Goal: Task Accomplishment & Management: Manage account settings

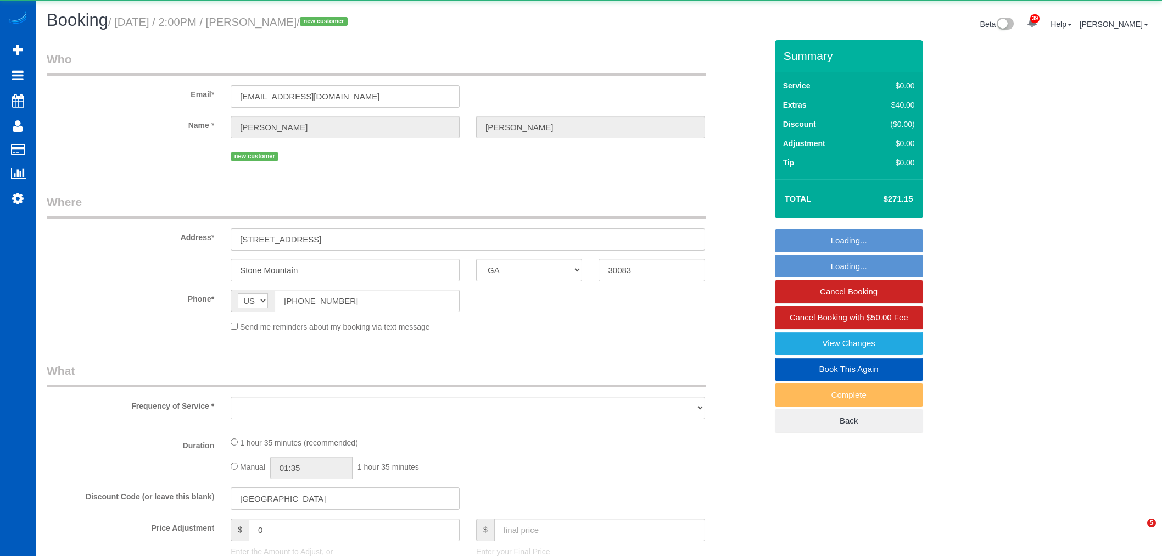
select select "GA"
select select "object:6763"
select select "string:fspay-eb4ca445-1639-4e58-8c1e-0120329e233e"
select select "199"
select select "1001"
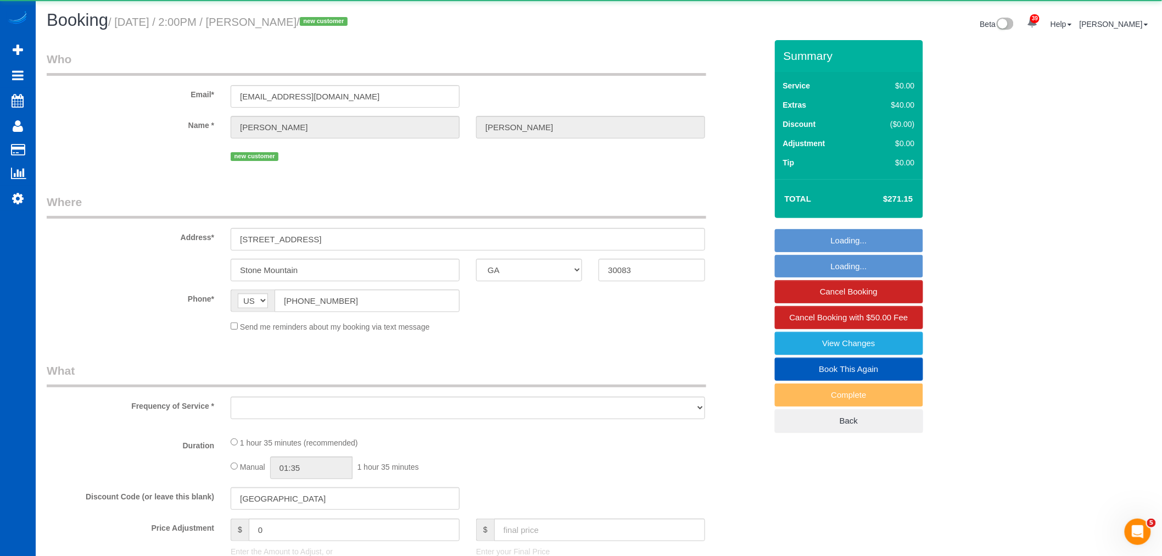
select select "2"
select select "spot11"
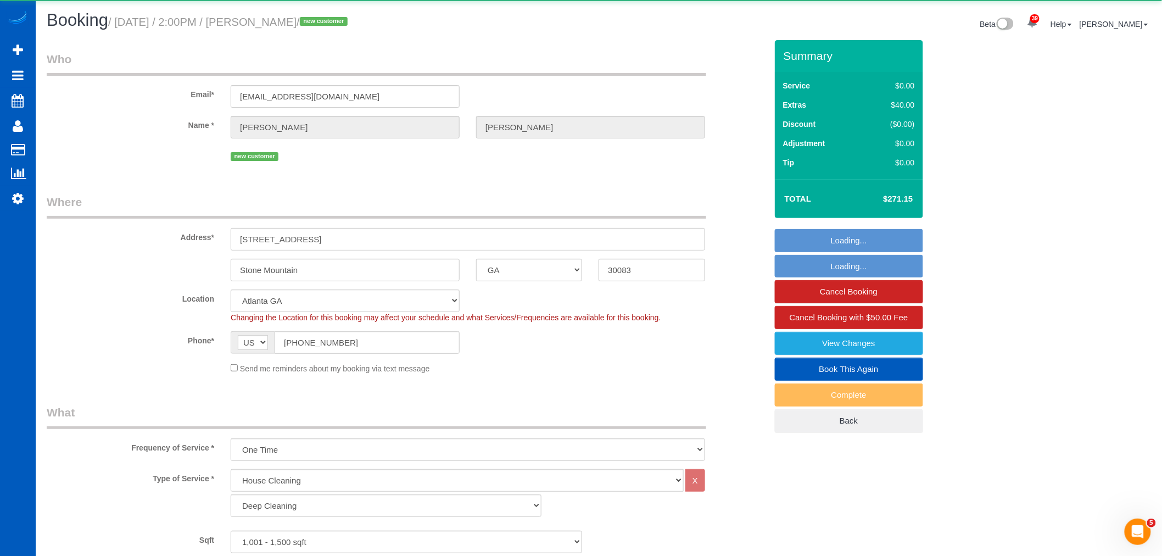
select select "object:6768"
select select "1001"
select select "2"
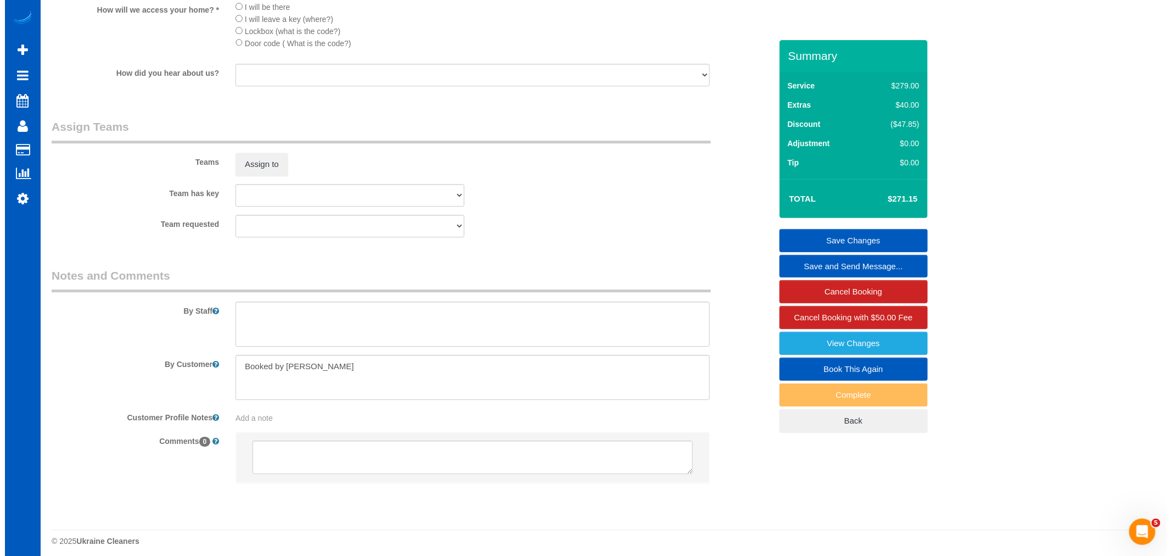
scroll to position [1342, 0]
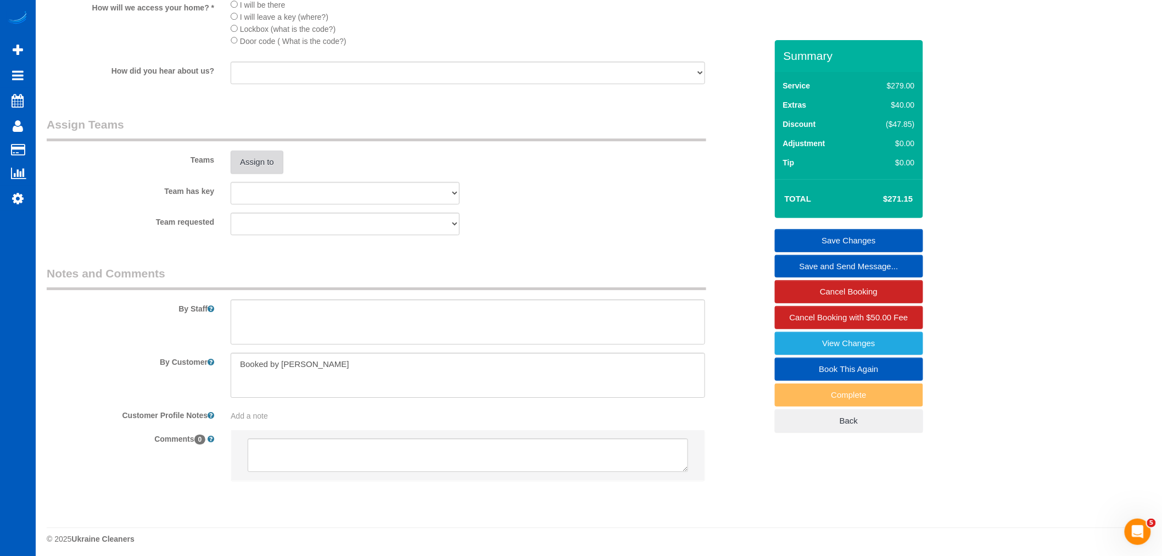
click at [260, 174] on button "Assign to" at bounding box center [257, 161] width 53 height 23
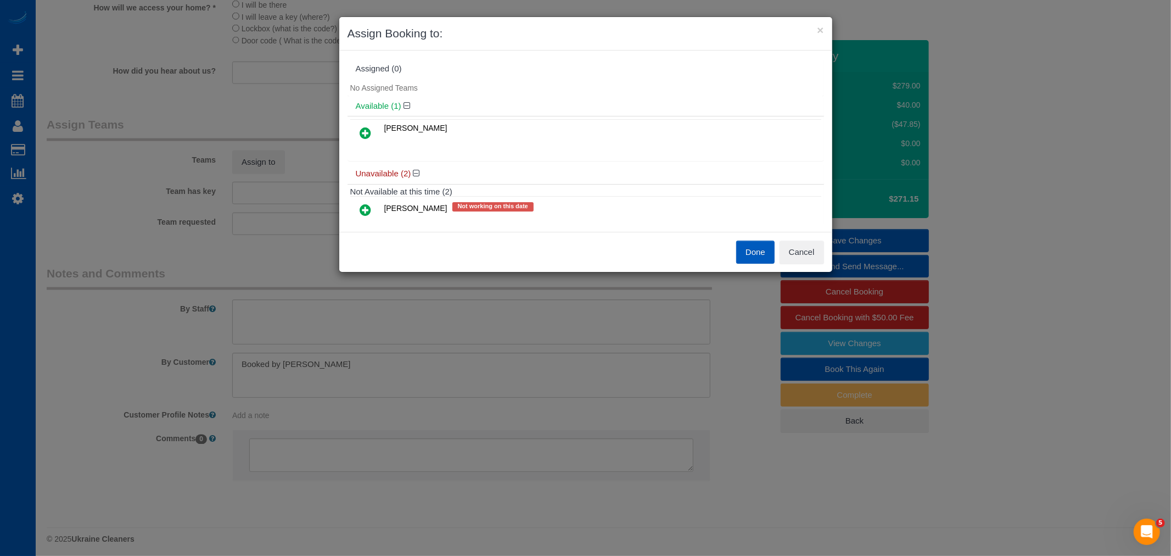
click at [370, 130] on icon at bounding box center [366, 132] width 12 height 13
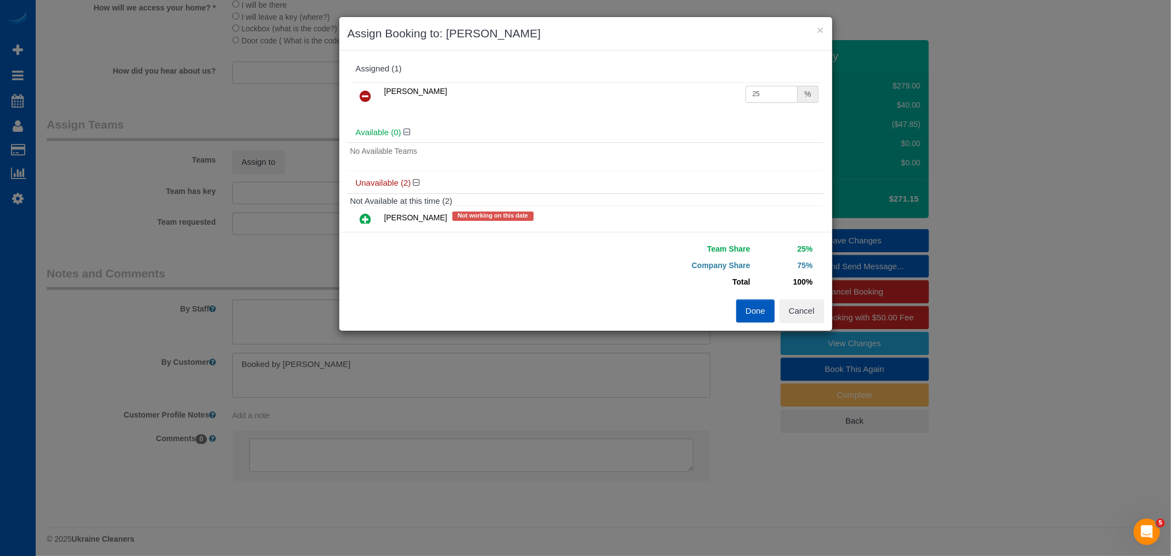
drag, startPoint x: 757, startPoint y: 88, endPoint x: 679, endPoint y: 111, distance: 80.8
click at [679, 111] on div "[PERSON_NAME] 25 %" at bounding box center [586, 101] width 477 height 43
type input "55"
click at [762, 322] on div "Team Share 55% Company Share 45% Total 100% Warning: The Company share is 0%. I…" at bounding box center [585, 281] width 493 height 99
click at [758, 311] on button "Done" at bounding box center [755, 310] width 38 height 23
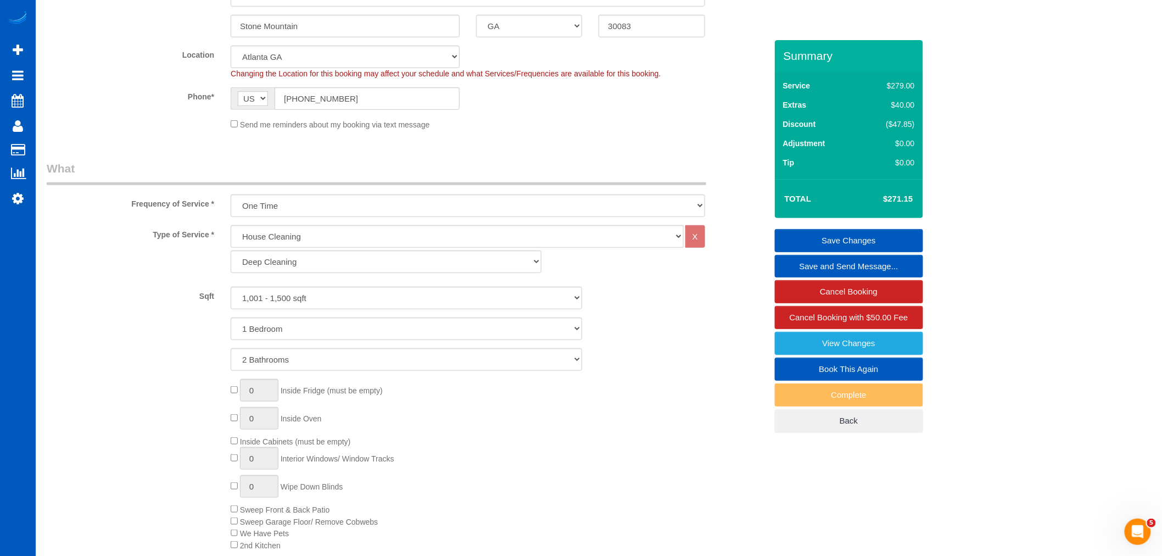
scroll to position [122, 0]
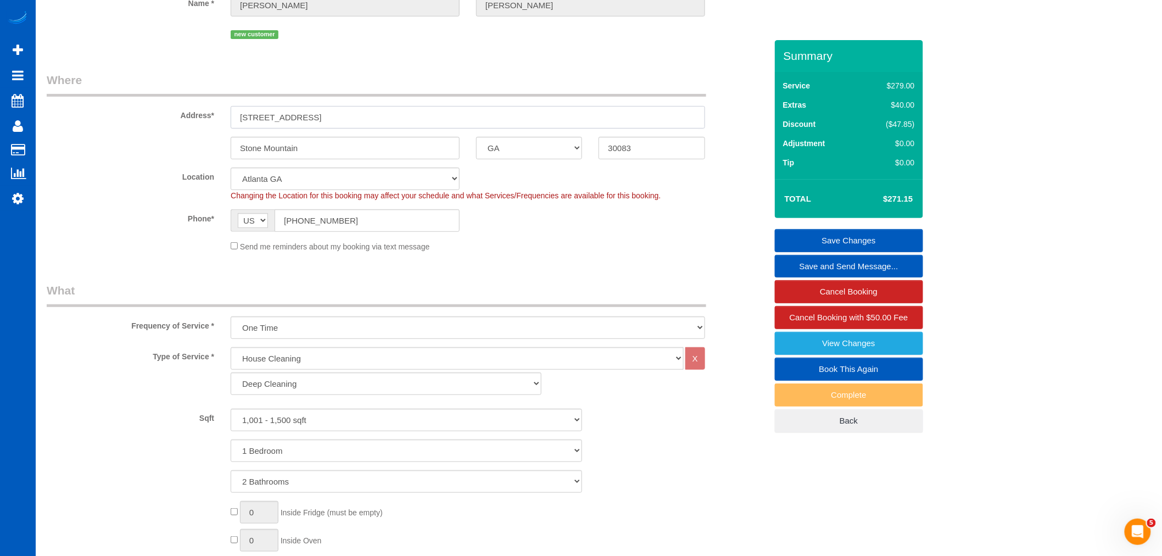
drag, startPoint x: 339, startPoint y: 118, endPoint x: 238, endPoint y: 114, distance: 101.7
click at [238, 114] on input "[STREET_ADDRESS]" at bounding box center [468, 117] width 474 height 23
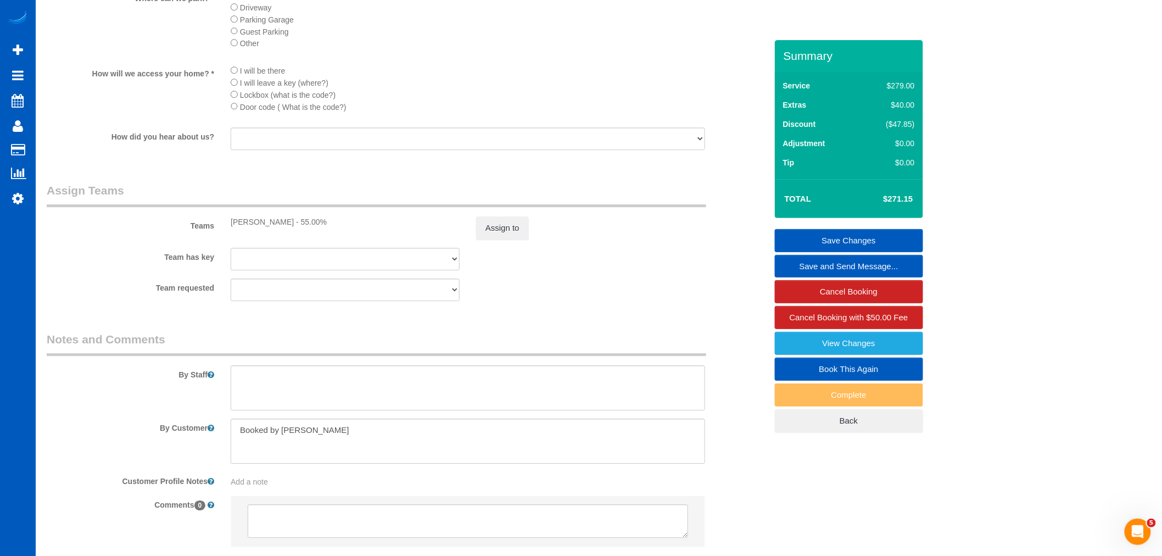
scroll to position [1342, 0]
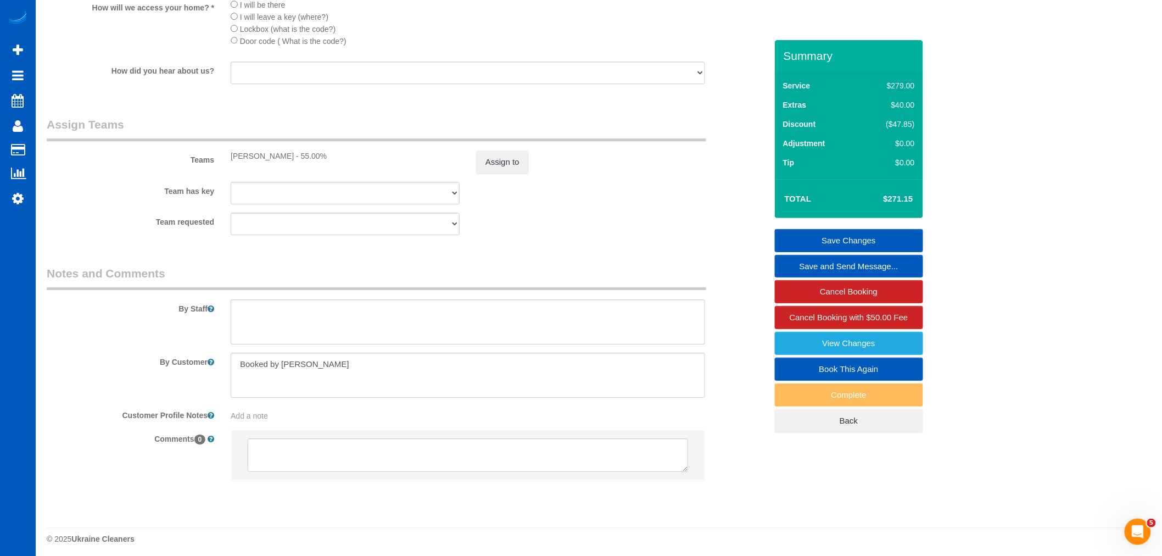
click at [854, 237] on link "Save Changes" at bounding box center [849, 240] width 148 height 23
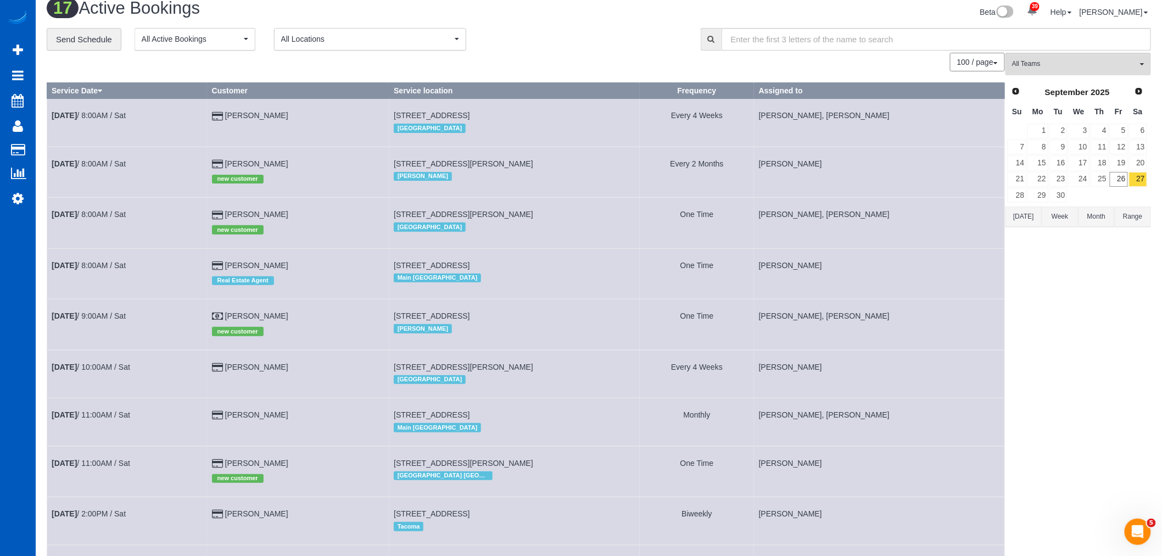
scroll to position [2, 0]
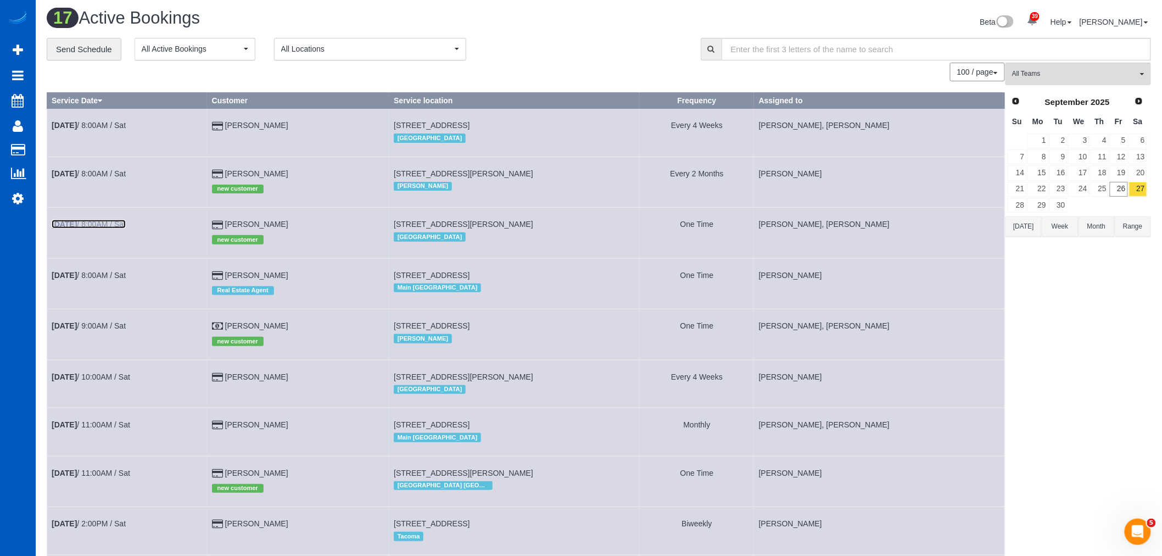
click at [119, 226] on link "[DATE] 8:00AM / Sat" at bounding box center [89, 224] width 74 height 9
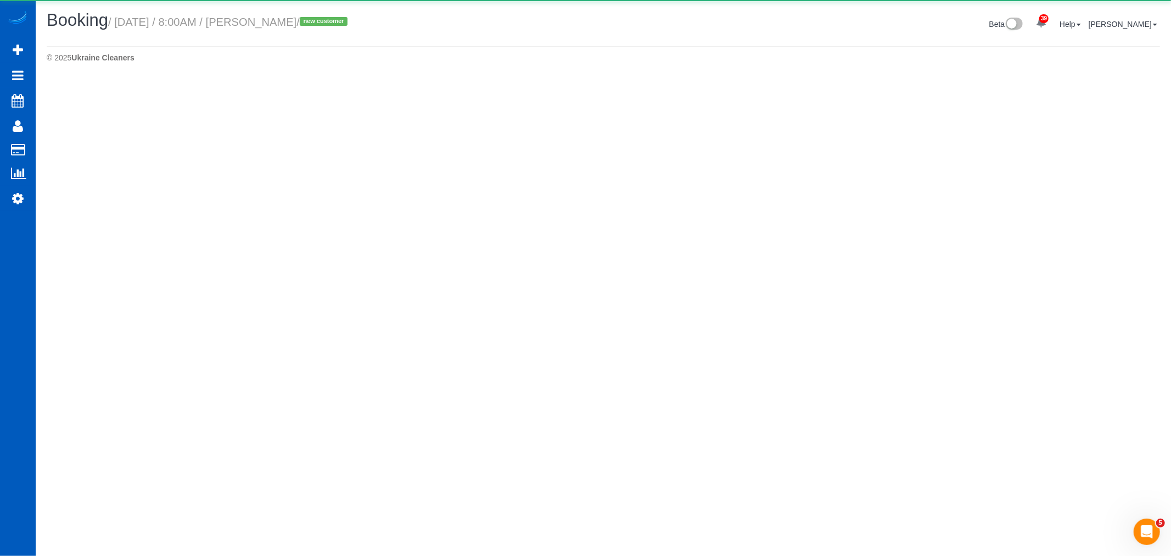
select select "WA"
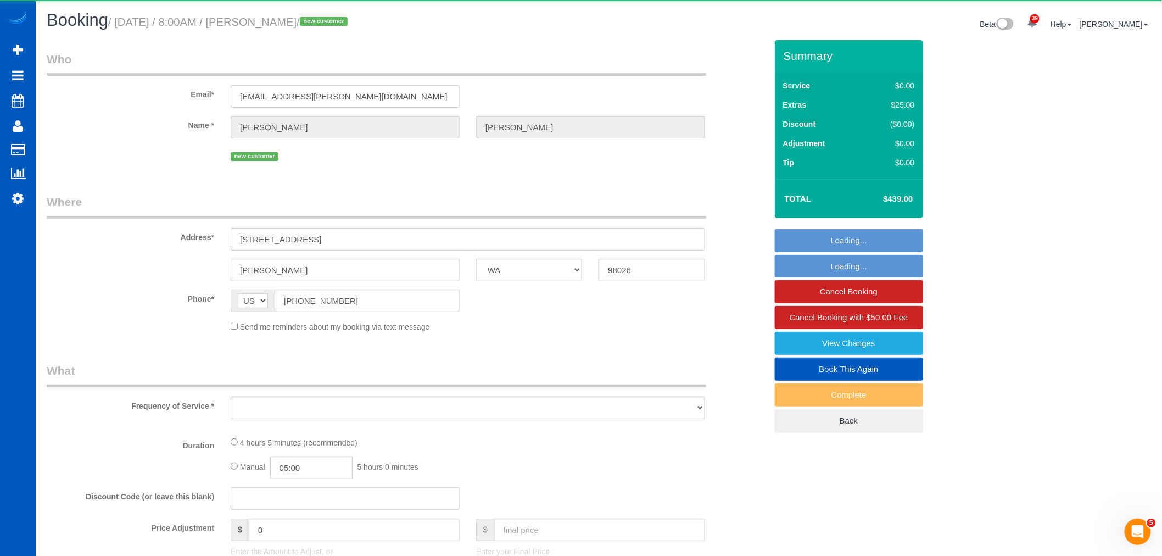
select select "object:7749"
select select "string:fspay-dcdb7534-ad65-44c9-a19a-7bd829c43a8e"
select select "199"
select select "1001"
select select "2"
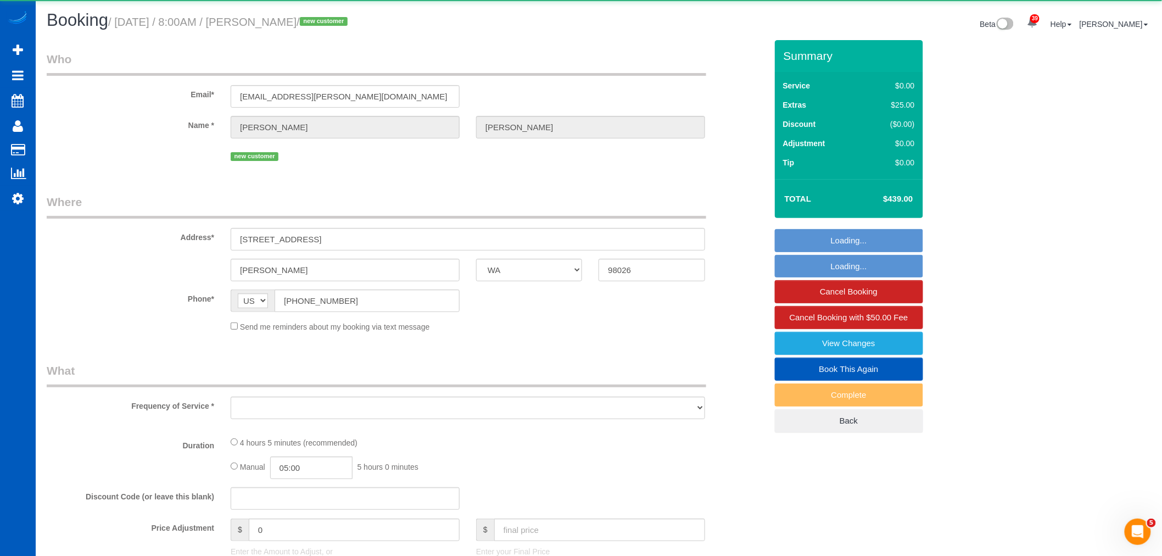
select select "2"
select select "number:10"
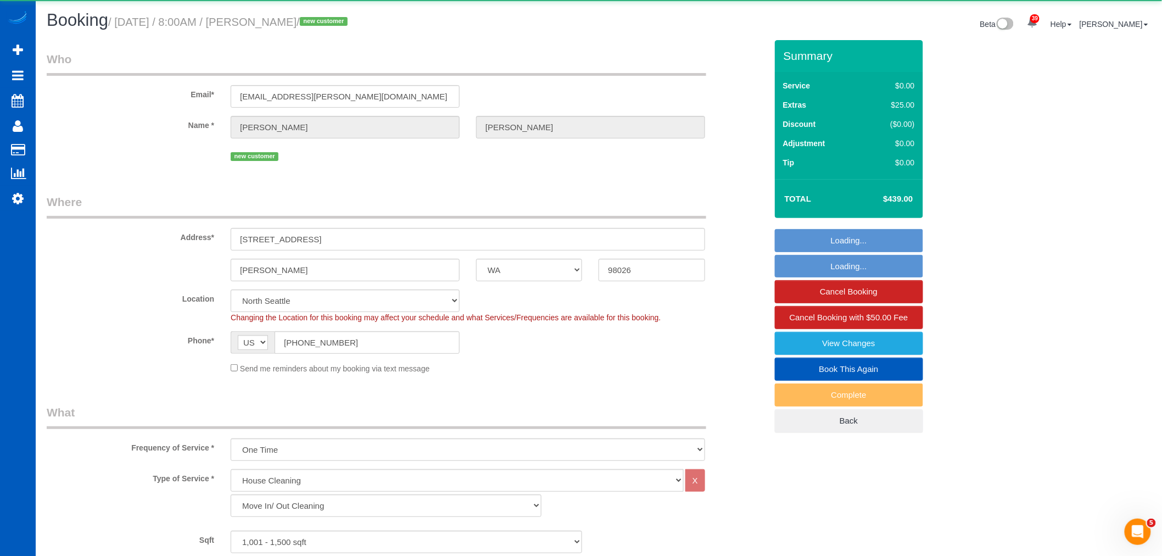
select select "object:8198"
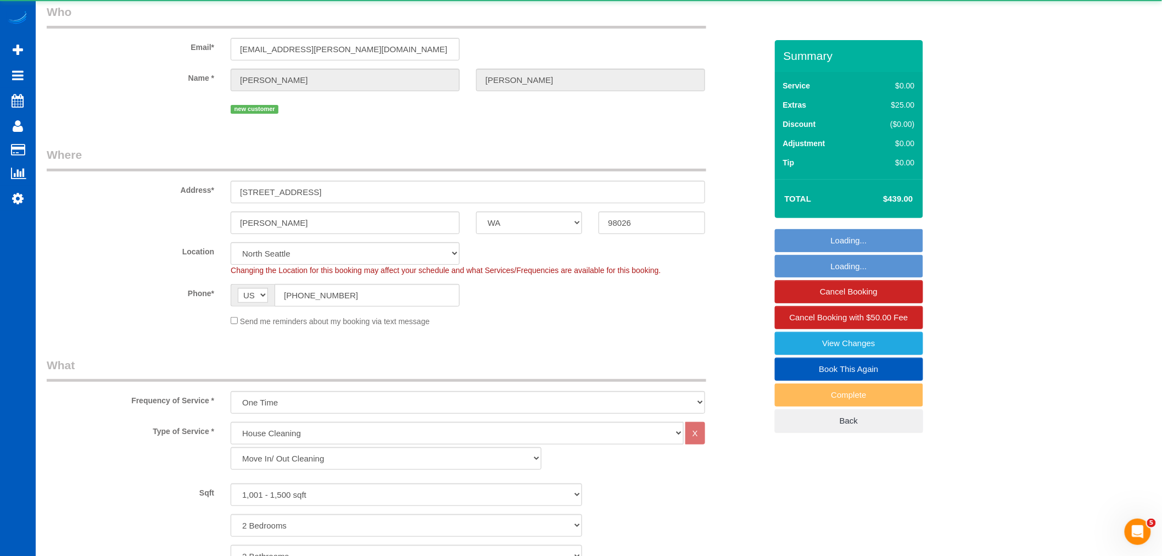
select select "spot21"
select select "1001"
select select "2"
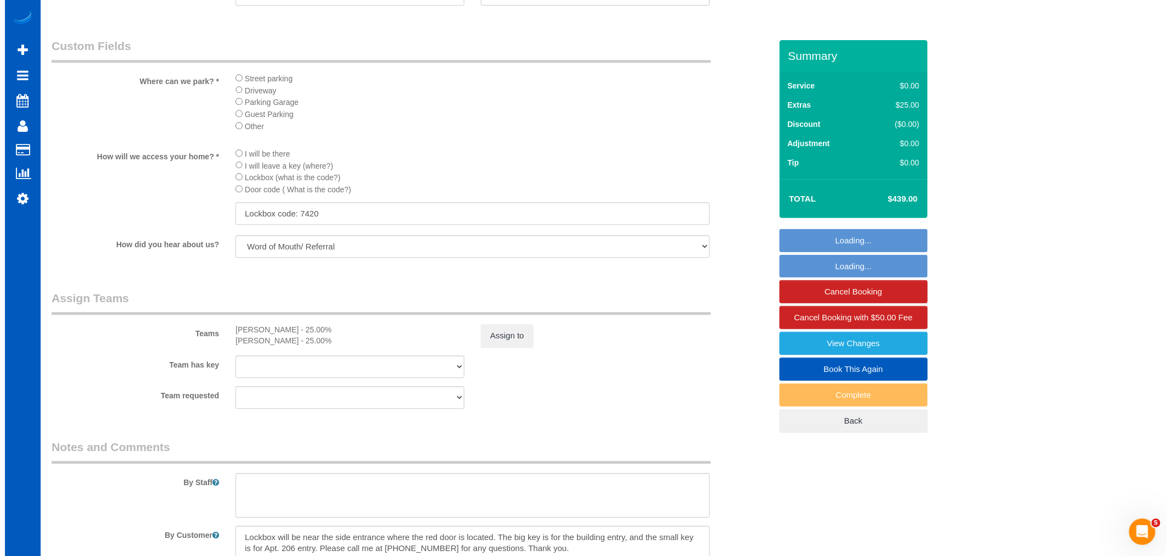
scroll to position [1342, 0]
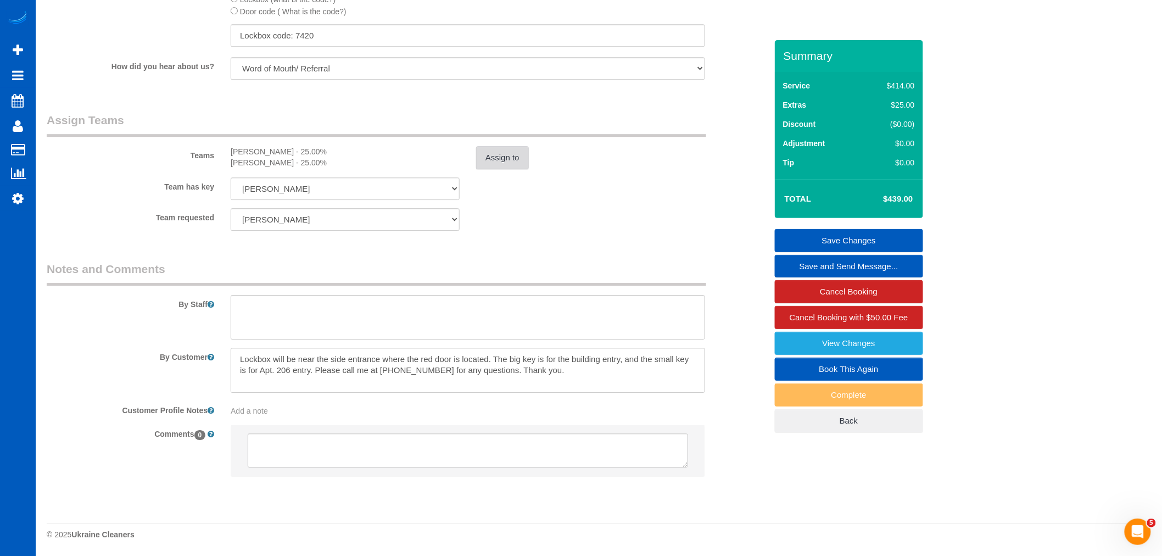
click at [476, 166] on button "Assign to" at bounding box center [502, 157] width 53 height 23
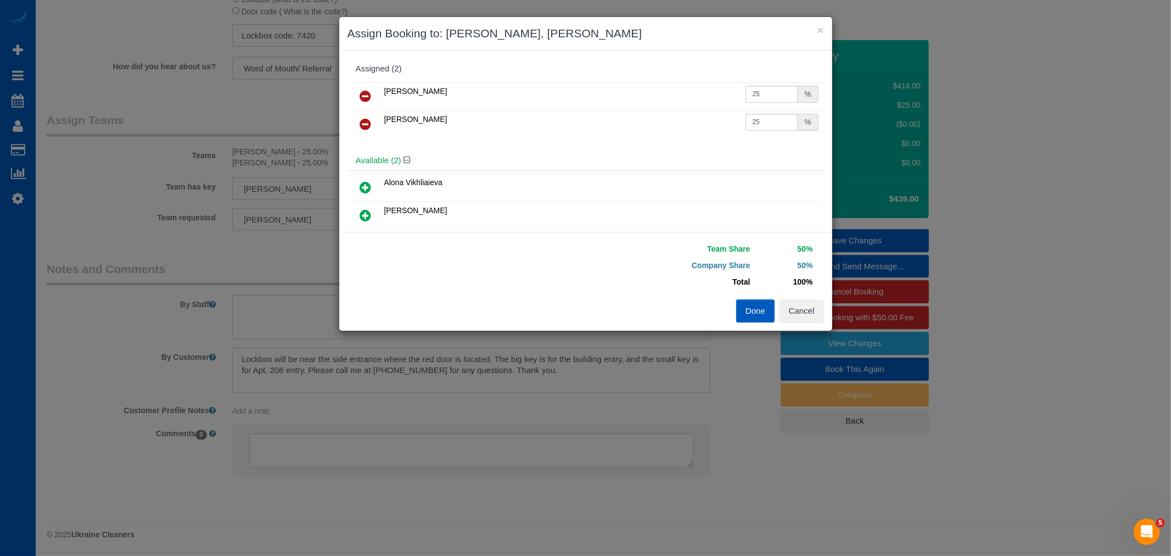
click at [361, 122] on icon at bounding box center [366, 124] width 12 height 13
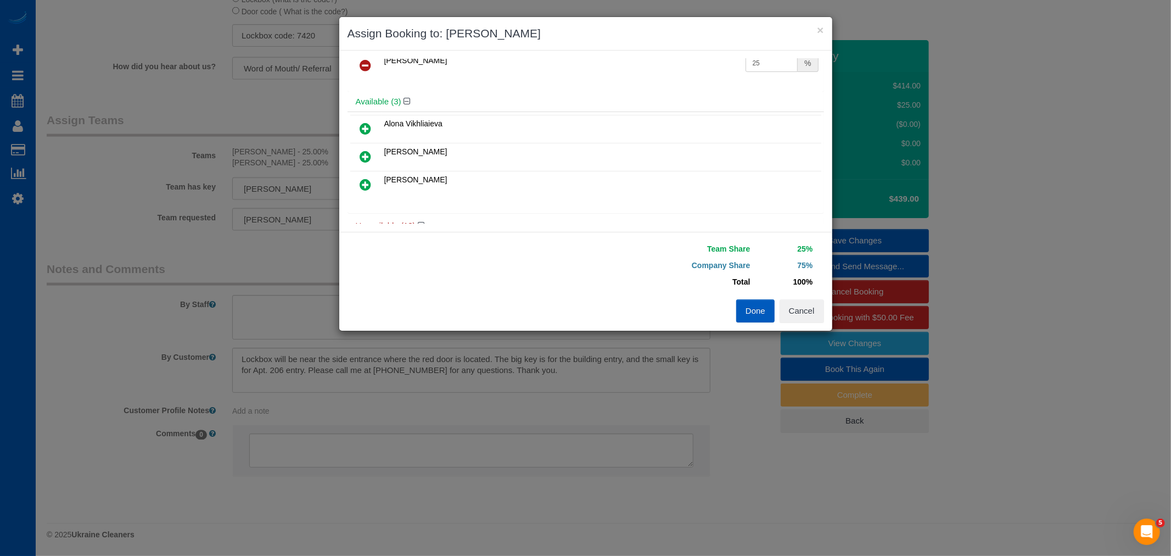
scroll to position [61, 0]
click at [371, 155] on icon at bounding box center [366, 154] width 12 height 13
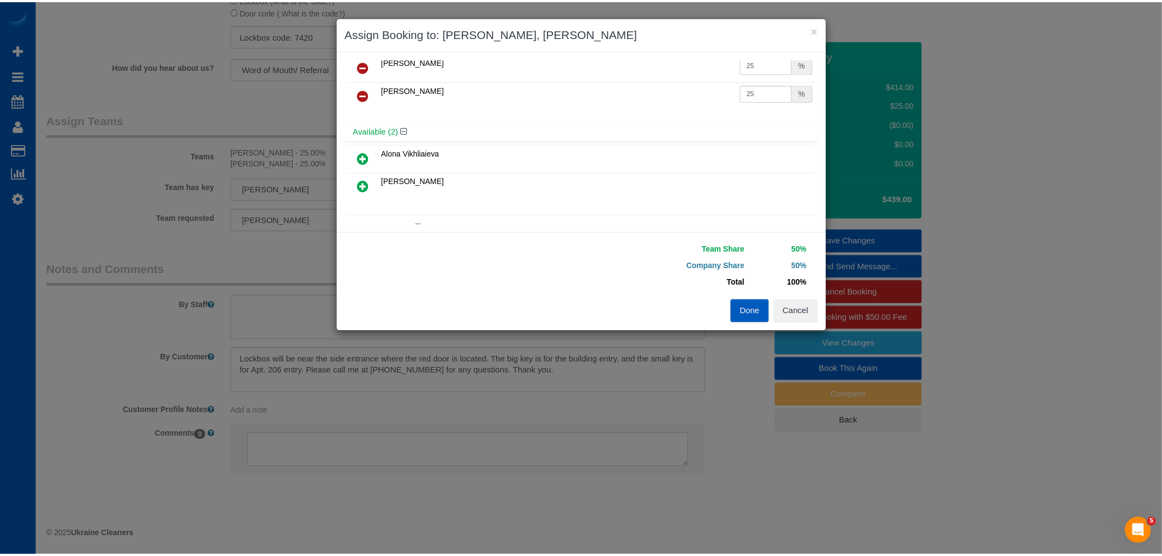
scroll to position [0, 0]
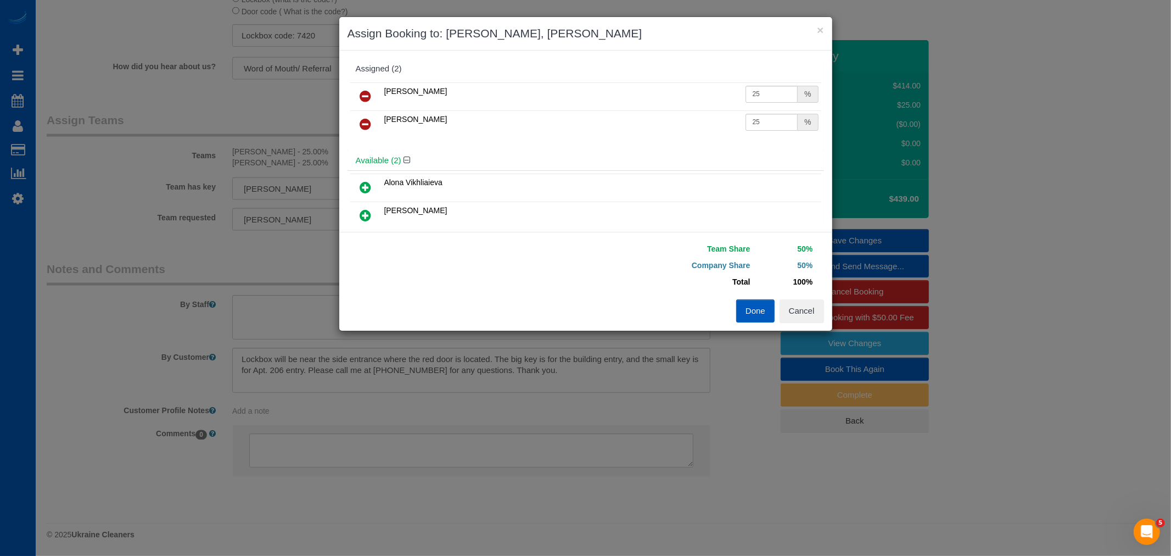
click at [738, 310] on button "Done" at bounding box center [755, 310] width 38 height 23
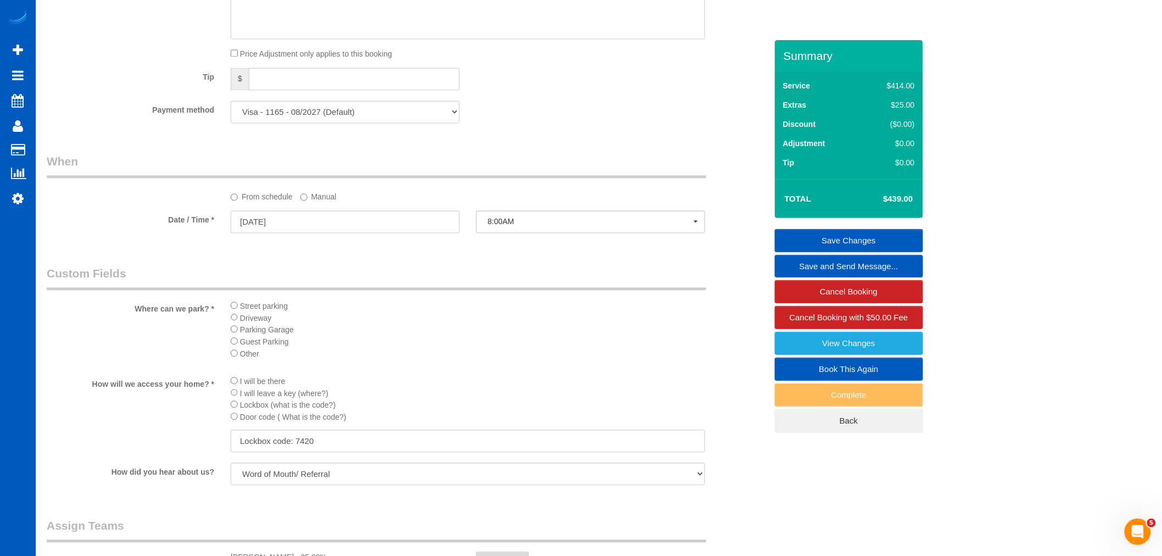
scroll to position [915, 0]
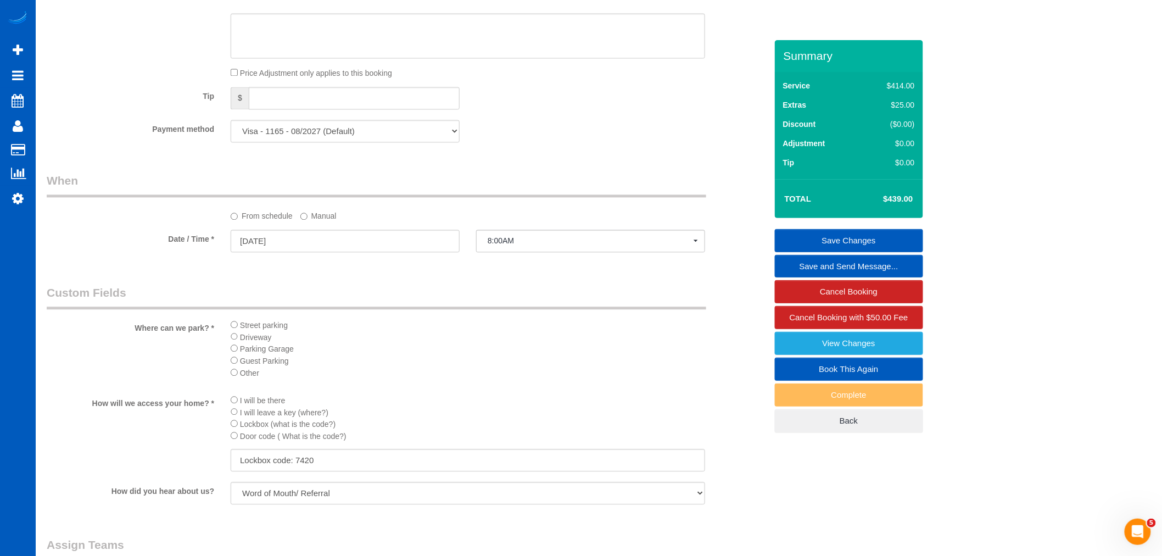
click at [844, 234] on link "Save Changes" at bounding box center [849, 240] width 148 height 23
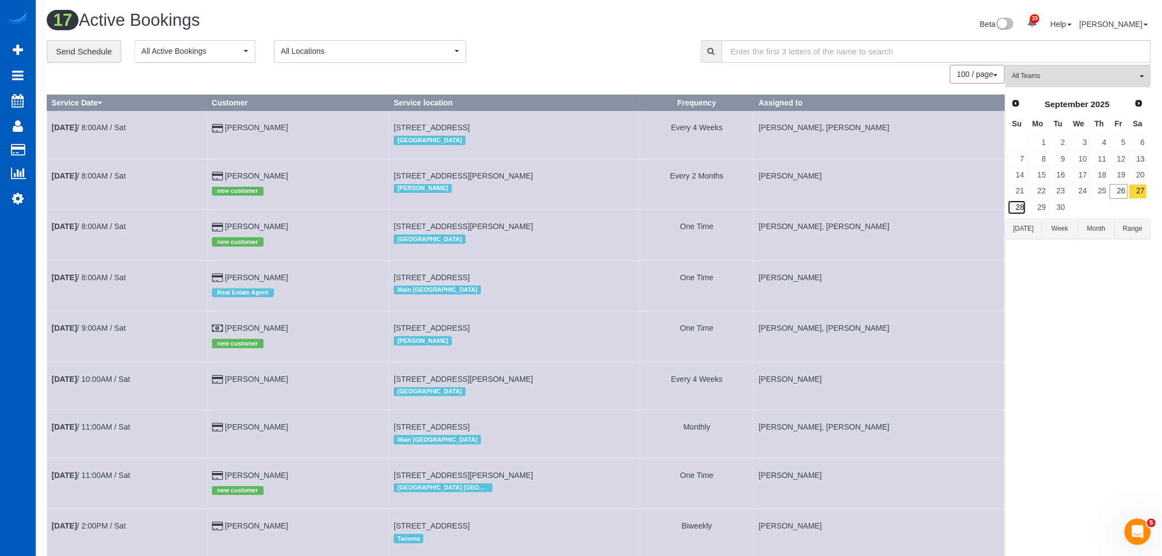
click at [1018, 206] on link "28" at bounding box center [1017, 207] width 19 height 15
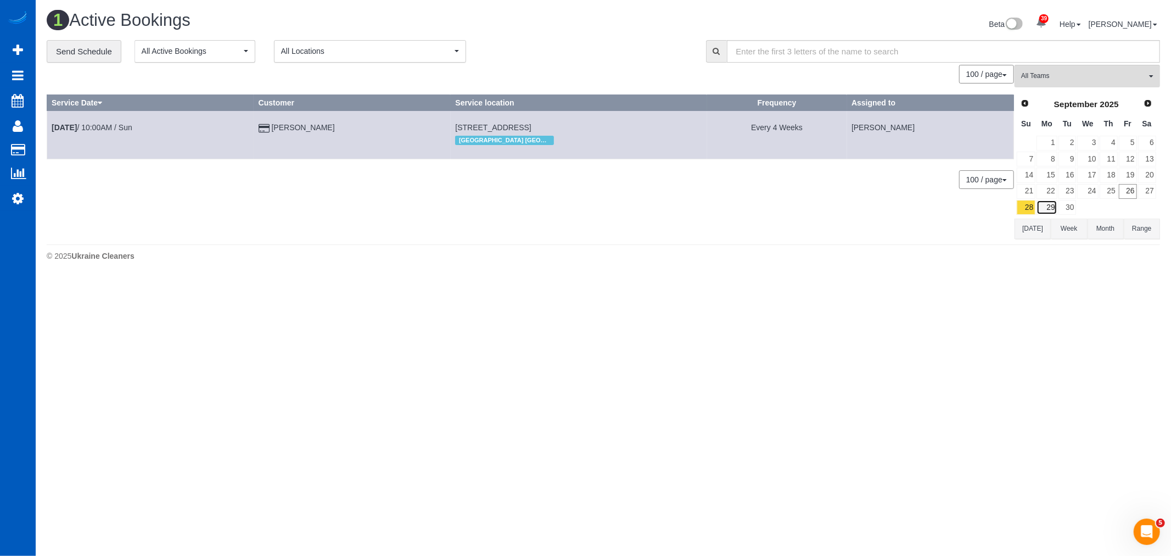
click at [1042, 210] on link "29" at bounding box center [1047, 207] width 20 height 15
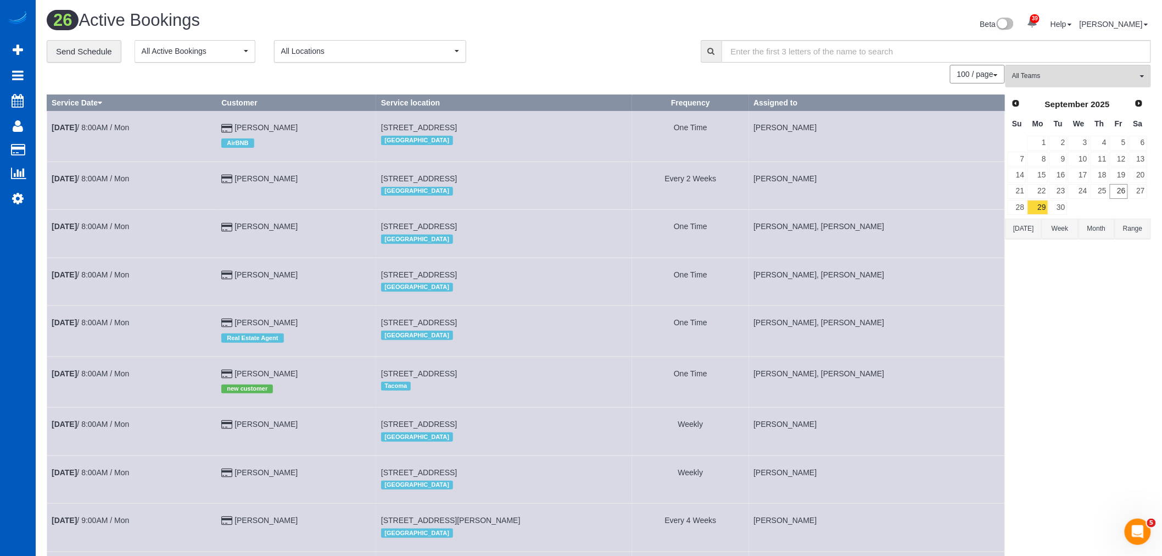
click at [1070, 210] on td at bounding box center [1079, 207] width 22 height 16
click at [1069, 210] on td at bounding box center [1079, 207] width 22 height 16
click at [1065, 210] on link "30" at bounding box center [1058, 207] width 18 height 15
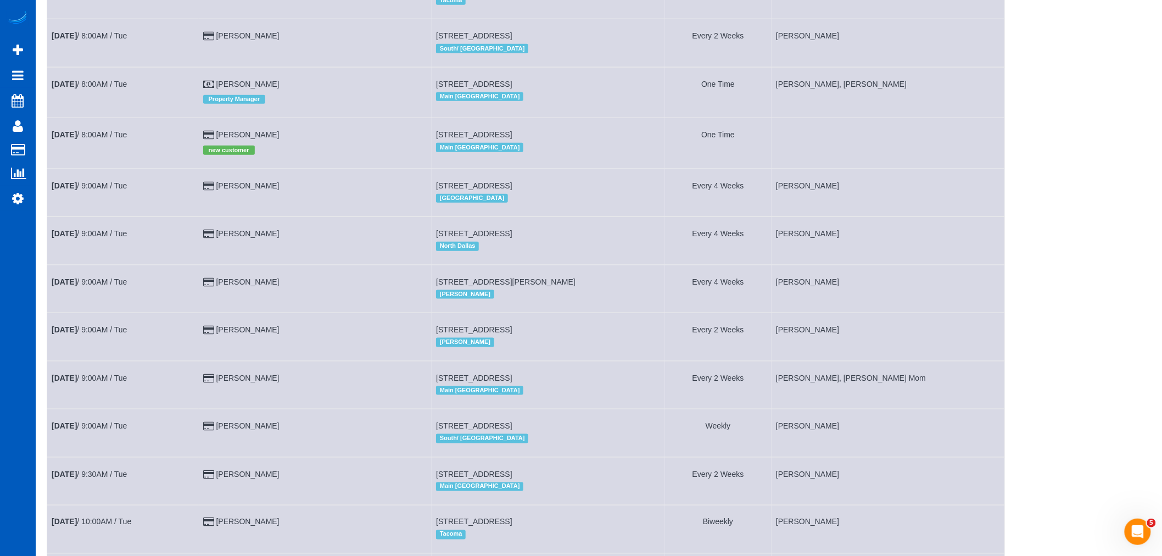
scroll to position [366, 0]
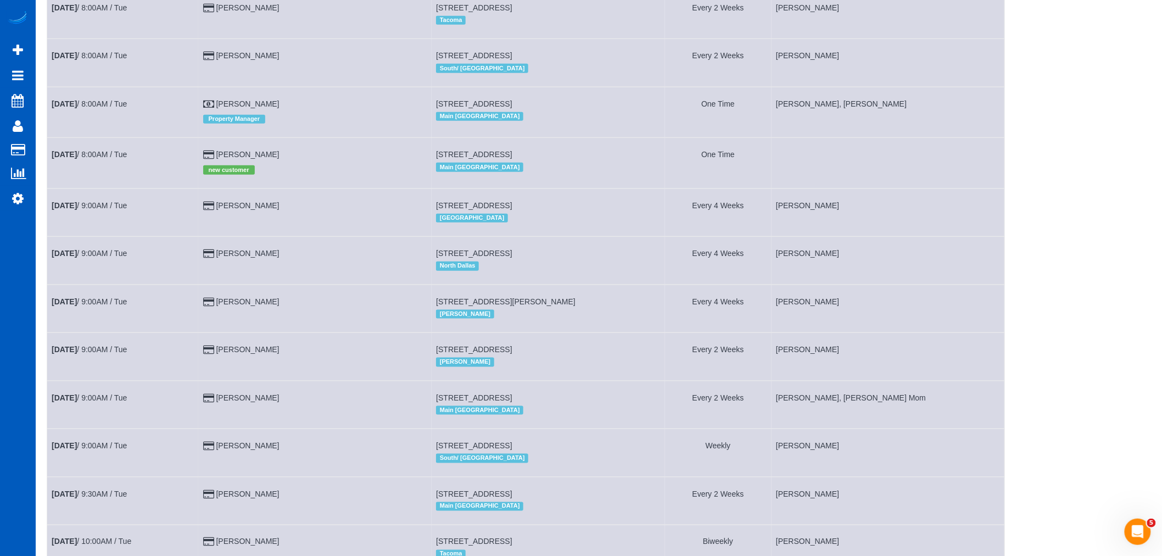
click at [119, 166] on td "[DATE] 8:00AM / Tue" at bounding box center [123, 163] width 152 height 51
click at [116, 159] on link "[DATE] 8:00AM / Tue" at bounding box center [89, 154] width 75 height 9
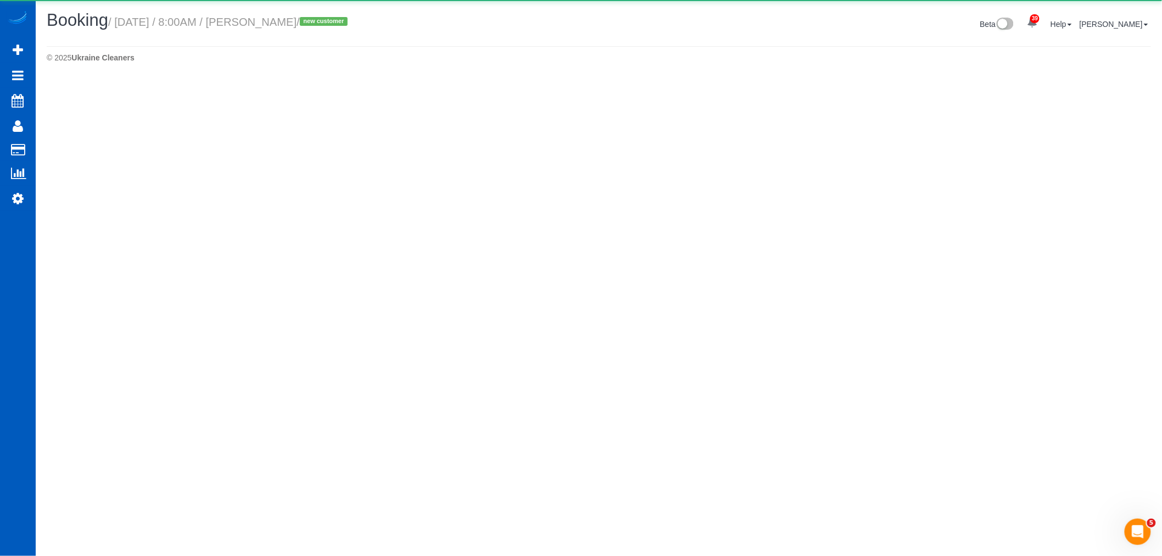
select select "WA"
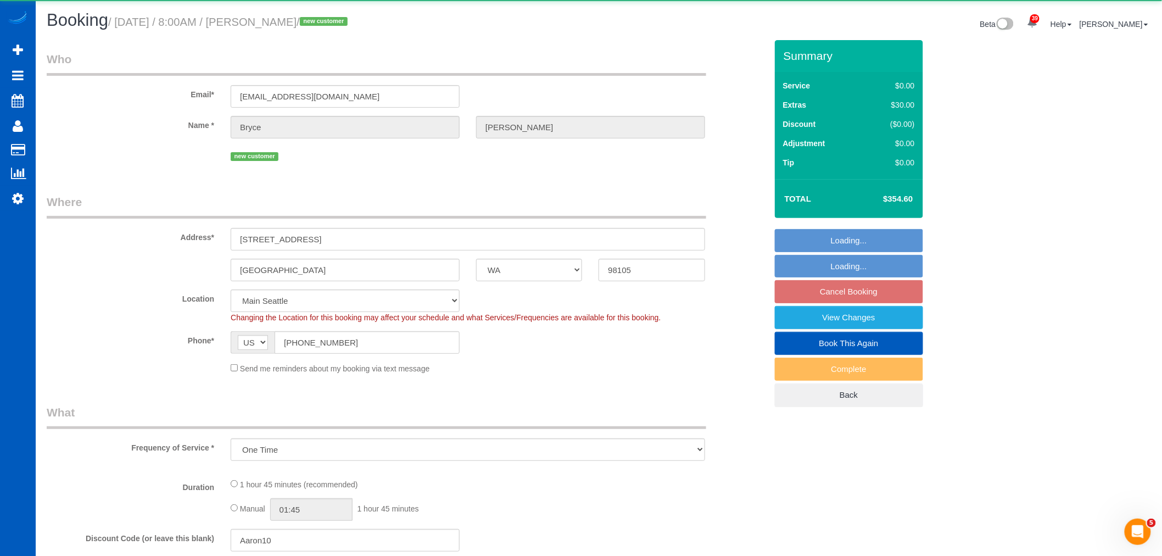
select select "object:10681"
select select "199"
select select "spot37"
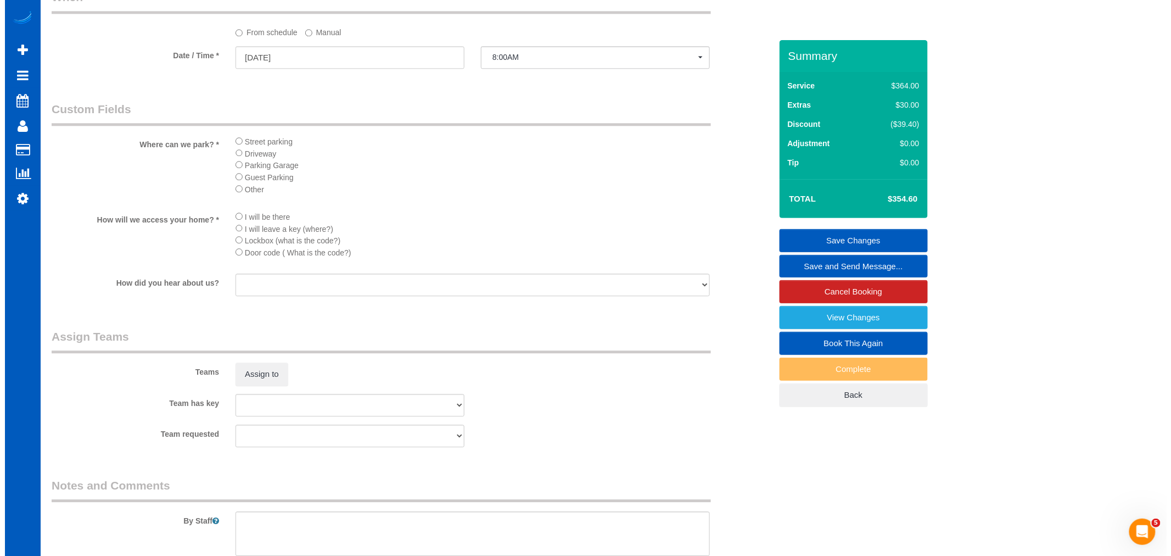
scroll to position [1333, 0]
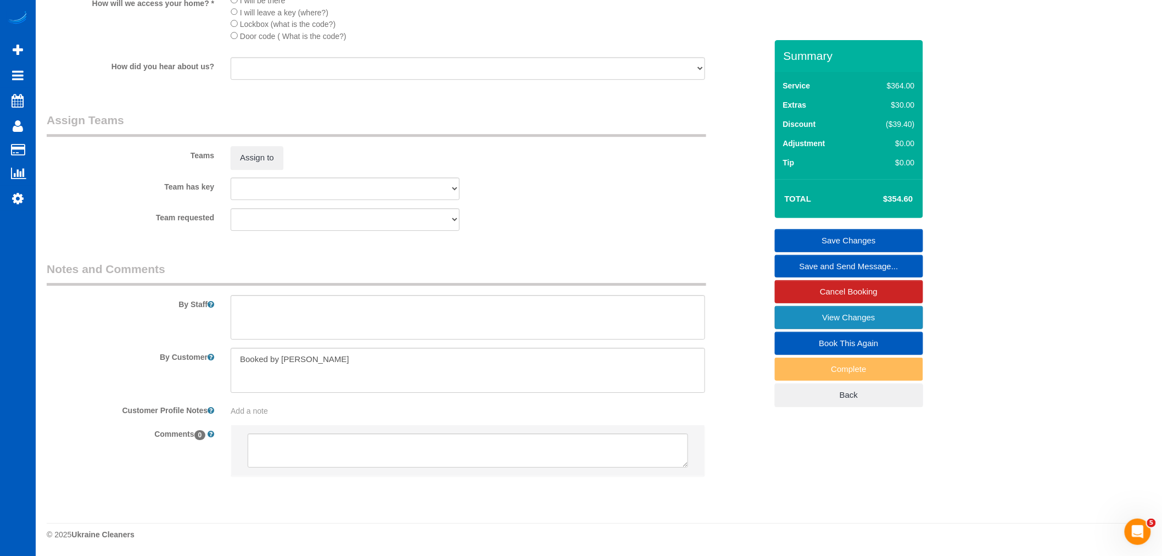
click at [842, 319] on link "View Changes" at bounding box center [849, 317] width 148 height 23
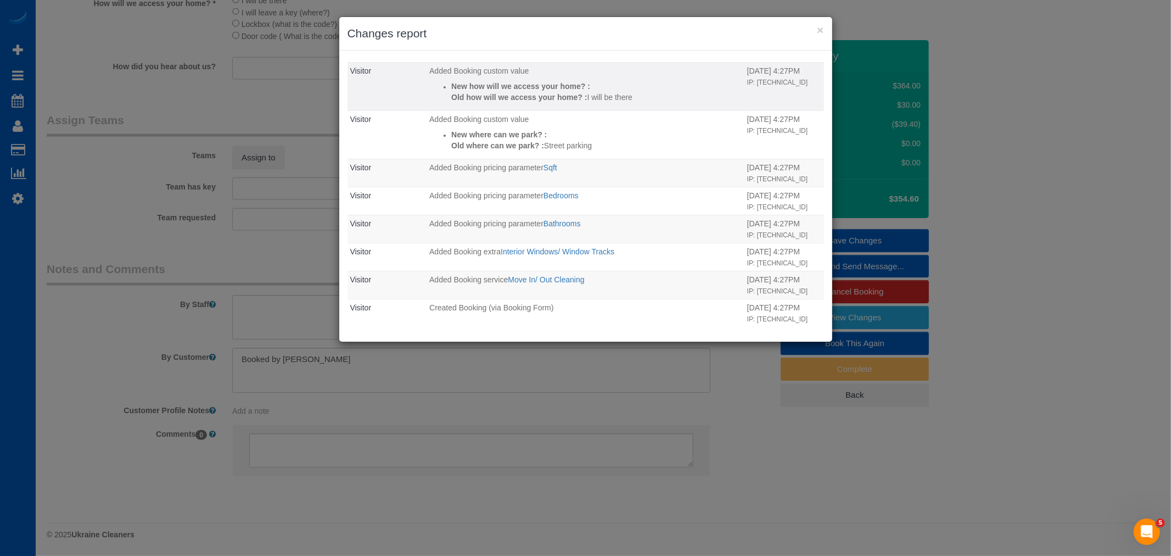
scroll to position [0, 0]
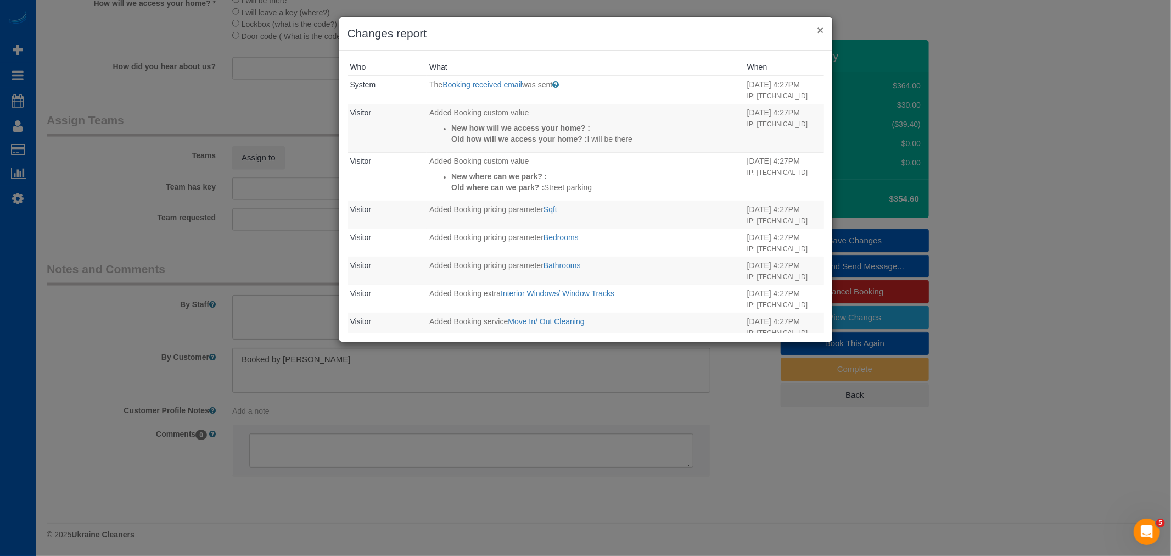
click at [819, 30] on button "×" at bounding box center [820, 30] width 7 height 12
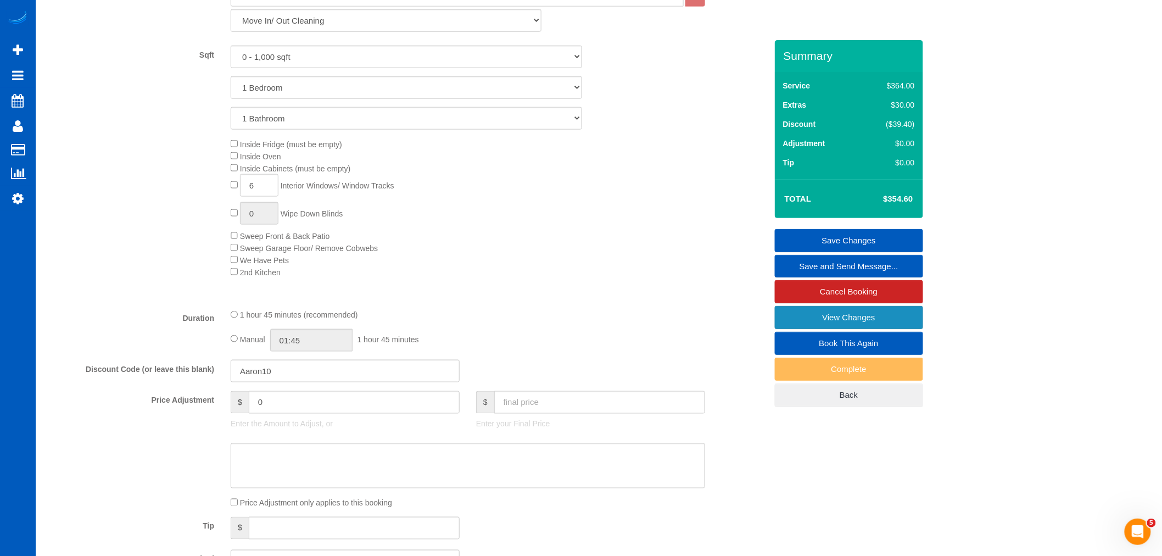
scroll to position [479, 0]
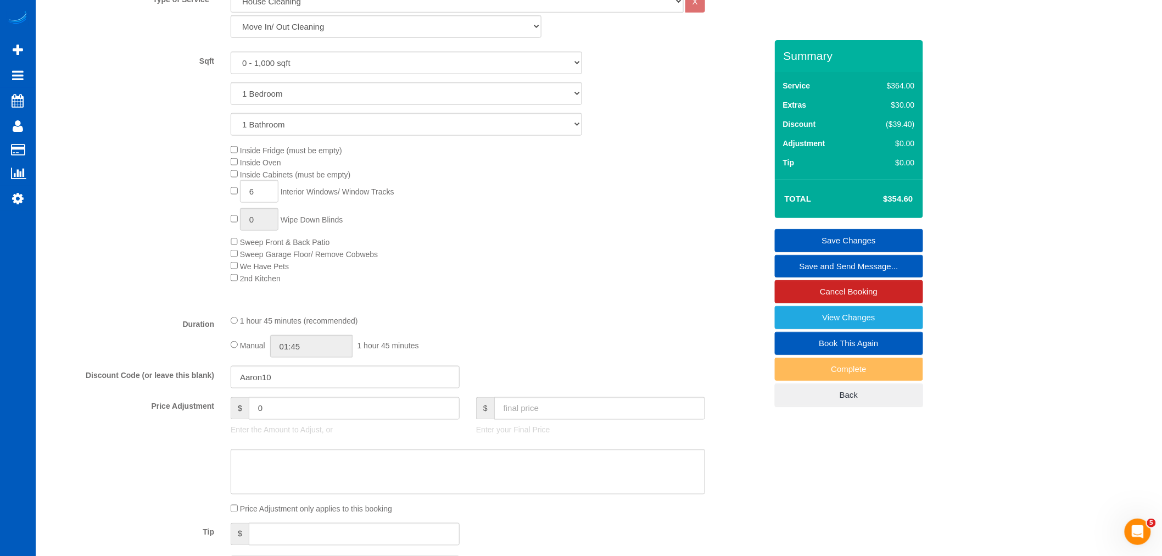
click at [234, 169] on div "Inside Fridge (must be empty) Inside Oven Inside Cabinets (must be empty) 6 Int…" at bounding box center [498, 214] width 552 height 140
select select "spot54"
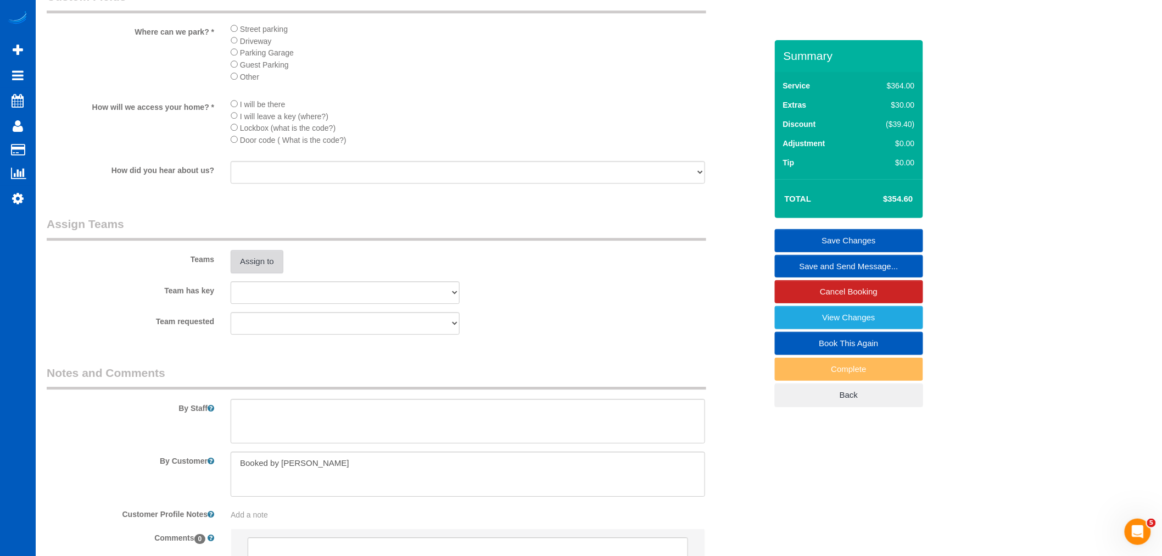
select select "spot71"
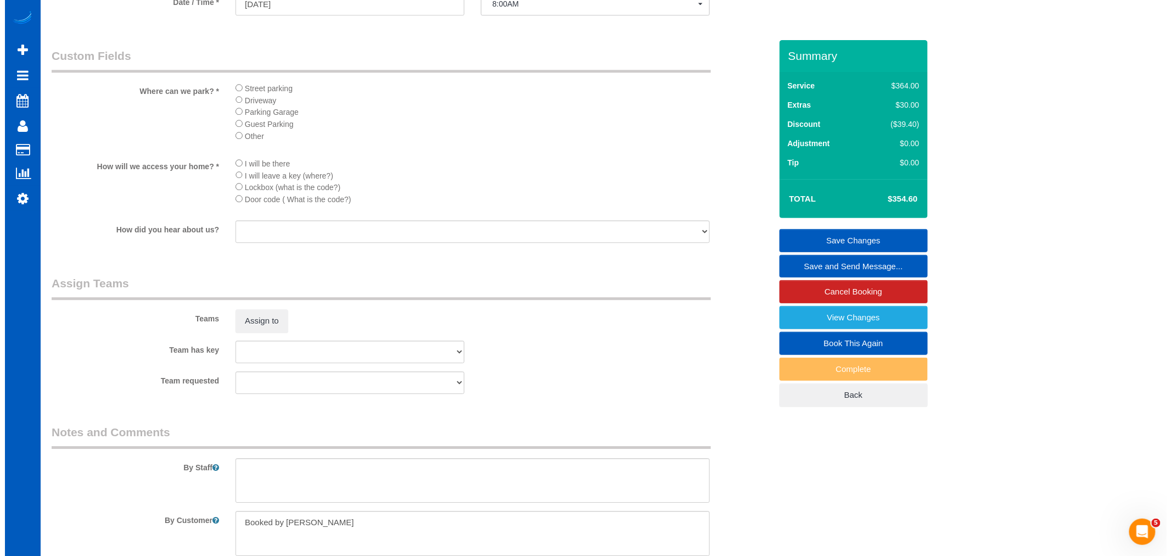
scroll to position [1272, 0]
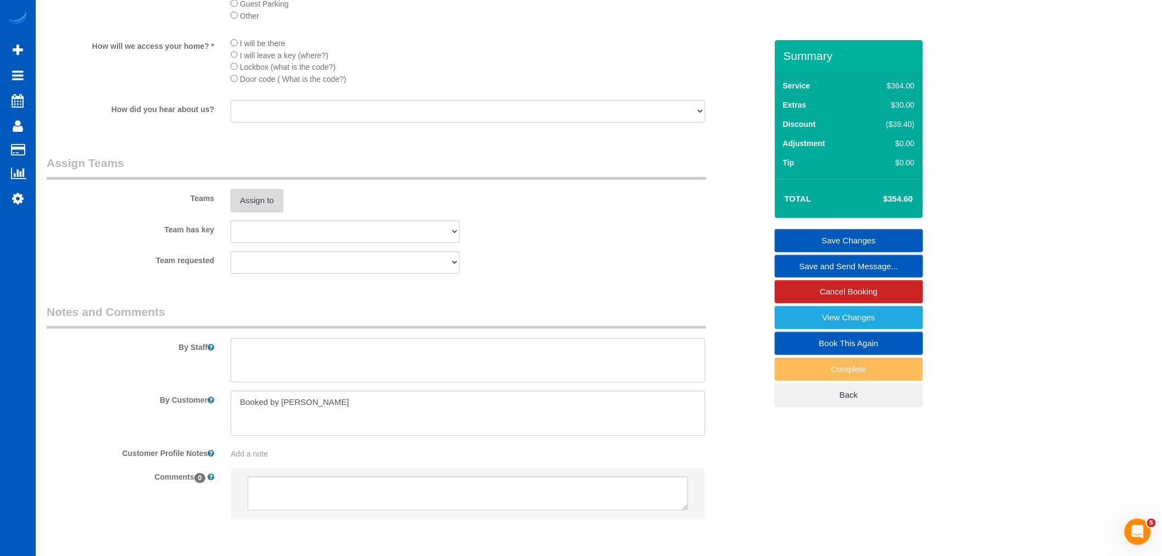
click at [277, 212] on button "Assign to" at bounding box center [257, 200] width 53 height 23
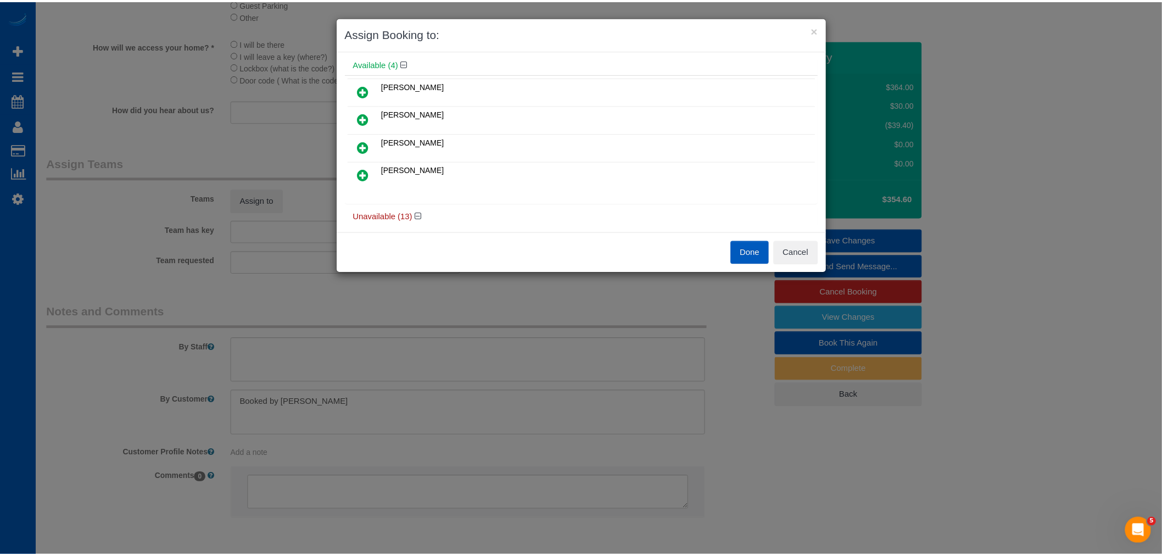
scroll to position [61, 0]
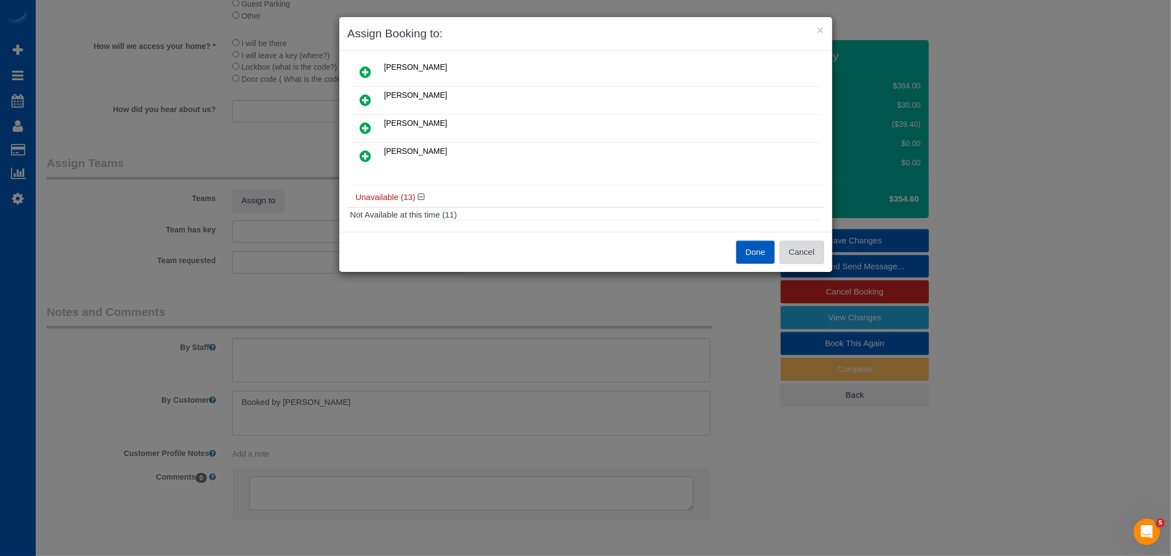
click at [823, 254] on button "Cancel" at bounding box center [802, 252] width 44 height 23
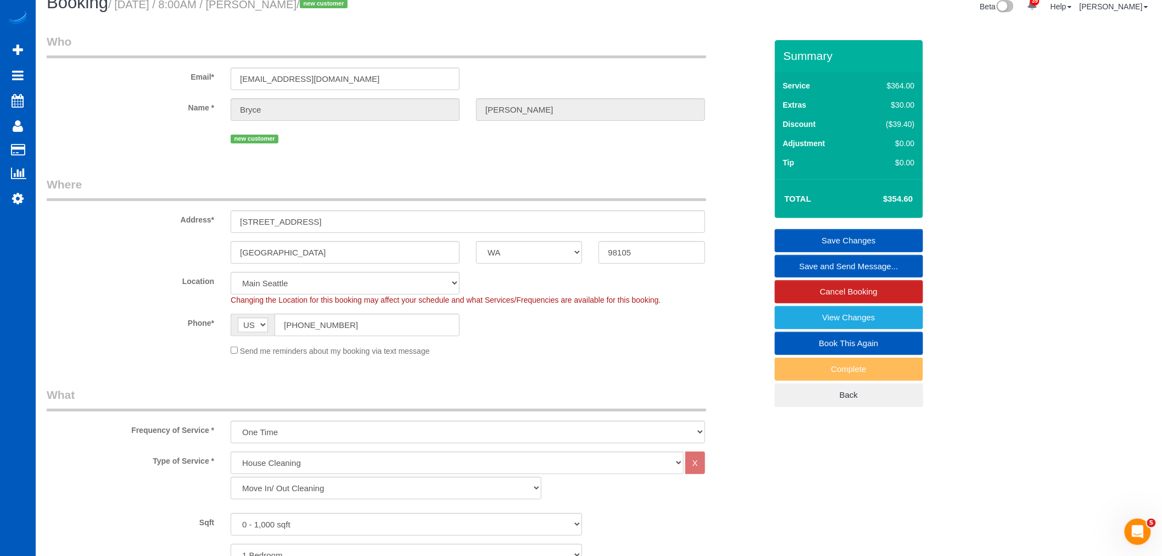
scroll to position [0, 0]
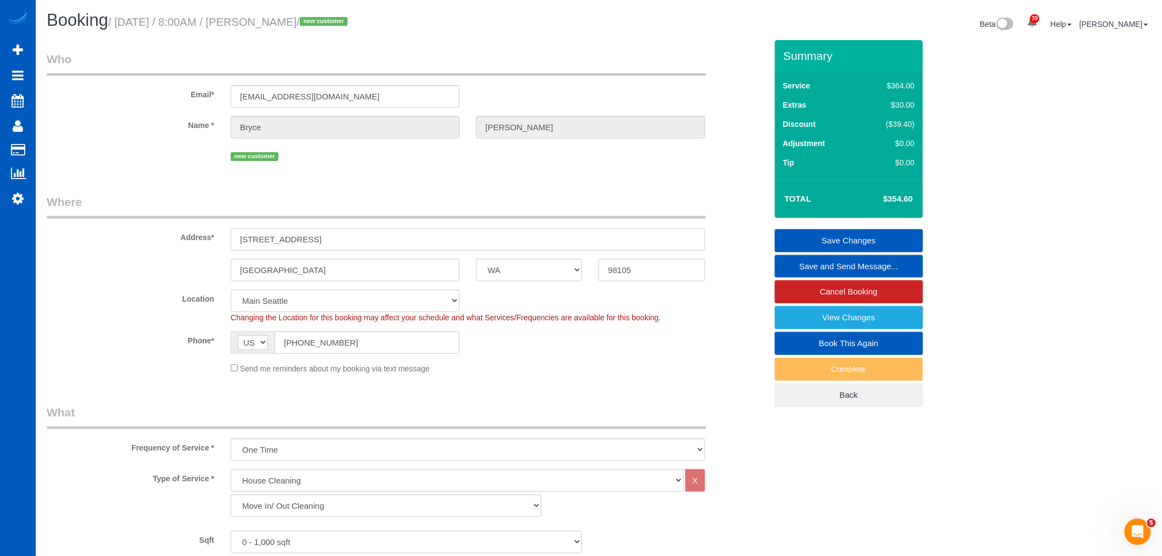
drag, startPoint x: 354, startPoint y: 233, endPoint x: 220, endPoint y: 237, distance: 134.0
click at [220, 237] on div "Address* [STREET_ADDRESS]" at bounding box center [406, 222] width 736 height 57
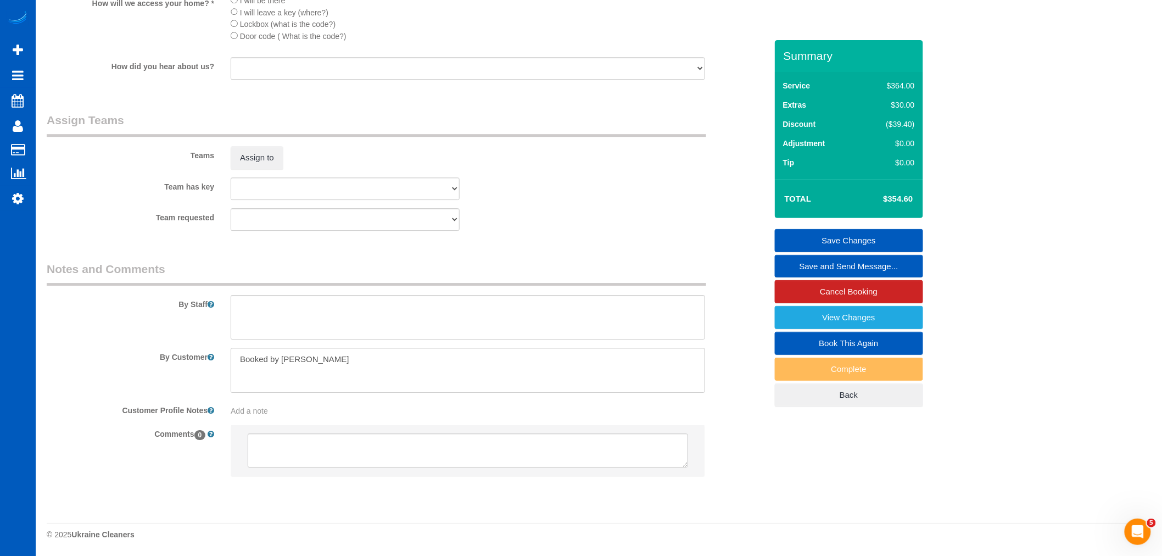
scroll to position [1333, 0]
click at [241, 156] on button "Assign to" at bounding box center [257, 157] width 53 height 23
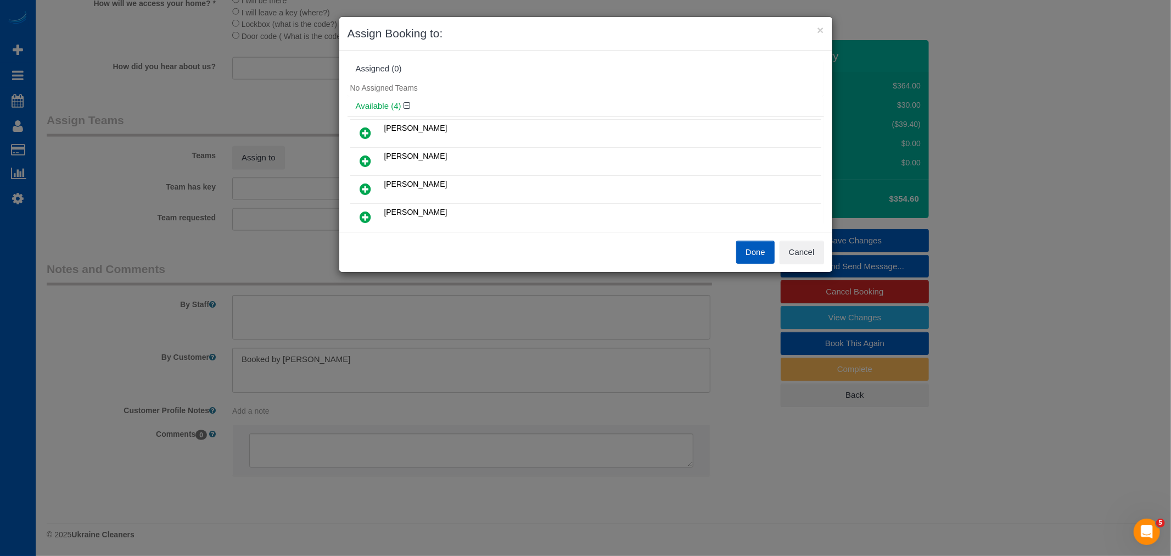
click at [360, 130] on icon at bounding box center [366, 132] width 12 height 13
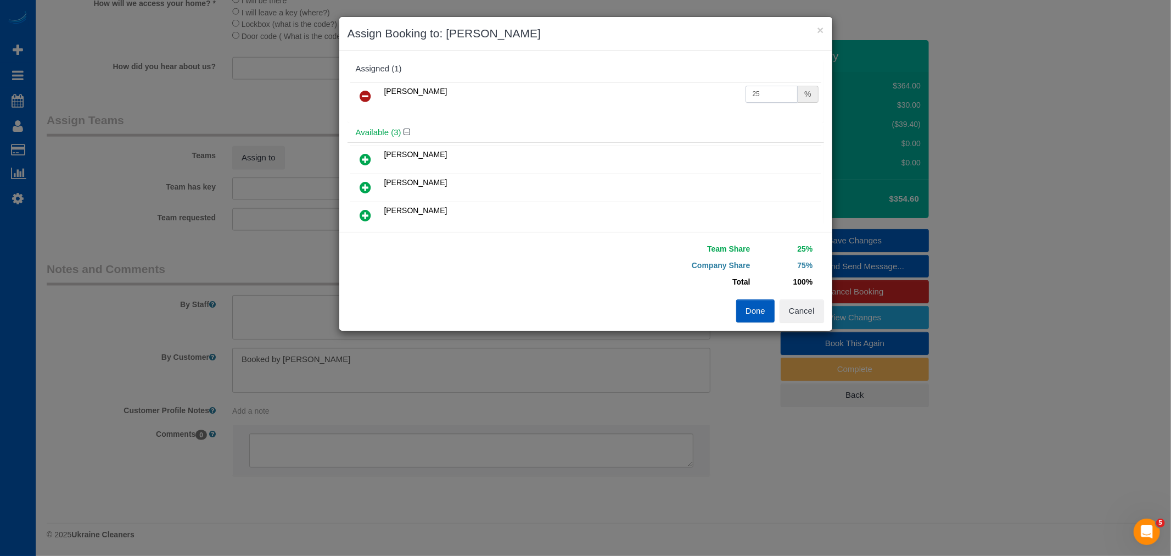
drag, startPoint x: 756, startPoint y: 96, endPoint x: 646, endPoint y: 119, distance: 111.6
click at [646, 119] on div "[PERSON_NAME] 25 %" at bounding box center [586, 101] width 477 height 43
type input "50"
click at [760, 308] on button "Done" at bounding box center [755, 310] width 38 height 23
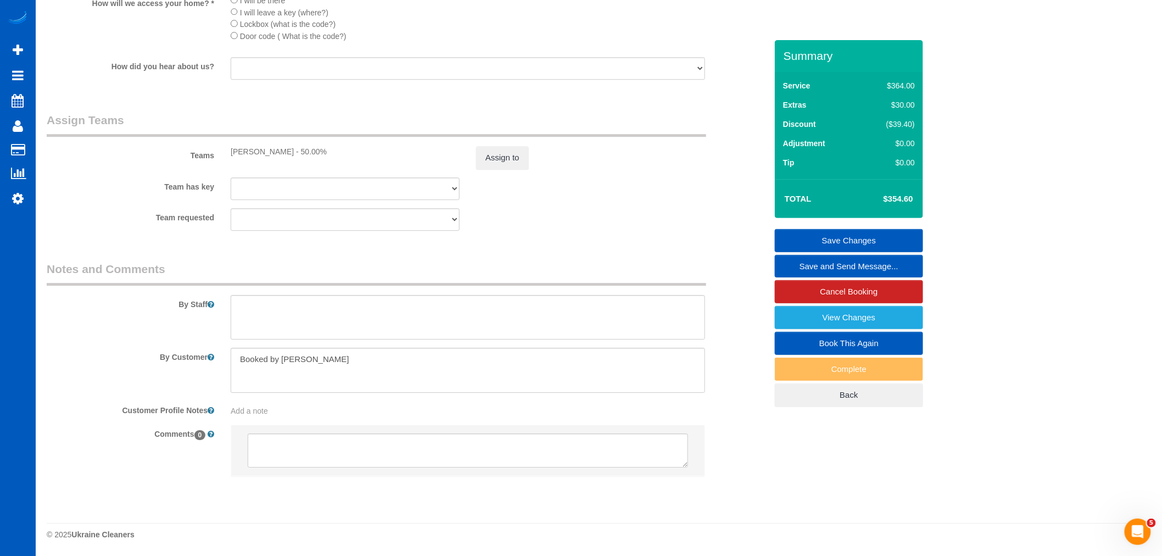
click at [846, 235] on link "Save Changes" at bounding box center [849, 240] width 148 height 23
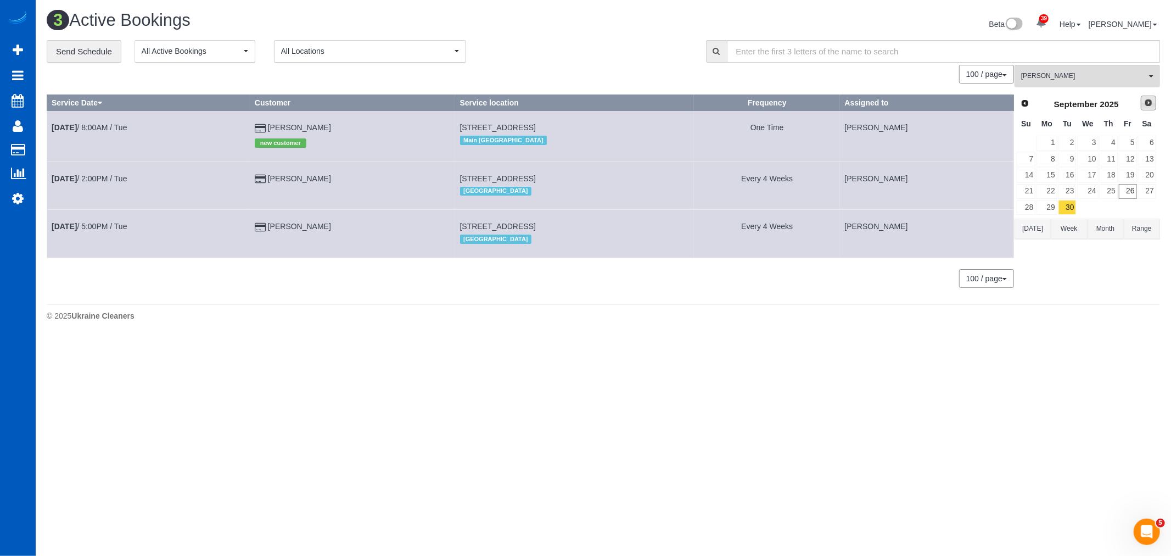
click at [1149, 109] on link "Next" at bounding box center [1148, 103] width 15 height 15
click at [1083, 141] on link "1" at bounding box center [1087, 143] width 21 height 15
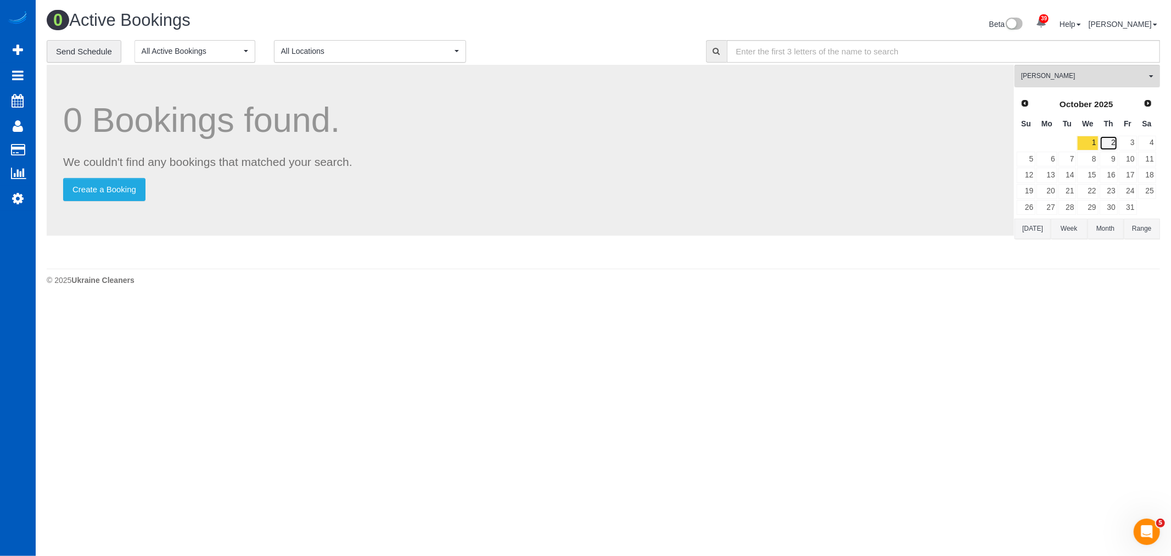
click at [1108, 138] on link "2" at bounding box center [1109, 143] width 18 height 15
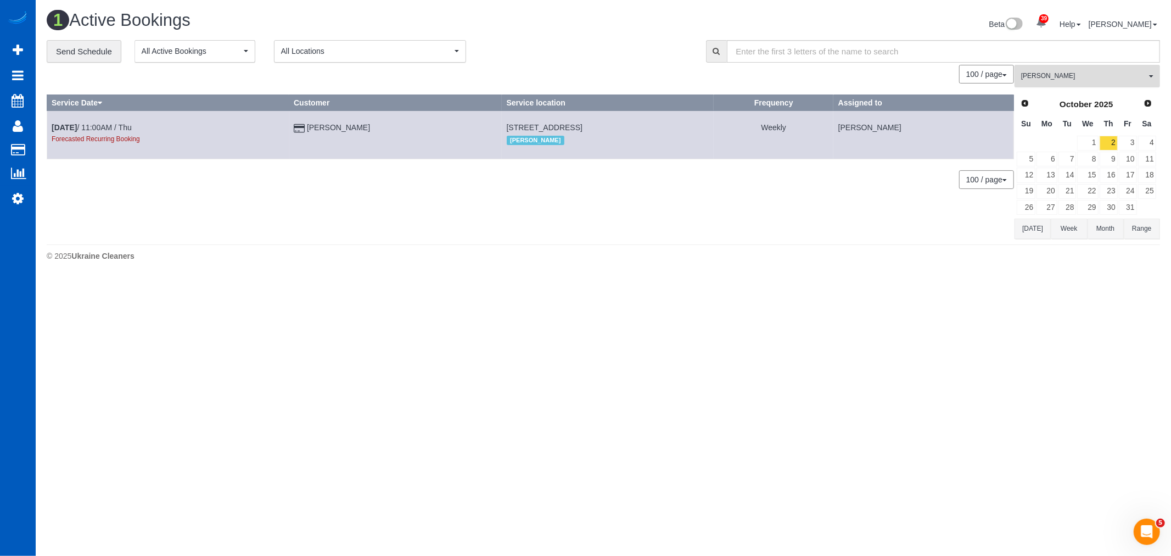
click at [1074, 82] on button "[PERSON_NAME] All Teams" at bounding box center [1088, 76] width 146 height 23
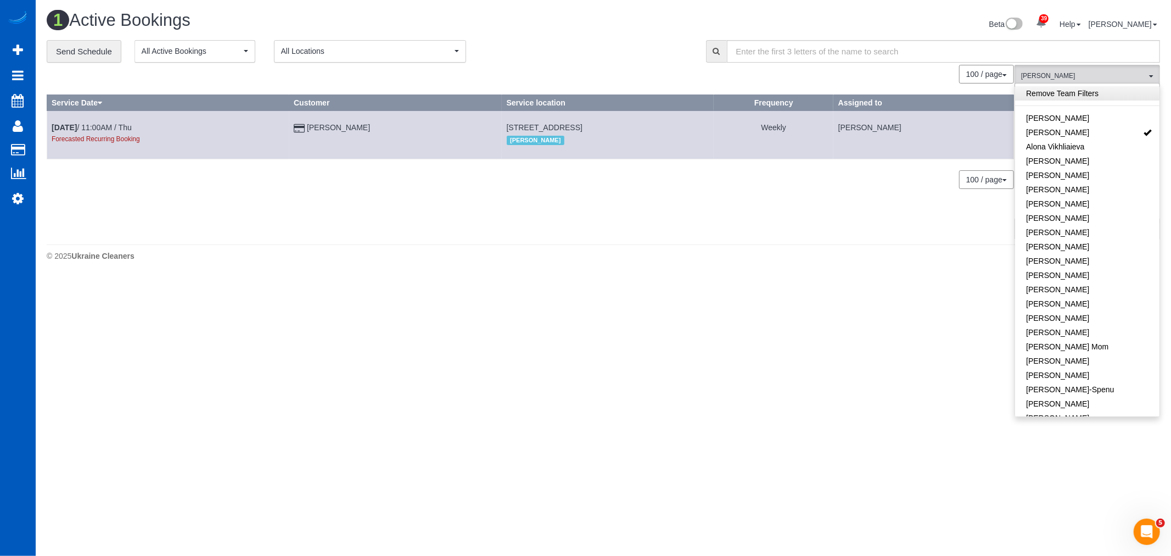
click at [1066, 100] on link "Remove Team Filters" at bounding box center [1087, 93] width 144 height 14
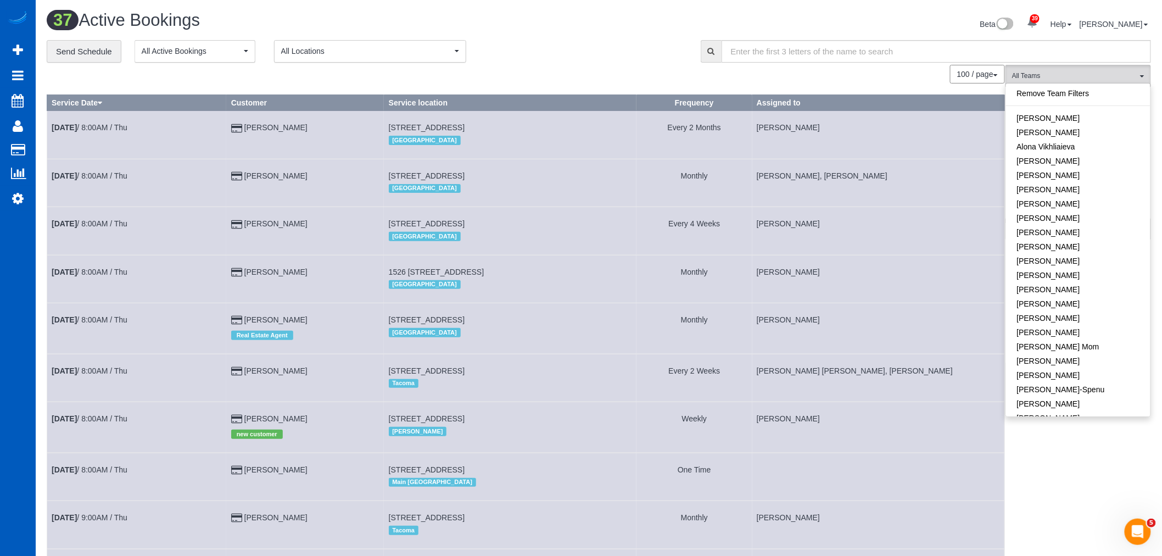
drag, startPoint x: 998, startPoint y: 399, endPoint x: 1002, endPoint y: 381, distance: 19.0
click at [999, 399] on td "[PERSON_NAME] [PERSON_NAME], [PERSON_NAME]" at bounding box center [878, 378] width 253 height 48
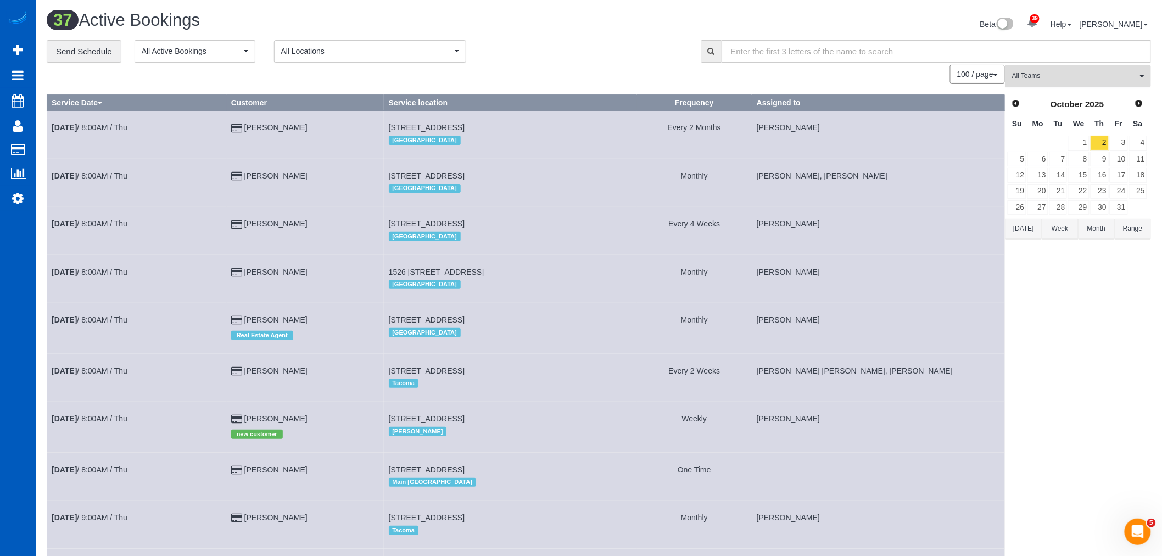
click at [1031, 81] on span "All Teams" at bounding box center [1074, 75] width 125 height 9
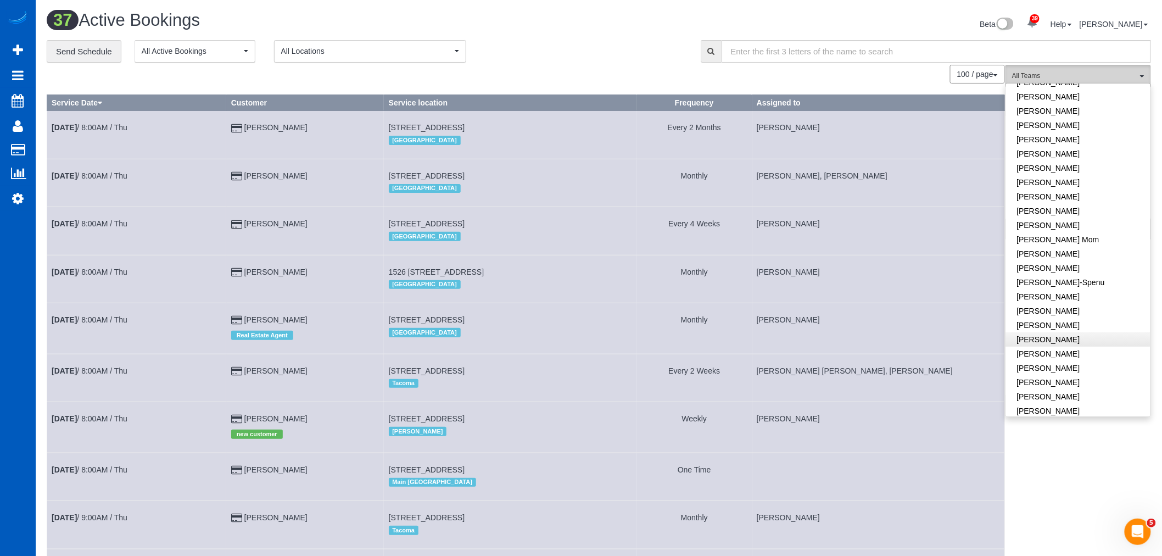
scroll to position [183, 0]
click at [1066, 295] on link "[PERSON_NAME]" at bounding box center [1078, 292] width 144 height 14
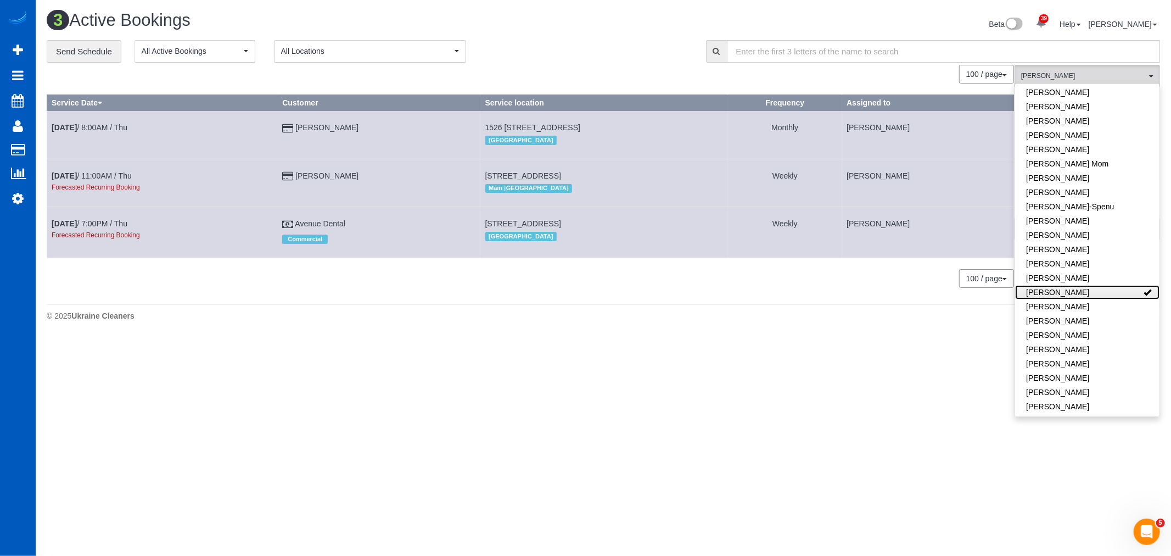
click at [1066, 295] on link "[PERSON_NAME]" at bounding box center [1087, 292] width 144 height 14
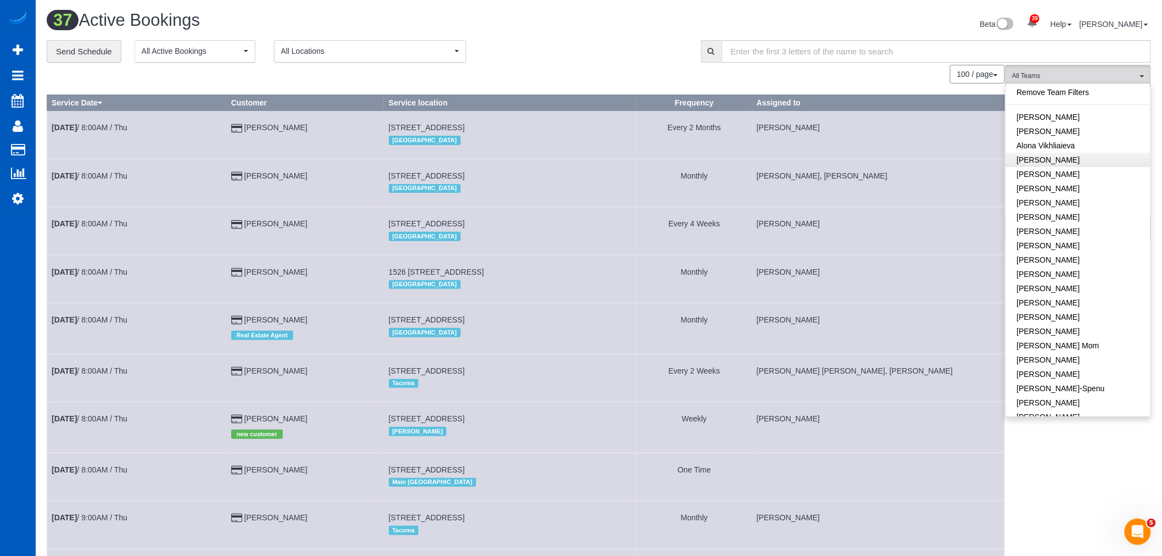
scroll to position [0, 0]
click at [1062, 134] on link "[PERSON_NAME]" at bounding box center [1078, 132] width 144 height 14
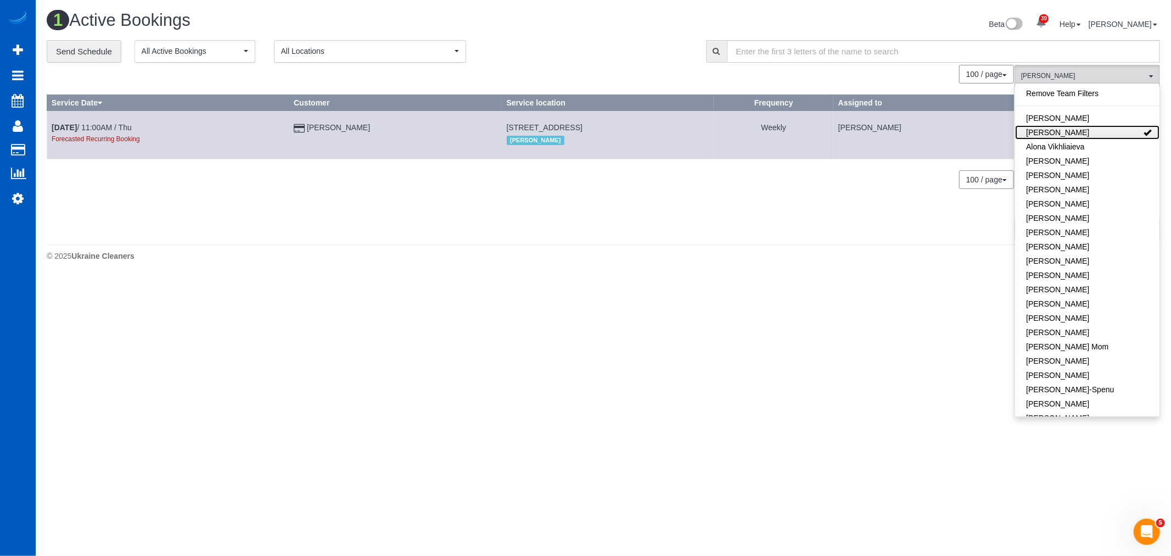
click at [1062, 134] on link "[PERSON_NAME]" at bounding box center [1087, 132] width 144 height 14
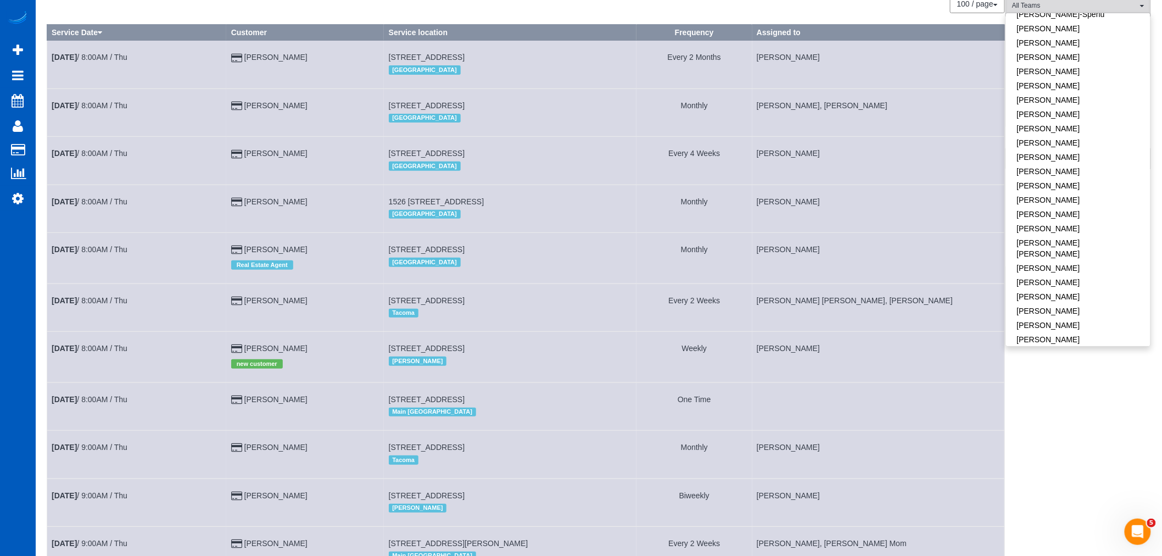
scroll to position [183, 0]
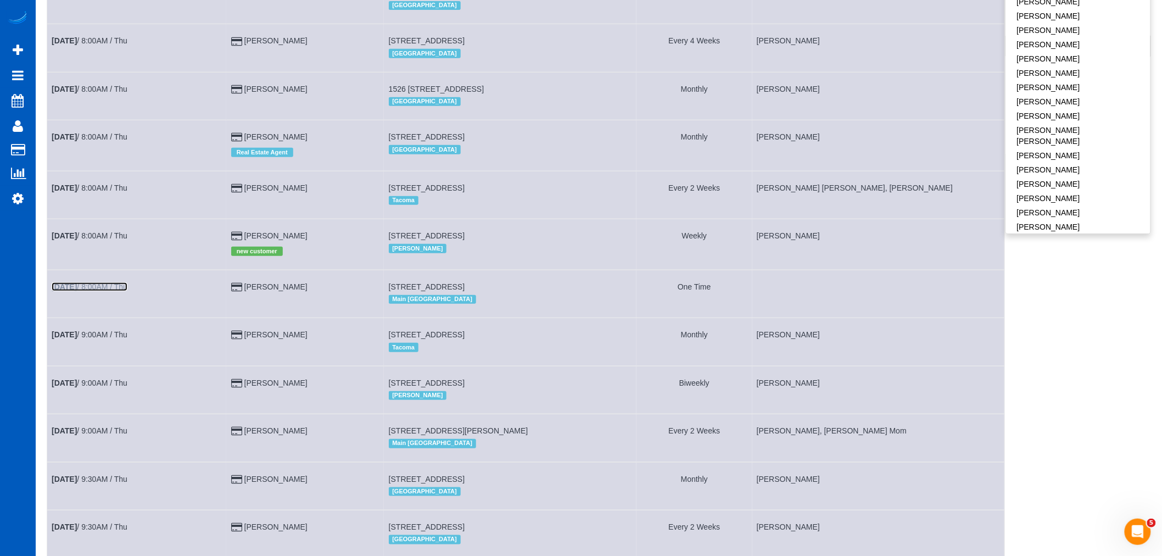
click at [108, 290] on link "[DATE] 8:00AM / Thu" at bounding box center [90, 286] width 76 height 9
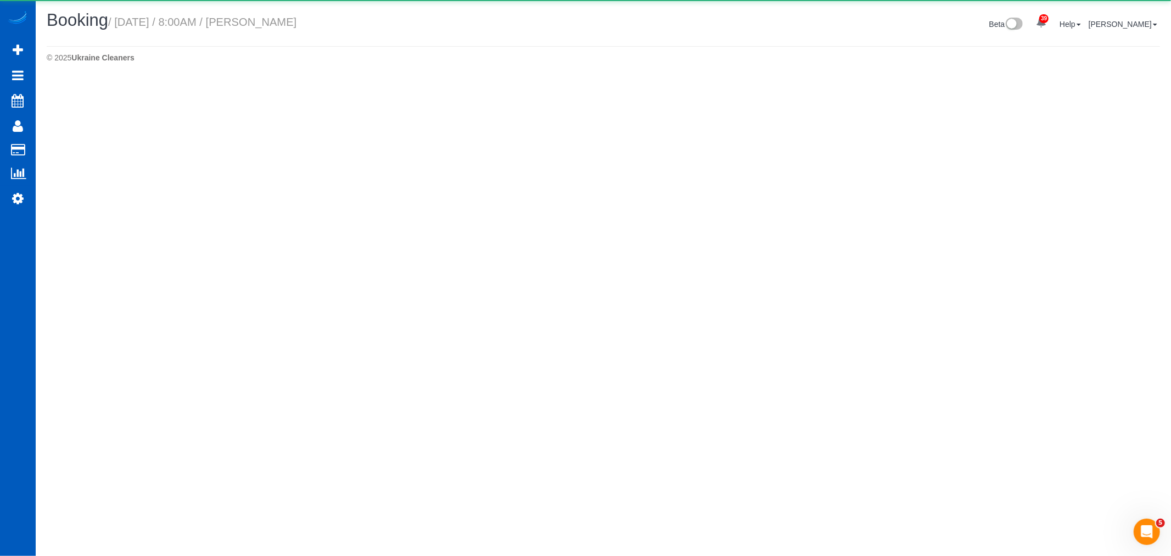
select select "WA"
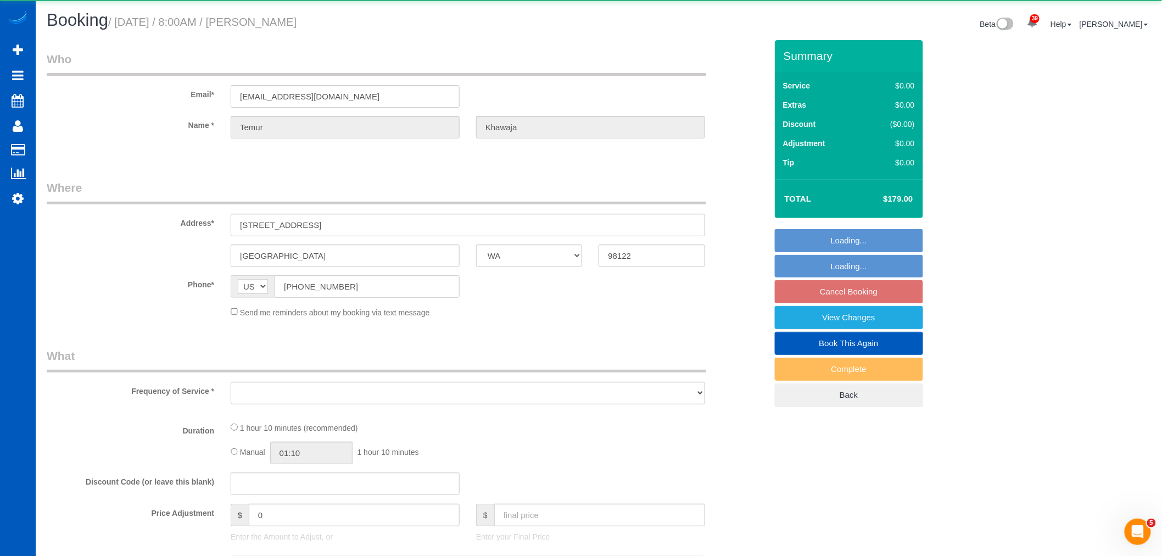
select select "object:13897"
select select "string:fspay-cc47412e-6114-463d-bd30-1b6b611a4503"
select select "object:14236"
select select "199"
select select "1001"
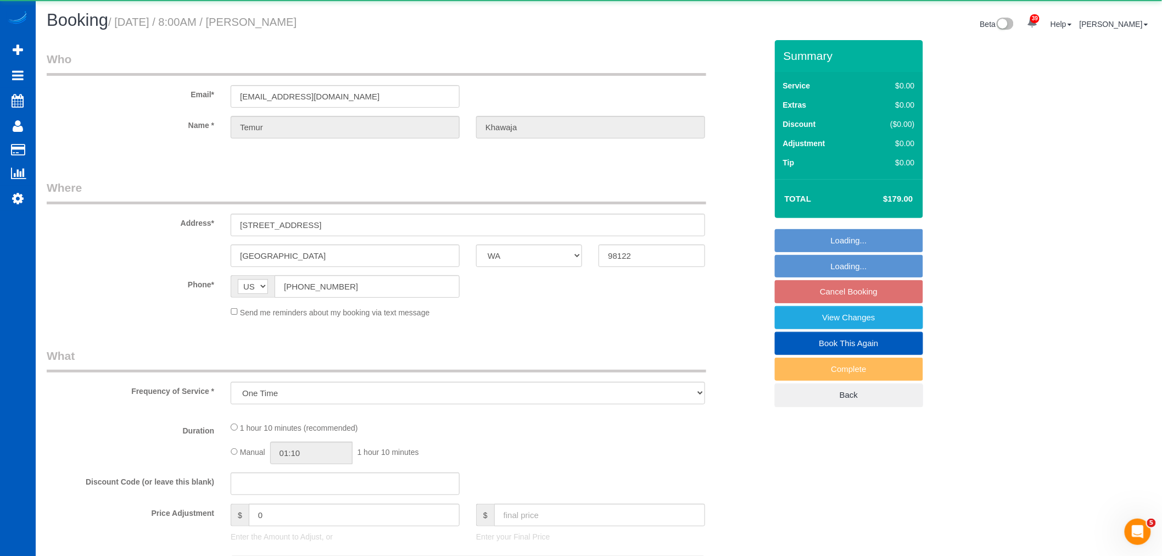
select select "2"
select select "spot88"
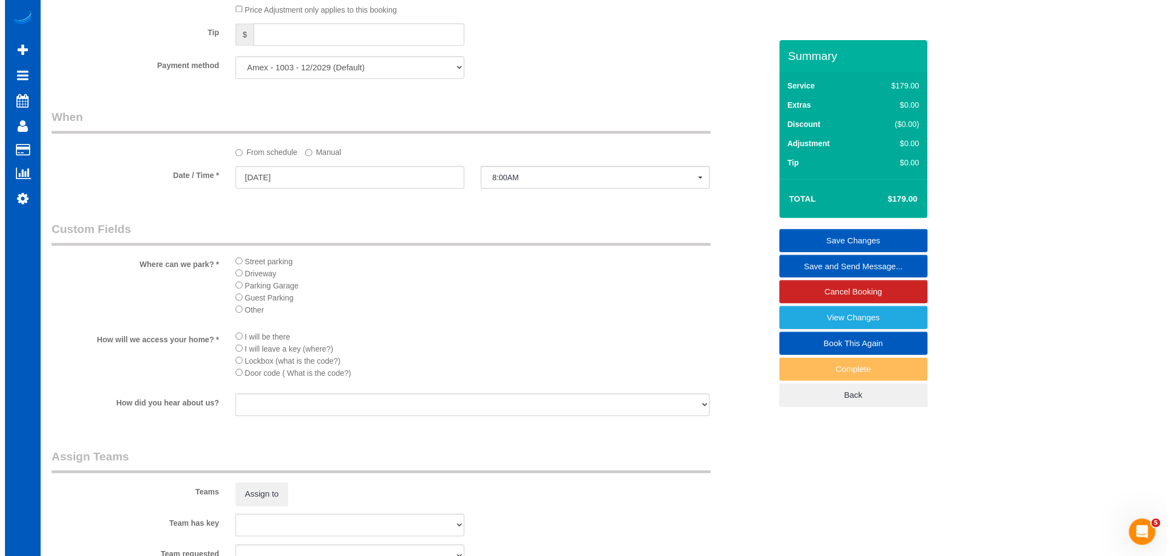
scroll to position [1159, 0]
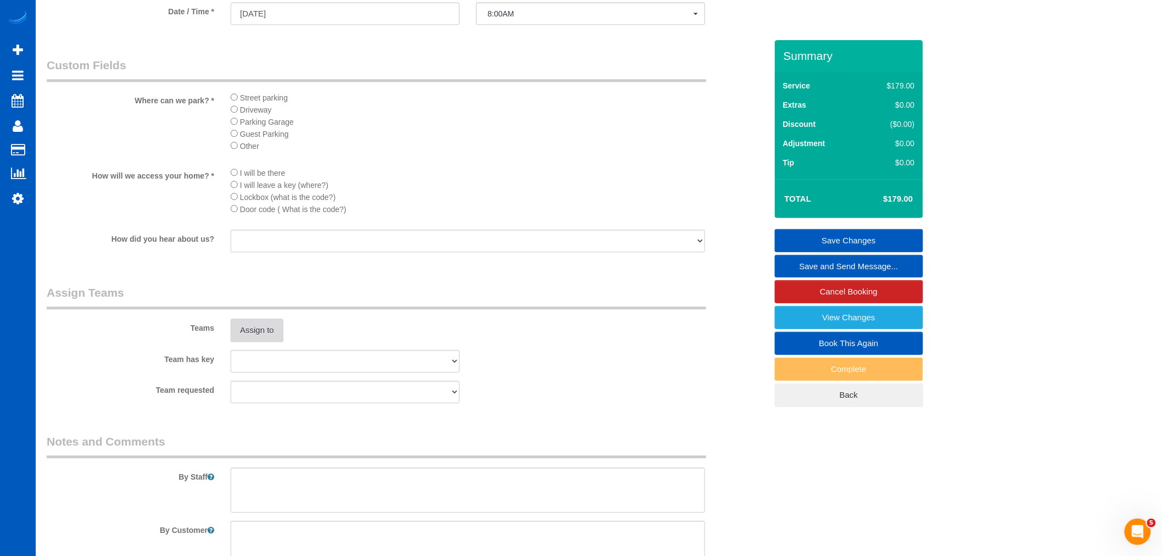
click at [249, 340] on button "Assign to" at bounding box center [257, 330] width 53 height 23
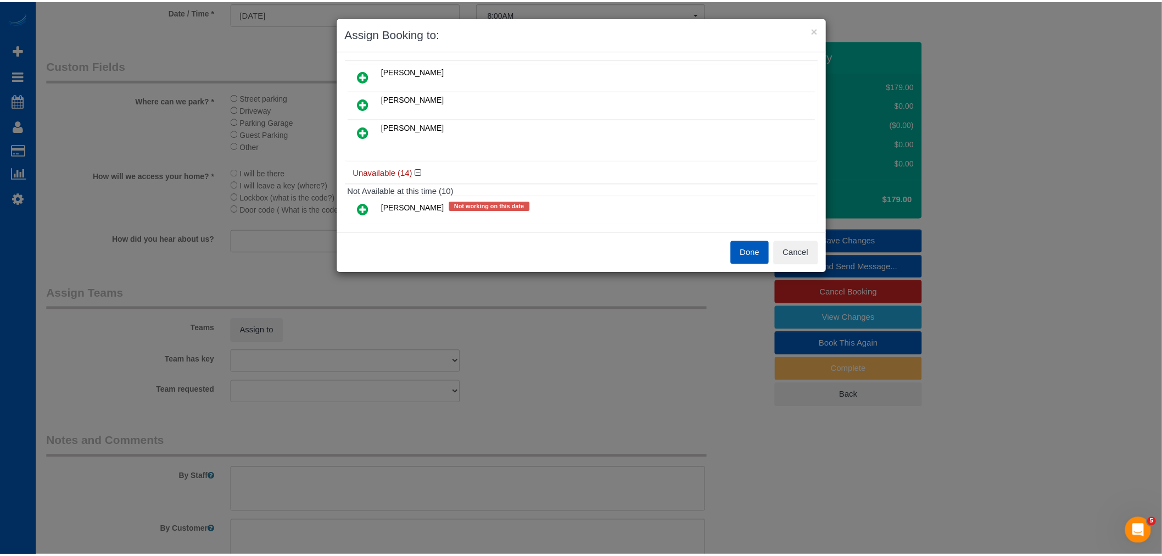
scroll to position [122, 0]
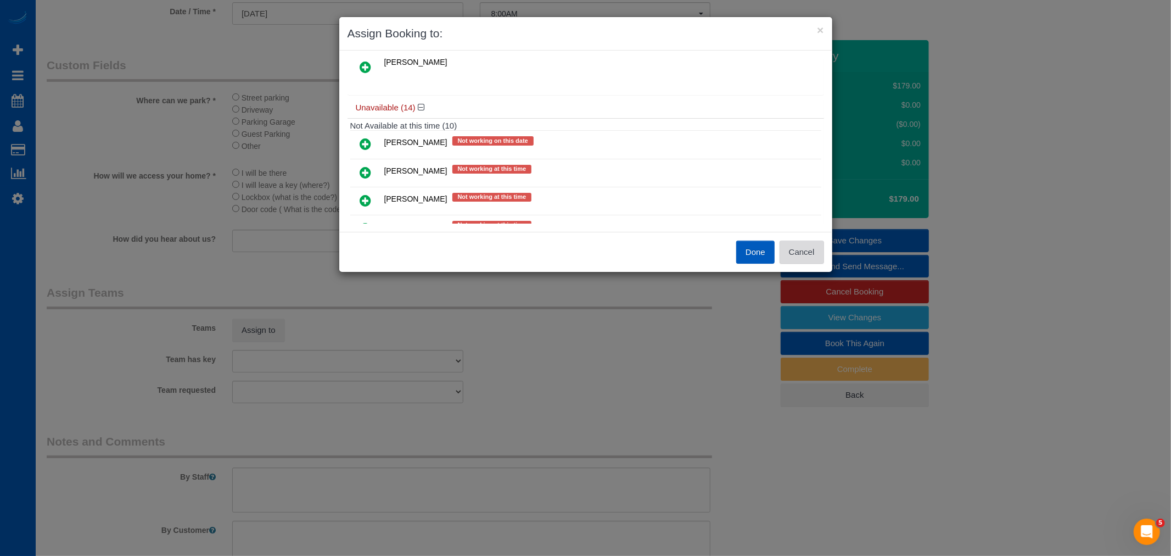
drag, startPoint x: 812, startPoint y: 254, endPoint x: 431, endPoint y: 75, distance: 420.6
click at [809, 254] on button "Cancel" at bounding box center [802, 252] width 44 height 23
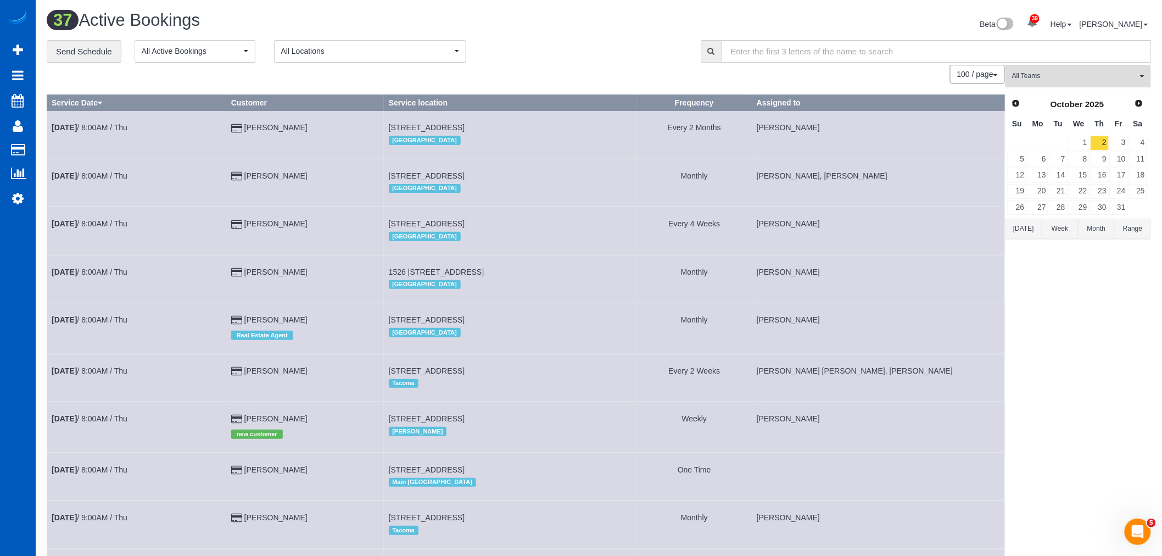
click at [1046, 79] on span "All Teams" at bounding box center [1074, 75] width 125 height 9
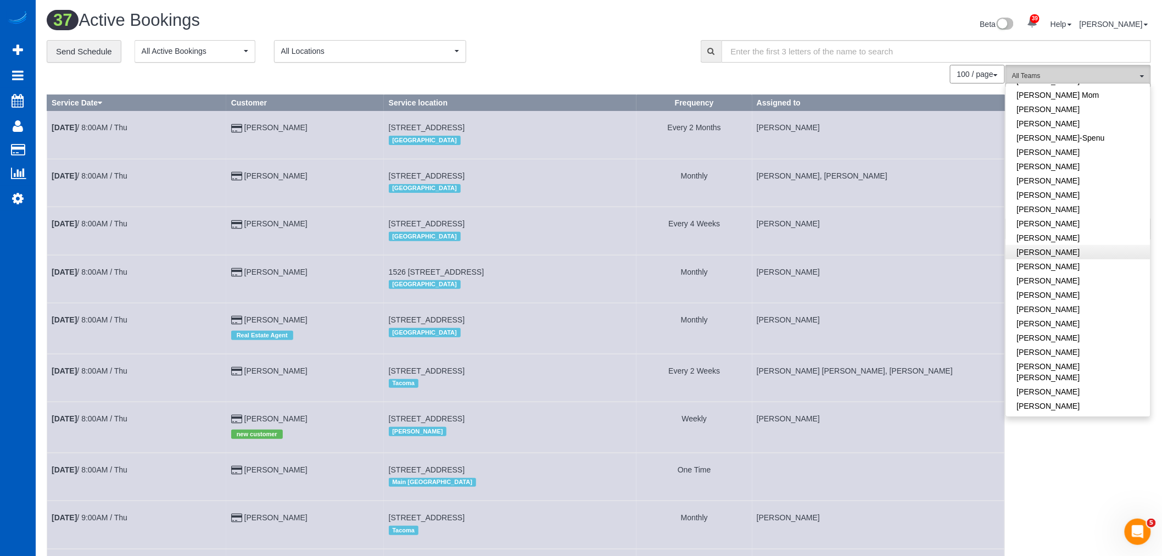
scroll to position [305, 0]
click at [1049, 267] on link "[PERSON_NAME]" at bounding box center [1078, 270] width 144 height 14
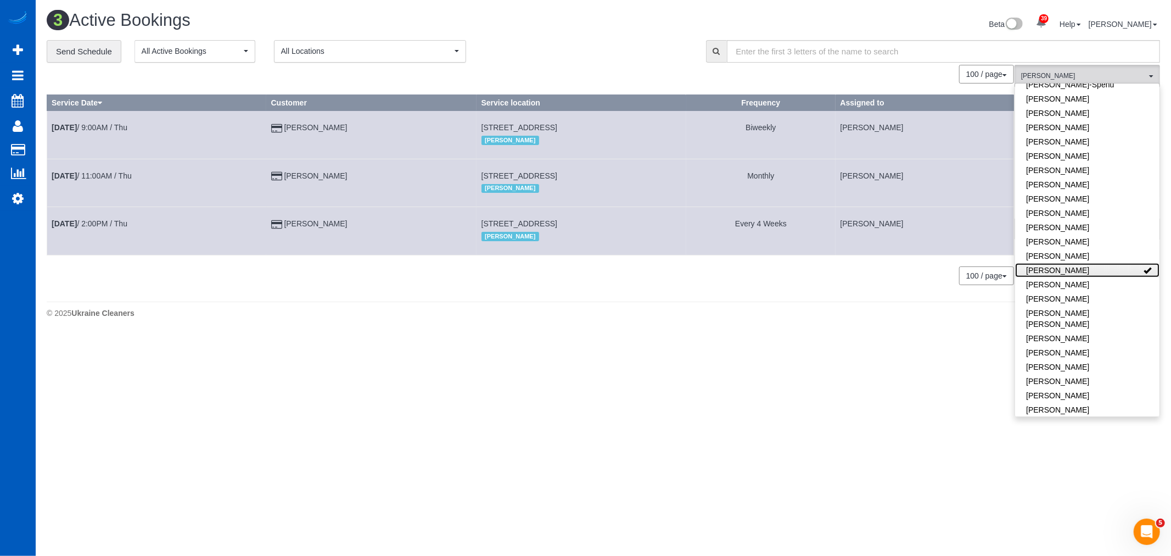
click at [1049, 267] on link "[PERSON_NAME]" at bounding box center [1087, 270] width 144 height 14
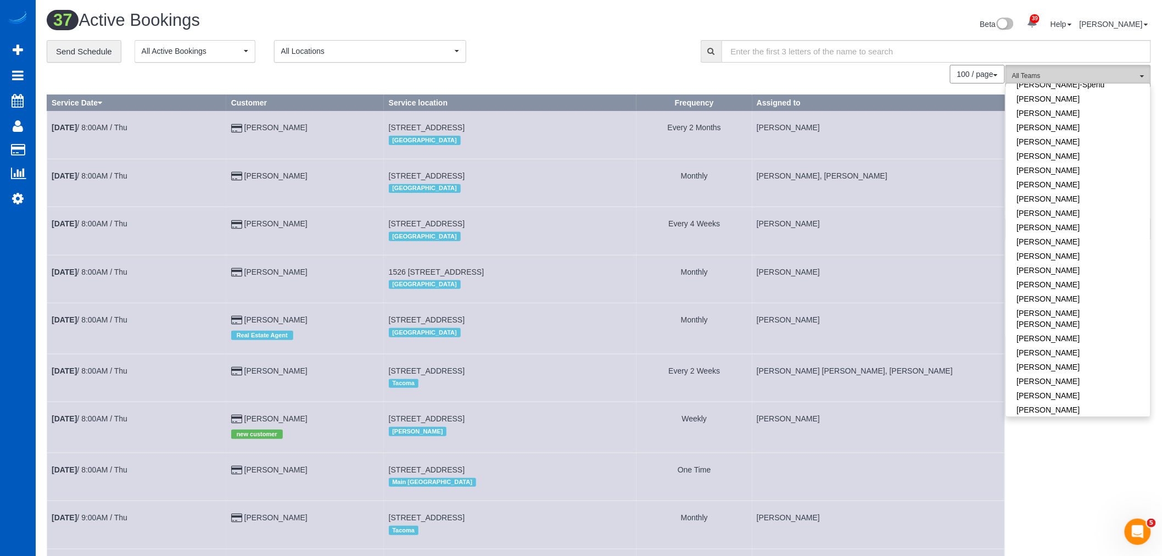
click at [1054, 75] on span "All Teams" at bounding box center [1074, 75] width 125 height 9
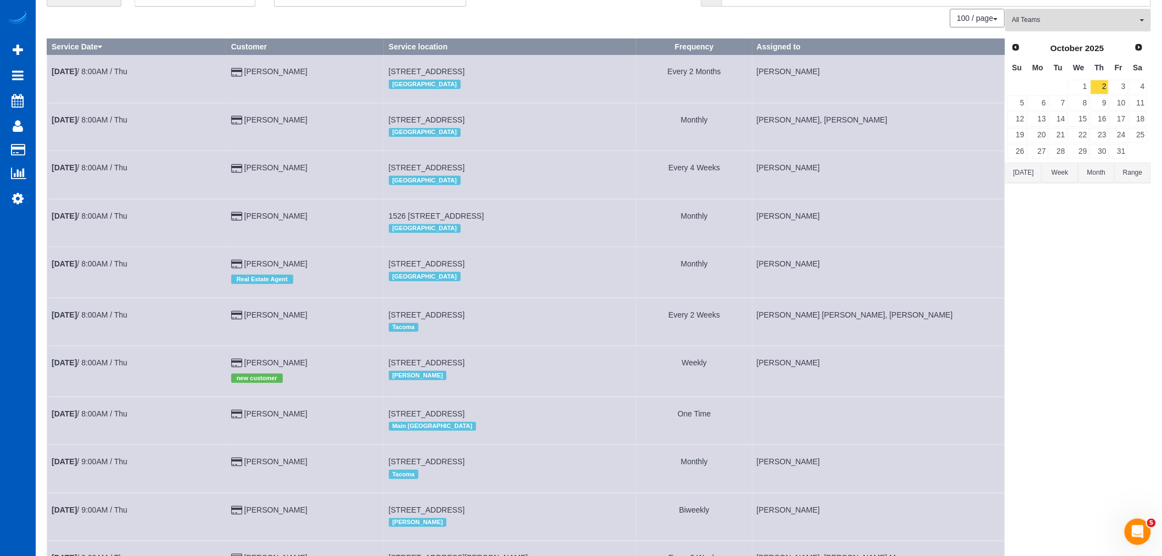
scroll to position [0, 0]
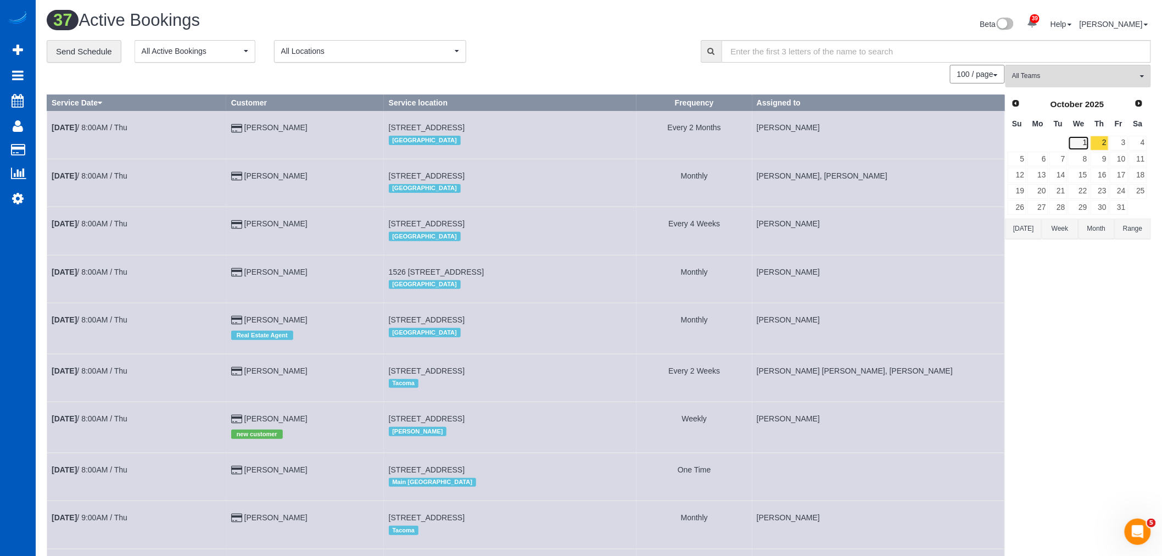
click at [1080, 143] on link "1" at bounding box center [1078, 143] width 21 height 15
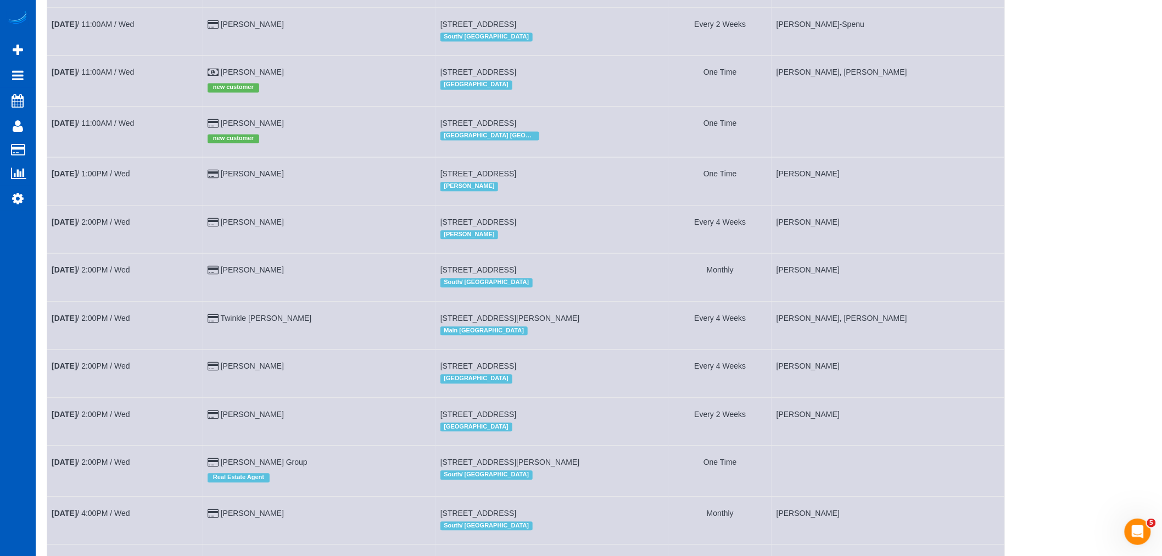
scroll to position [854, 0]
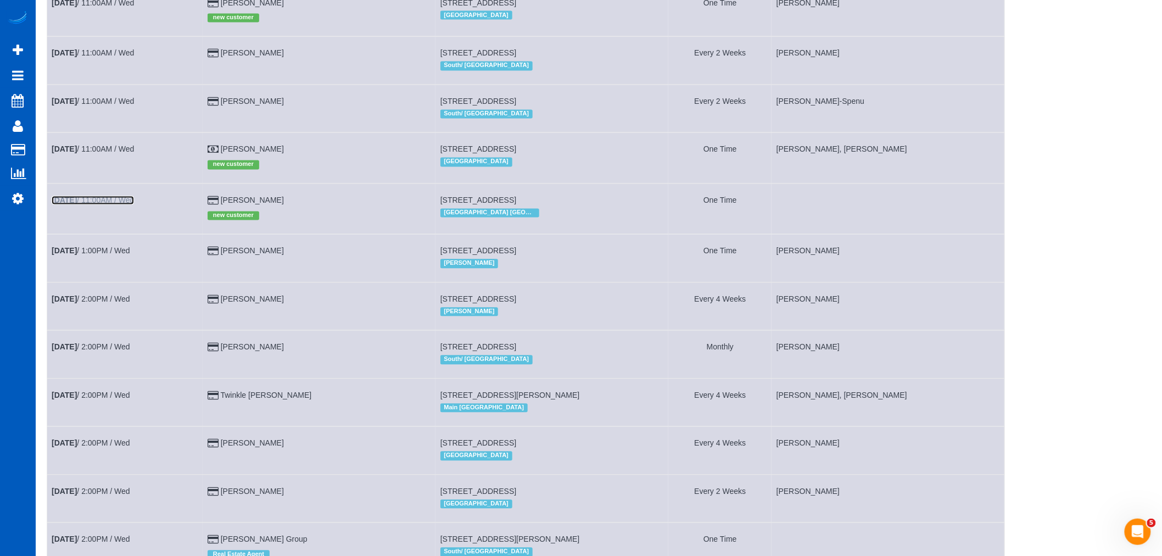
click at [128, 205] on link "[DATE] 11:00AM / Wed" at bounding box center [93, 200] width 82 height 9
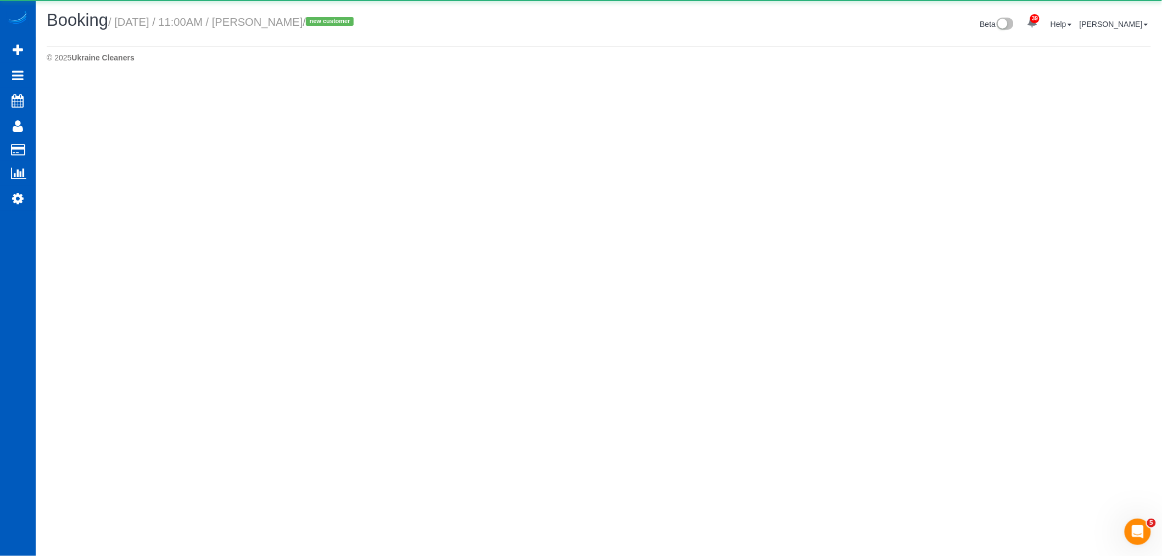
select select "GA"
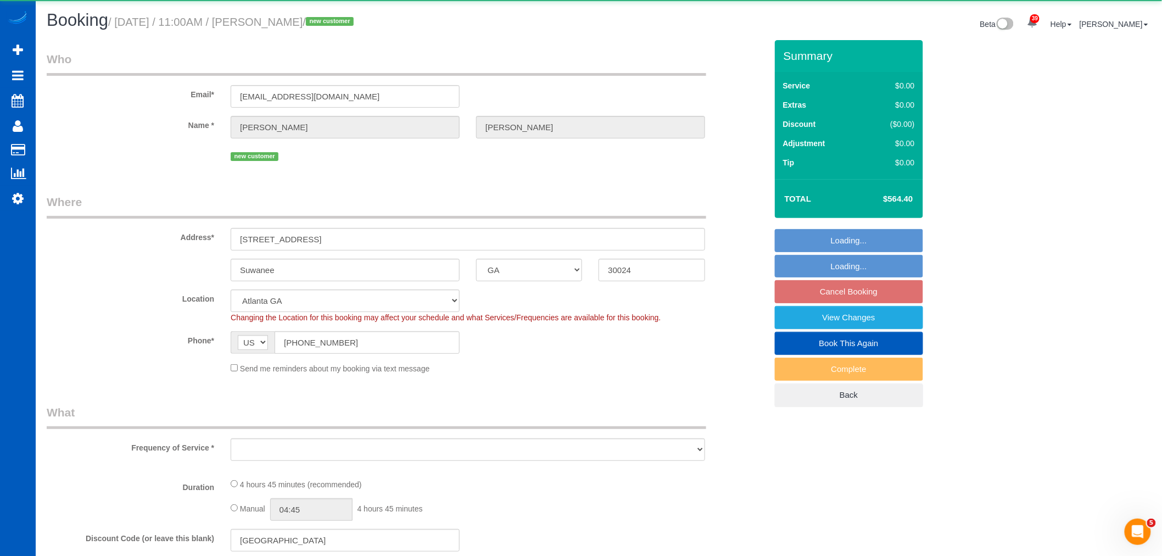
select select "object:16773"
select select "string:fspay-8969239f-b09a-4529-930d-dbe7a9129ee1"
select select "199"
select select "spot103"
select select "number:8"
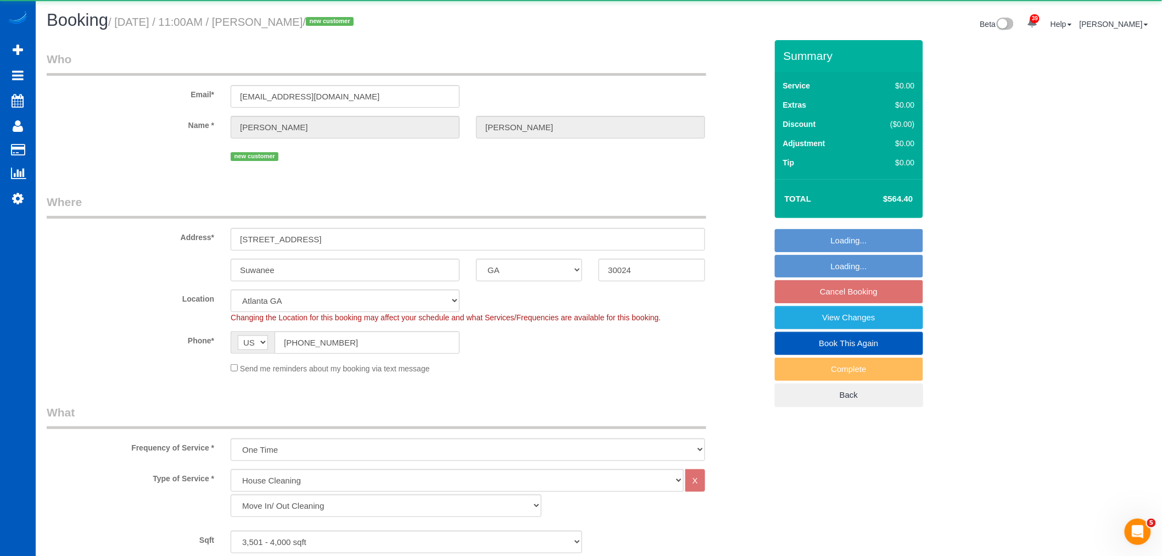
select select "3501"
select select "4"
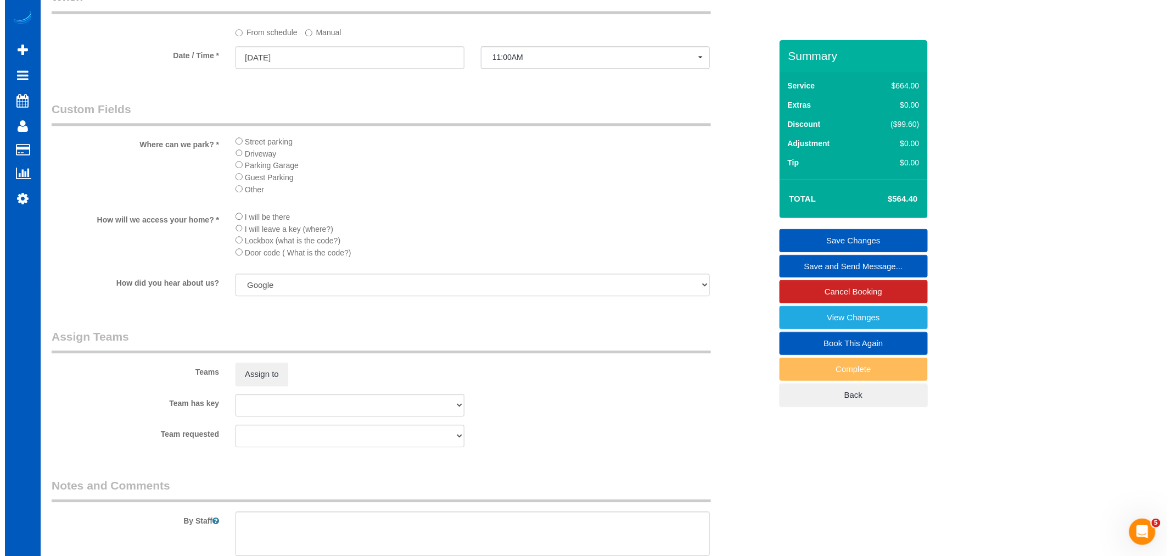
scroll to position [1333, 0]
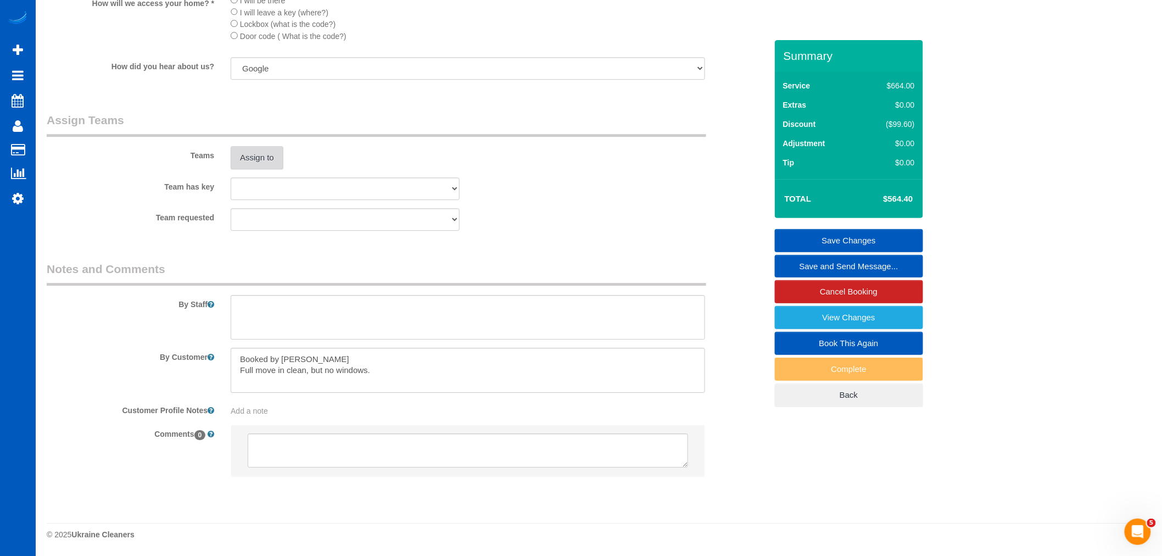
click at [253, 157] on button "Assign to" at bounding box center [257, 157] width 53 height 23
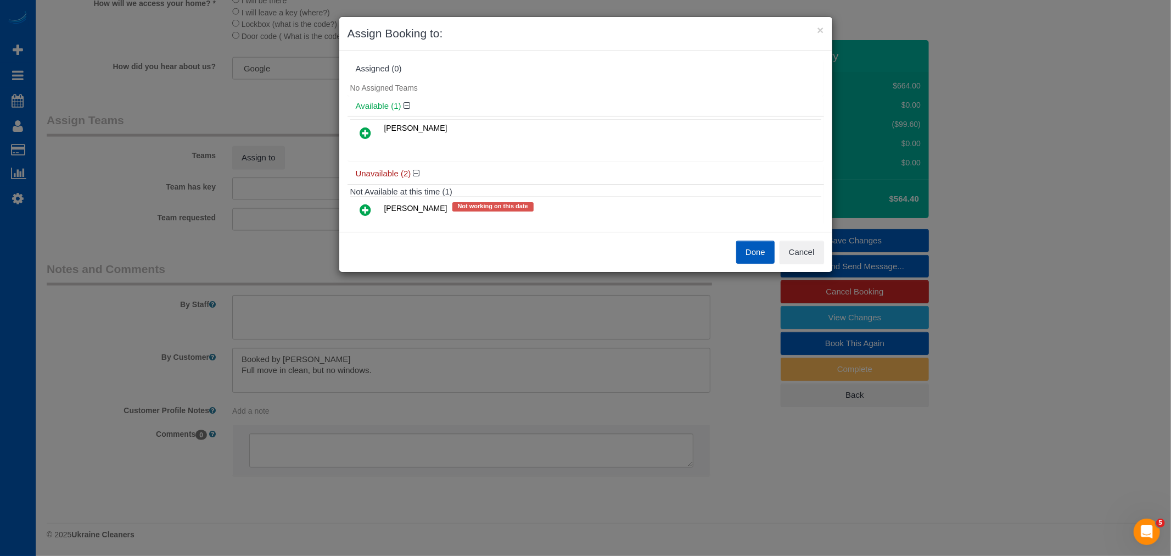
click at [372, 138] on link at bounding box center [366, 133] width 26 height 22
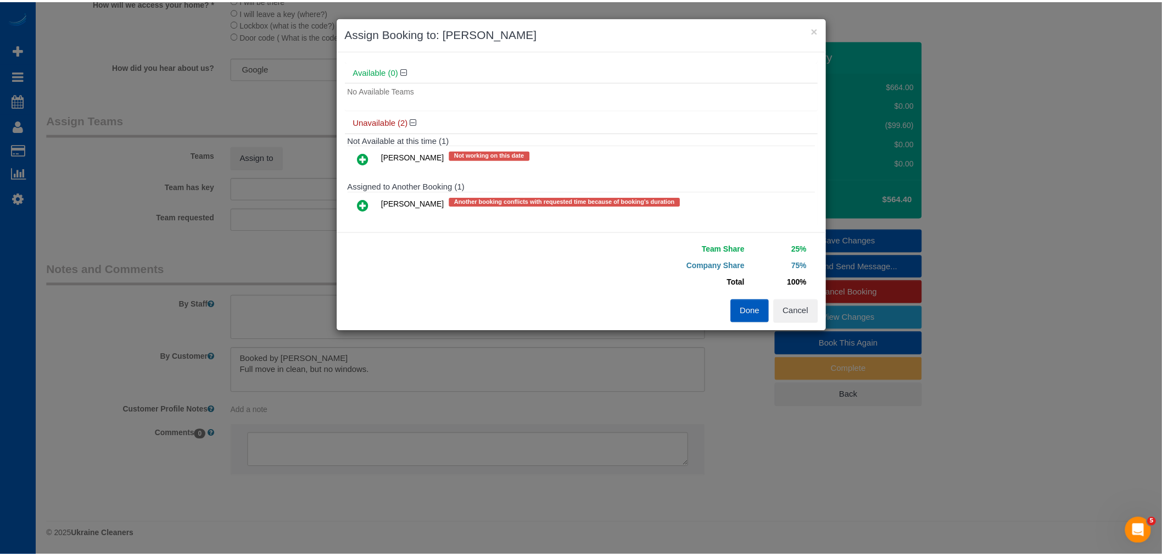
scroll to position [0, 0]
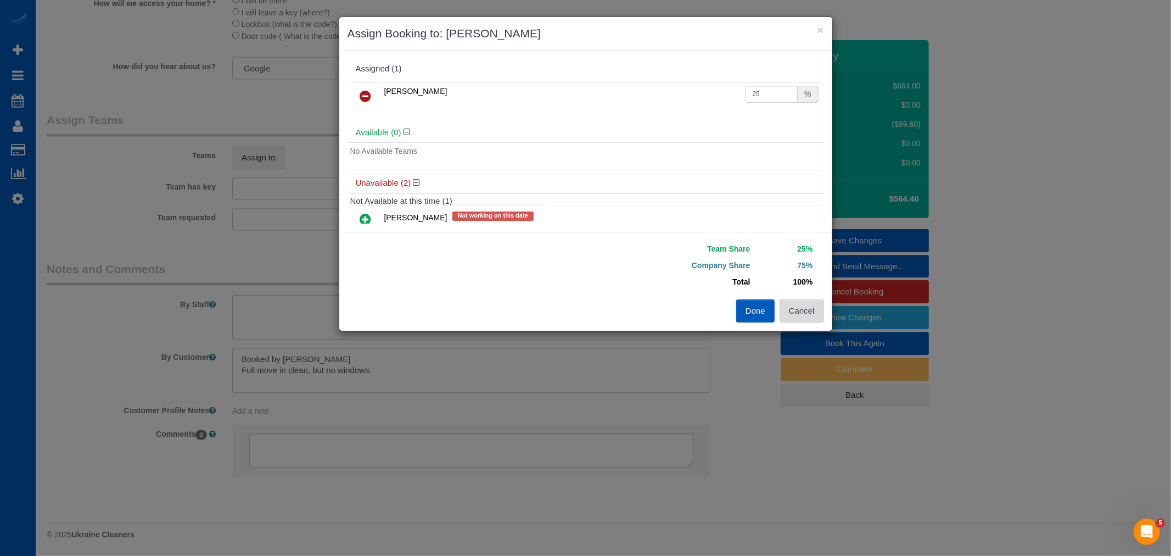
click at [801, 300] on button "Cancel" at bounding box center [802, 310] width 44 height 23
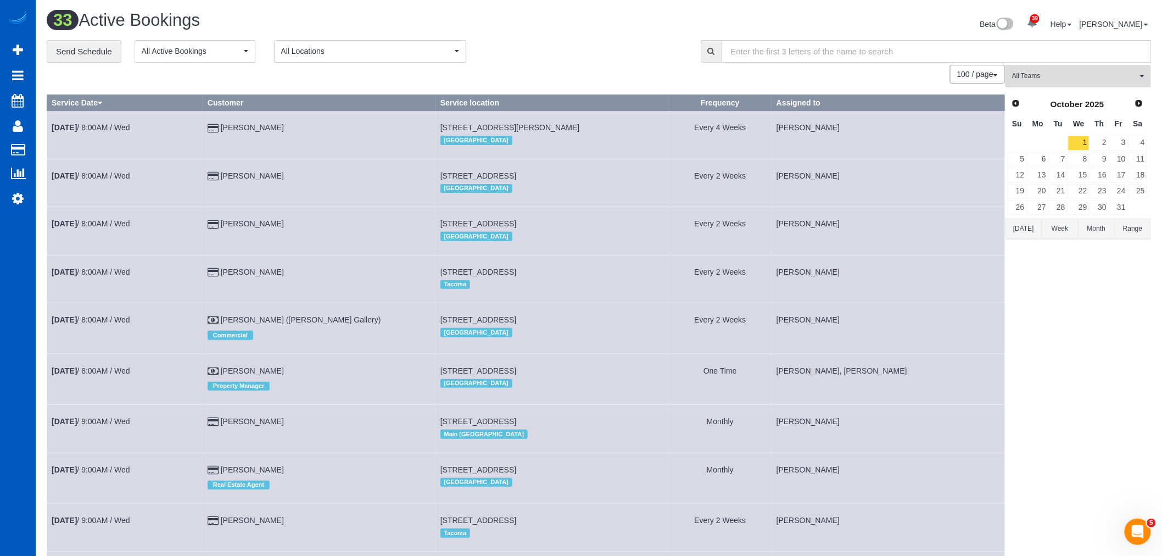
click at [1057, 79] on span "All Teams" at bounding box center [1074, 75] width 125 height 9
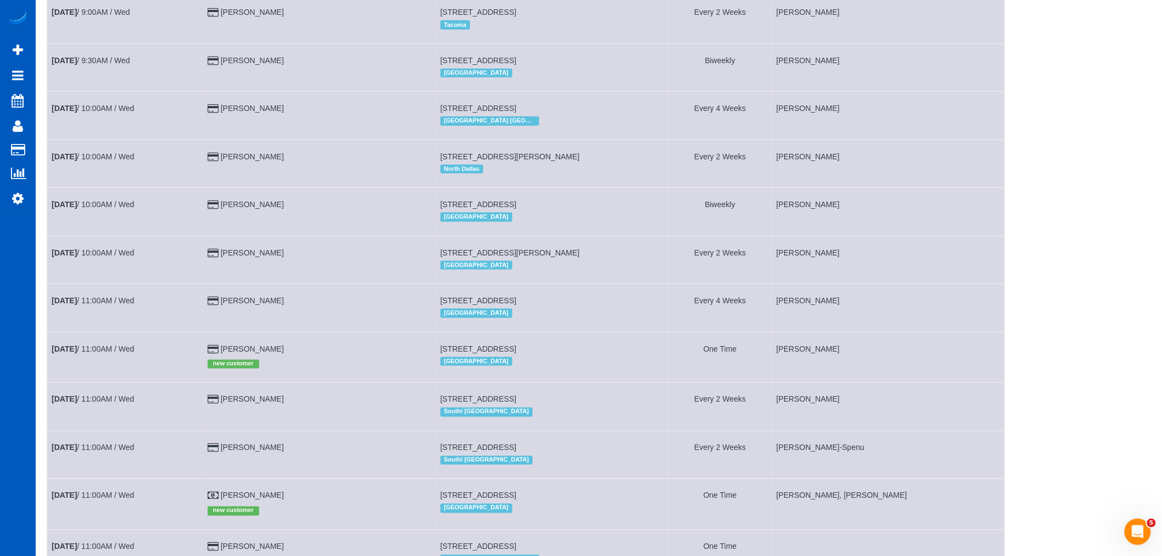
scroll to position [488, 0]
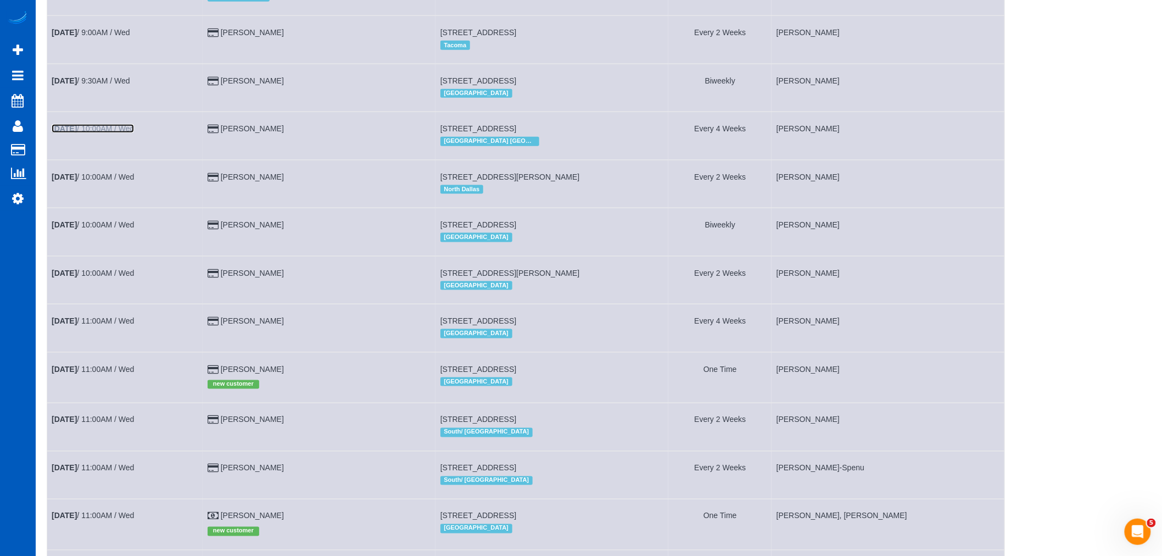
click at [92, 133] on link "[DATE] 10:00AM / Wed" at bounding box center [93, 128] width 82 height 9
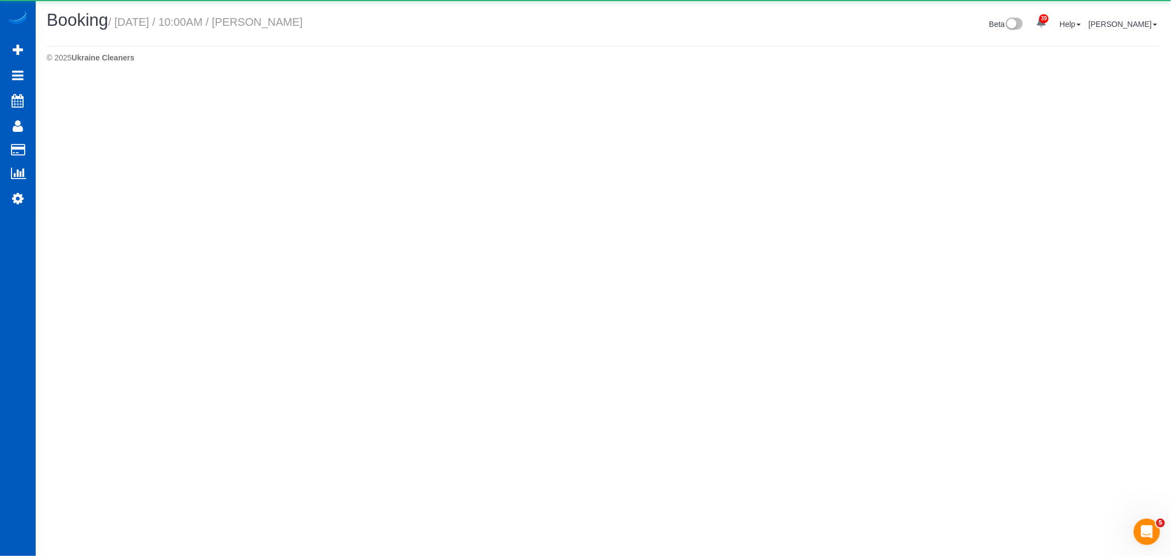
select select "GA"
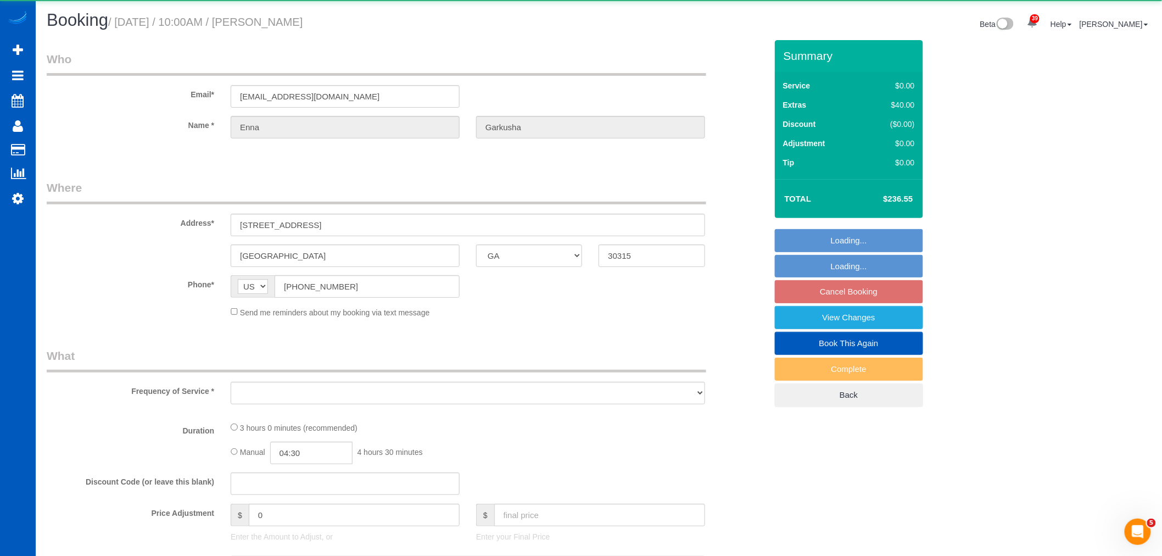
select select "object:18092"
select select "string:fspay-b513ea97-aa00-49b6-99a8-a0ea5f0d96e5"
select select "199"
select select "1501"
select select "4"
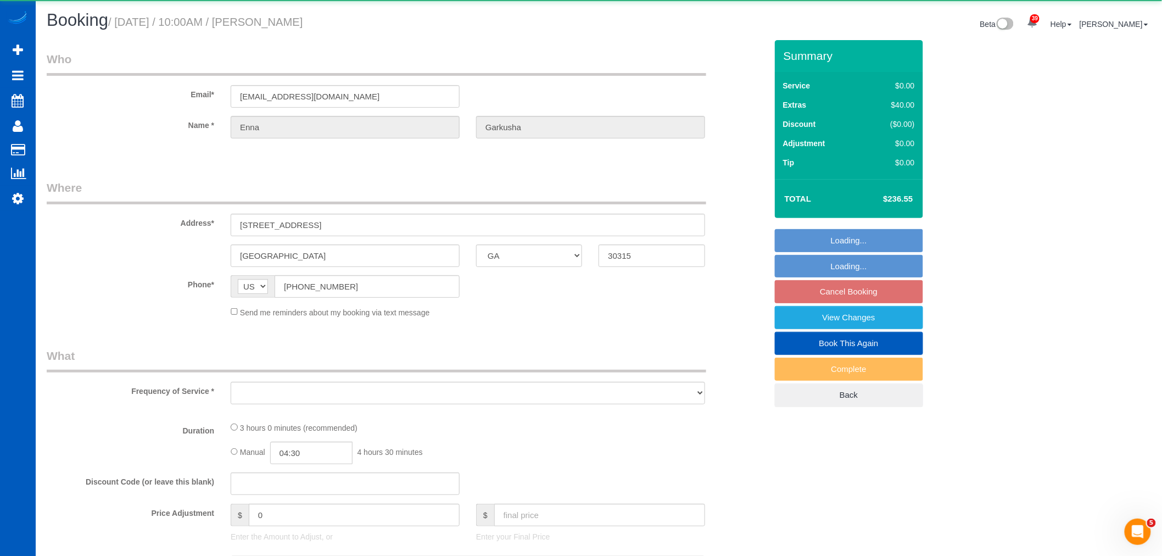
select select "3"
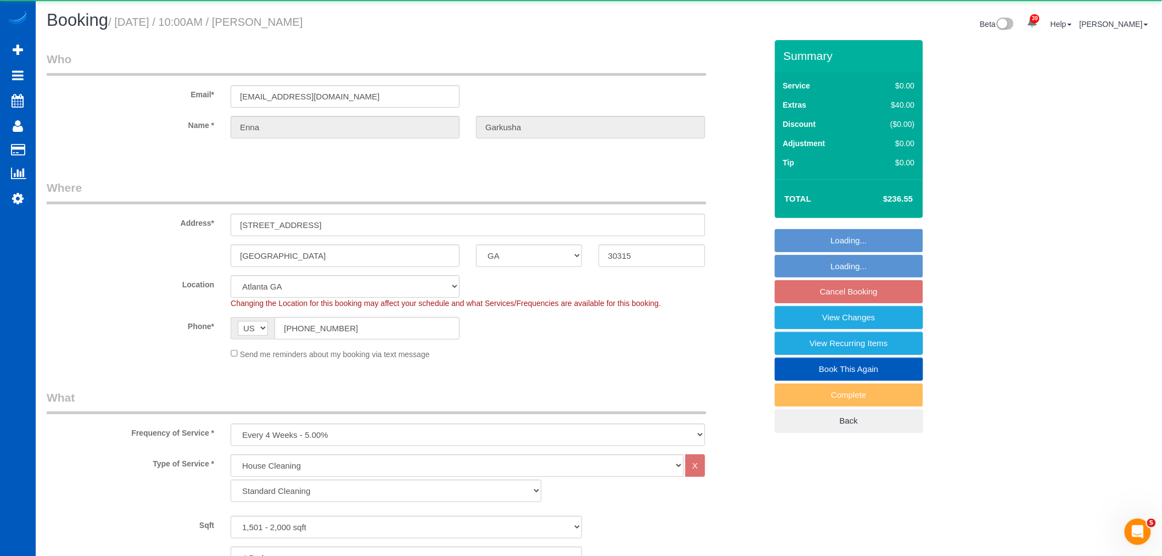
select select "object:18461"
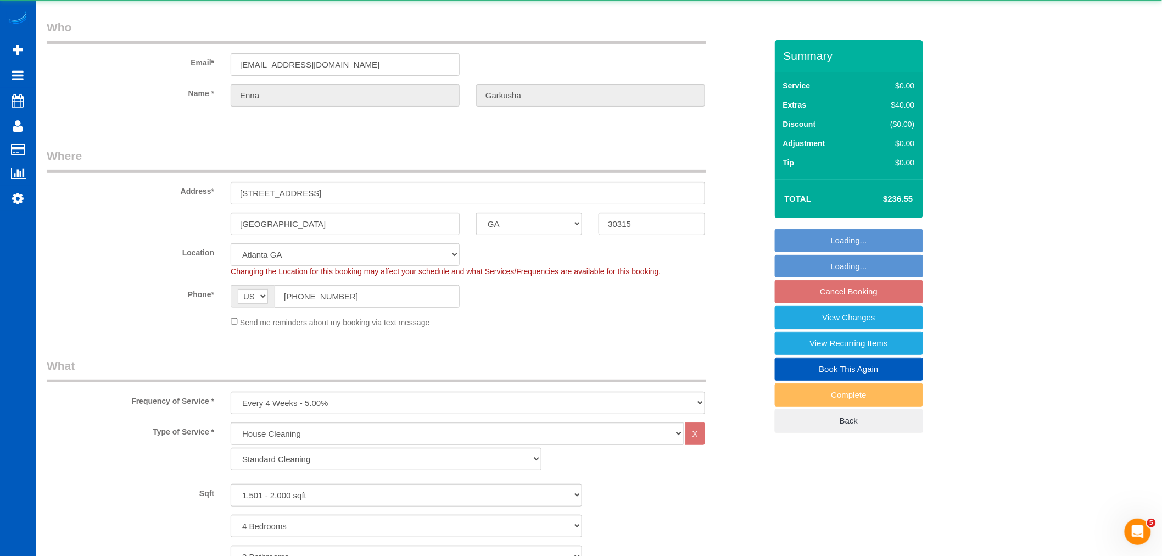
select select "1501"
select select "4"
select select "3"
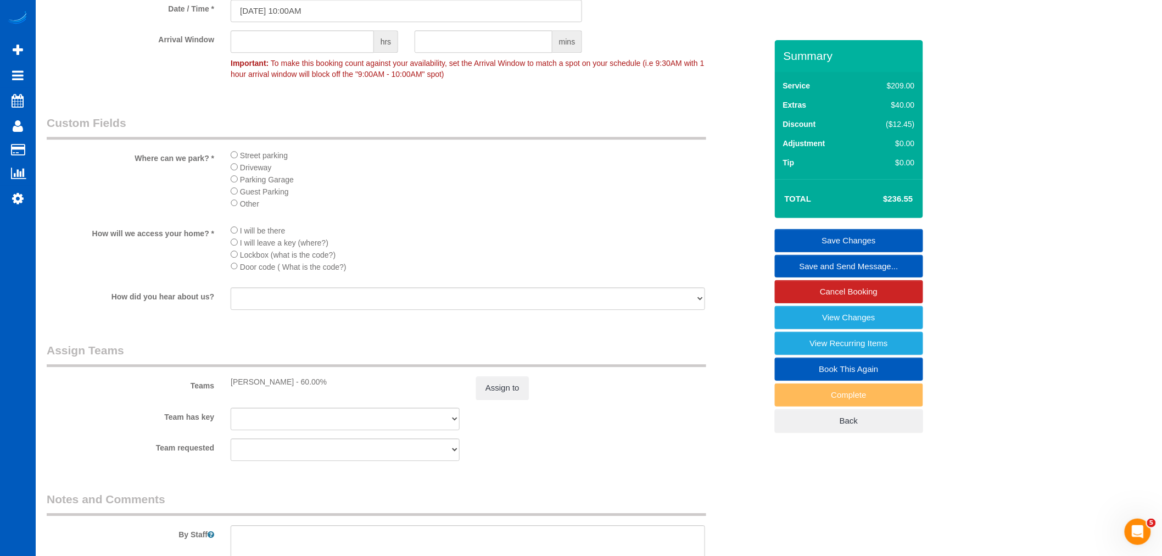
scroll to position [1220, 0]
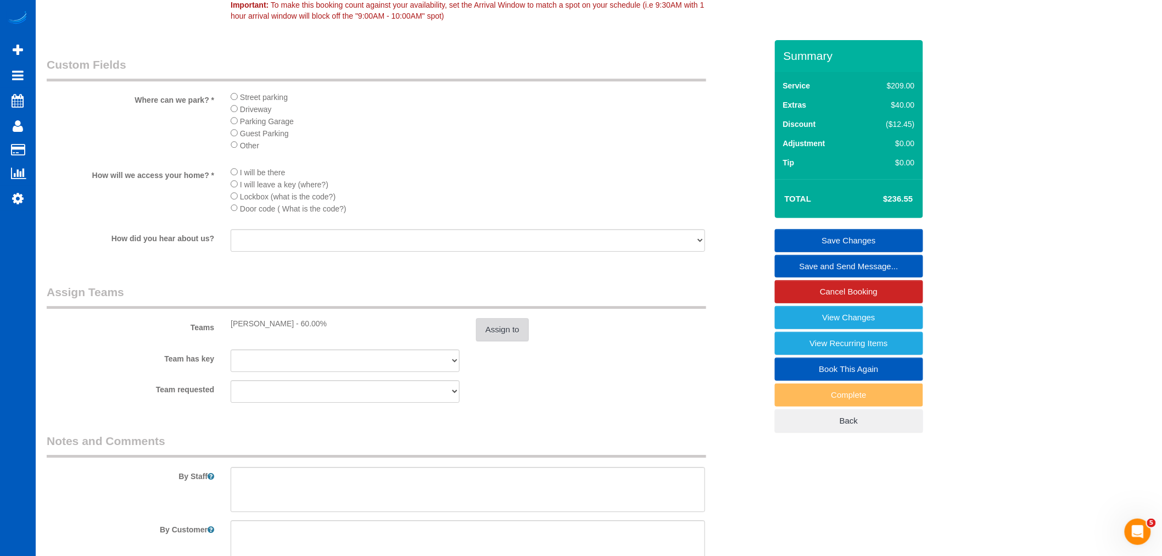
click at [494, 341] on button "Assign to" at bounding box center [502, 329] width 53 height 23
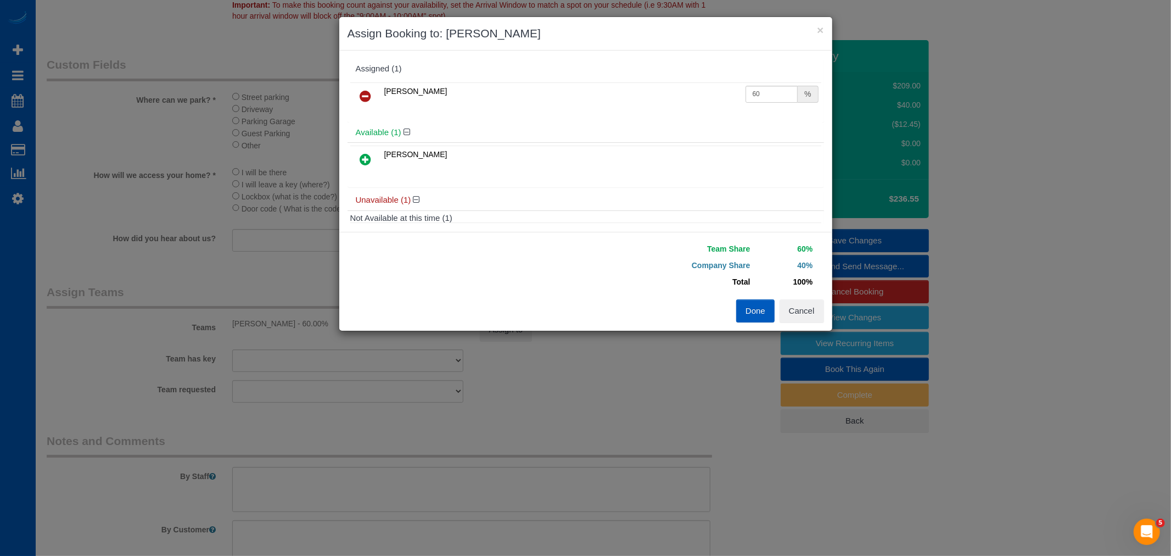
click at [372, 97] on link at bounding box center [366, 97] width 26 height 22
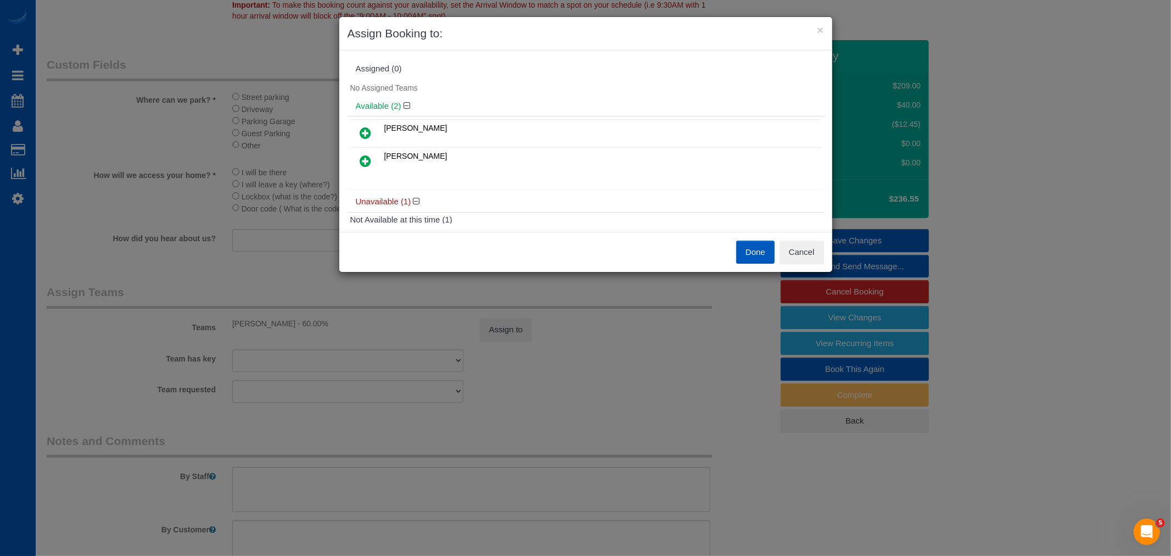
click at [364, 161] on icon at bounding box center [366, 160] width 12 height 13
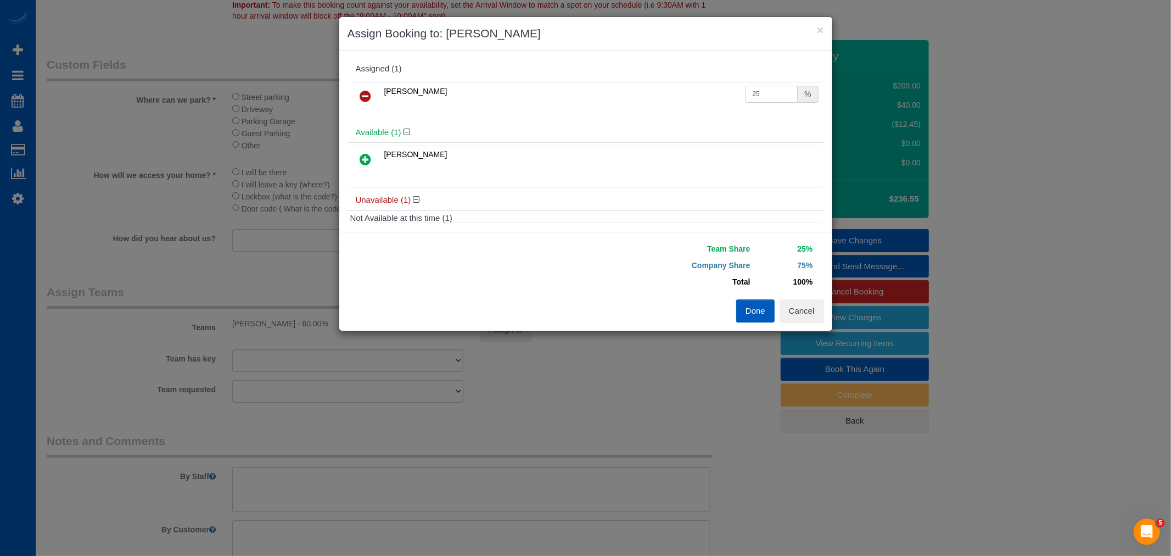
drag, startPoint x: 772, startPoint y: 96, endPoint x: 645, endPoint y: 104, distance: 127.7
click at [645, 104] on tr "[PERSON_NAME] 25 %" at bounding box center [585, 96] width 471 height 28
type input "60"
click at [756, 313] on button "Done" at bounding box center [755, 310] width 38 height 23
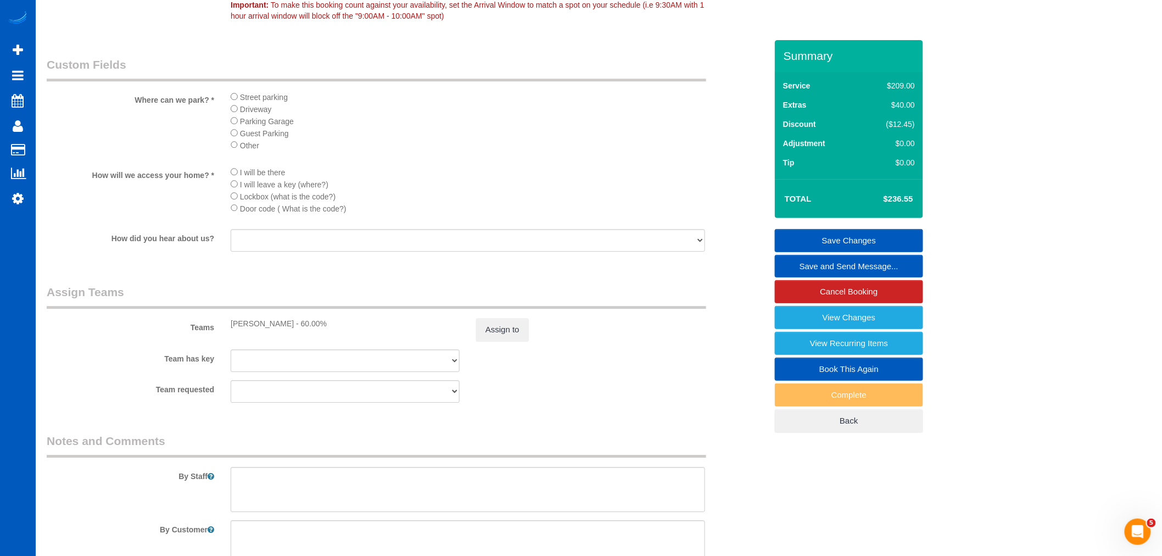
click at [843, 244] on link "Save Changes" at bounding box center [849, 240] width 148 height 23
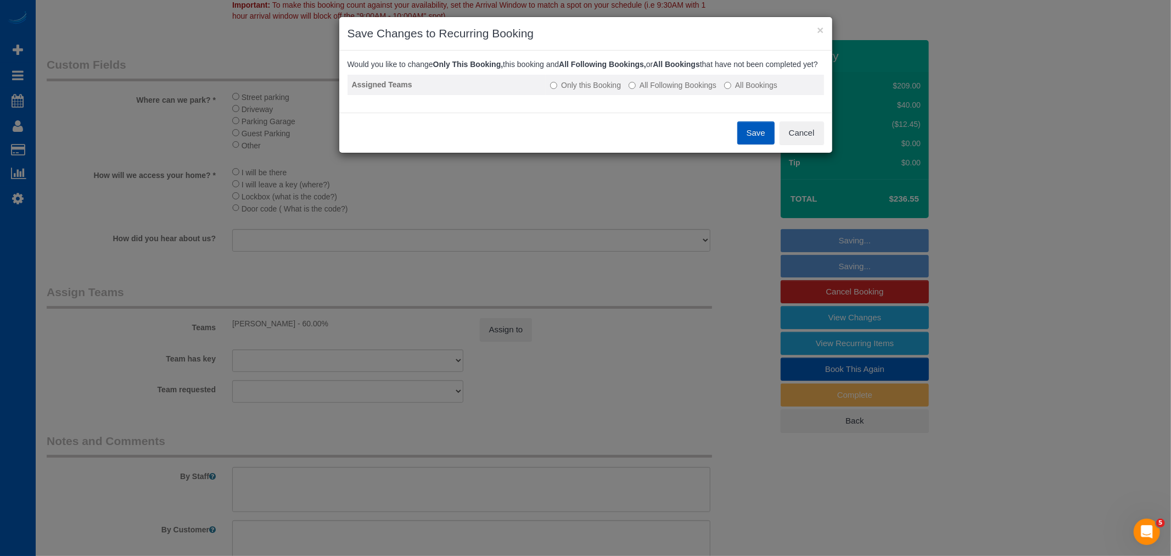
click at [686, 90] on label "All Following Bookings" at bounding box center [673, 85] width 88 height 11
click at [753, 143] on button "Save" at bounding box center [756, 132] width 37 height 23
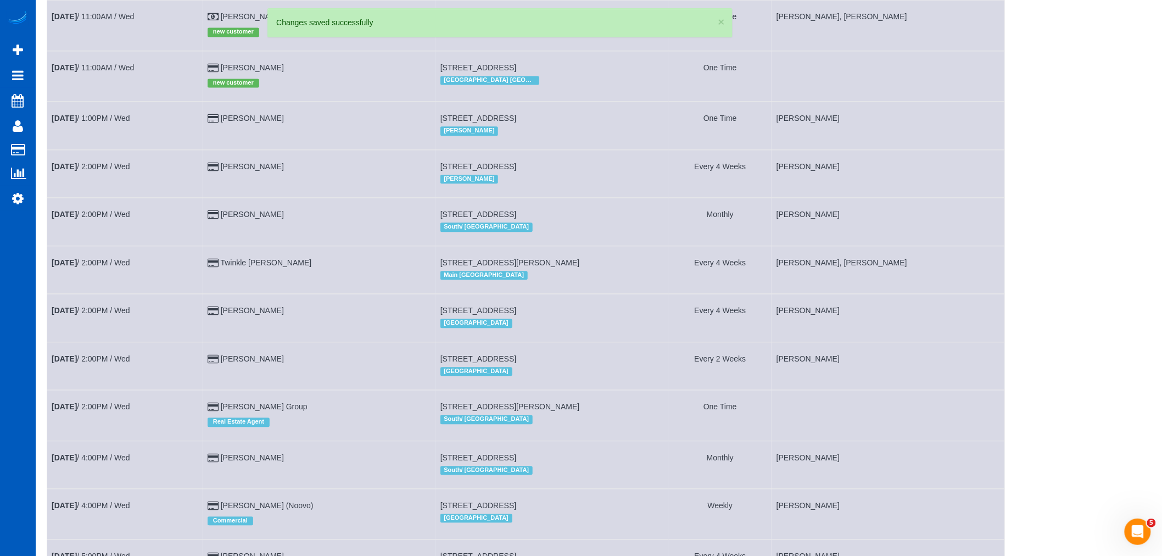
scroll to position [976, 0]
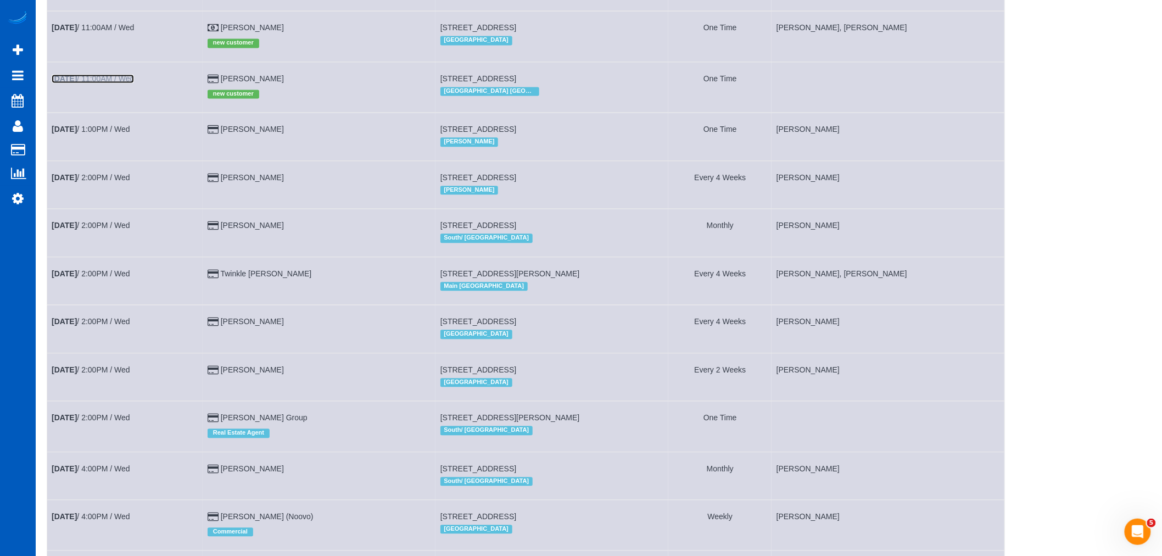
click at [110, 83] on link "[DATE] 11:00AM / Wed" at bounding box center [93, 78] width 82 height 9
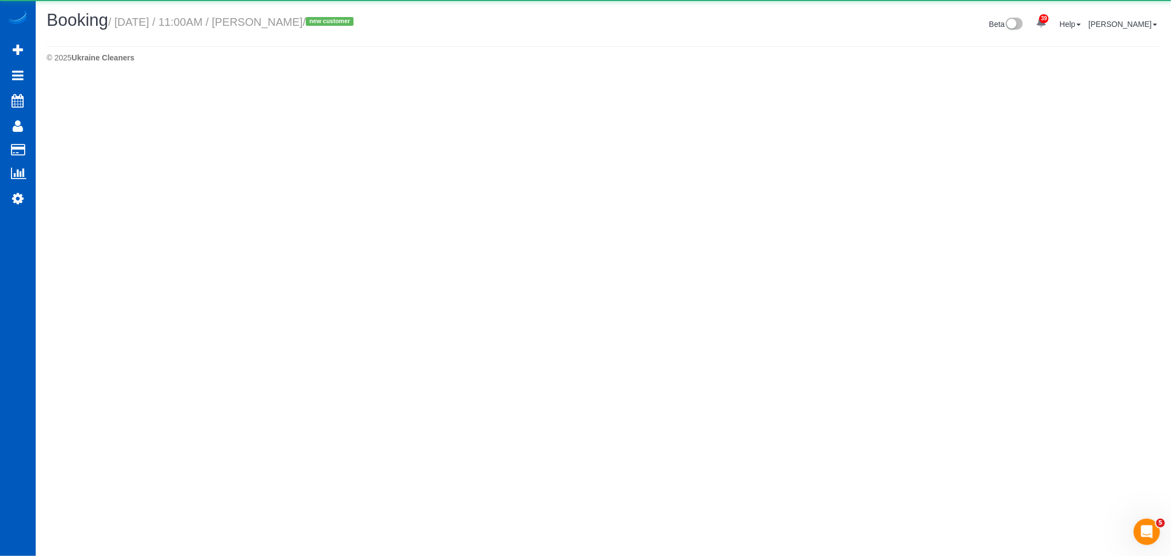
select select "GA"
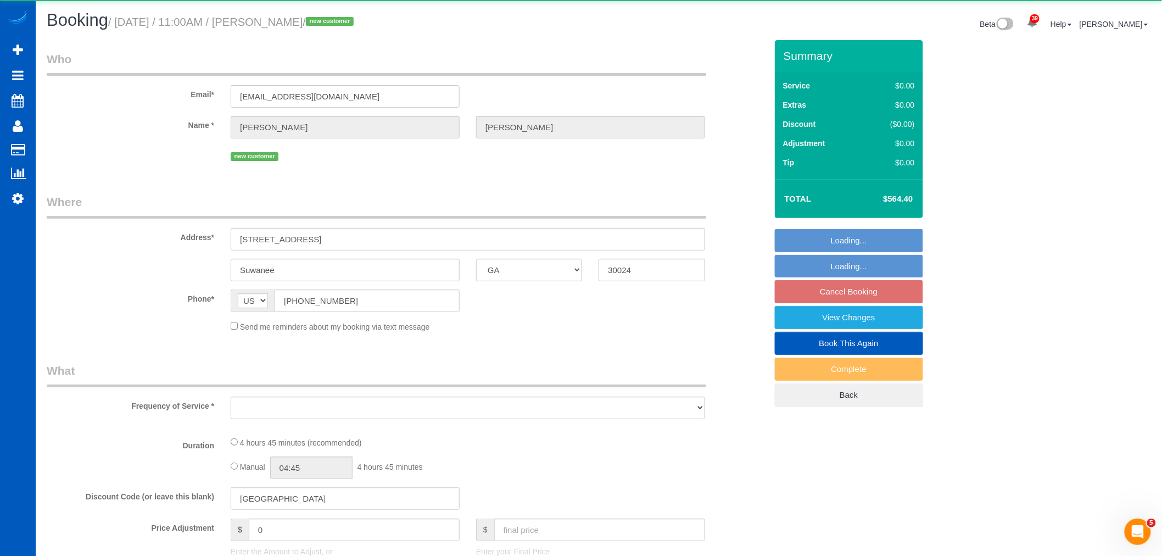
select select "object:19718"
select select "string:fspay-8969239f-b09a-4529-930d-dbe7a9129ee1"
select select "199"
select select "3501"
select select "4"
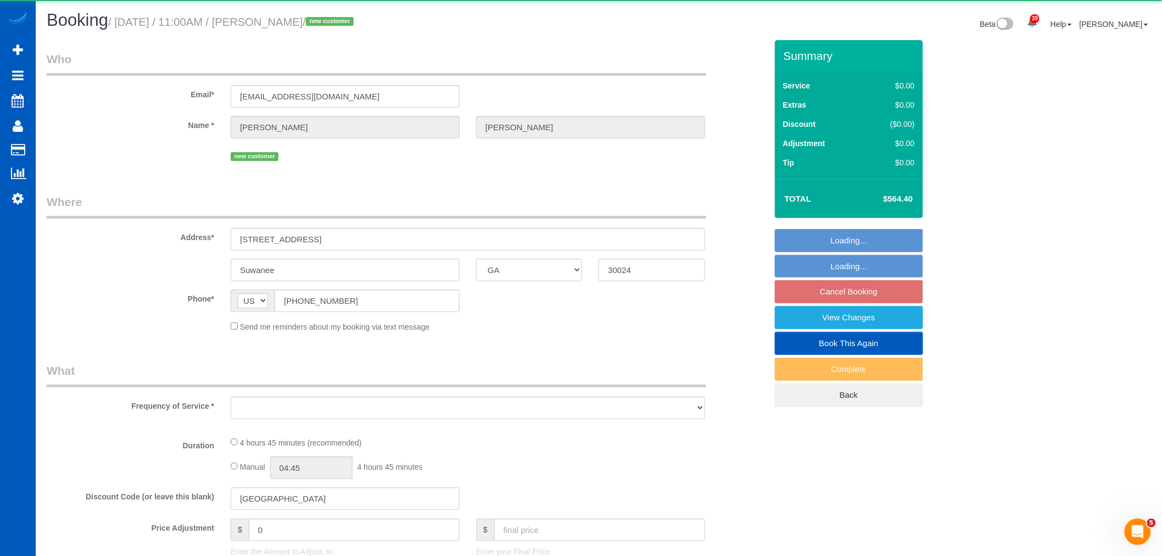
select select "4"
select select "spot126"
select select "number:8"
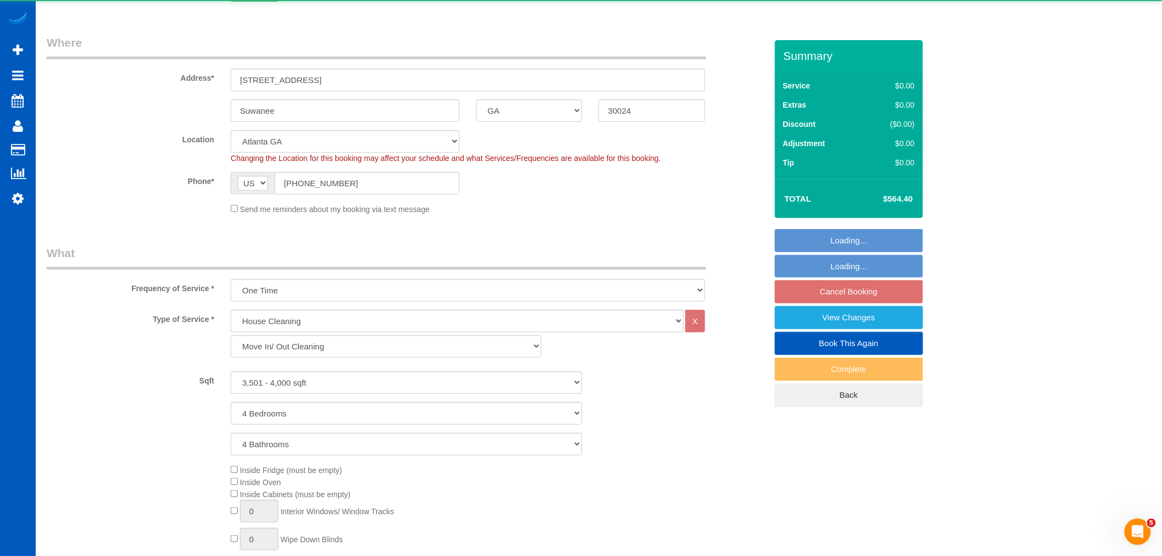
scroll to position [366, 0]
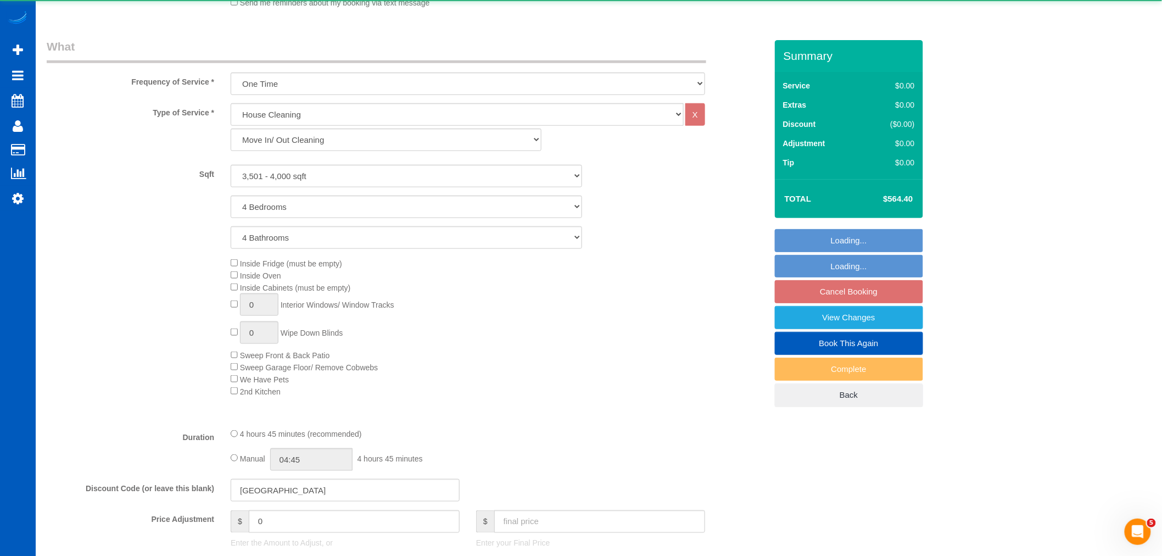
select select "3501"
select select "4"
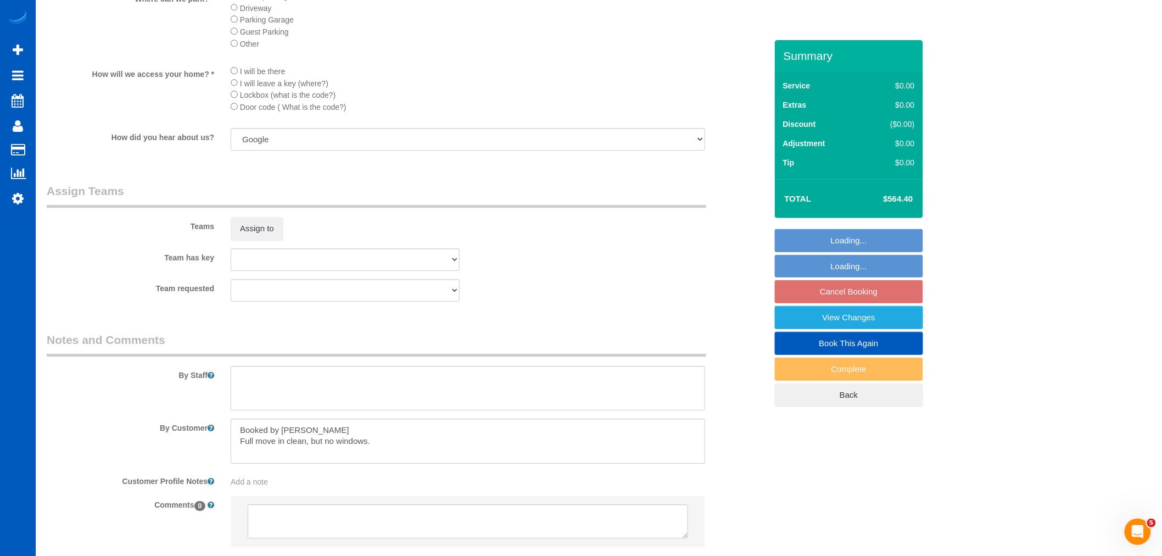
scroll to position [1333, 0]
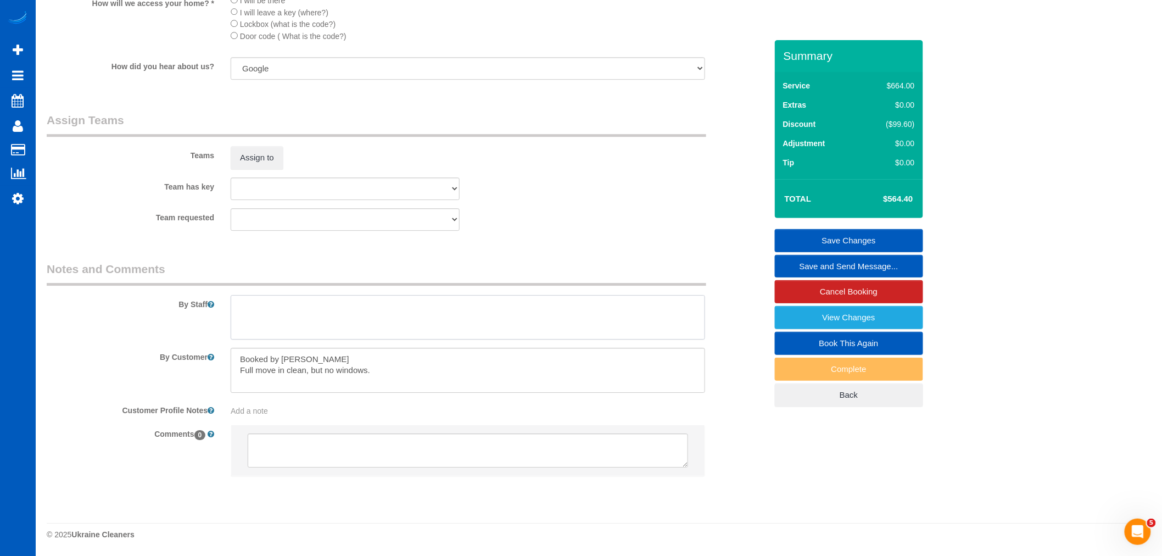
click at [310, 308] on textarea at bounding box center [468, 317] width 474 height 45
type textarea "b"
type textarea "Bring someone to help. Let [PERSON_NAME] know if no one can help you"
click at [266, 155] on button "Assign to" at bounding box center [257, 157] width 53 height 23
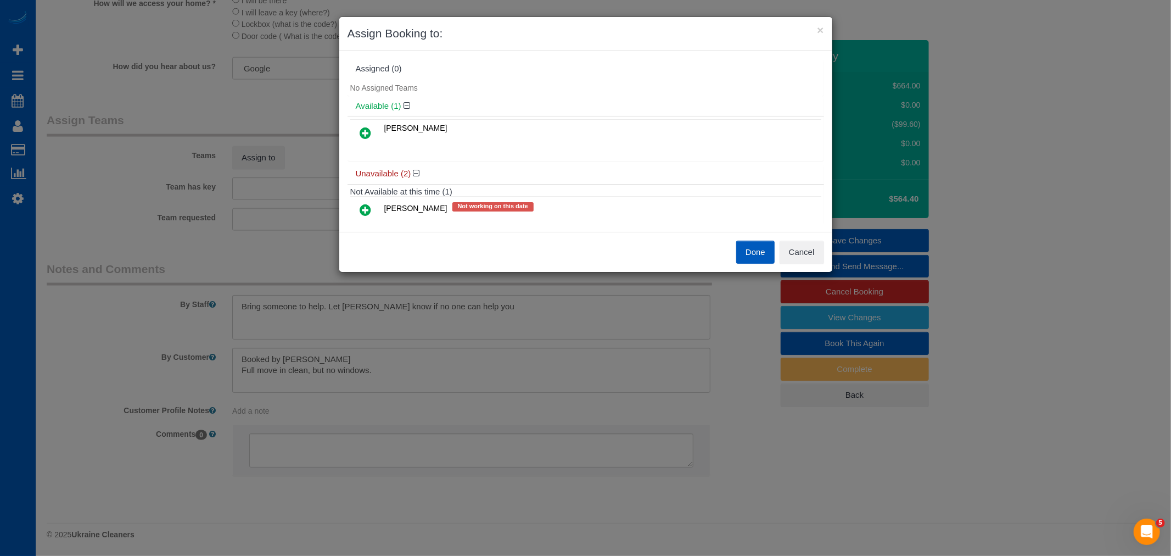
click at [368, 123] on link at bounding box center [366, 133] width 26 height 22
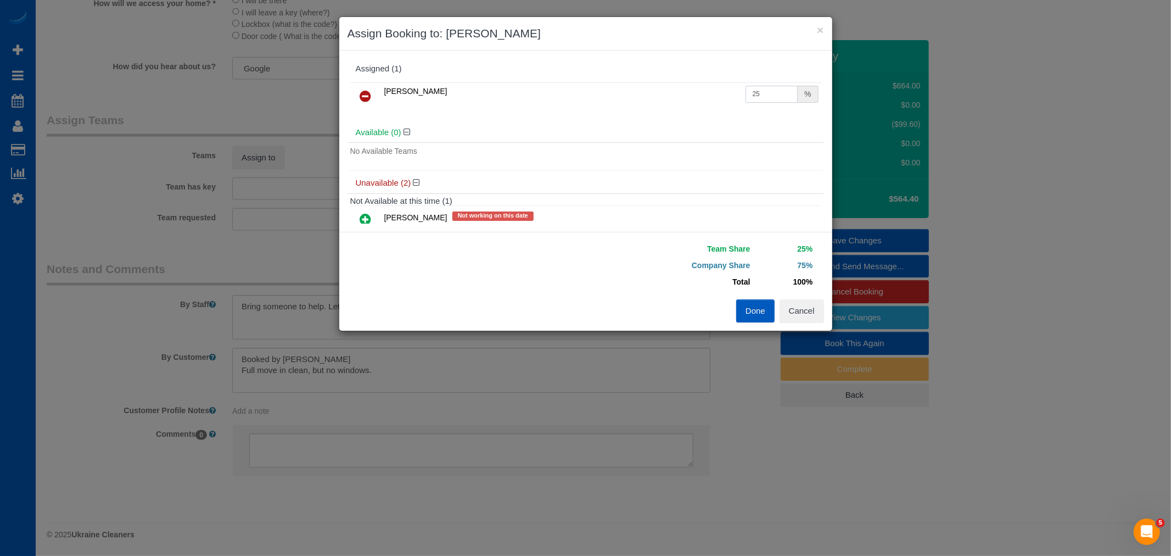
drag, startPoint x: 772, startPoint y: 90, endPoint x: 628, endPoint y: 115, distance: 146.6
click at [628, 115] on div "[PERSON_NAME] 25 %" at bounding box center [586, 101] width 477 height 43
type input "55"
click at [760, 315] on button "Done" at bounding box center [755, 310] width 38 height 23
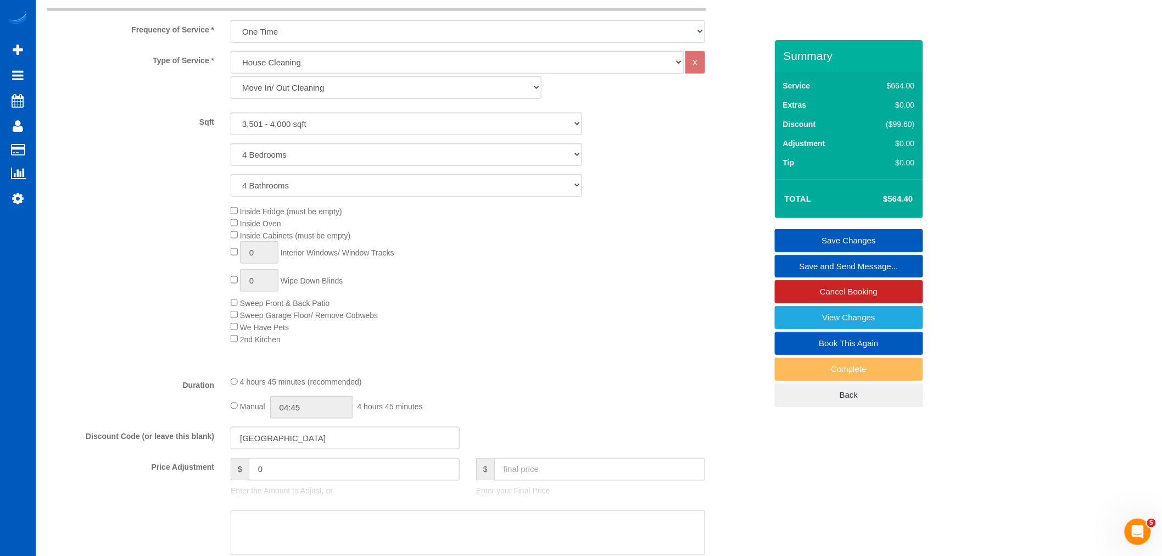
scroll to position [234, 0]
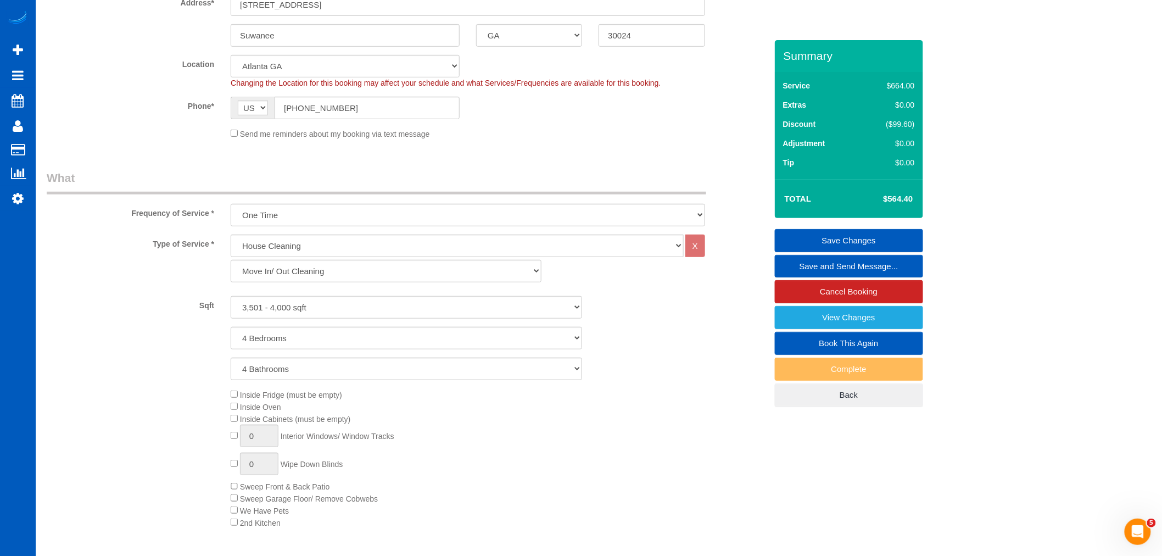
click at [862, 248] on link "Save Changes" at bounding box center [849, 240] width 148 height 23
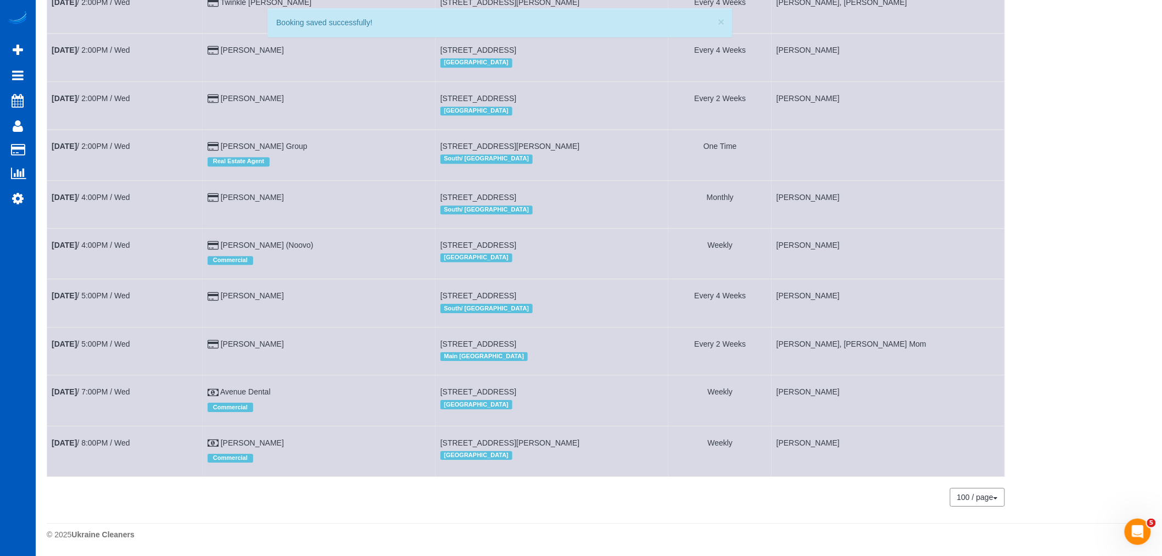
scroll to position [1280, 0]
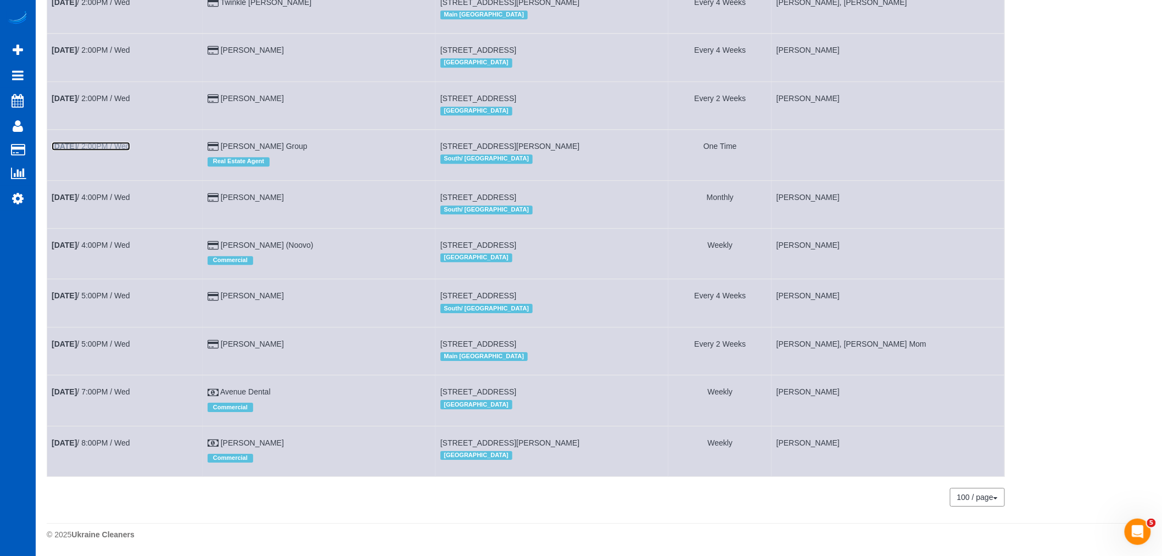
click at [113, 142] on link "[DATE] 2:00PM / Wed" at bounding box center [91, 146] width 79 height 9
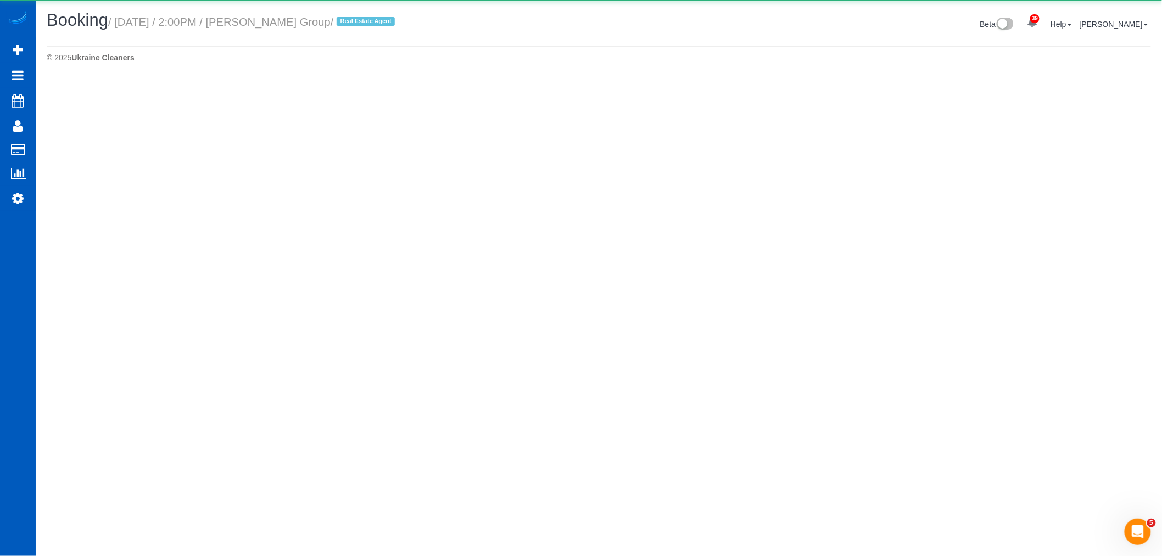
select select "WA"
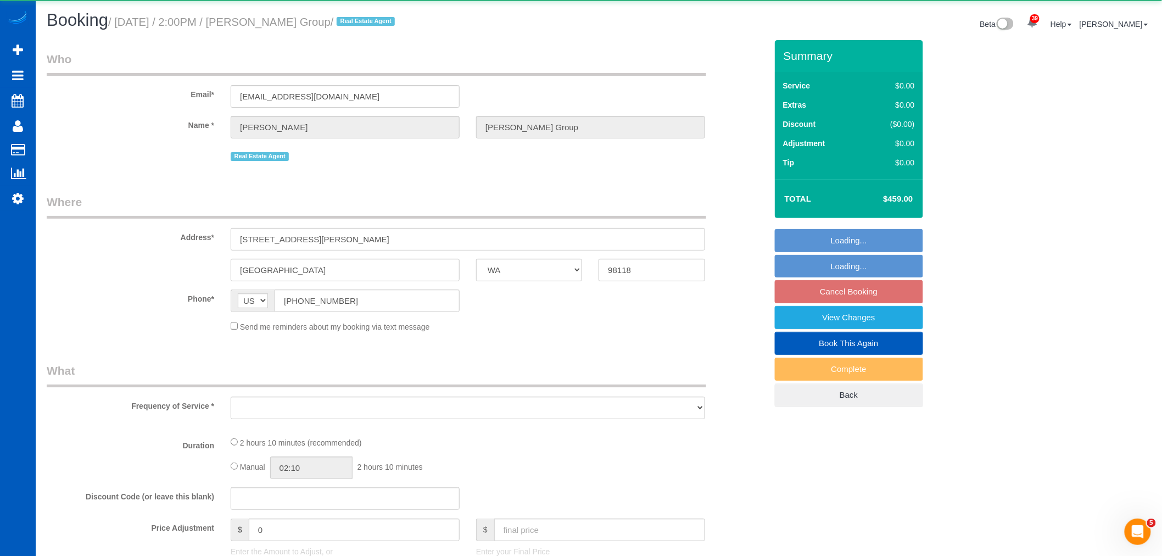
select select "object:21131"
select select "string:fspay-0d139add-e162-4263-b5da-b5092fdec57a"
select select "spot140"
select select "number:10"
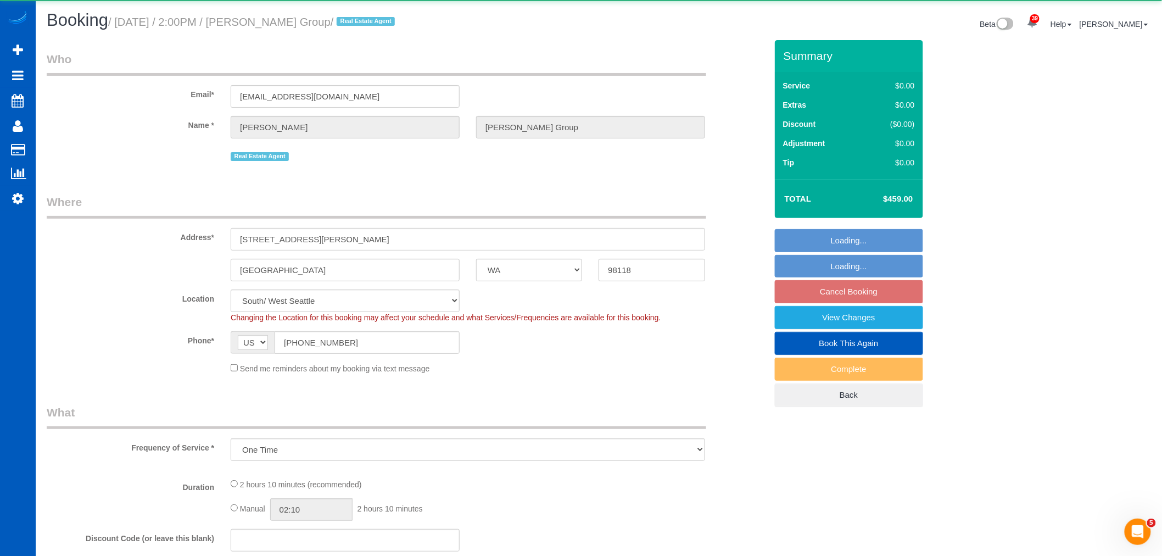
select select "object:21411"
select select "199"
select select "1501"
select select "4"
select select "2"
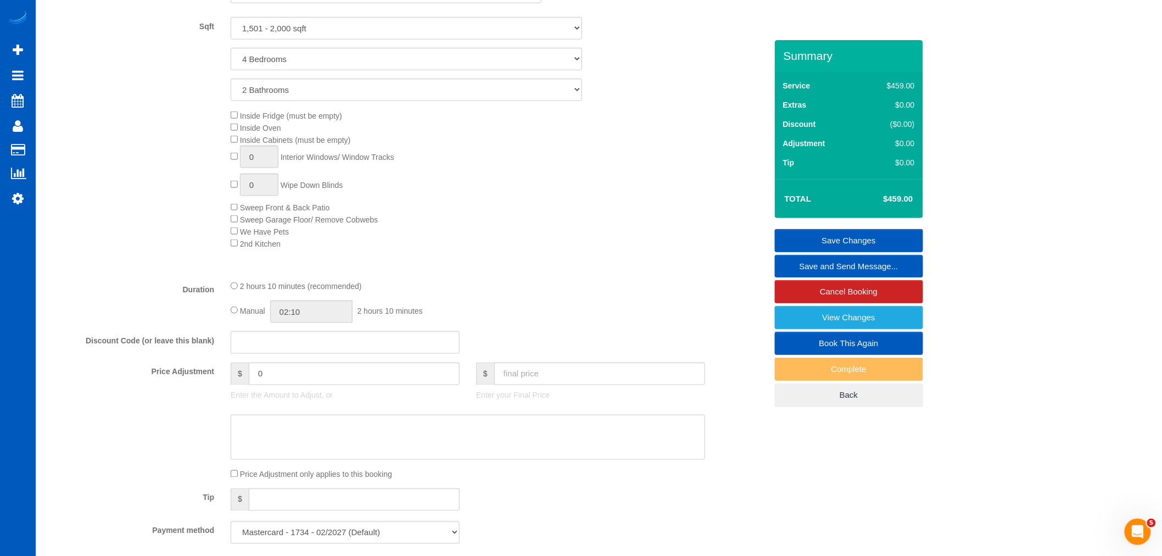
scroll to position [503, 0]
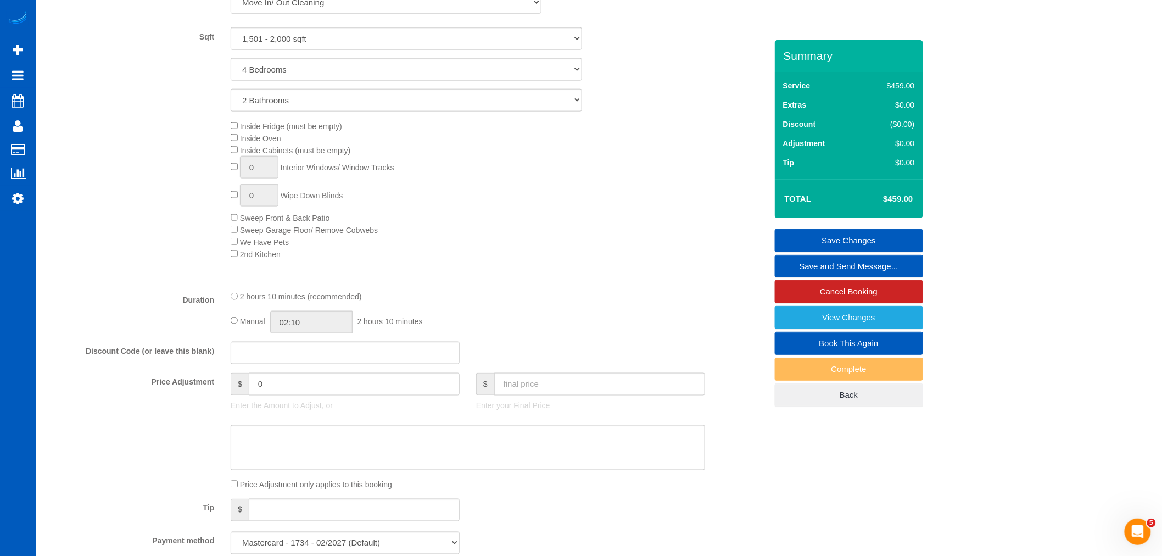
click at [233, 148] on div "Inside Fridge (must be empty) Inside Oven Inside Cabinets (must be empty) 0 Int…" at bounding box center [498, 190] width 552 height 140
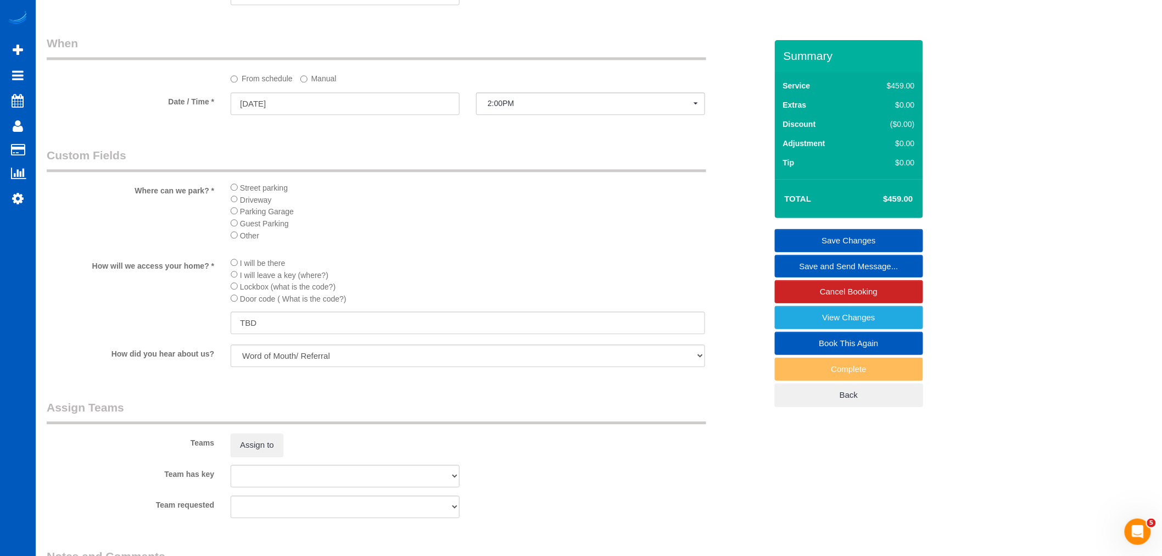
select select "spot153"
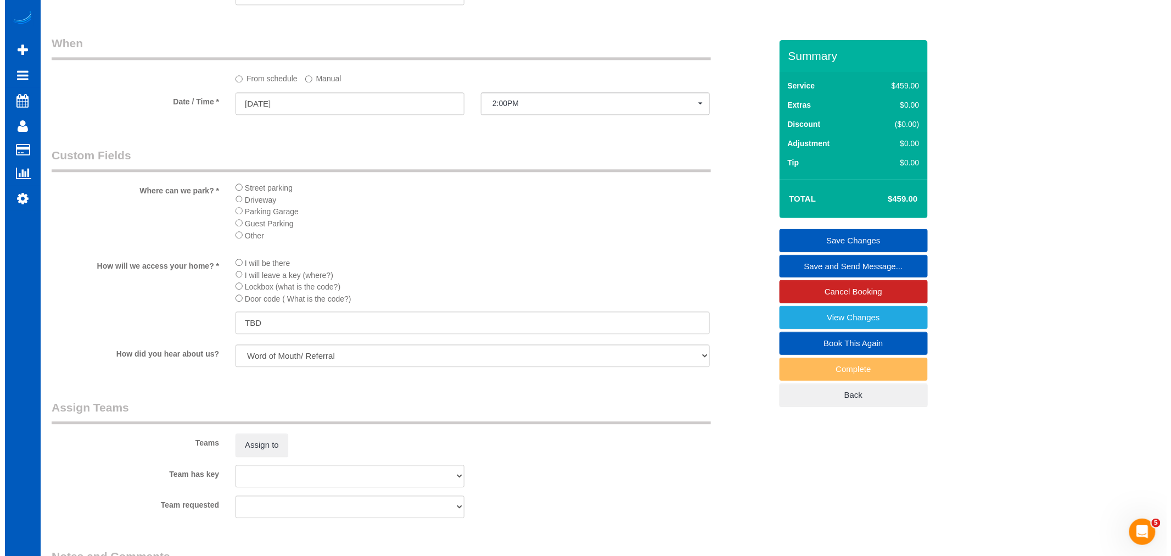
scroll to position [1358, 0]
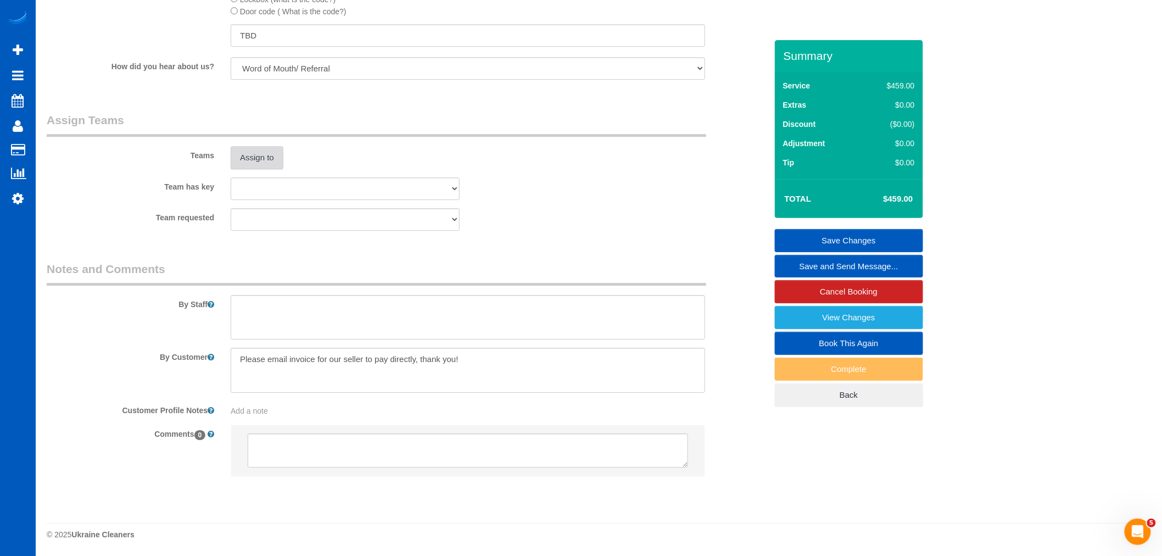
click at [252, 158] on button "Assign to" at bounding box center [257, 157] width 53 height 23
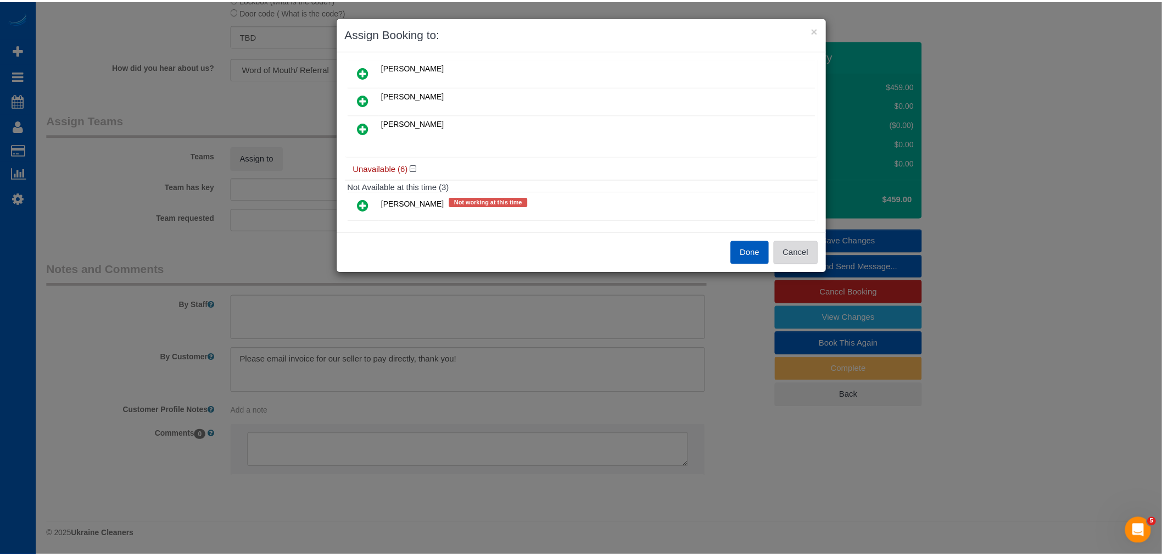
scroll to position [0, 0]
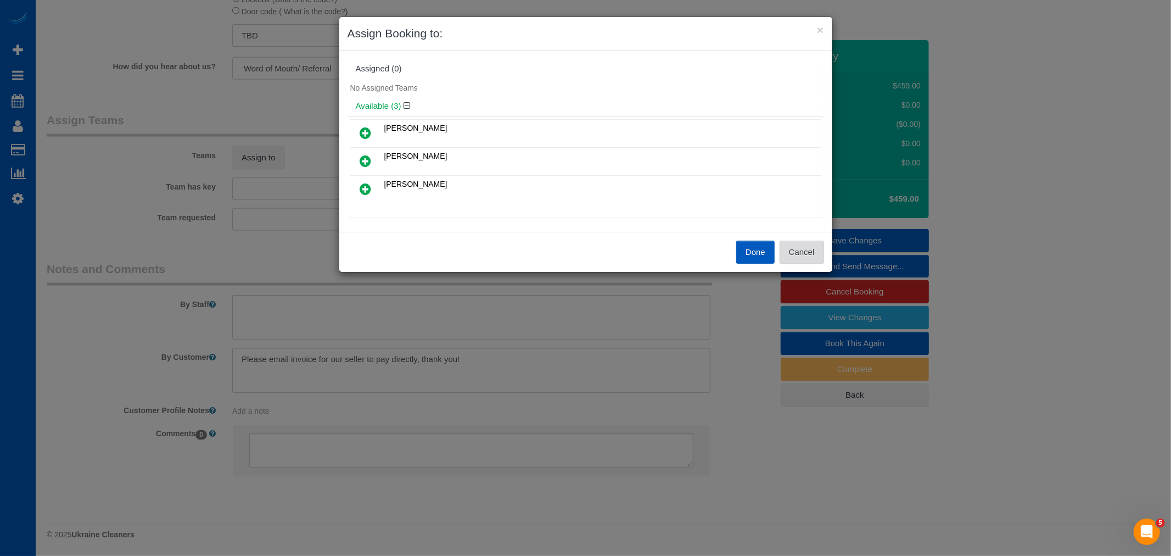
click at [807, 256] on button "Cancel" at bounding box center [802, 252] width 44 height 23
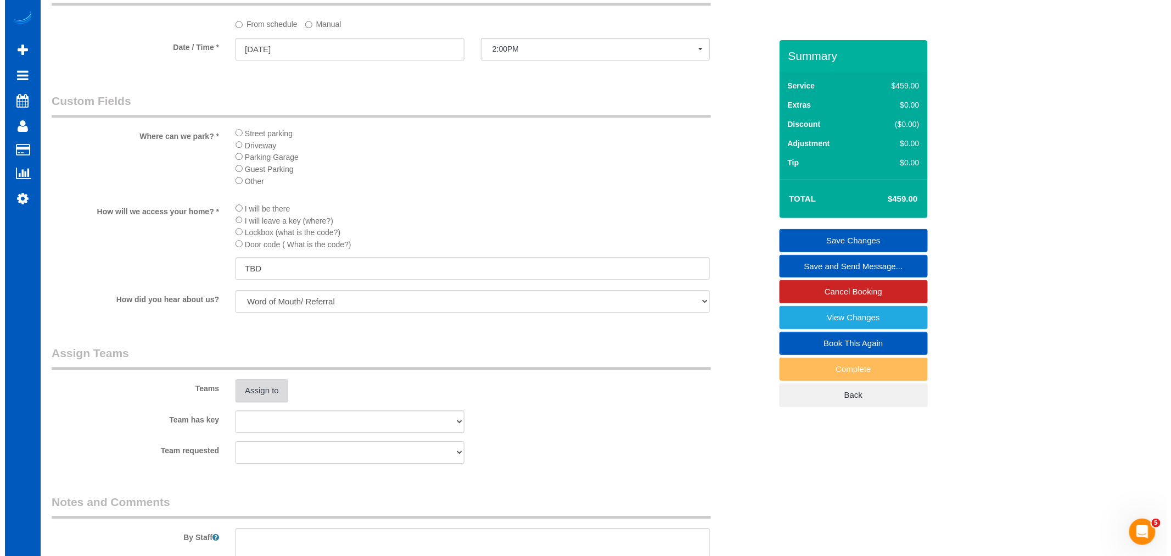
scroll to position [1159, 0]
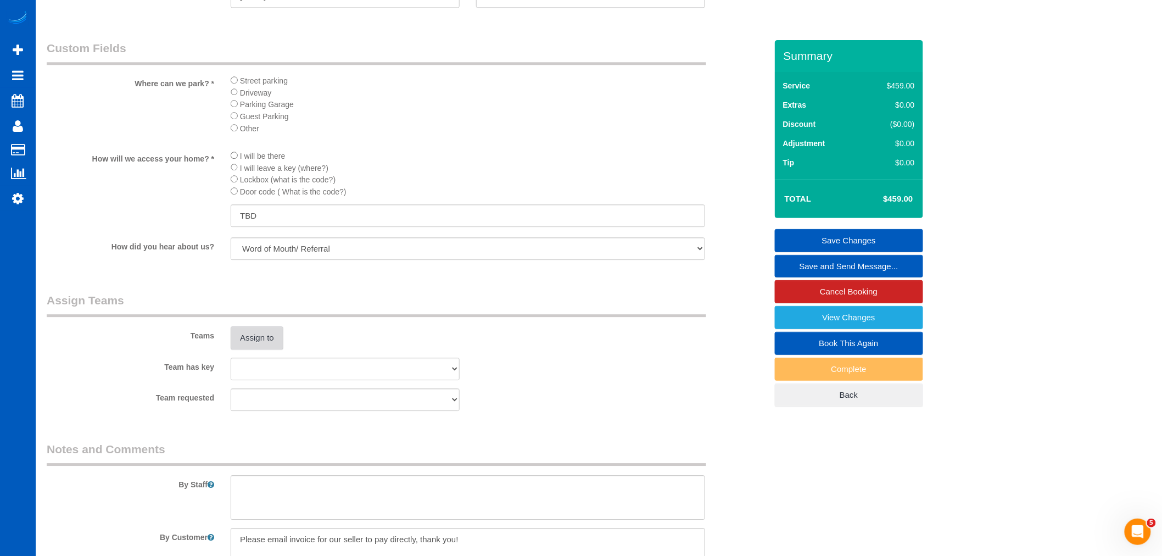
click at [264, 349] on button "Assign to" at bounding box center [257, 337] width 53 height 23
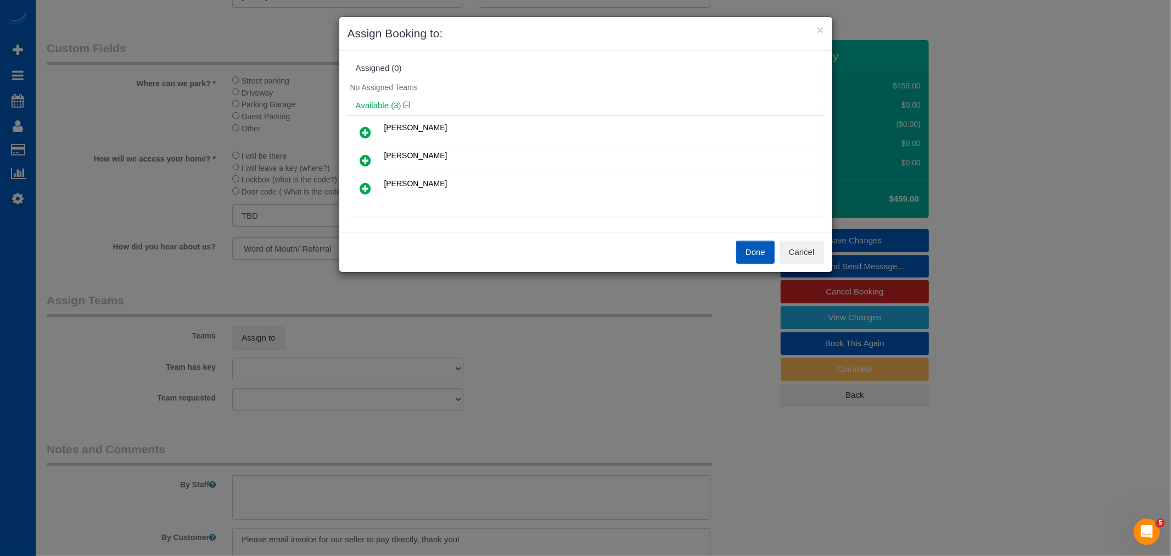
scroll to position [0, 0]
click at [793, 245] on button "Cancel" at bounding box center [802, 252] width 44 height 23
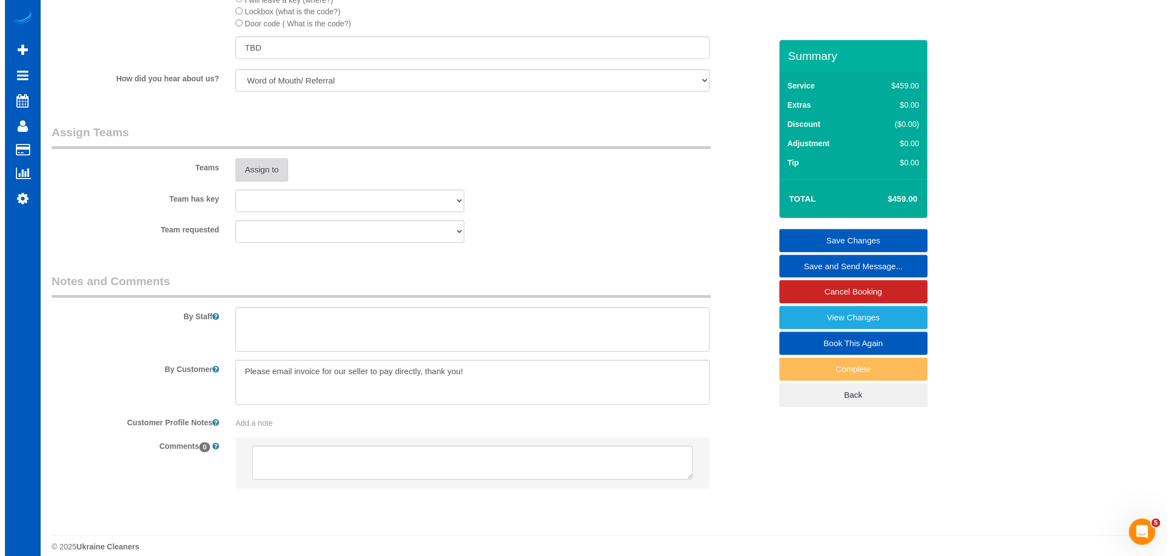
scroll to position [1342, 0]
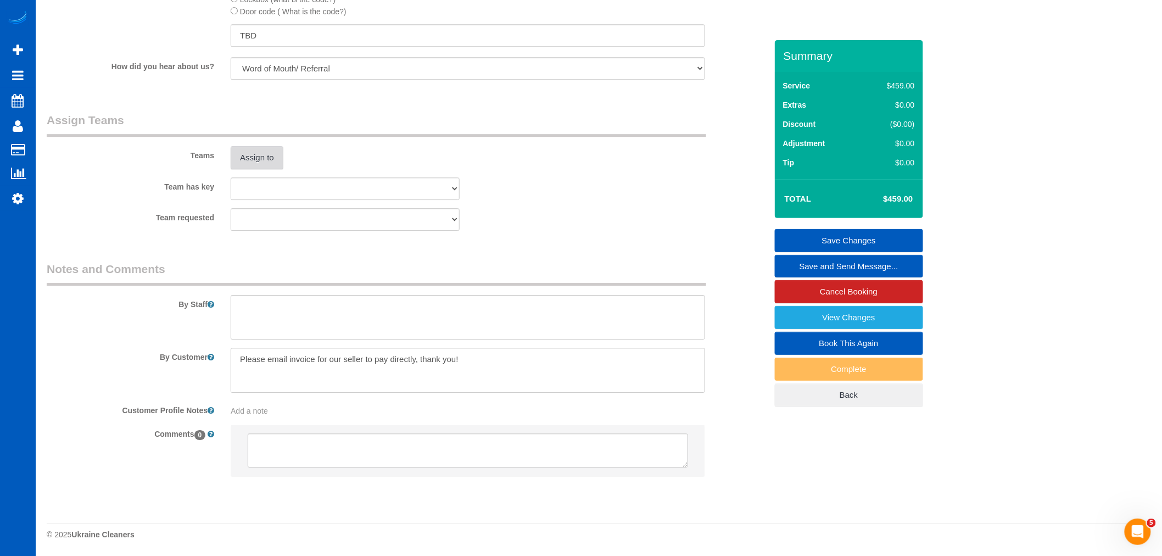
click at [238, 169] on button "Assign to" at bounding box center [257, 157] width 53 height 23
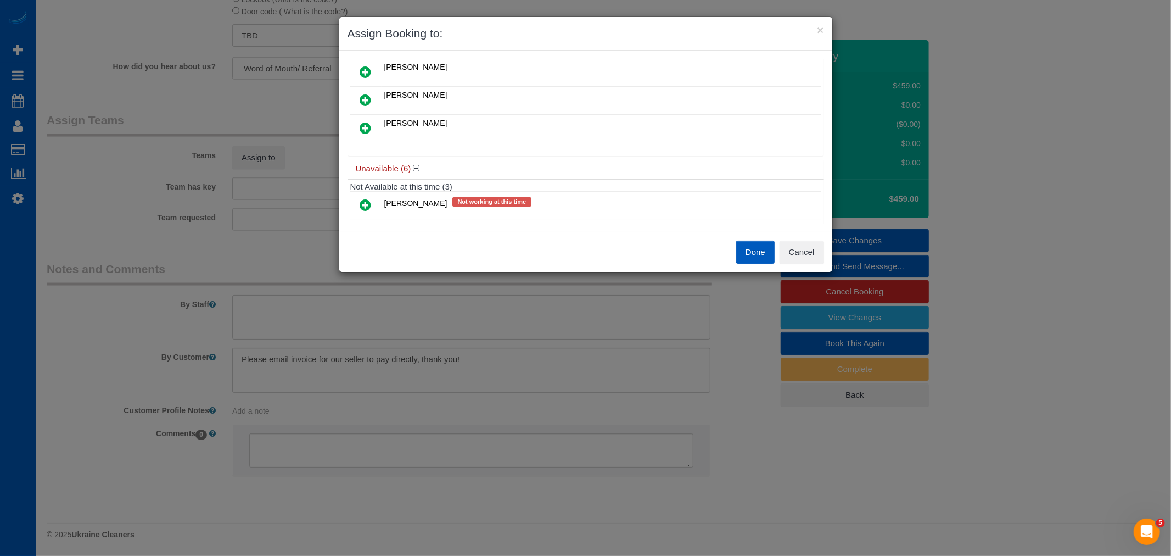
click at [364, 102] on icon at bounding box center [366, 99] width 12 height 13
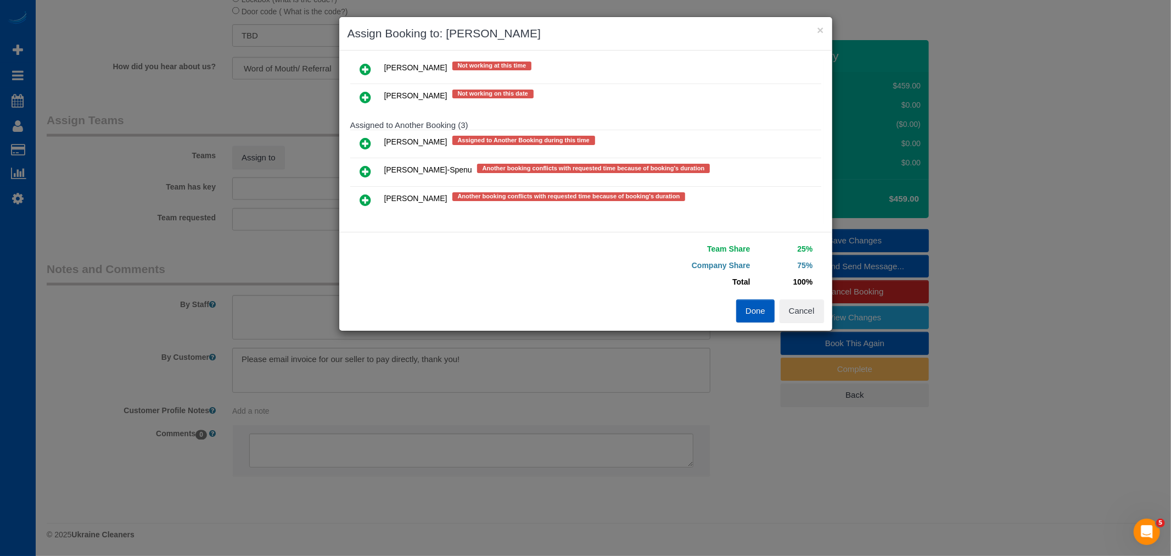
scroll to position [232, 0]
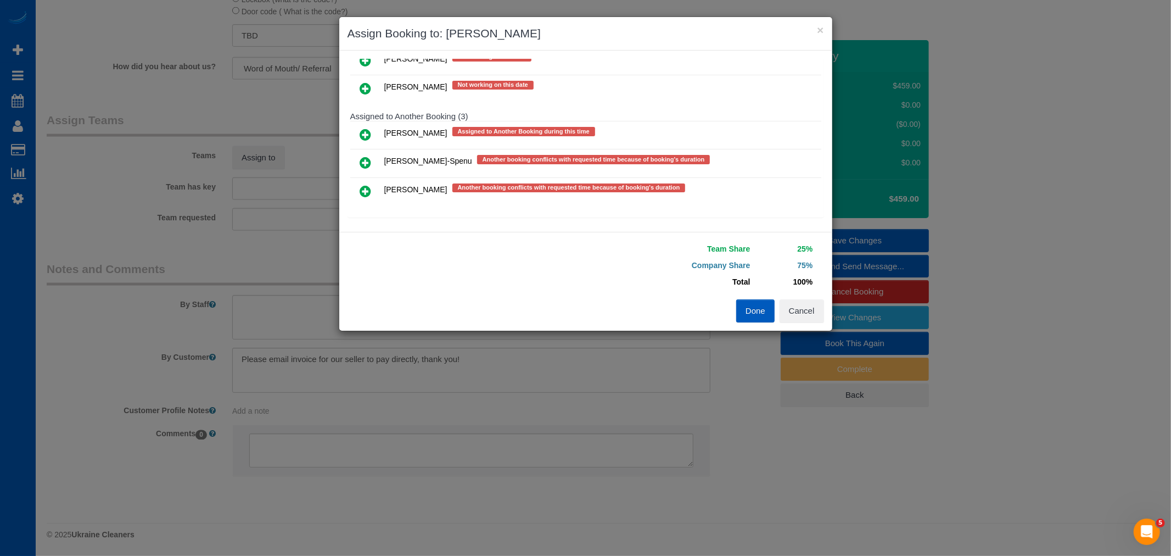
click at [366, 191] on icon at bounding box center [366, 191] width 12 height 13
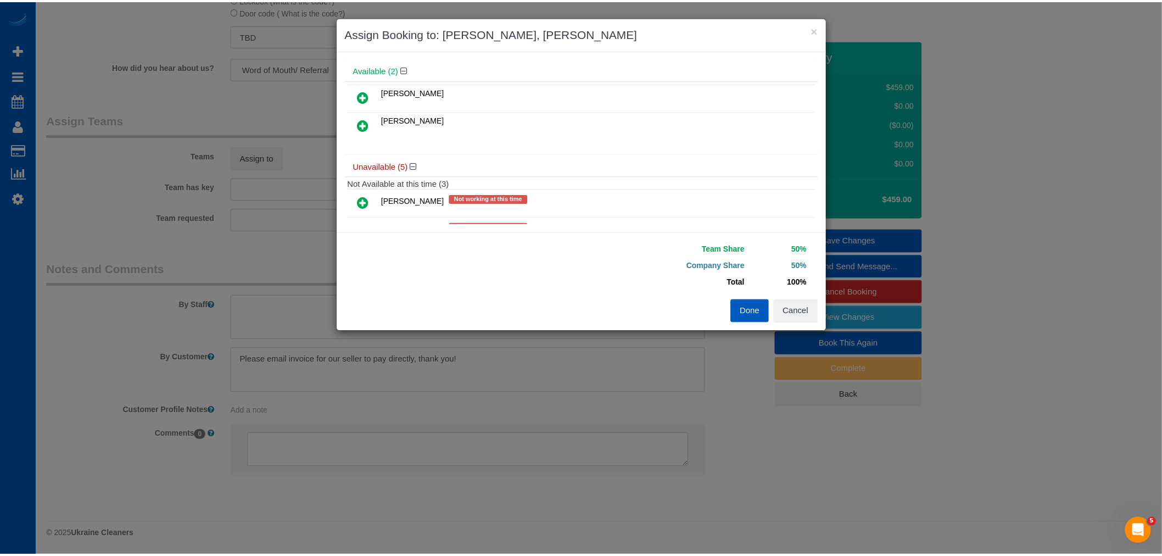
scroll to position [0, 0]
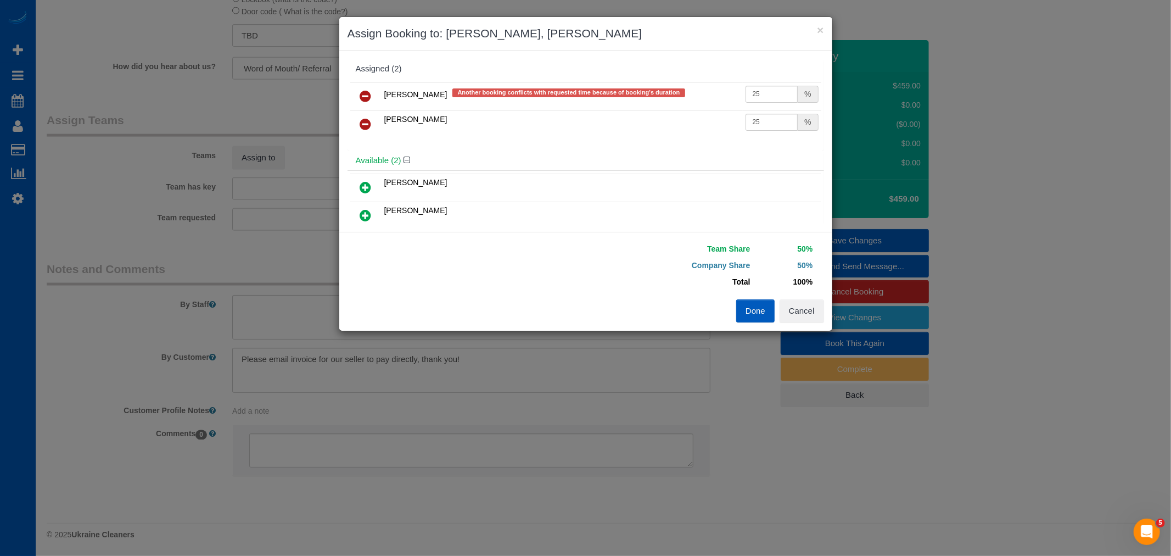
click at [746, 311] on button "Done" at bounding box center [755, 310] width 38 height 23
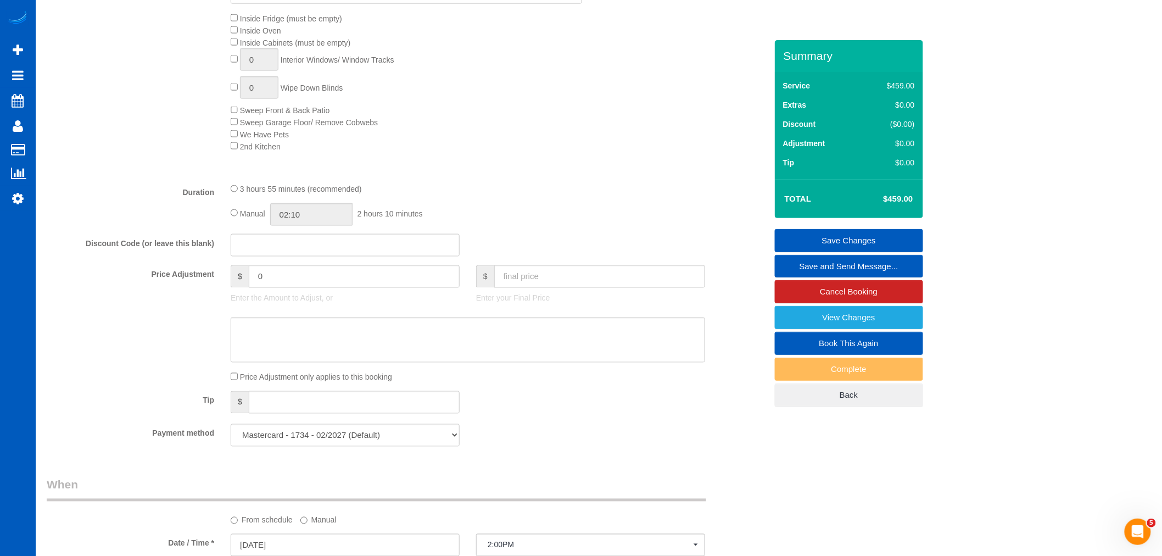
scroll to position [610, 0]
click at [311, 224] on input "03:55" at bounding box center [311, 215] width 82 height 23
type input "04:30"
click at [291, 250] on li "04:30" at bounding box center [299, 250] width 49 height 14
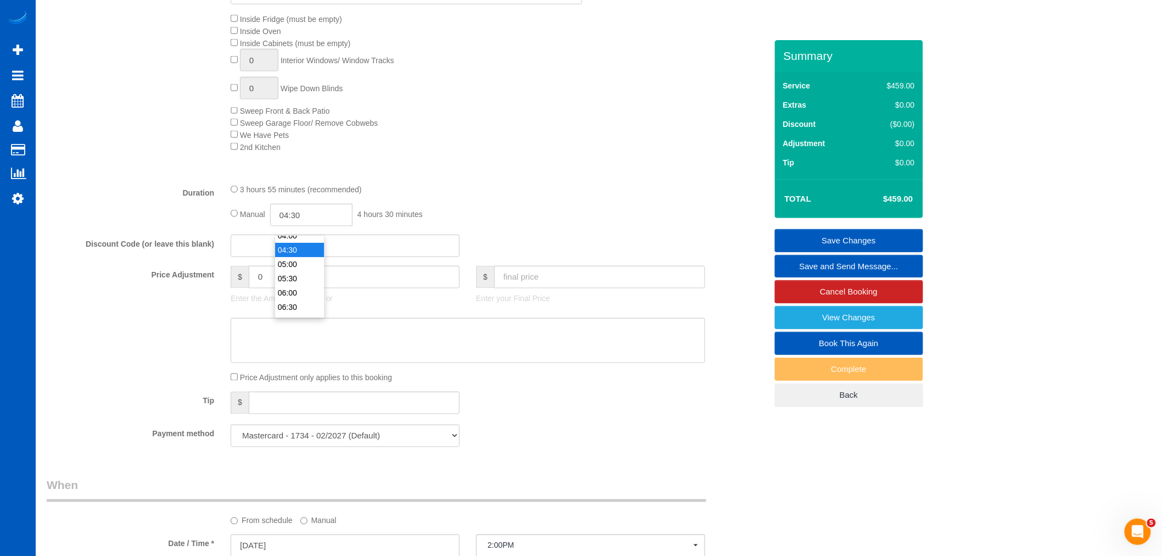
select select "spot166"
click at [570, 175] on div "Type of Service * House Cleaning X Standard Cleaning Deep Cleaning Move In/ Out…" at bounding box center [407, 17] width 720 height 316
click at [832, 231] on link "Save Changes" at bounding box center [849, 240] width 148 height 23
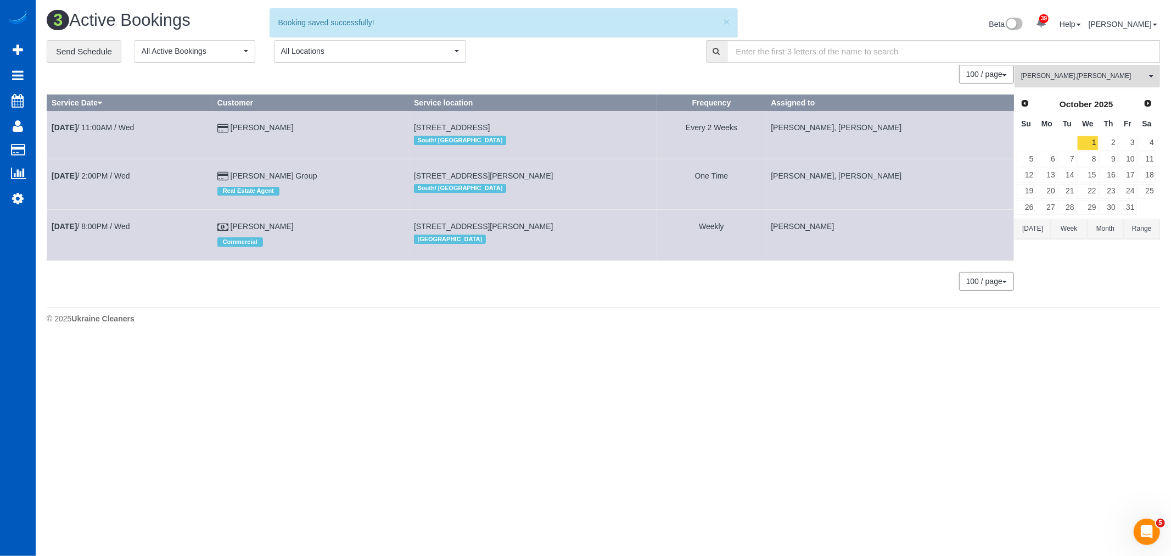
click at [1072, 78] on span "[PERSON_NAME] , [PERSON_NAME]" at bounding box center [1083, 75] width 125 height 9
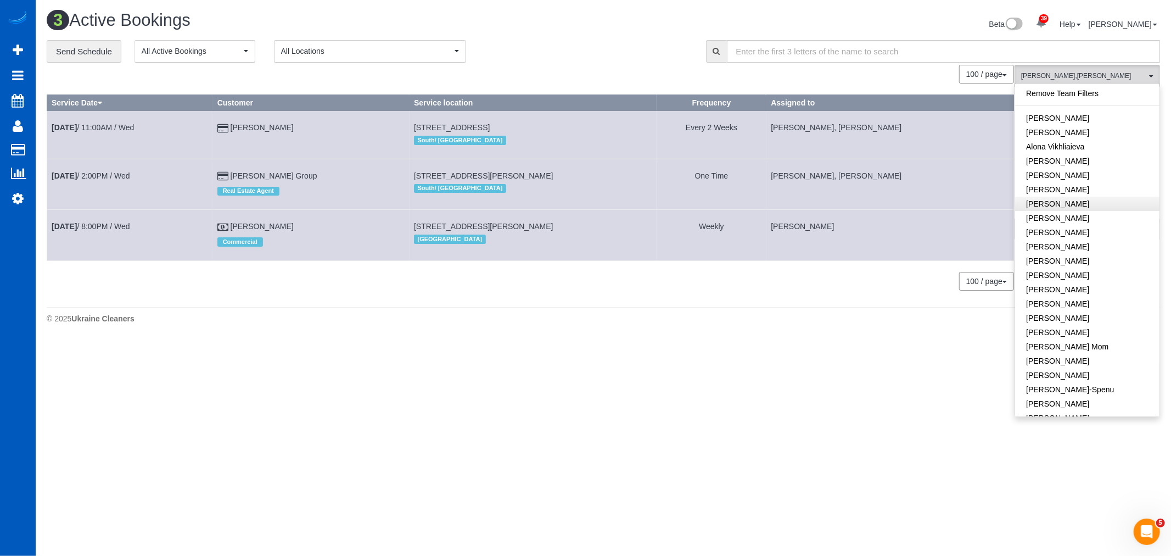
click at [1072, 95] on link "Remove Team Filters" at bounding box center [1087, 93] width 144 height 14
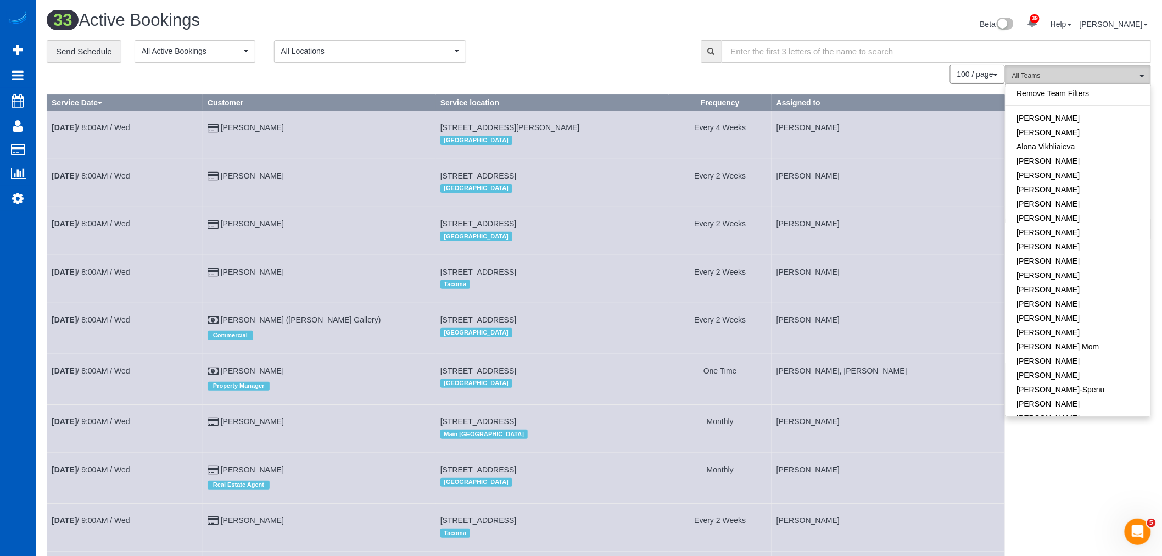
click at [1111, 80] on span "All Teams" at bounding box center [1074, 75] width 125 height 9
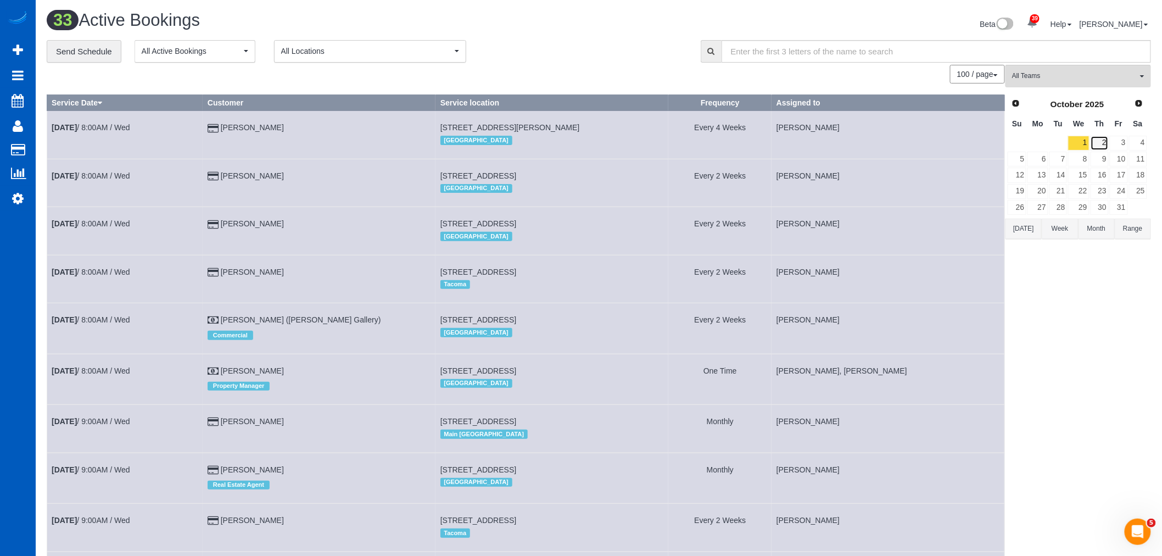
click at [1102, 140] on link "2" at bounding box center [1100, 143] width 18 height 15
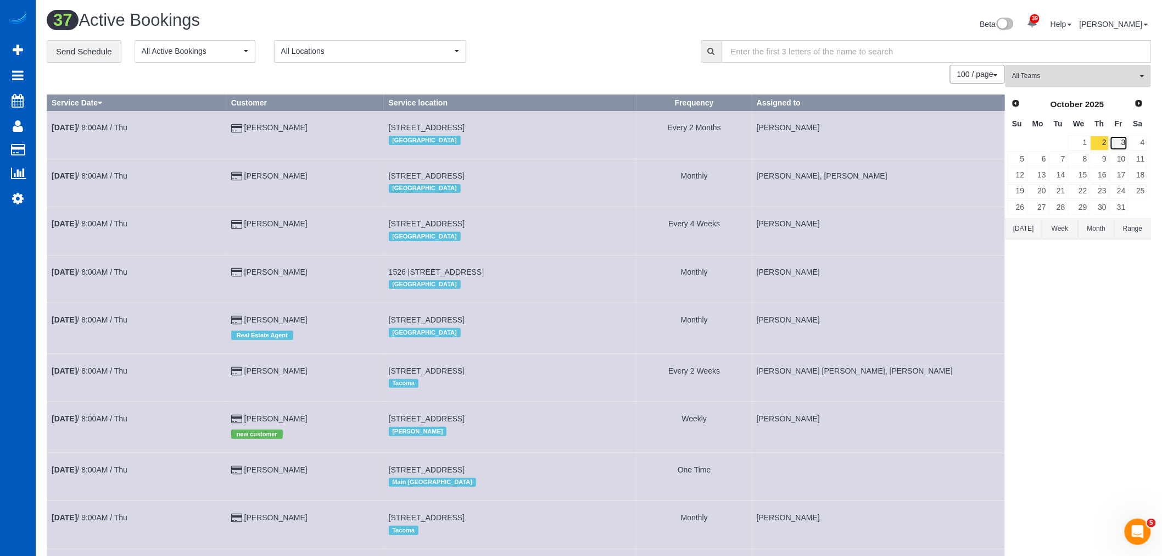
click at [1124, 137] on link "3" at bounding box center [1119, 143] width 18 height 15
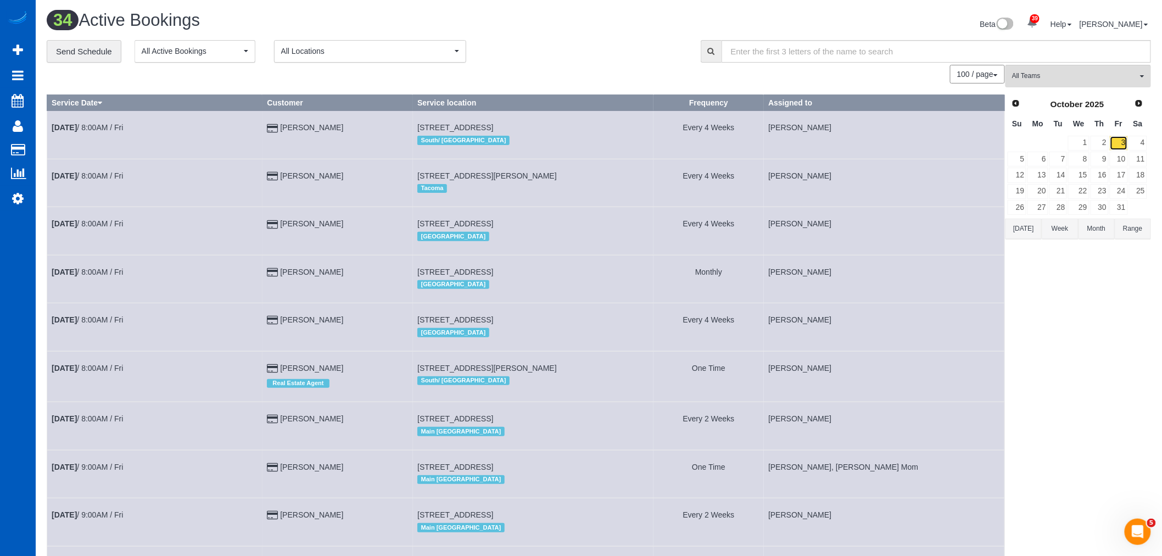
click at [1127, 147] on link "3" at bounding box center [1119, 143] width 18 height 15
click at [1140, 138] on link "4" at bounding box center [1138, 143] width 18 height 15
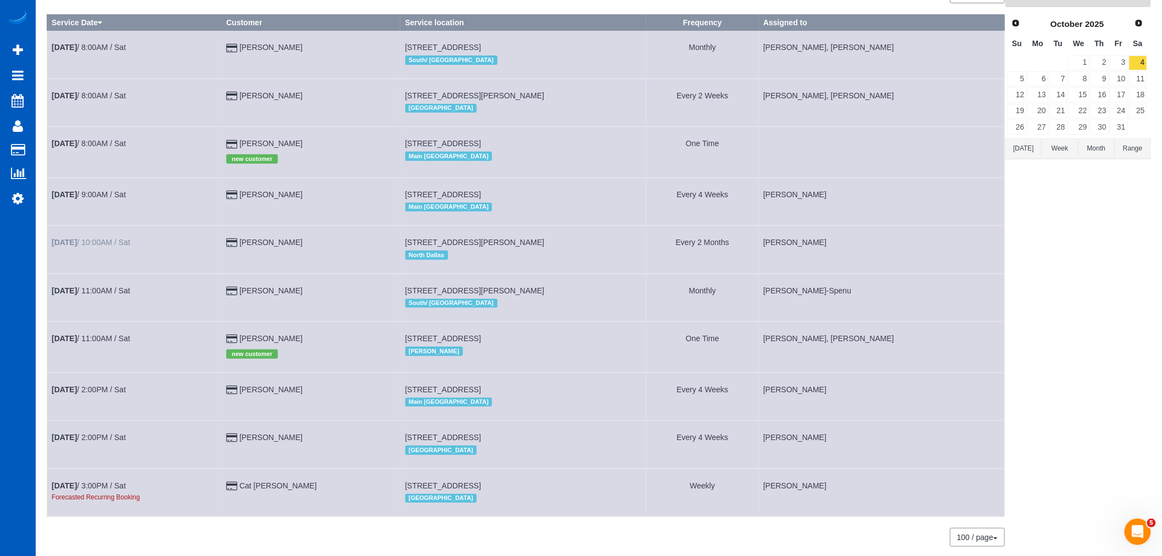
scroll to position [61, 0]
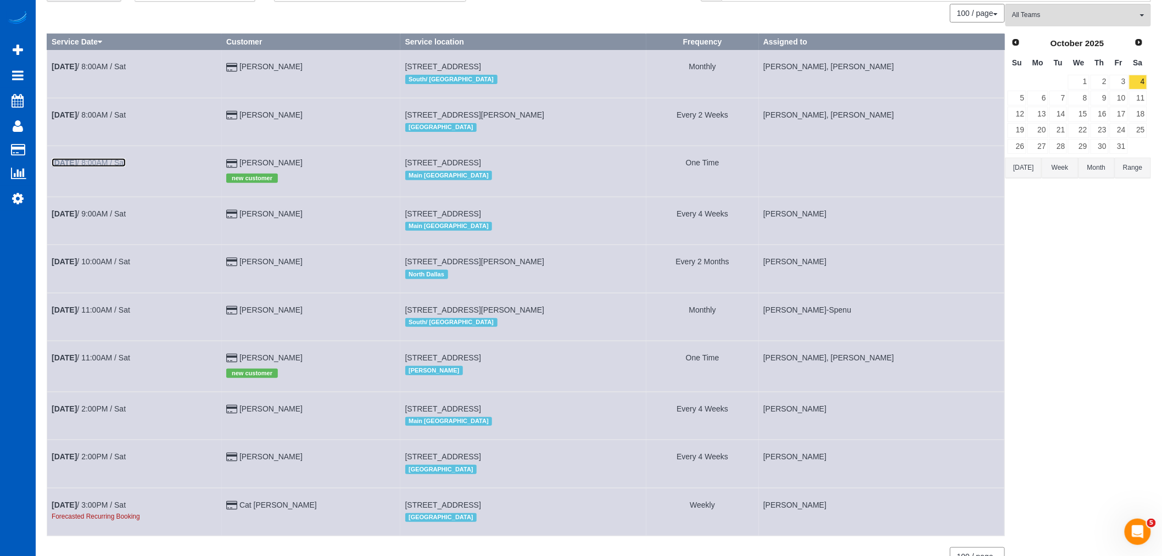
click at [96, 166] on link "[DATE] 8:00AM / Sat" at bounding box center [89, 162] width 74 height 9
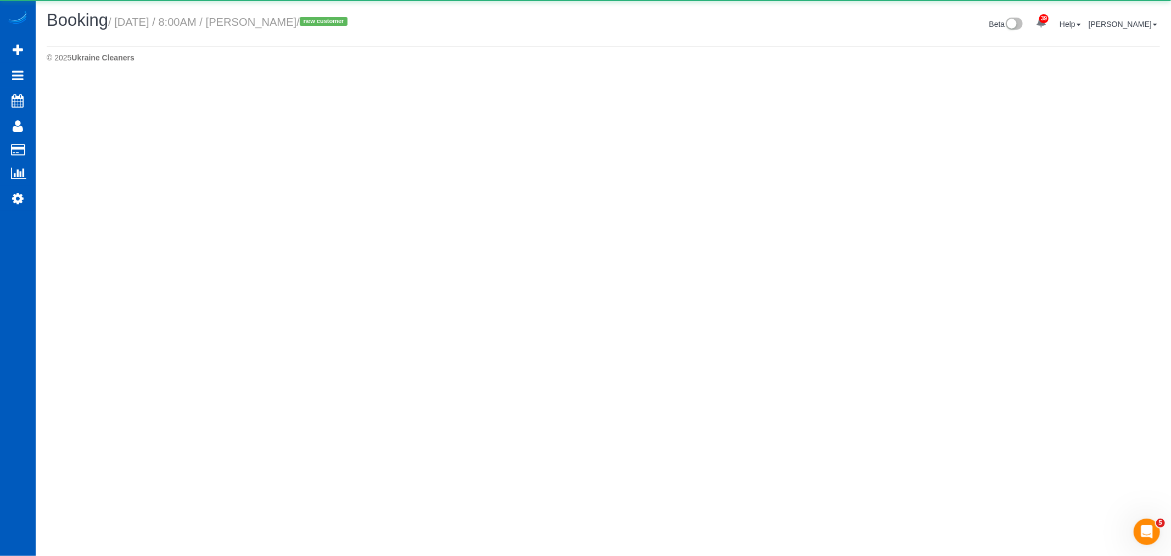
select select "WA"
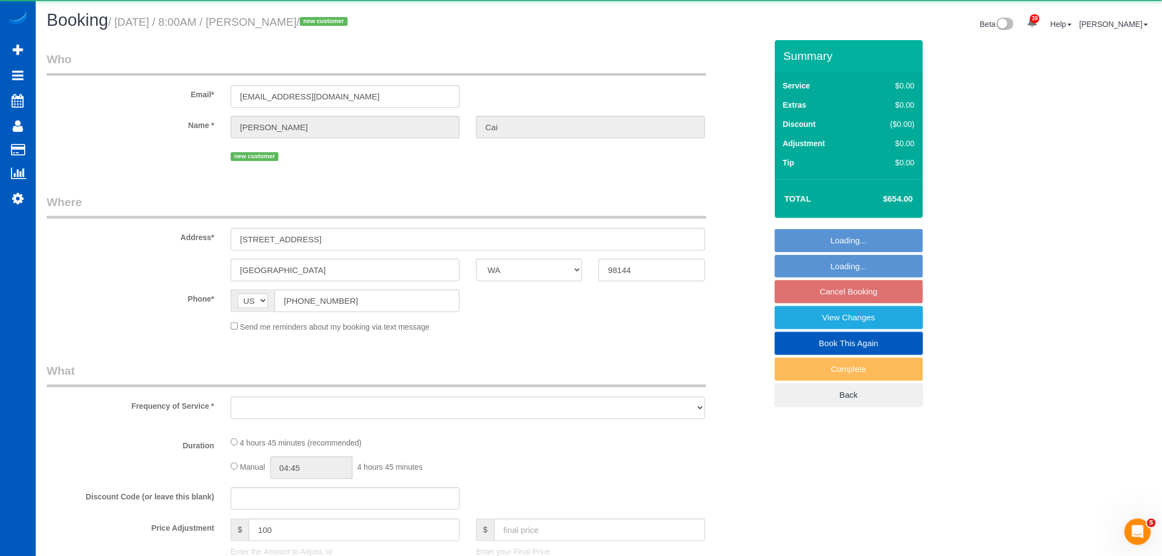
select select "object:24784"
select select "string:fspay-a832287a-a314-408e-bb55-97c407b63133"
select select "199"
select select "2501"
select select "4"
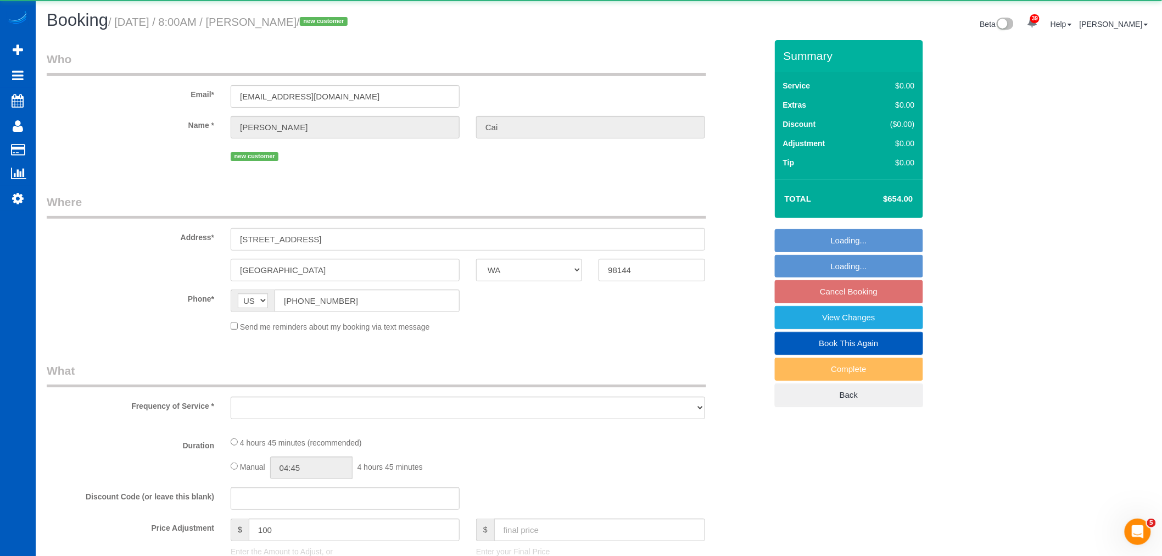
select select "4"
select select "spot177"
select select "number:10"
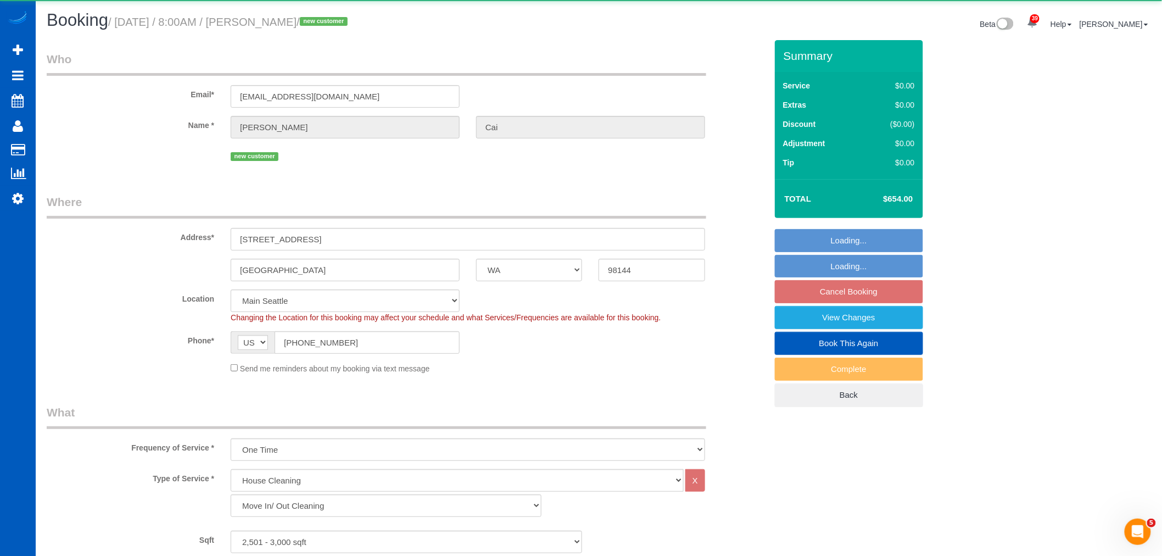
select select "object:24989"
select select "2501"
select select "4"
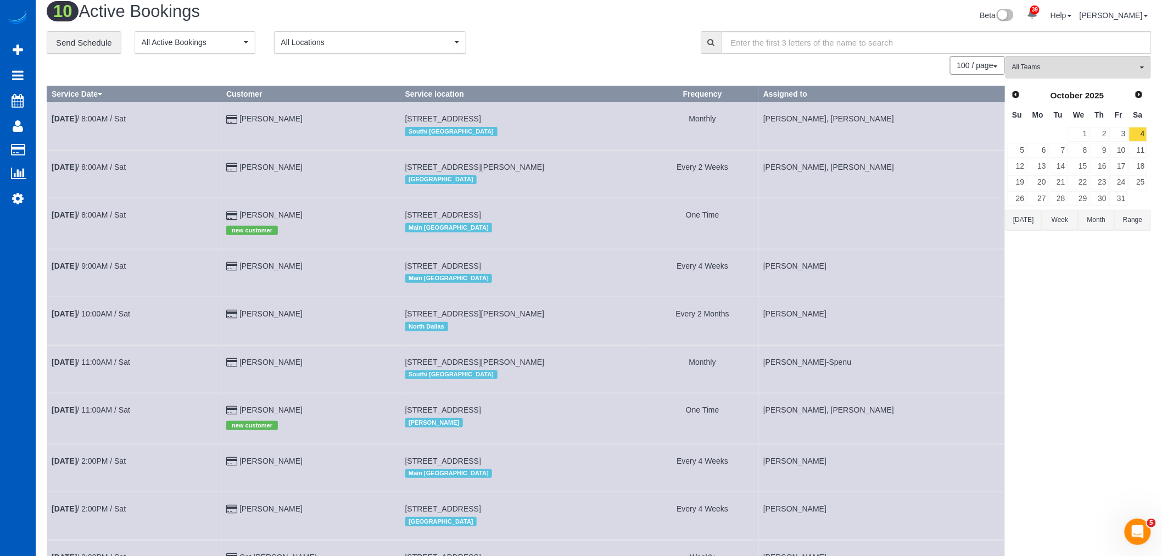
scroll to position [70, 0]
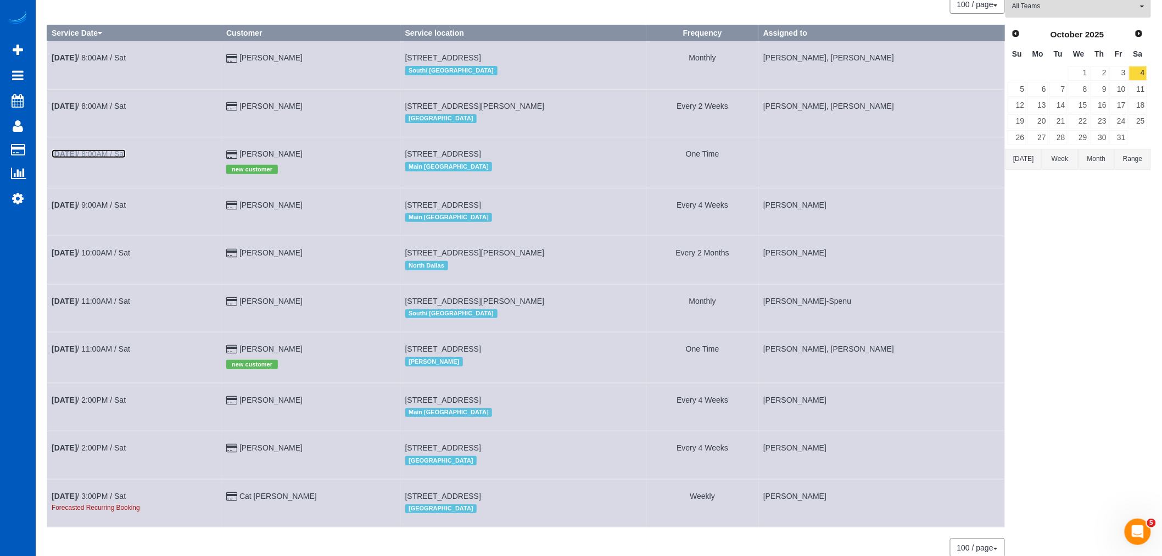
click at [117, 157] on link "[DATE] 8:00AM / Sat" at bounding box center [89, 153] width 74 height 9
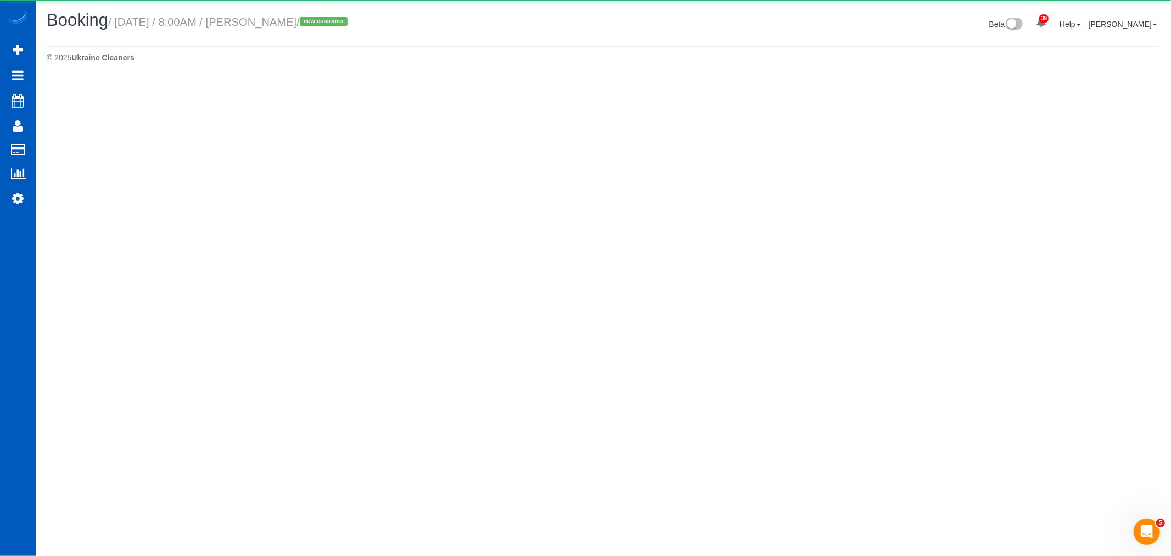
select select "WA"
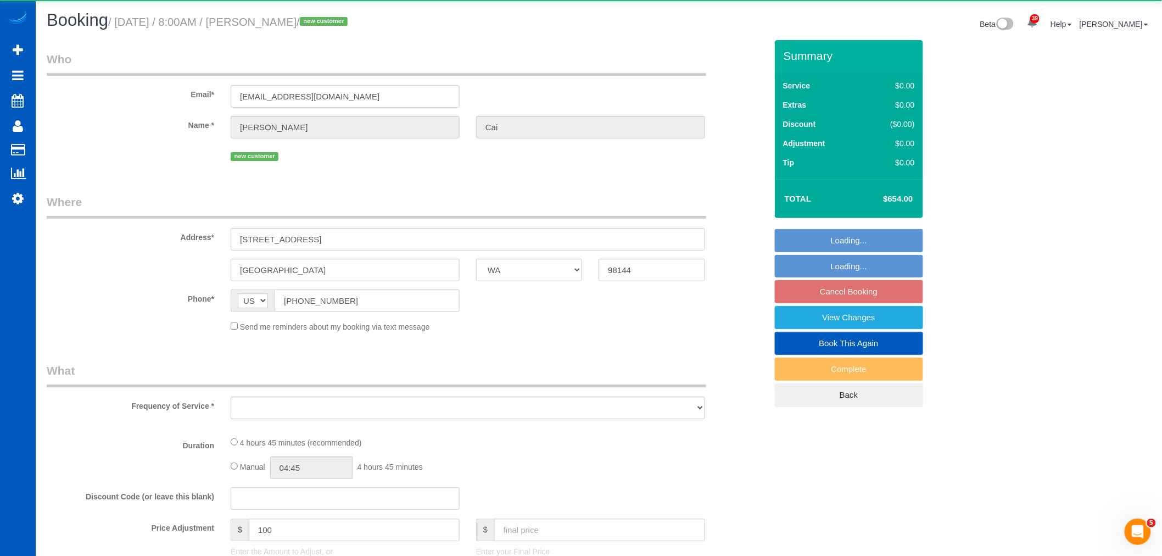
select select "string:fspay-a832287a-a314-408e-bb55-97c407b63133"
select select "number:10"
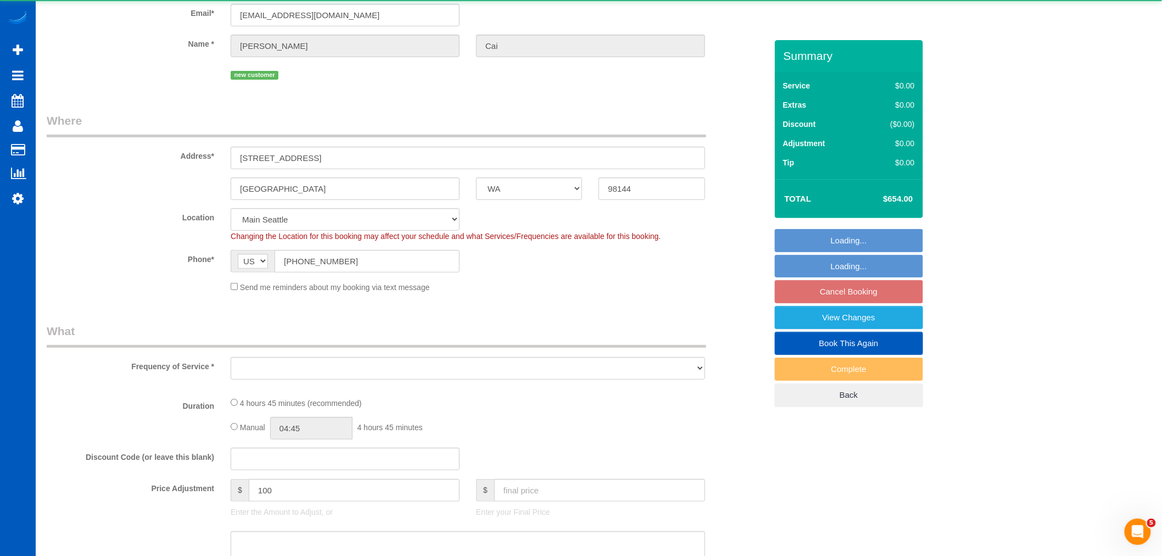
select select "object:26127"
select select "199"
select select "2501"
select select "4"
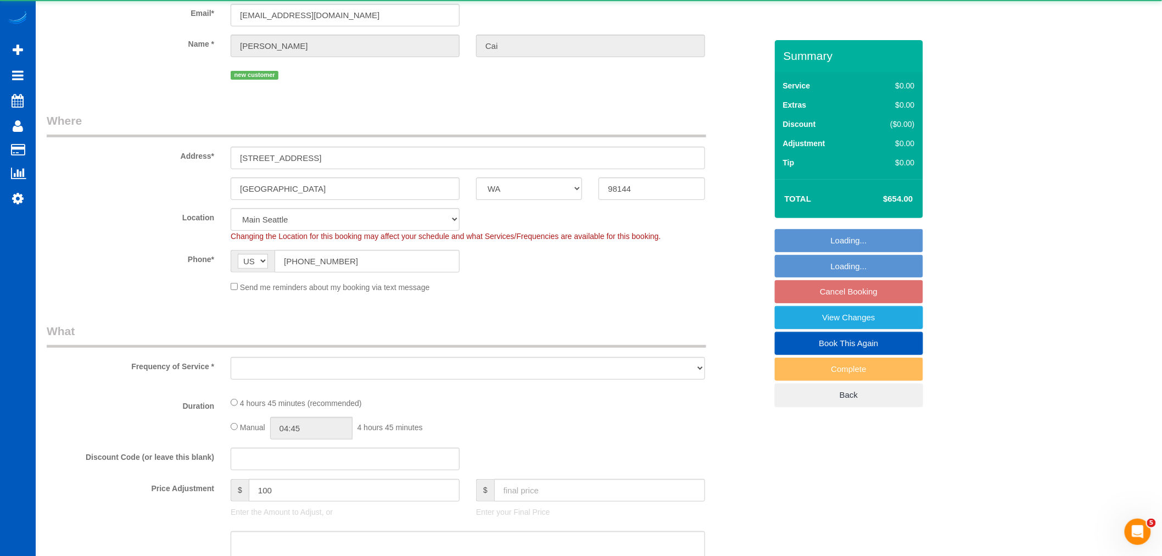
select select "spot192"
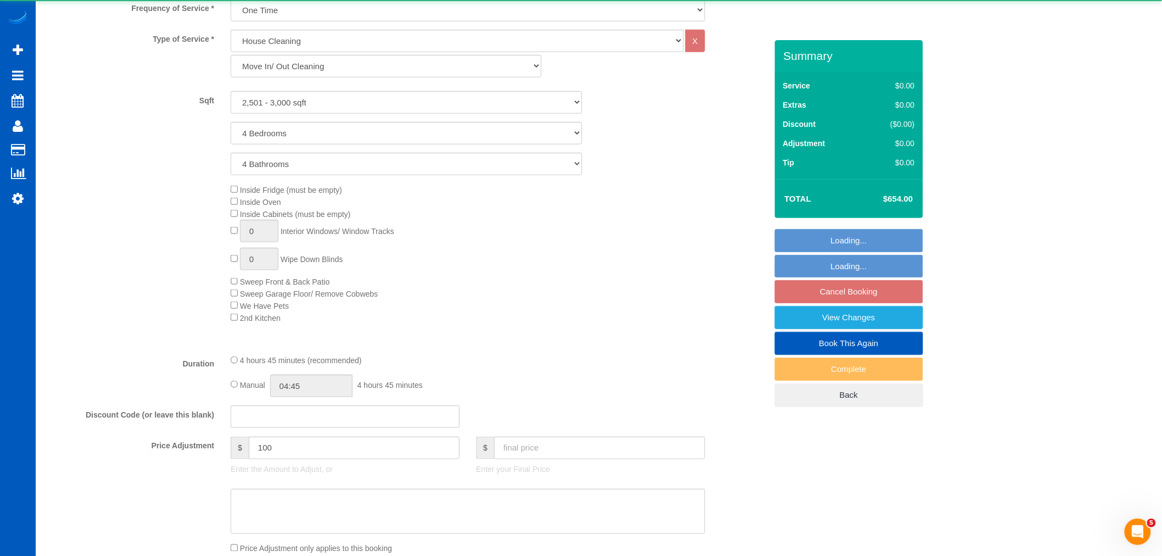
select select "2501"
select select "4"
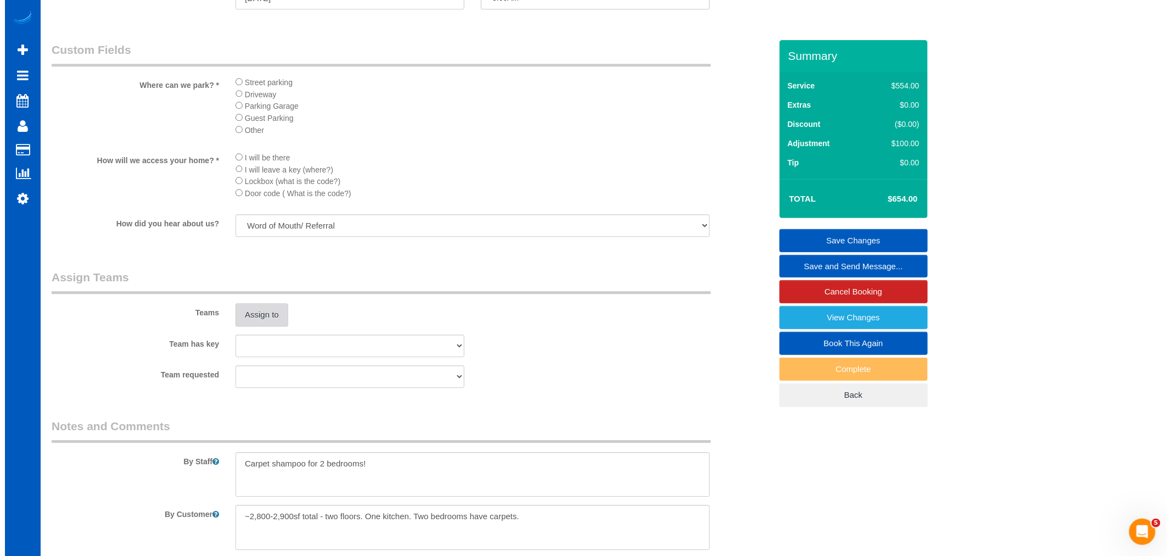
scroll to position [1159, 0]
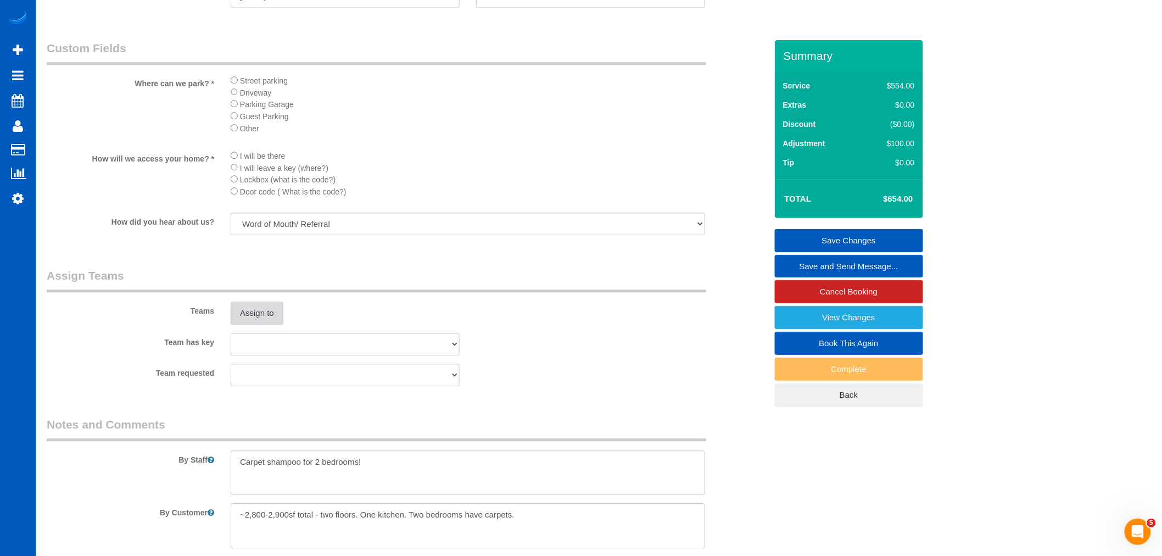
click at [271, 325] on button "Assign to" at bounding box center [257, 312] width 53 height 23
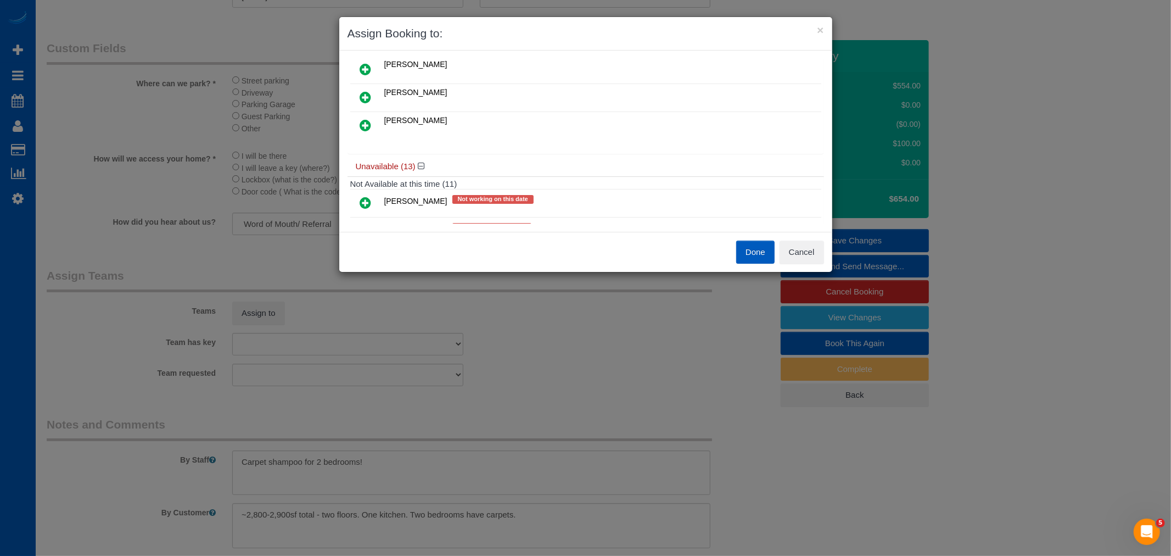
scroll to position [27, 0]
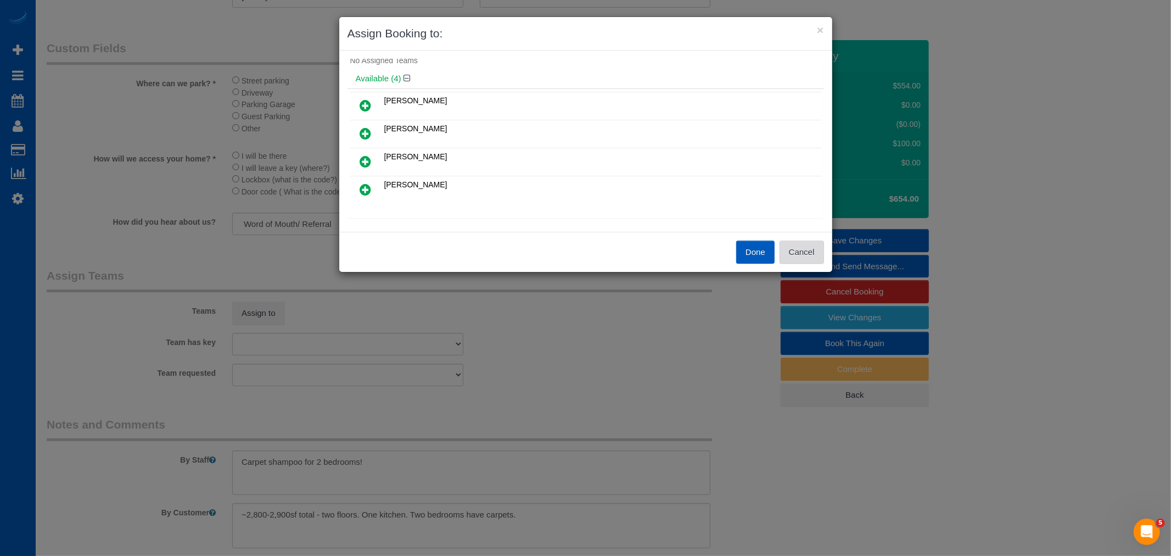
drag, startPoint x: 816, startPoint y: 255, endPoint x: 519, endPoint y: 209, distance: 300.7
click at [814, 254] on button "Cancel" at bounding box center [802, 252] width 44 height 23
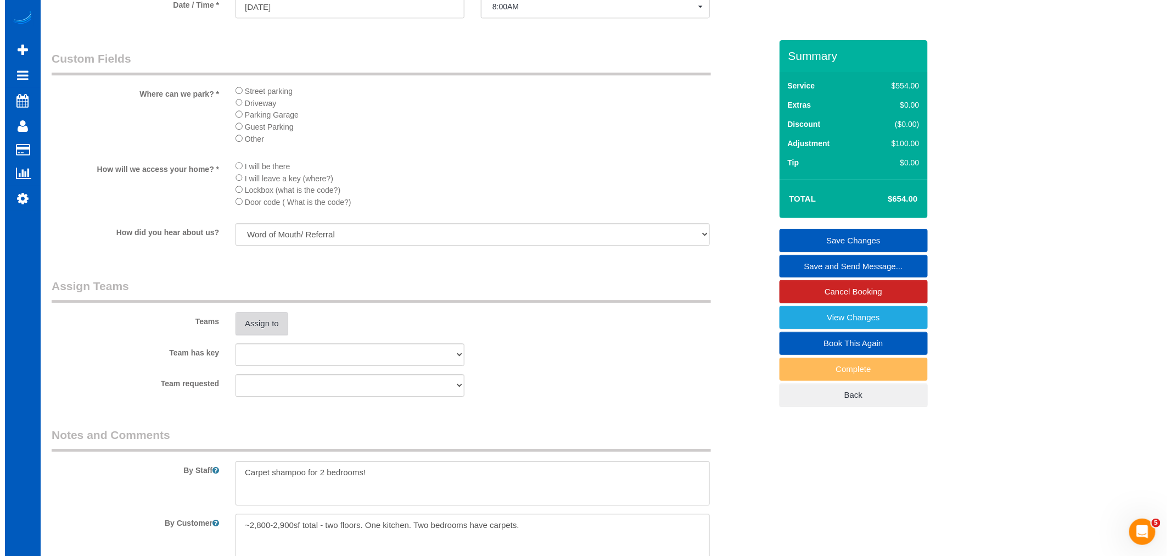
scroll to position [1159, 0]
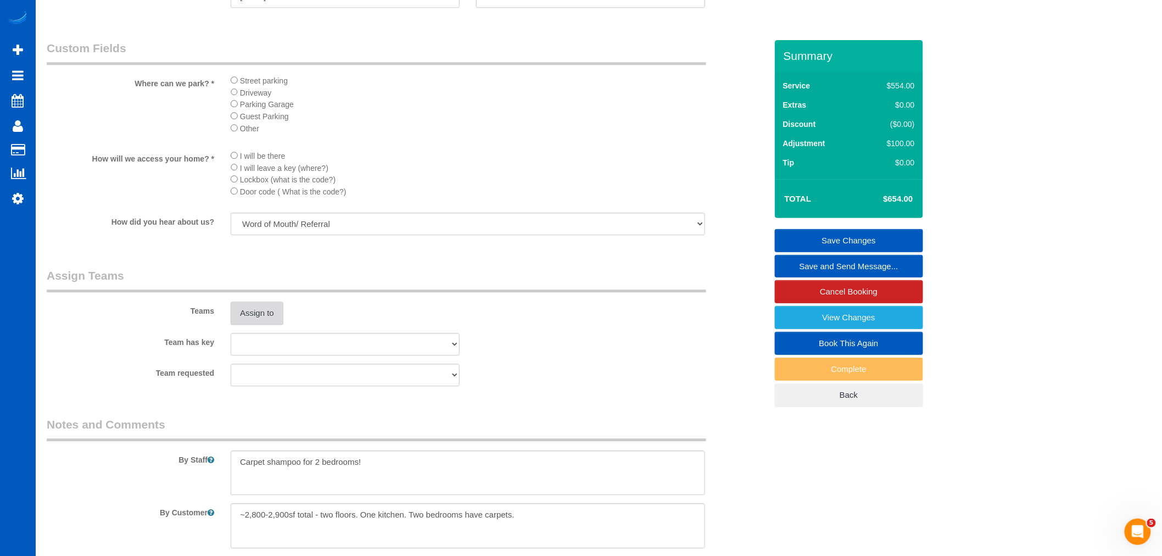
click at [281, 325] on button "Assign to" at bounding box center [257, 312] width 53 height 23
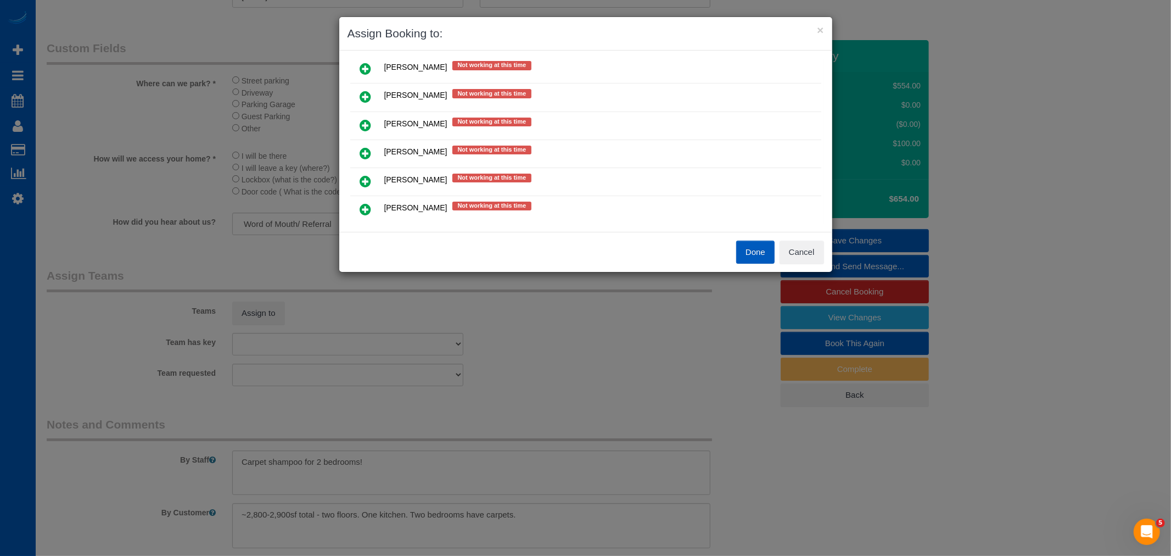
scroll to position [454, 0]
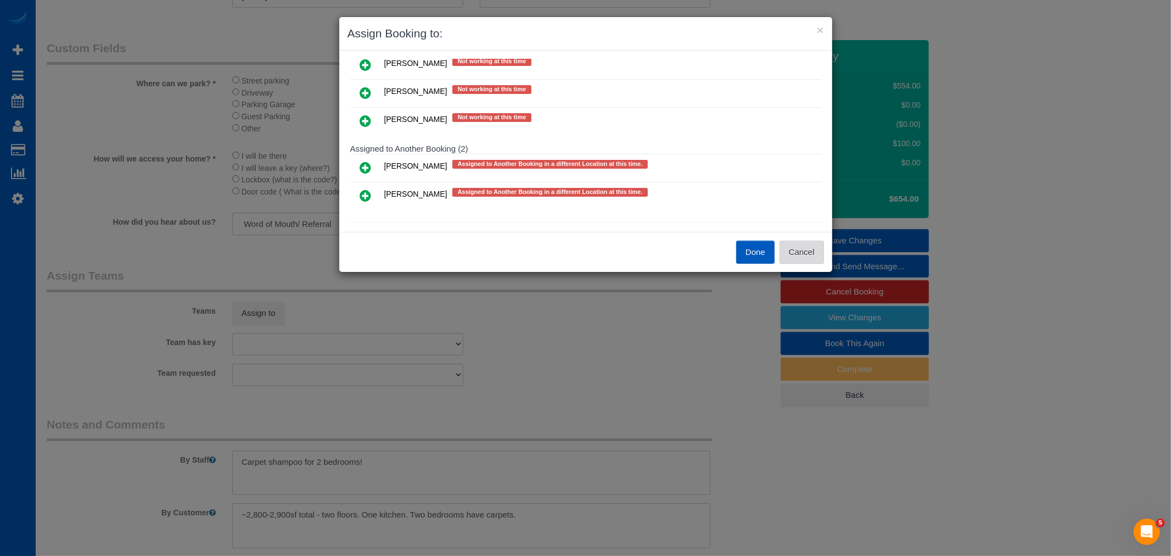
click at [795, 248] on button "Cancel" at bounding box center [802, 252] width 44 height 23
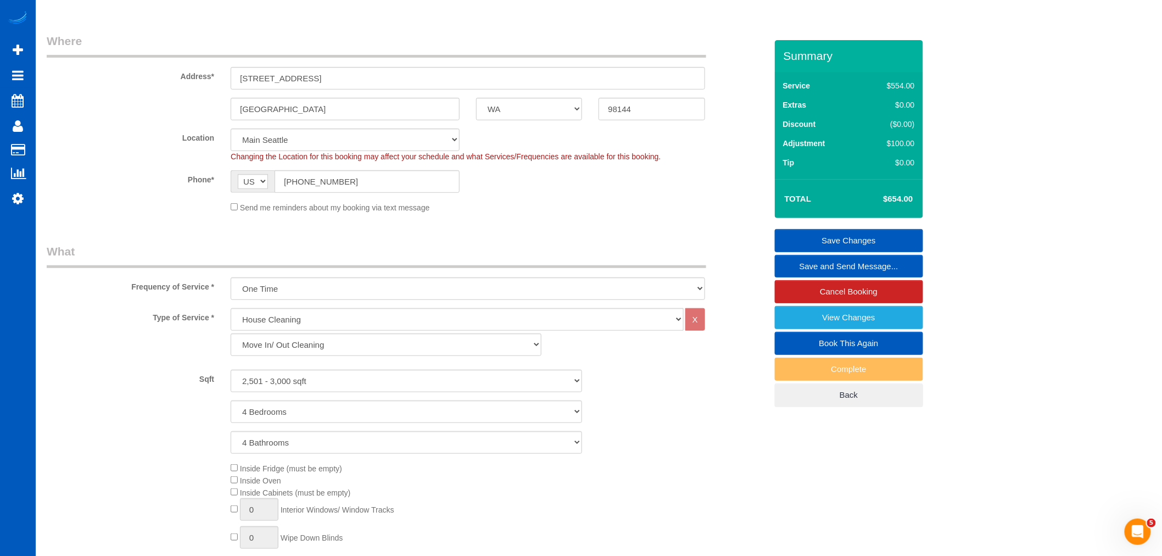
scroll to position [122, 0]
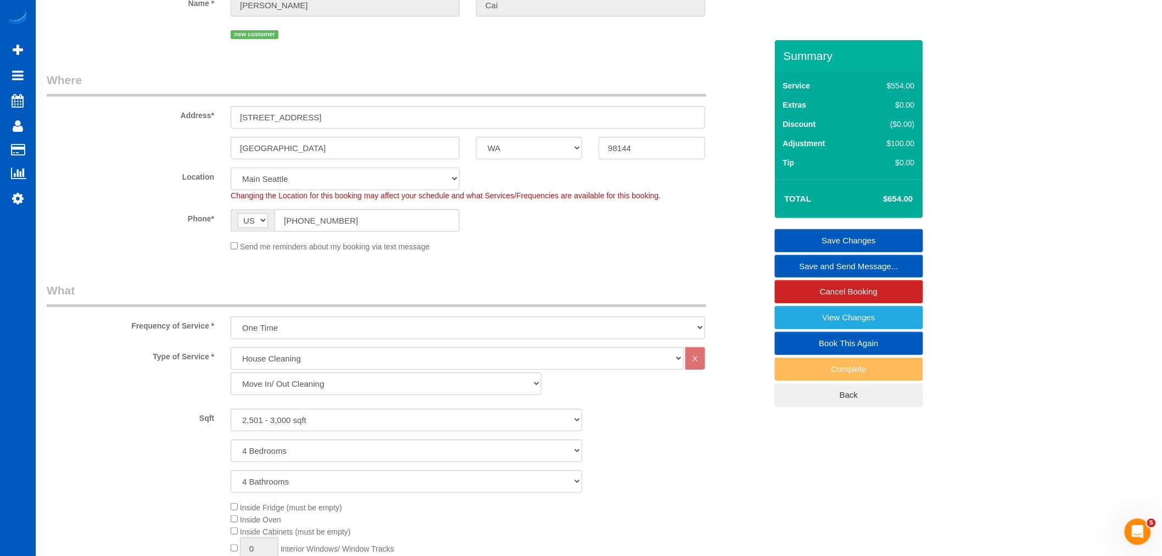
click at [267, 176] on select "North [GEOGRAPHIC_DATA] [GEOGRAPHIC_DATA] [GEOGRAPHIC_DATA] [GEOGRAPHIC_DATA] […" at bounding box center [345, 178] width 229 height 23
click at [277, 173] on select "North [GEOGRAPHIC_DATA] [GEOGRAPHIC_DATA] [GEOGRAPHIC_DATA] [GEOGRAPHIC_DATA] […" at bounding box center [345, 178] width 229 height 23
select select "1"
click at [231, 168] on select "North [GEOGRAPHIC_DATA] [GEOGRAPHIC_DATA] [GEOGRAPHIC_DATA] [GEOGRAPHIC_DATA] […" at bounding box center [345, 178] width 229 height 23
select select "object:26974"
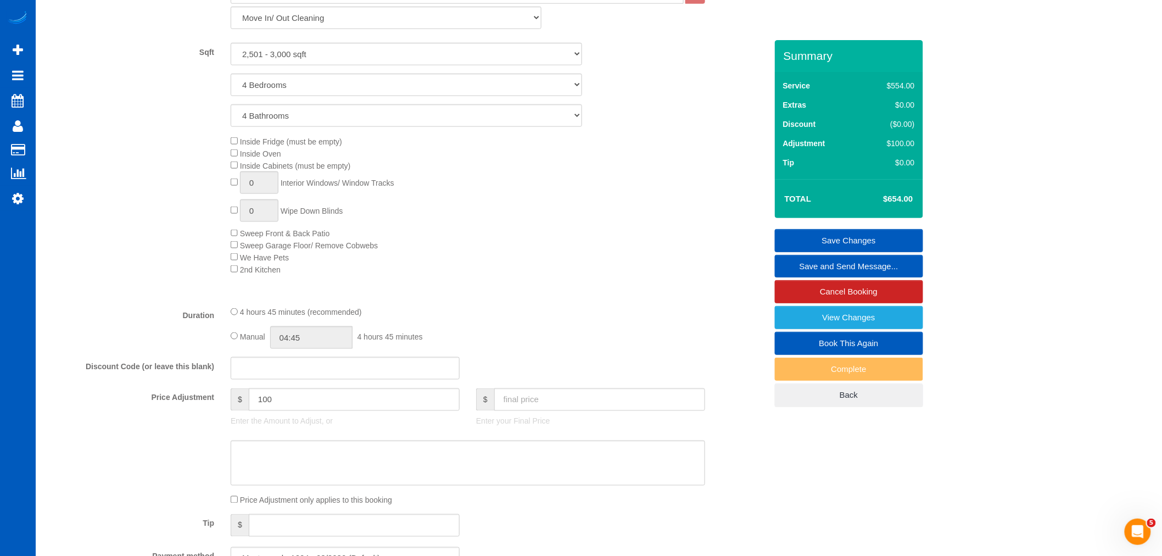
select select "spot207"
select select "2501"
select select "4"
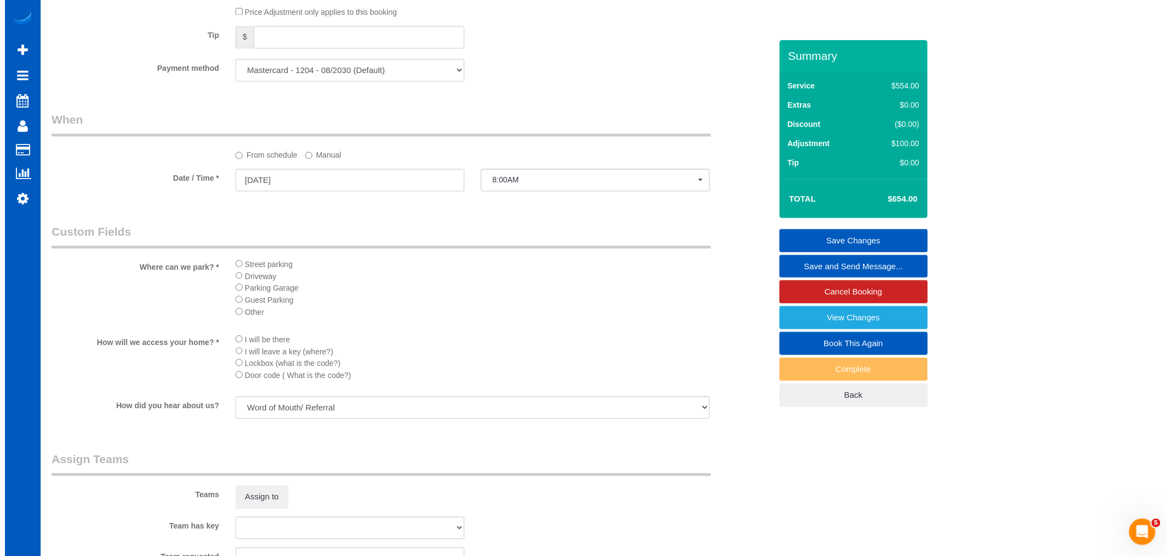
scroll to position [1159, 0]
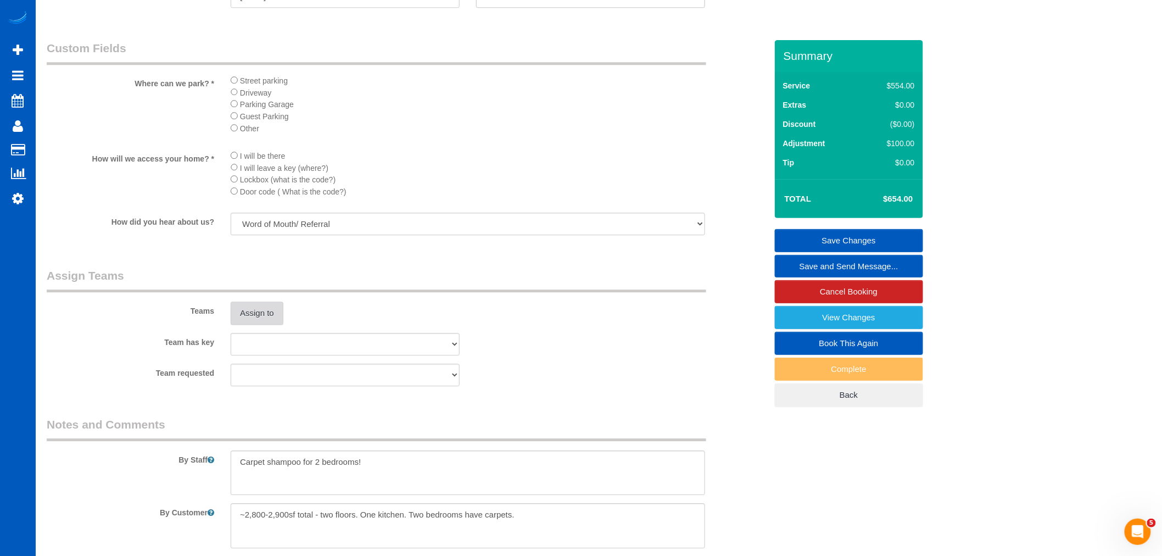
click at [254, 322] on button "Assign to" at bounding box center [257, 312] width 53 height 23
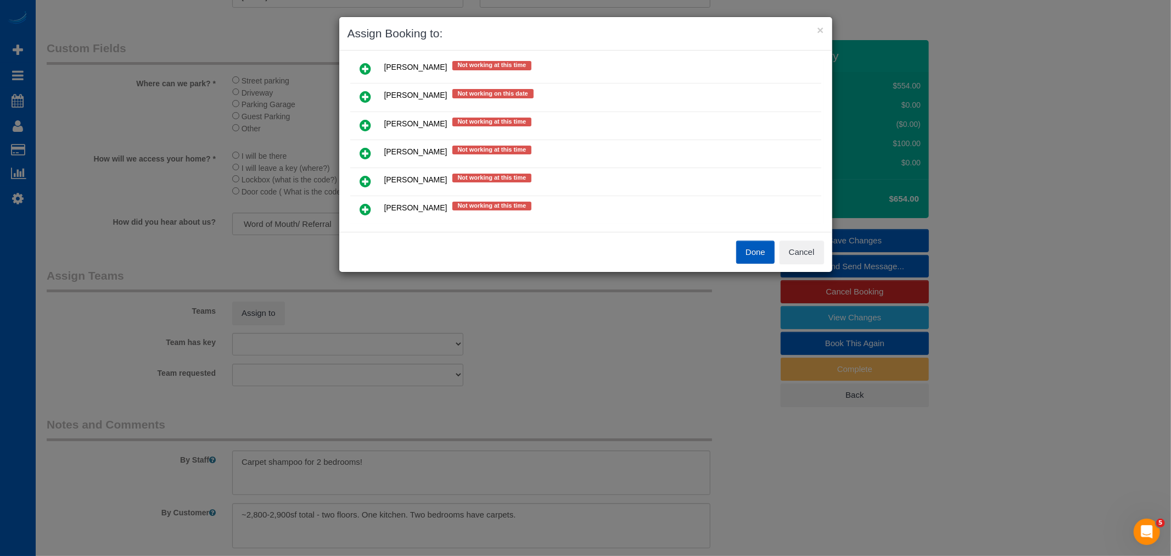
click at [371, 116] on link at bounding box center [366, 126] width 26 height 22
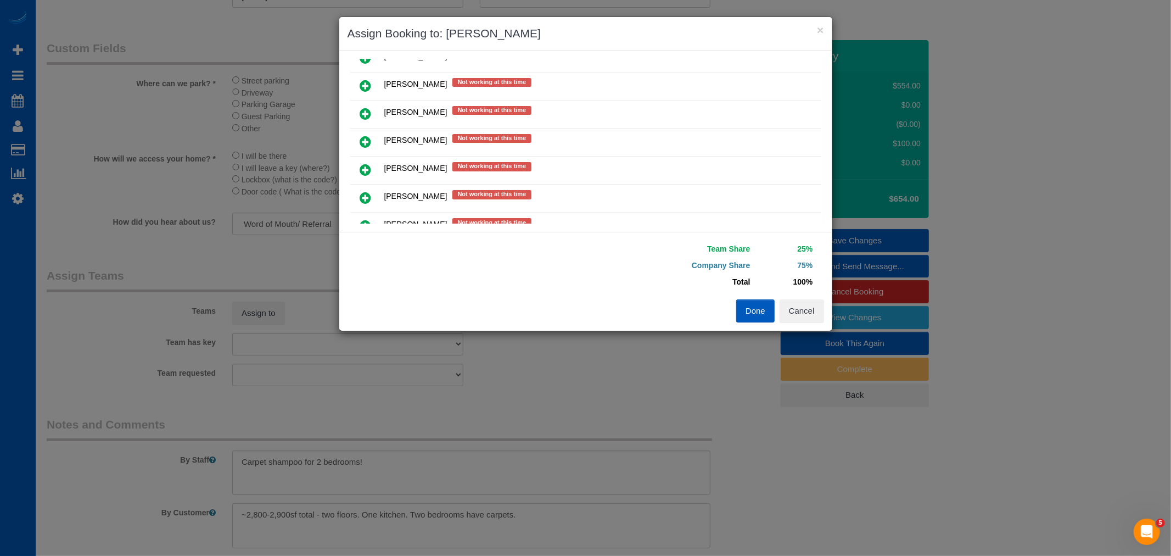
scroll to position [453, 0]
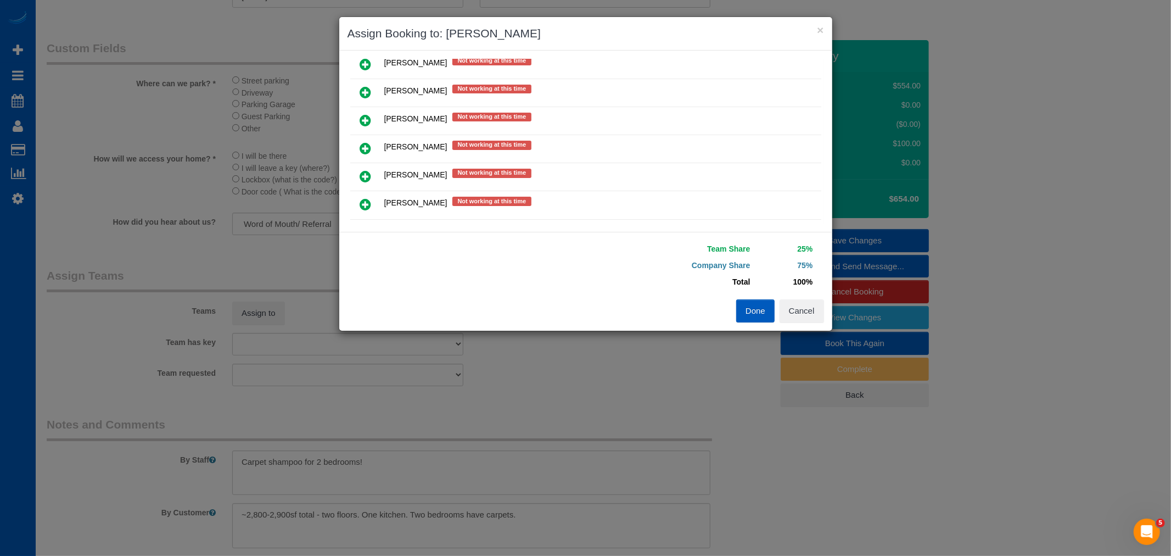
click at [369, 86] on icon at bounding box center [366, 92] width 12 height 13
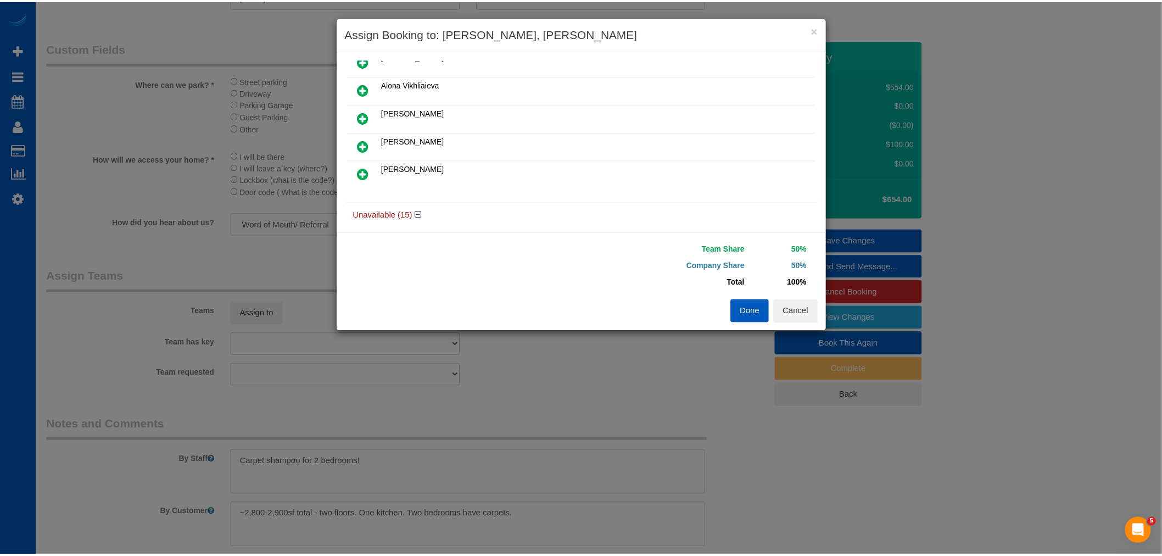
scroll to position [0, 0]
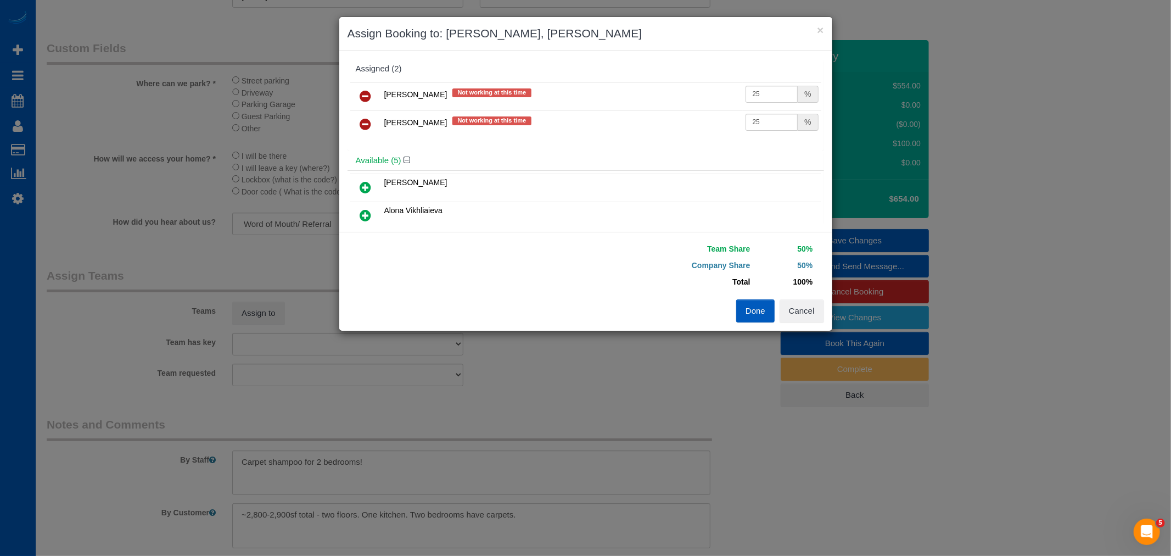
click at [761, 311] on button "Done" at bounding box center [755, 310] width 38 height 23
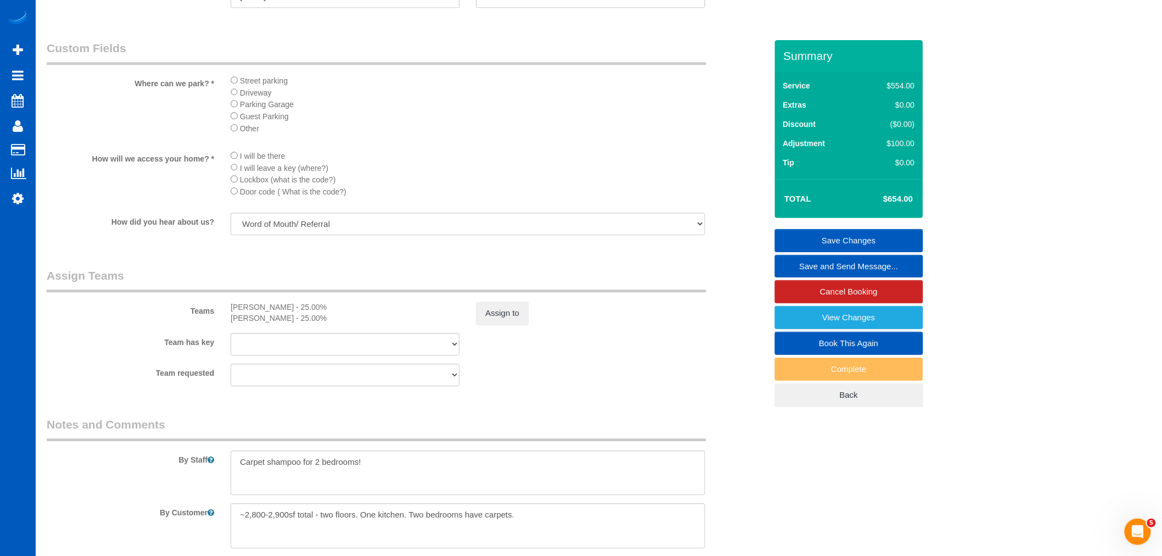
click at [860, 243] on link "Save Changes" at bounding box center [849, 240] width 148 height 23
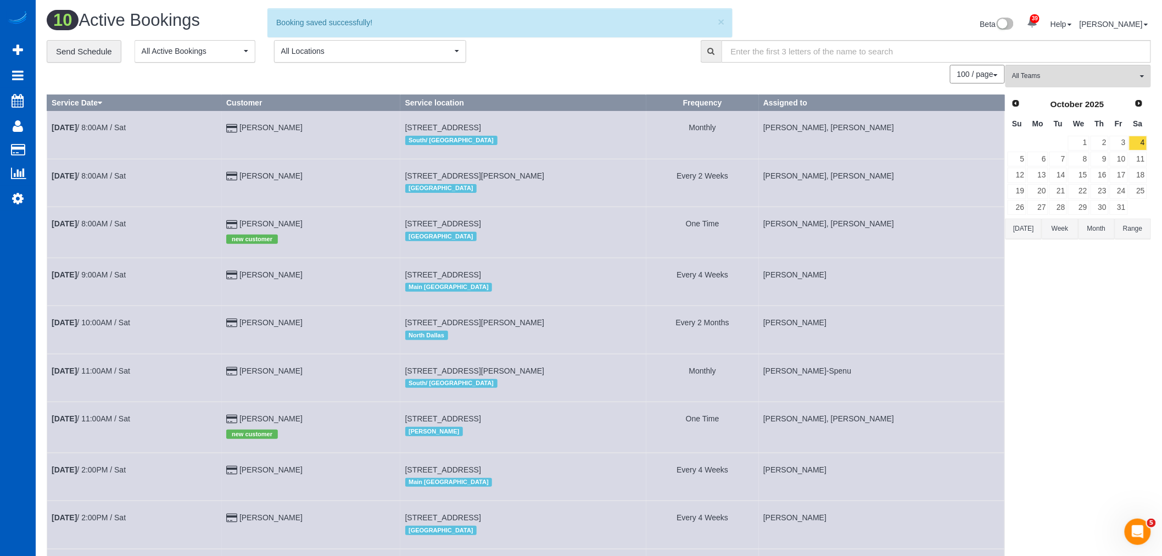
click at [116, 231] on td "[DATE] 8:00AM / Sat" at bounding box center [134, 232] width 175 height 51
click at [114, 227] on link "[DATE] 8:00AM / Sat" at bounding box center [89, 223] width 74 height 9
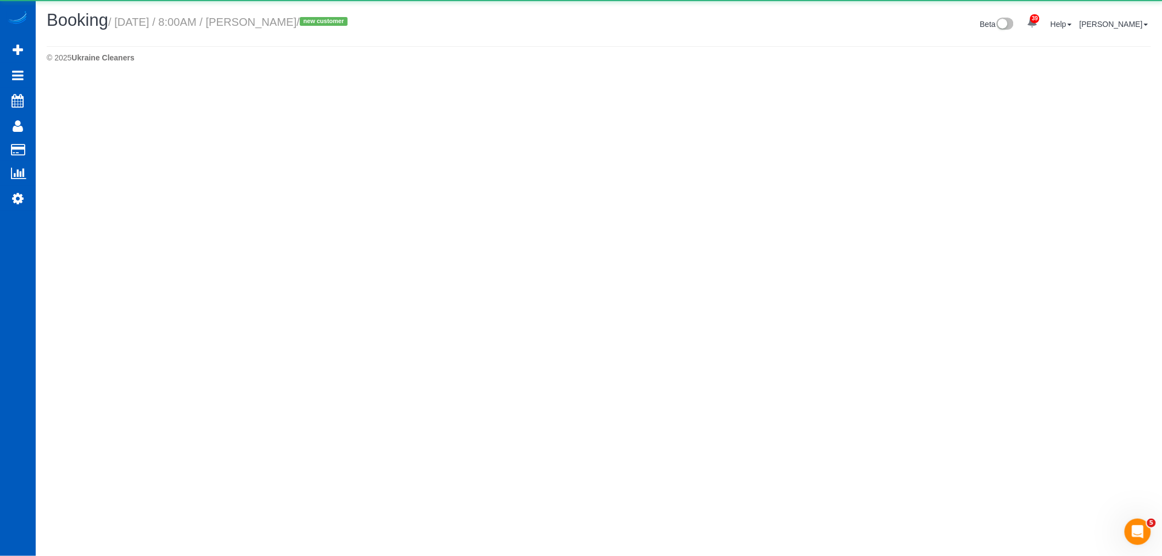
select select "WA"
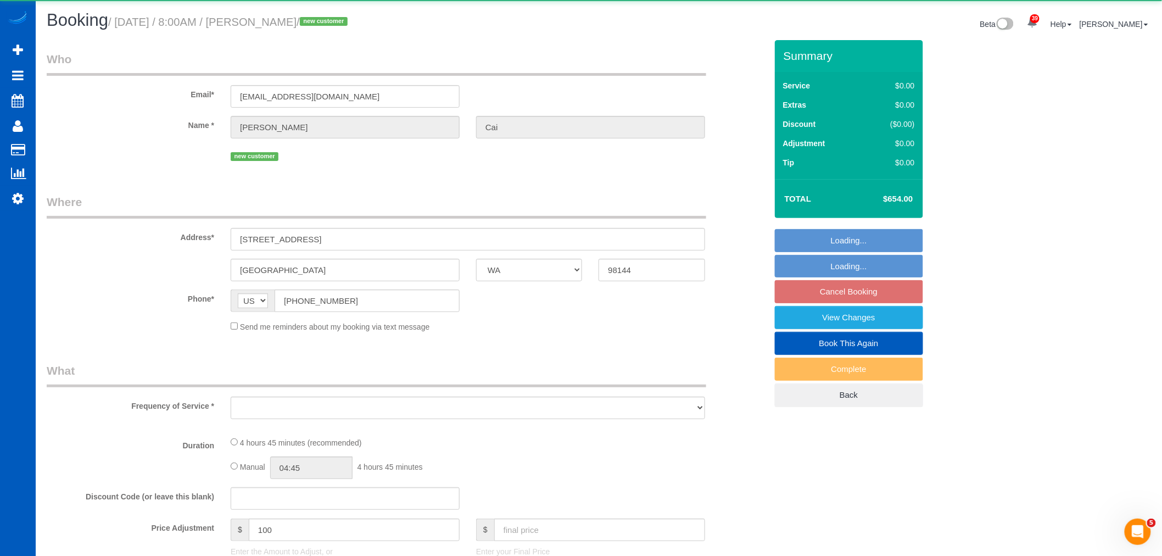
select select "object:28396"
select select "string:fspay-a832287a-a314-408e-bb55-97c407b63133"
select select "spot224"
select select "number:10"
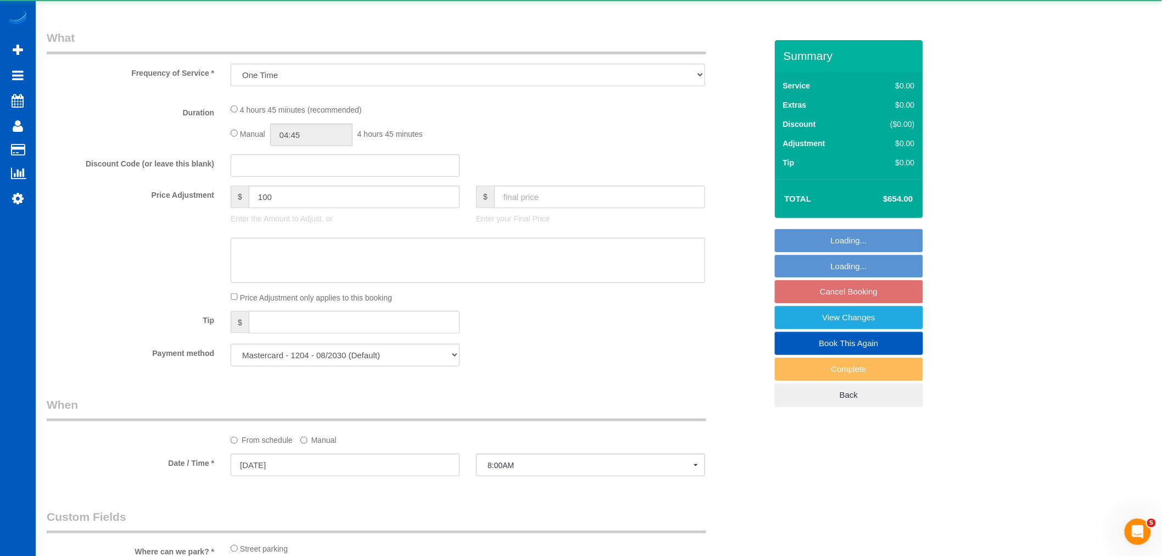
select select "object:28654"
select select "199"
select select "2501"
select select "4"
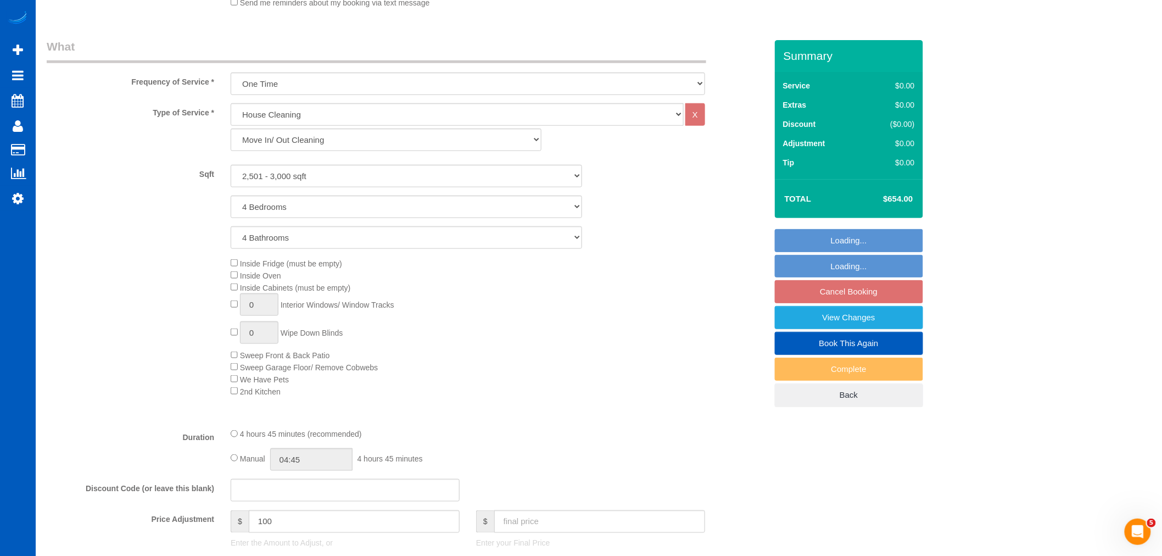
select select "spot241"
select select "2501"
select select "4"
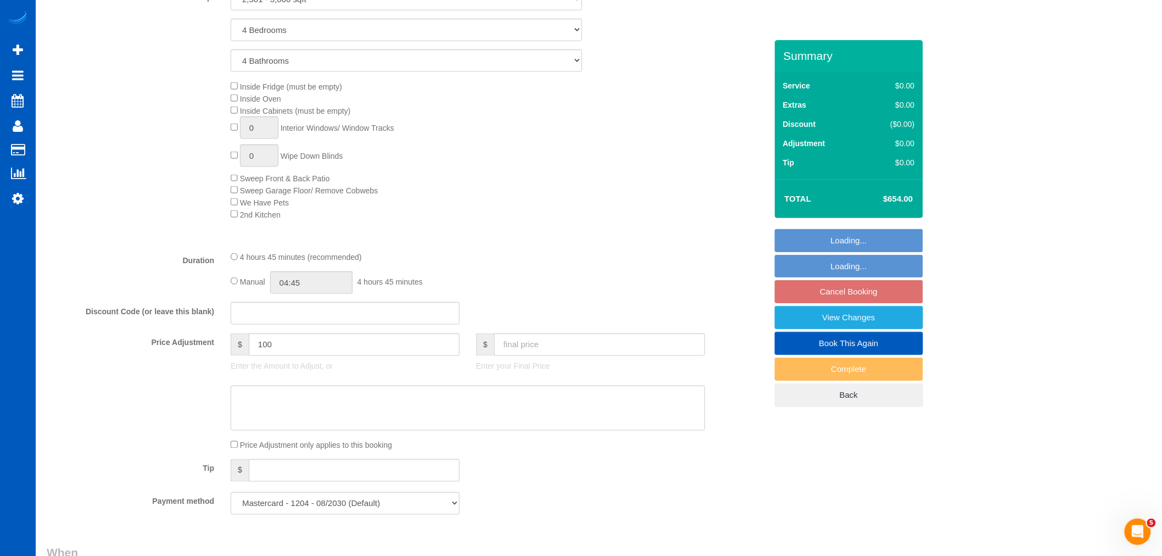
scroll to position [549, 0]
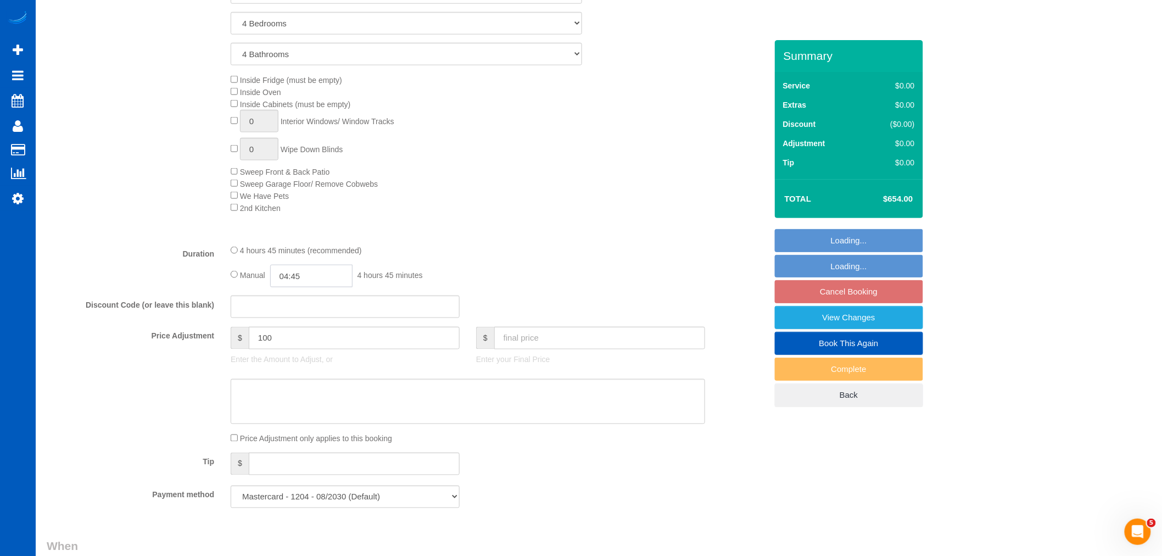
click at [320, 276] on input "04:45" at bounding box center [311, 276] width 82 height 23
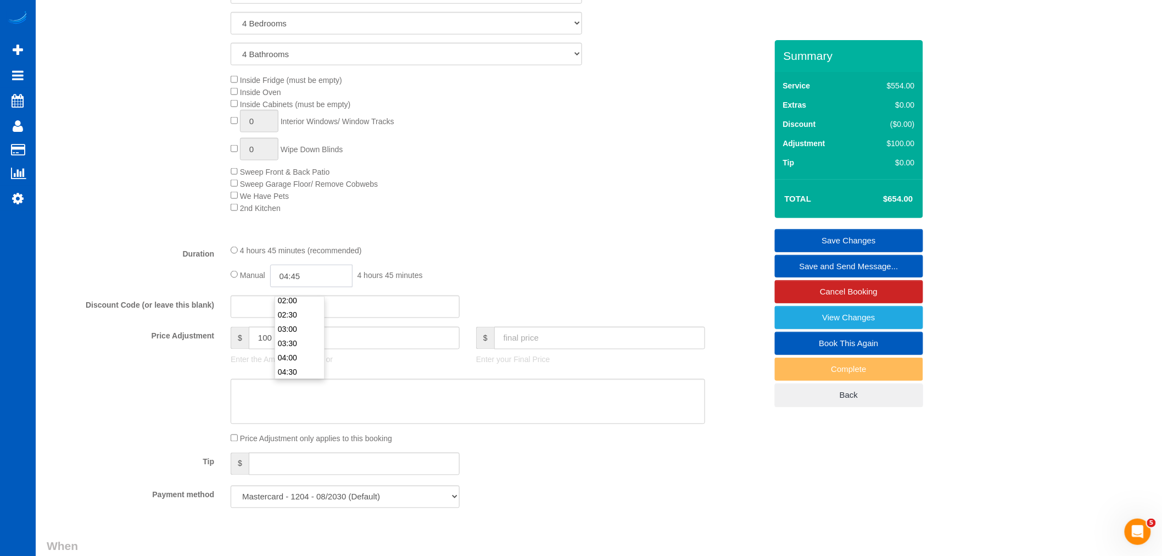
scroll to position [122, 0]
type input "06:30"
drag, startPoint x: 292, startPoint y: 360, endPoint x: 319, endPoint y: 348, distance: 29.5
click at [292, 361] on li "06:30" at bounding box center [299, 368] width 49 height 14
select select "spot258"
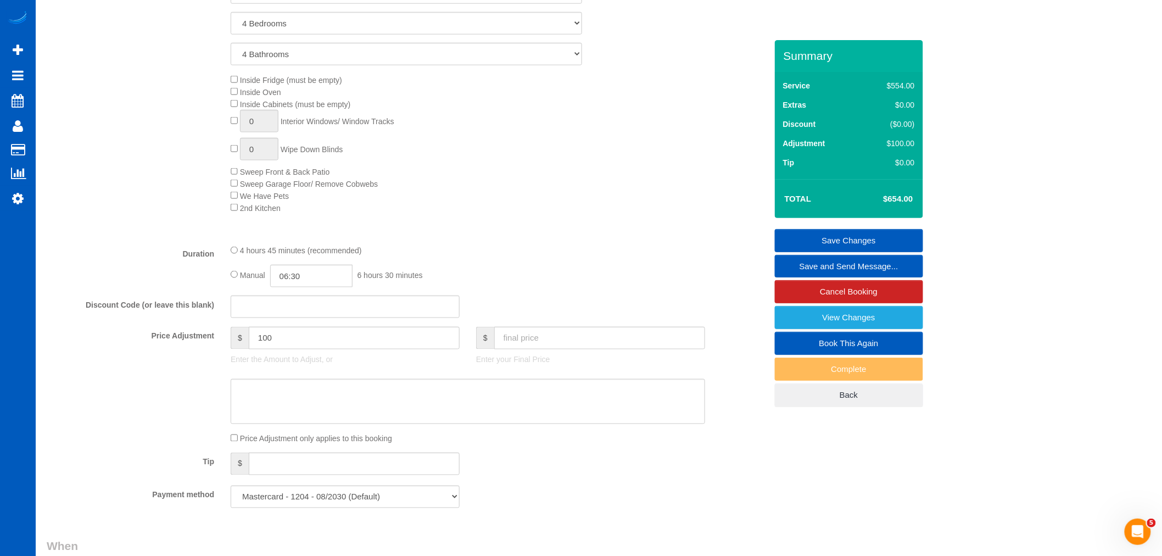
click at [548, 211] on div "Inside Fridge (must be empty) Inside Oven Inside Cabinets (must be empty) 0 Int…" at bounding box center [498, 144] width 552 height 140
click at [858, 240] on link "Save Changes" at bounding box center [849, 240] width 148 height 23
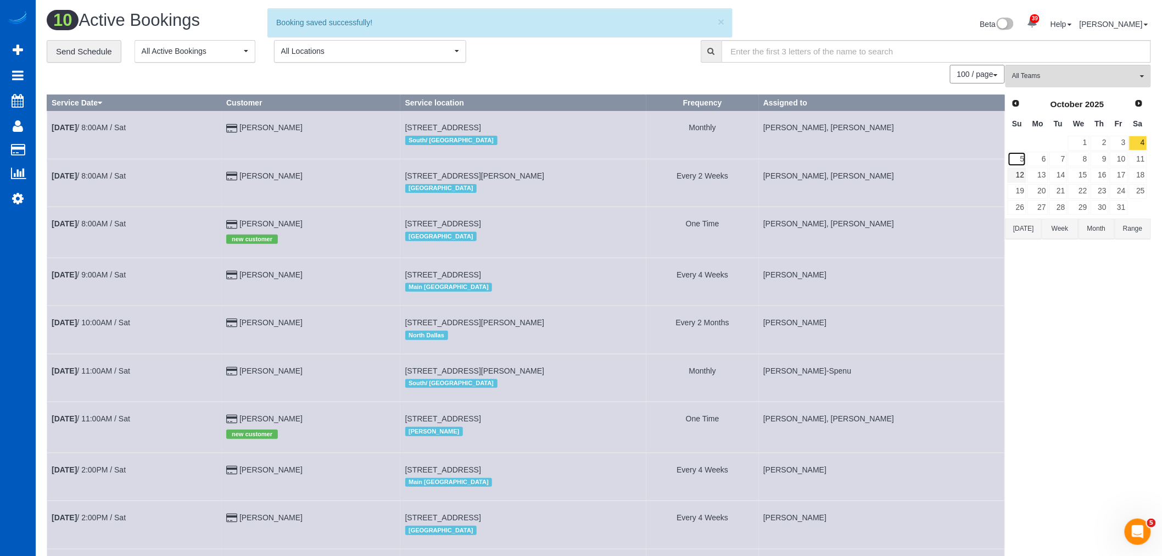
click at [1022, 166] on link "5" at bounding box center [1017, 159] width 19 height 15
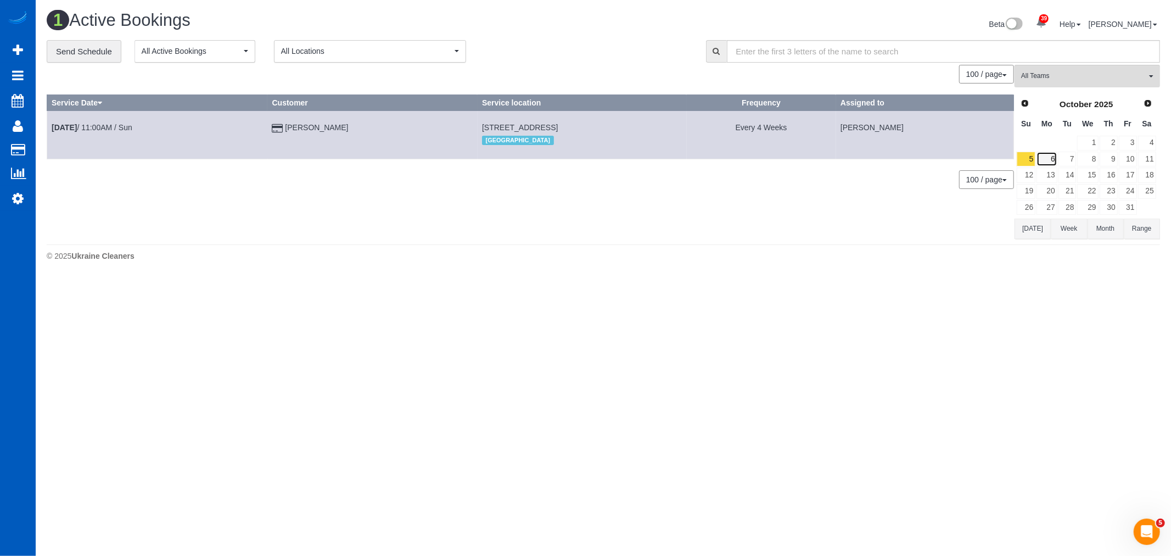
click at [1049, 158] on link "6" at bounding box center [1047, 159] width 20 height 15
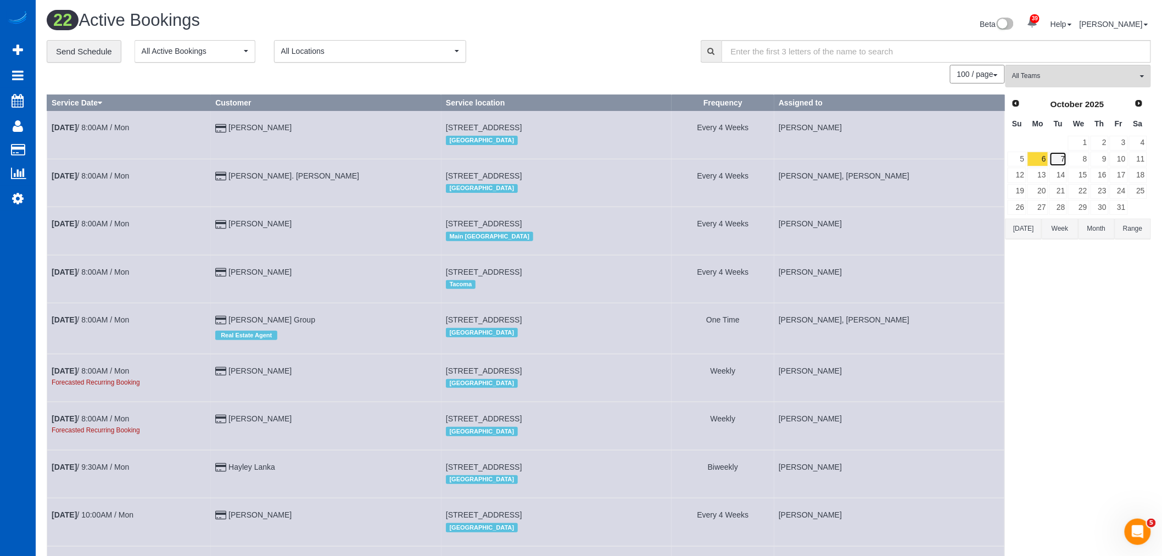
click at [1057, 163] on link "7" at bounding box center [1058, 159] width 18 height 15
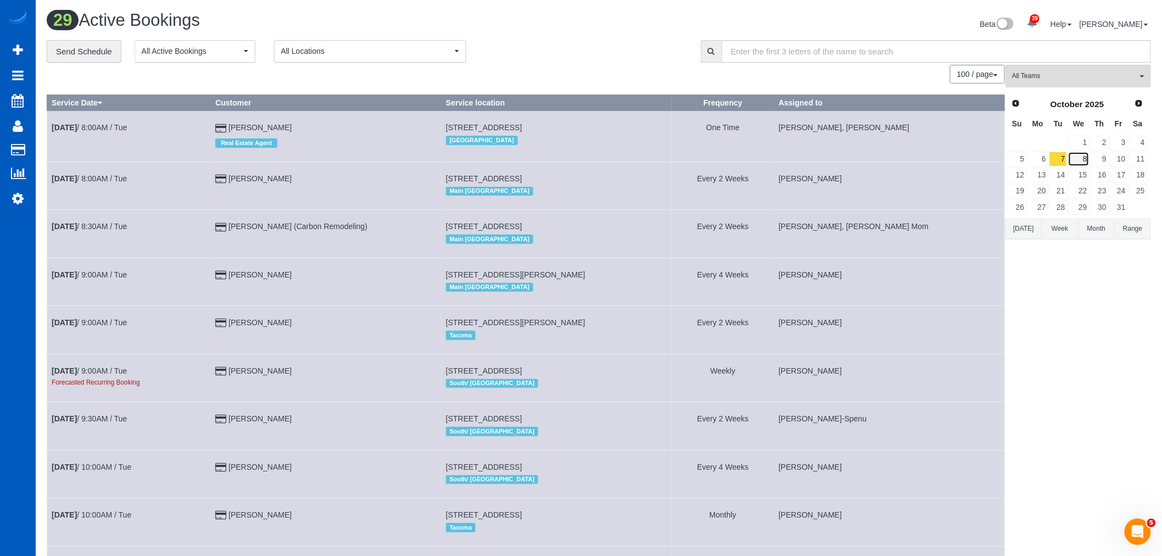
click at [1078, 158] on link "8" at bounding box center [1078, 159] width 21 height 15
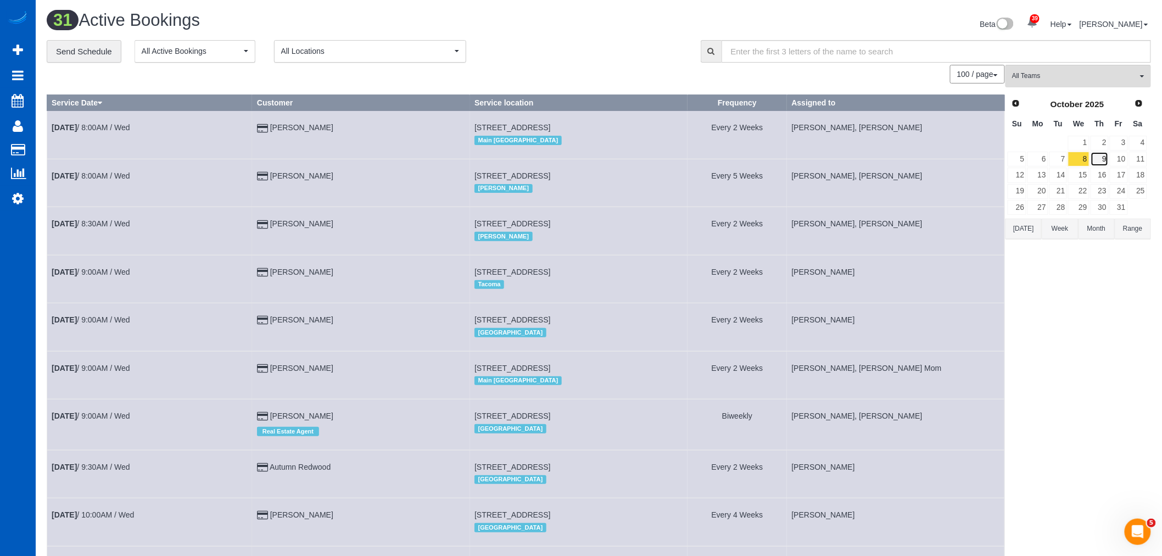
click at [1099, 155] on link "9" at bounding box center [1100, 159] width 18 height 15
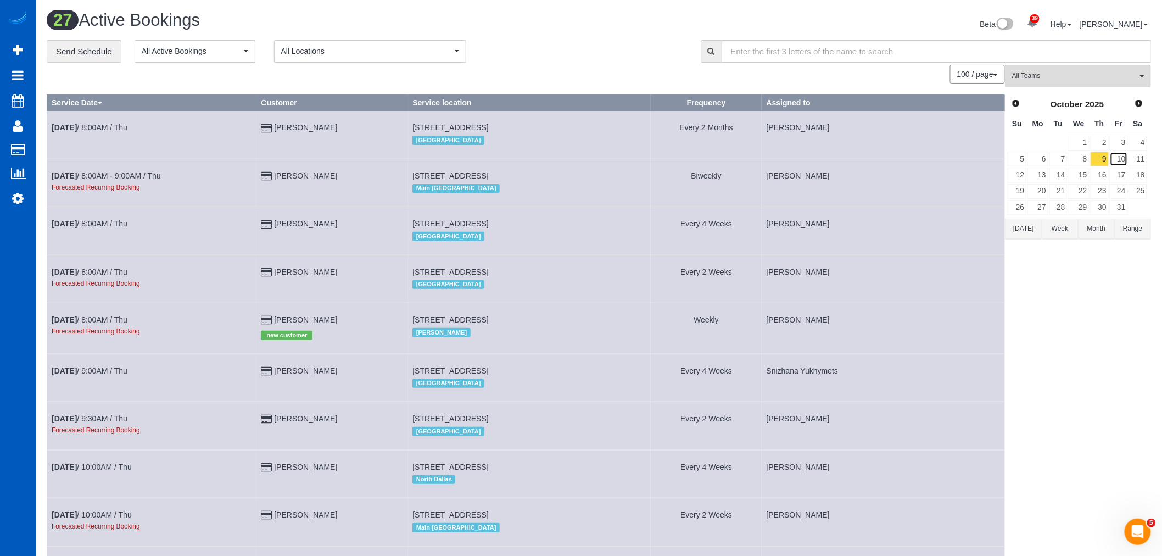
click at [1116, 157] on link "10" at bounding box center [1119, 159] width 18 height 15
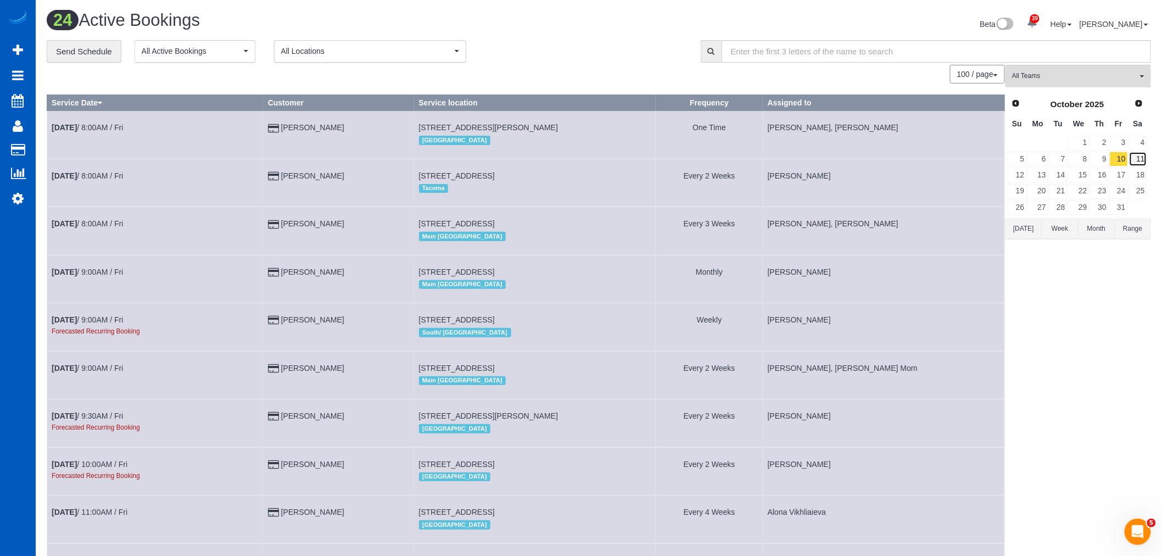
click at [1142, 161] on link "11" at bounding box center [1138, 159] width 18 height 15
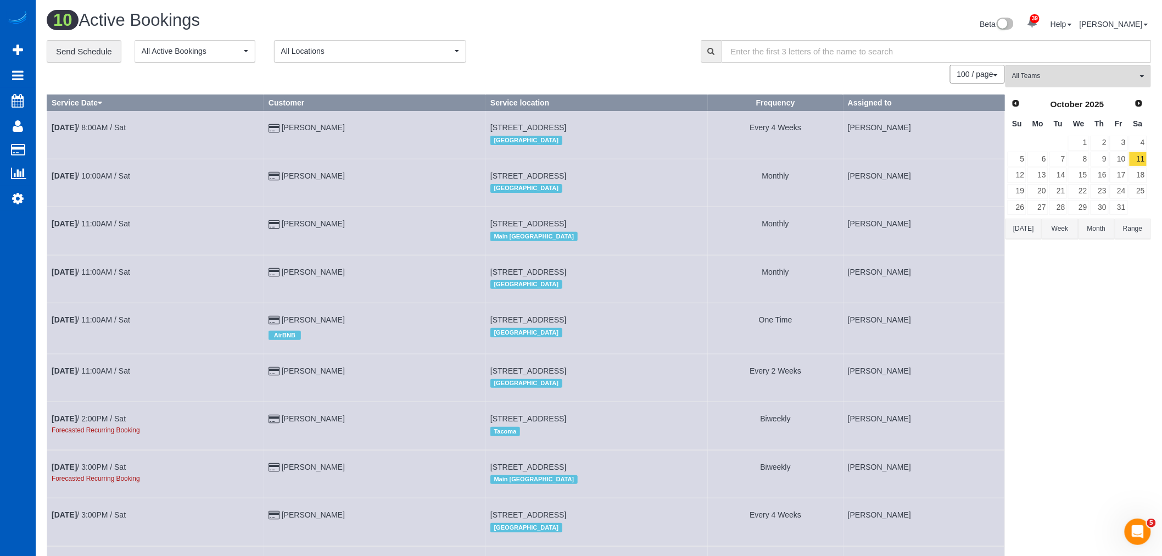
click at [1086, 229] on button "Month" at bounding box center [1097, 229] width 36 height 20
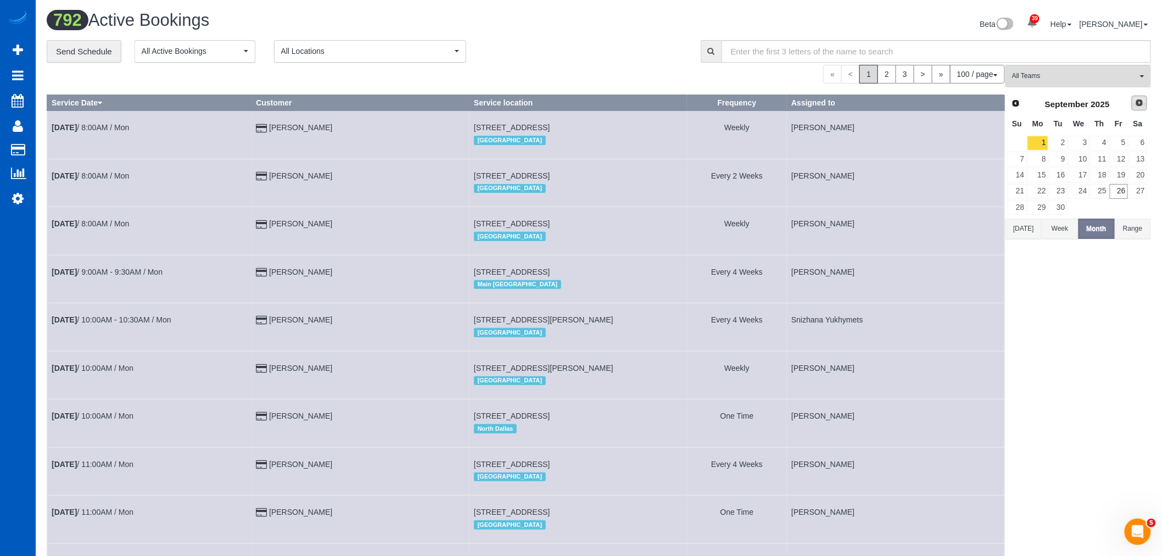
click at [1135, 102] on span "Next" at bounding box center [1139, 102] width 9 height 9
click at [1088, 110] on div "[DATE]" at bounding box center [1077, 104] width 102 height 15
click at [1134, 237] on button "Range" at bounding box center [1133, 229] width 36 height 20
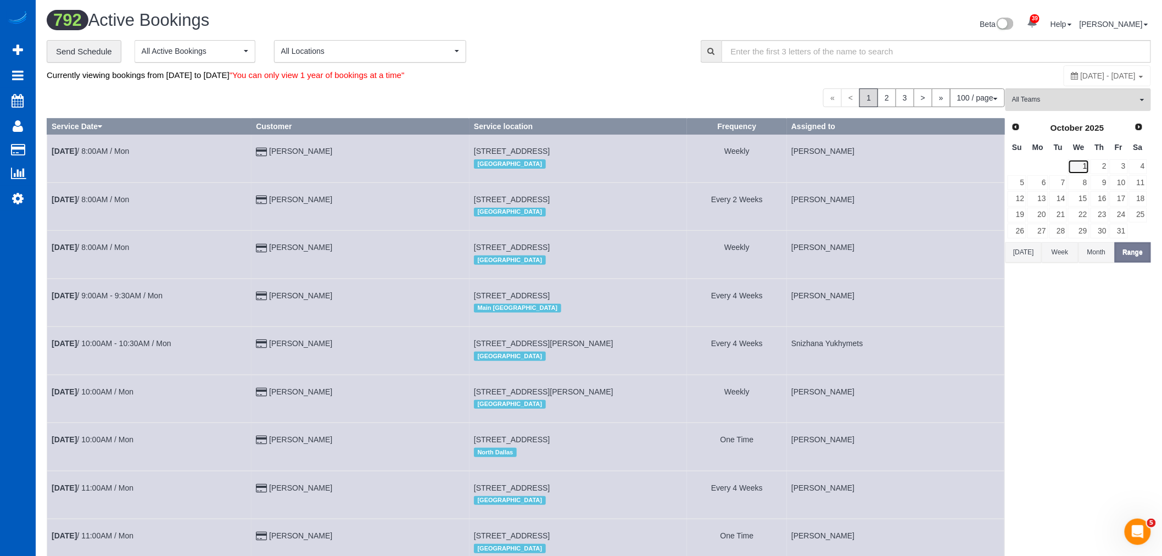
click at [1082, 165] on link "1" at bounding box center [1078, 166] width 21 height 15
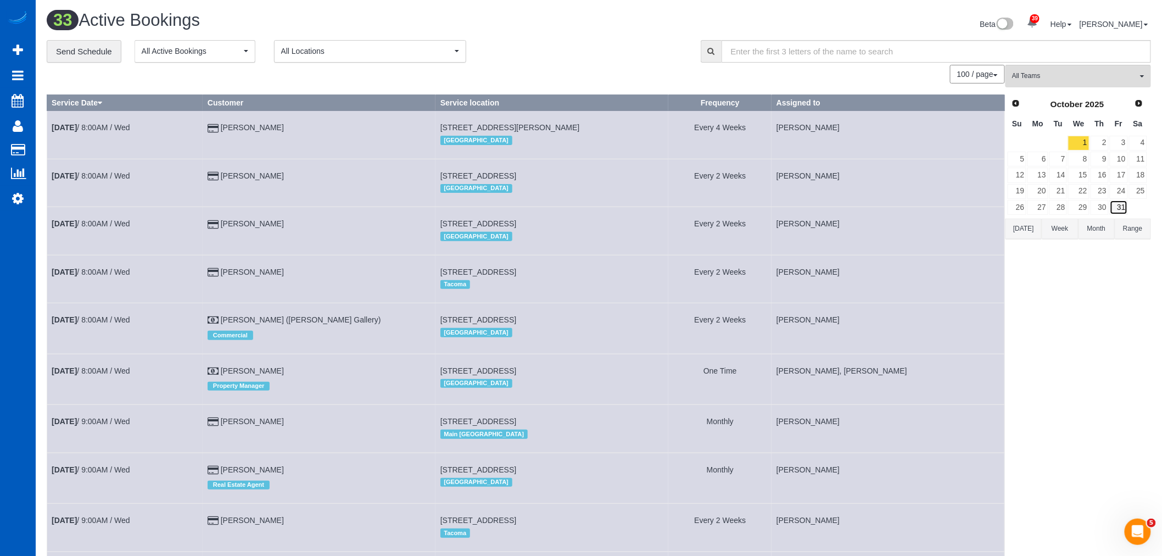
click at [1118, 207] on link "31" at bounding box center [1119, 207] width 18 height 15
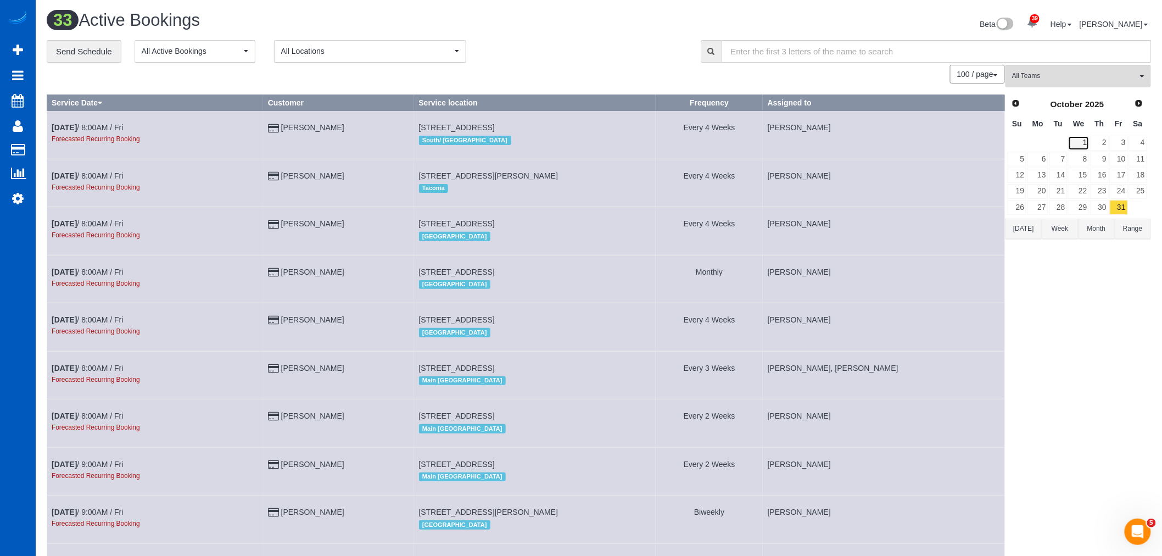
click at [1078, 143] on link "1" at bounding box center [1078, 143] width 21 height 15
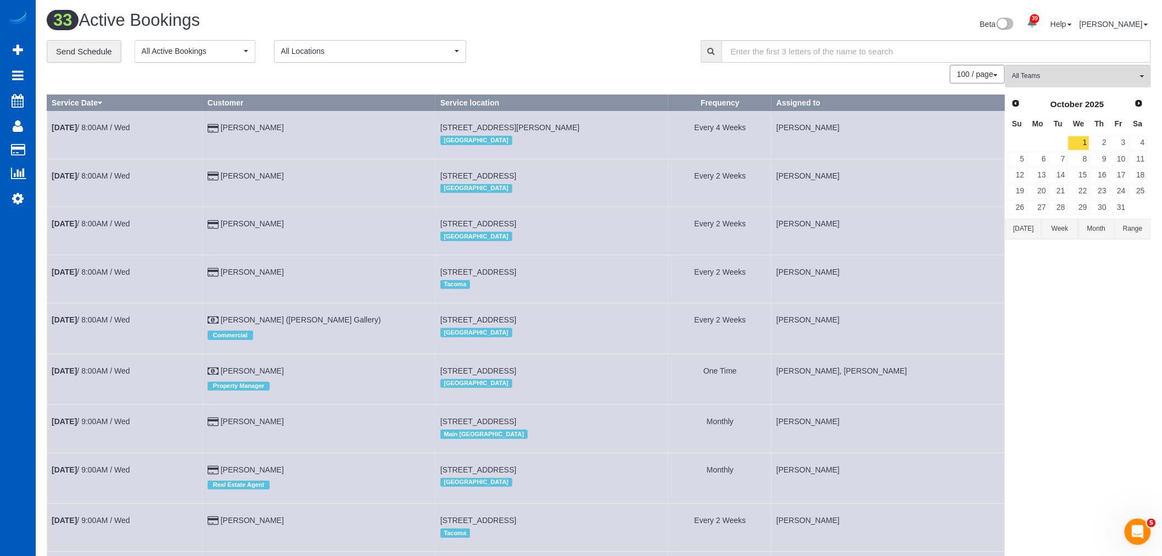
click at [1131, 226] on button "Range" at bounding box center [1133, 229] width 36 height 20
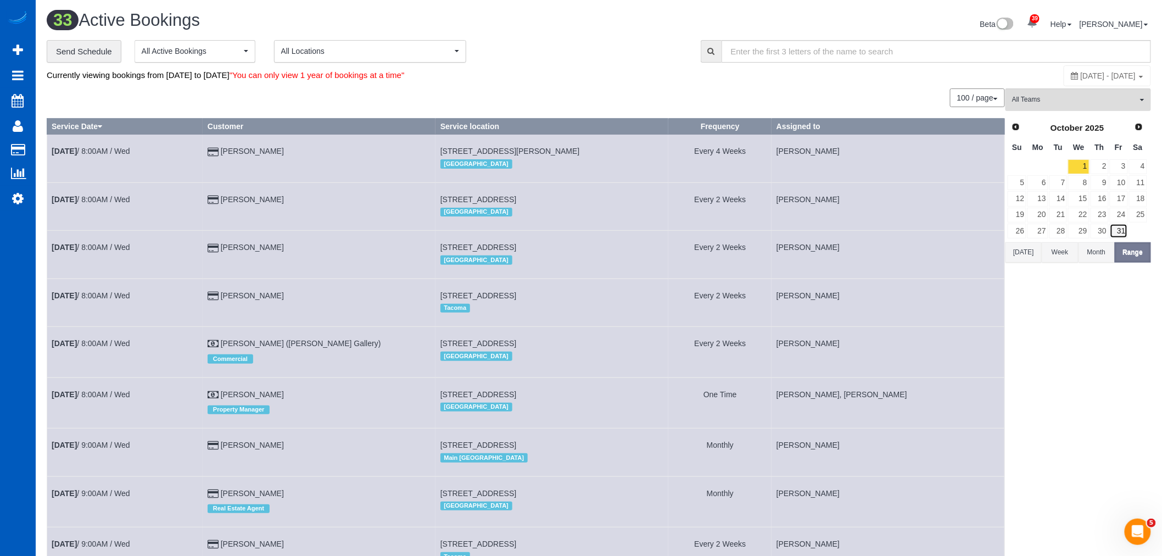
click at [1121, 228] on link "31" at bounding box center [1119, 231] width 18 height 15
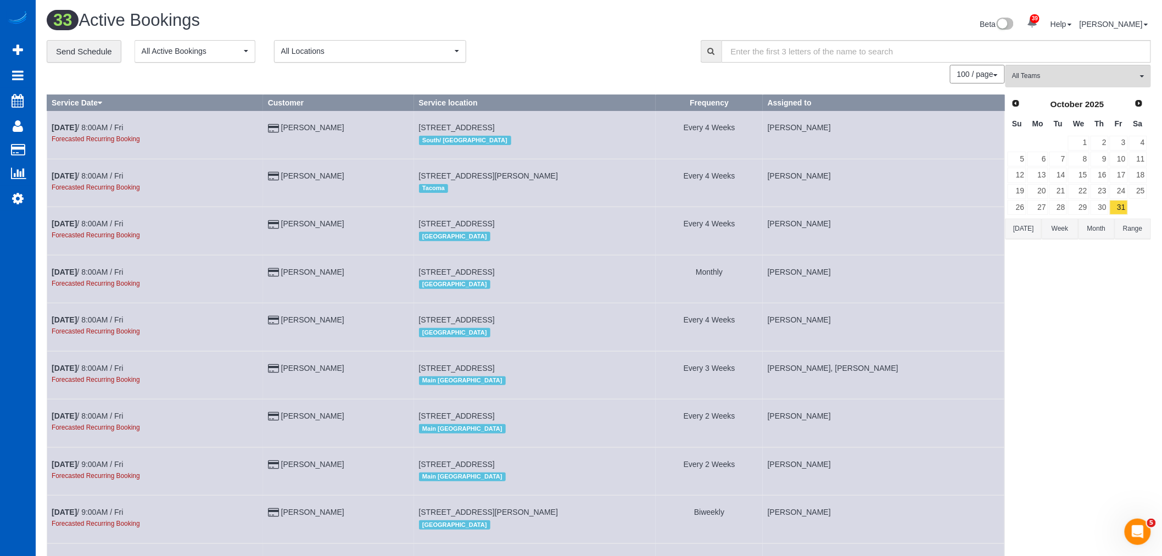
click at [1124, 227] on button "Range" at bounding box center [1133, 229] width 36 height 20
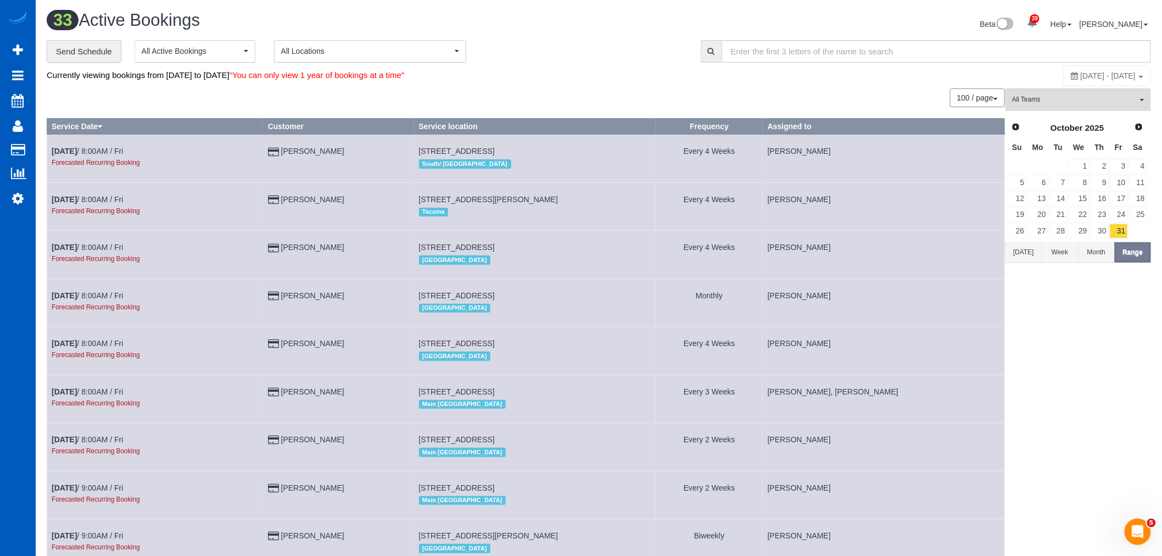
click at [1083, 155] on th "We" at bounding box center [1079, 147] width 22 height 21
click at [1083, 161] on link "1" at bounding box center [1078, 166] width 21 height 15
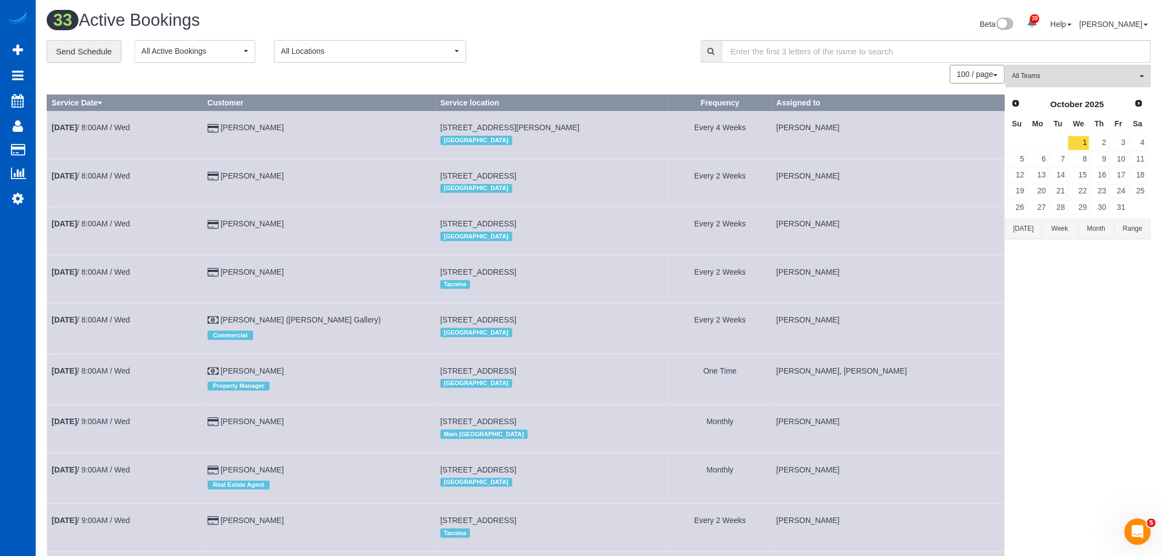
click at [1133, 228] on button "Range" at bounding box center [1133, 229] width 36 height 20
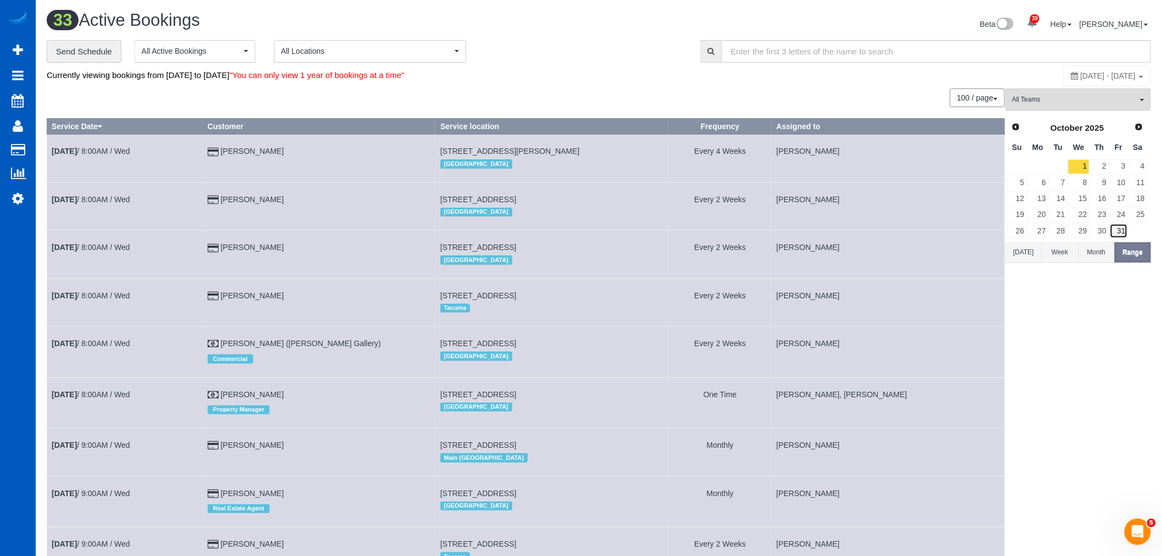
click at [1121, 228] on link "31" at bounding box center [1119, 231] width 18 height 15
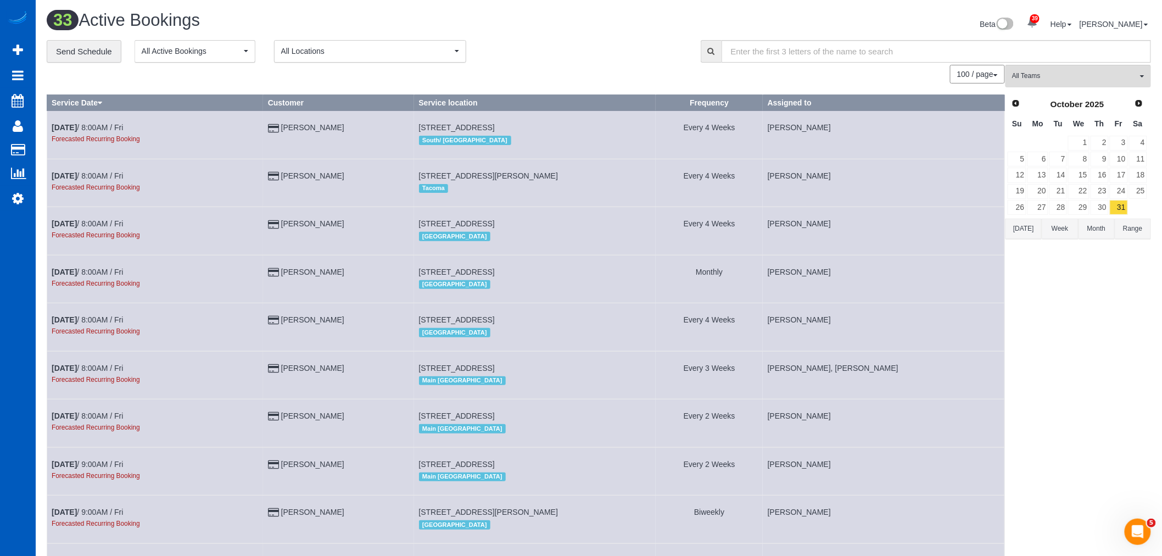
click at [1122, 230] on button "Range" at bounding box center [1133, 229] width 36 height 20
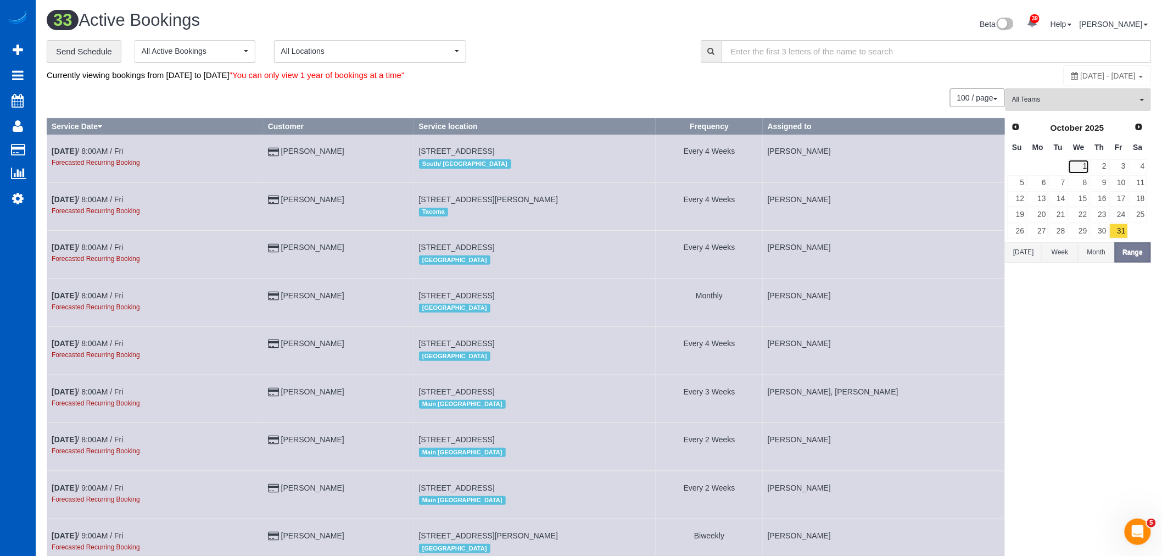
click at [1086, 162] on link "1" at bounding box center [1078, 166] width 21 height 15
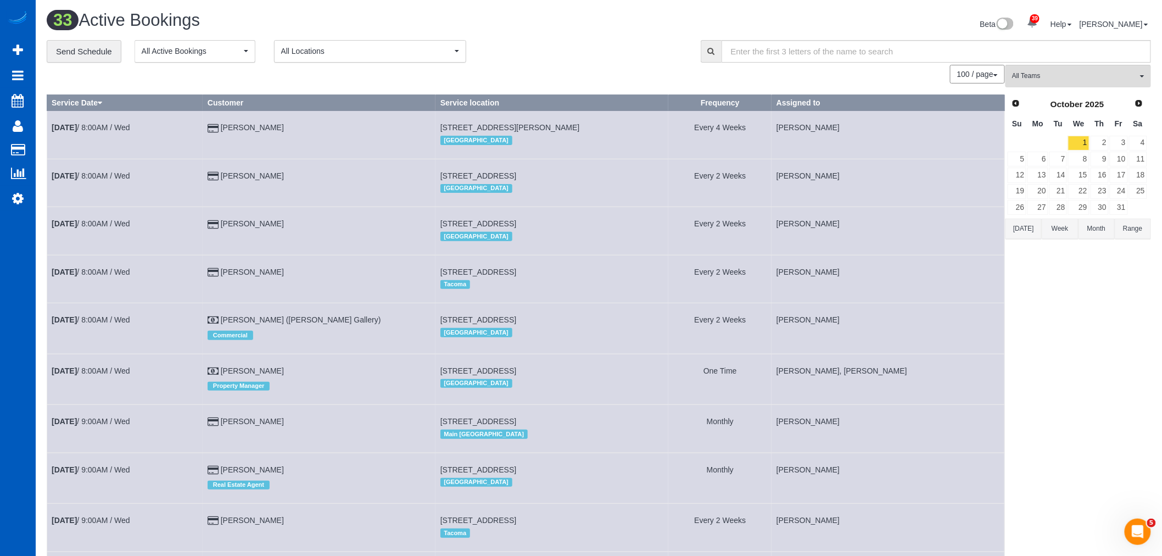
click at [1130, 229] on button "Range" at bounding box center [1133, 229] width 36 height 20
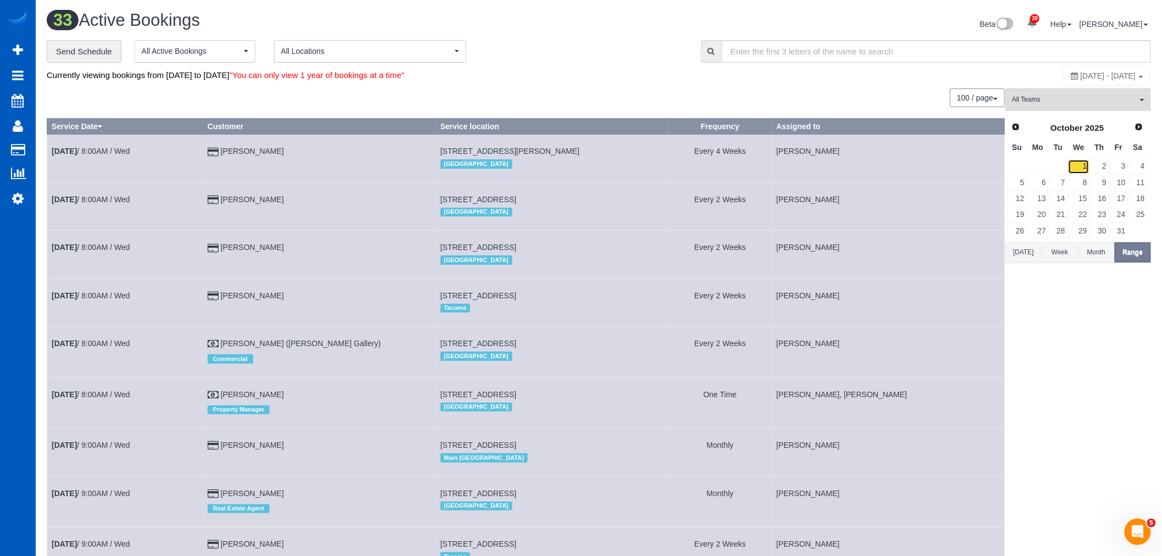
click at [1080, 167] on link "1" at bounding box center [1078, 166] width 21 height 15
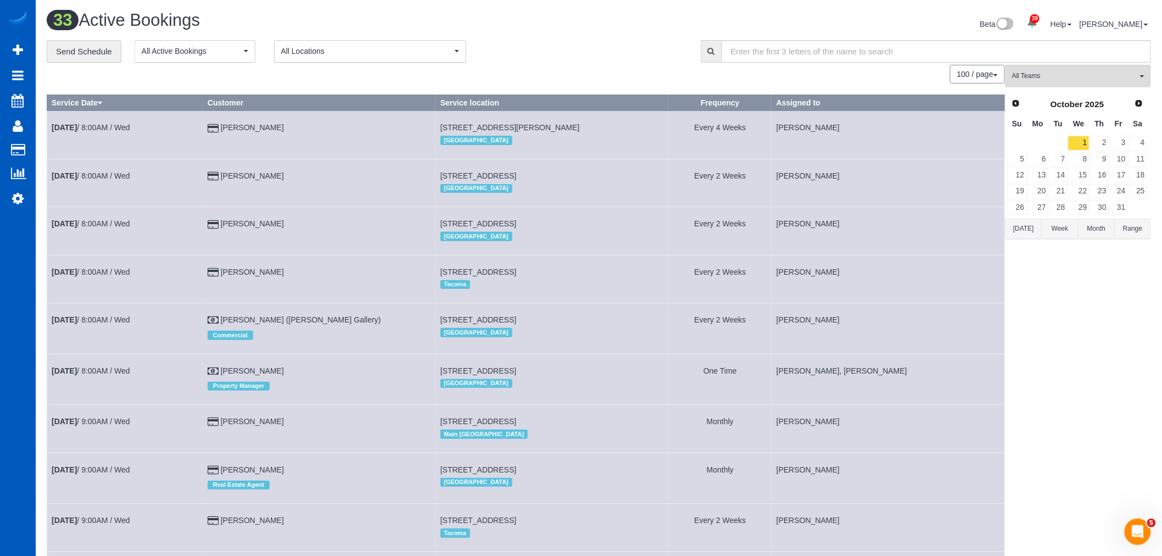
click at [1135, 222] on button "Range" at bounding box center [1133, 229] width 36 height 20
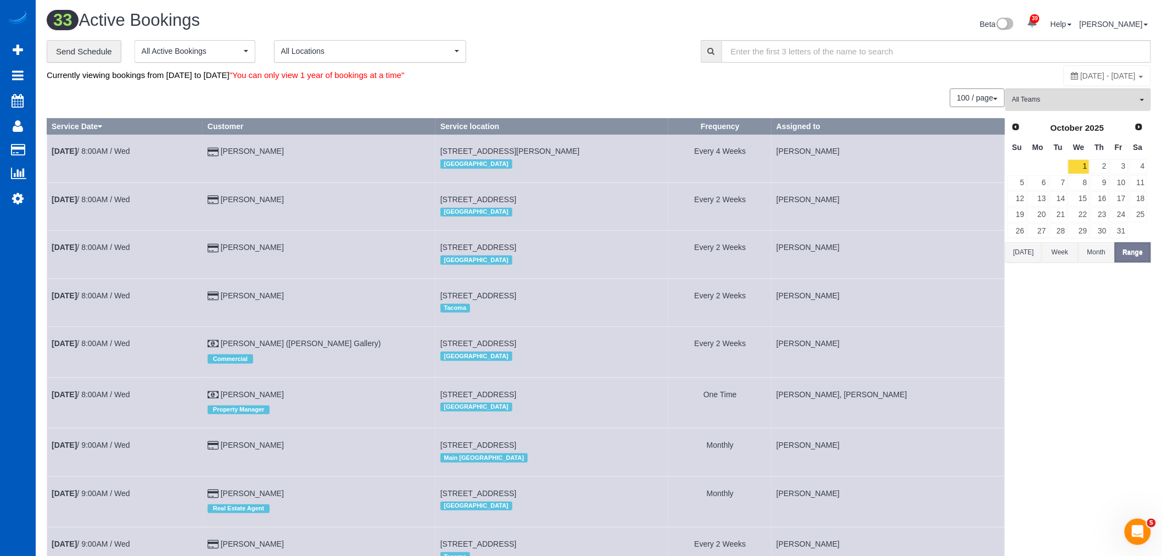
click at [1081, 80] on span "[DATE] - [DATE]" at bounding box center [1108, 75] width 55 height 9
type input "**********"
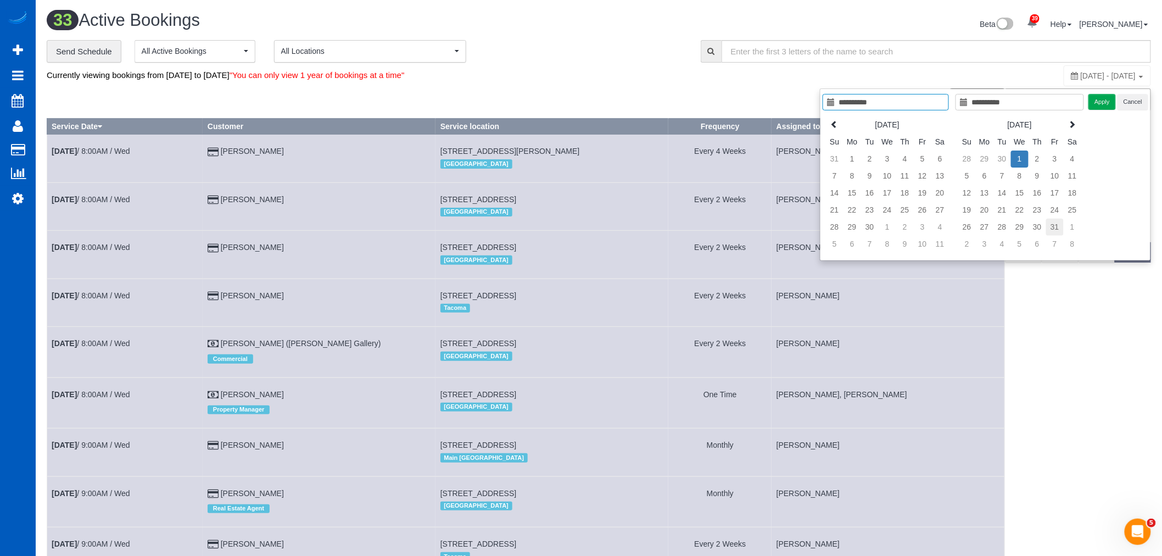
type input "**********"
click at [1051, 225] on td "31" at bounding box center [1055, 227] width 18 height 17
type input "**********"
click at [1022, 163] on td "1" at bounding box center [1020, 158] width 18 height 17
type input "**********"
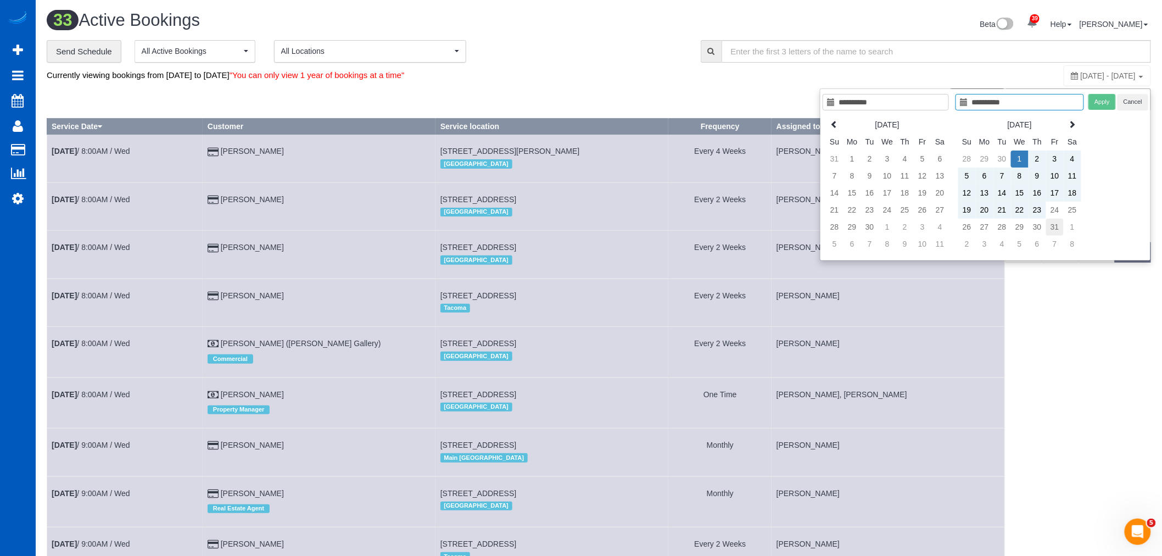
type input "**********"
click at [1053, 227] on td "31" at bounding box center [1055, 227] width 18 height 17
click at [1097, 103] on button "Apply" at bounding box center [1101, 102] width 27 height 16
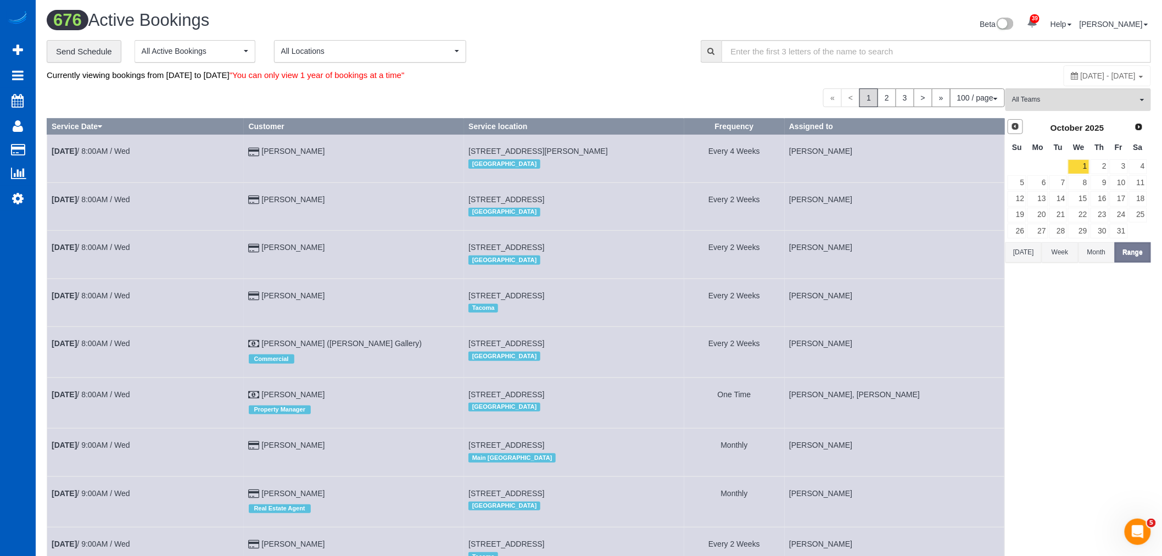
click at [1017, 129] on span "Prev" at bounding box center [1015, 126] width 9 height 9
click at [1047, 169] on link "1" at bounding box center [1037, 166] width 20 height 15
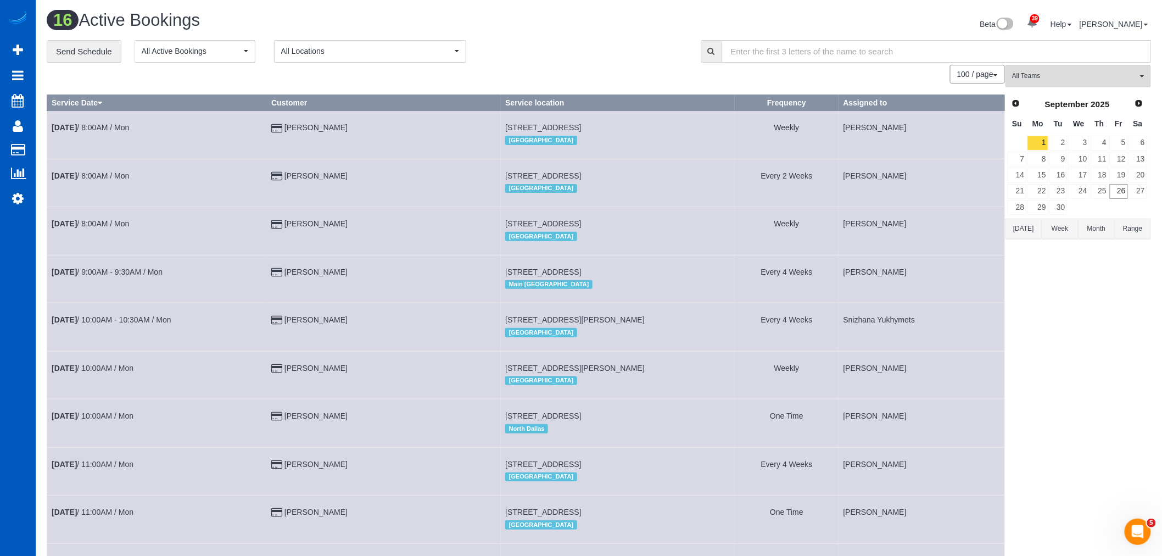
drag, startPoint x: 1135, startPoint y: 225, endPoint x: 1119, endPoint y: 211, distance: 21.4
click at [1132, 226] on button "Range" at bounding box center [1133, 229] width 36 height 20
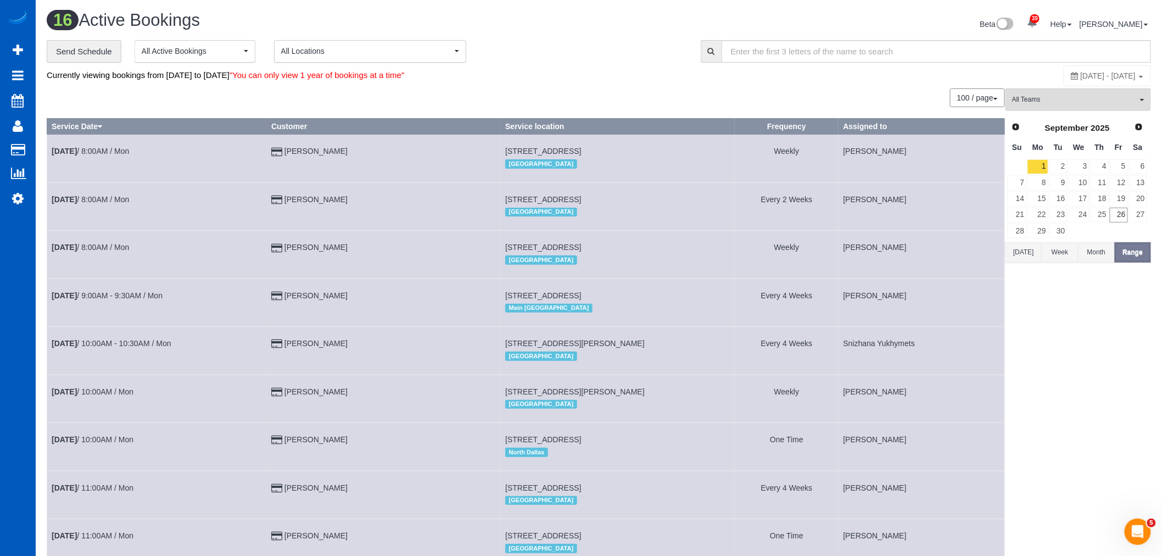
click at [1081, 77] on span "[DATE] - [DATE]" at bounding box center [1108, 75] width 55 height 9
type input "**********"
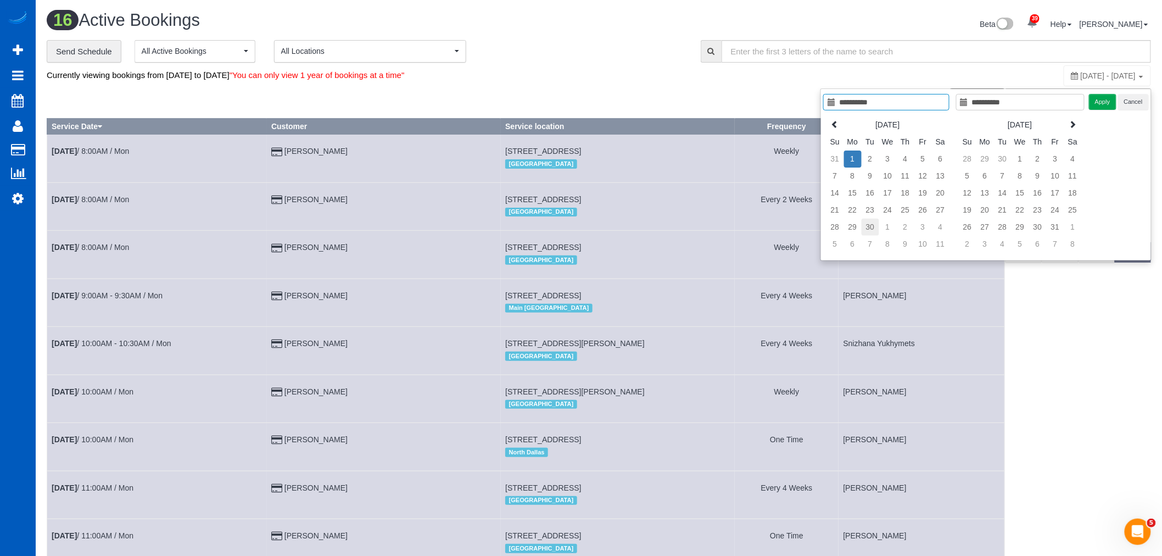
type input "**********"
click at [876, 223] on td "30" at bounding box center [871, 227] width 18 height 17
type input "**********"
click at [846, 163] on td "1" at bounding box center [853, 158] width 18 height 17
type input "**********"
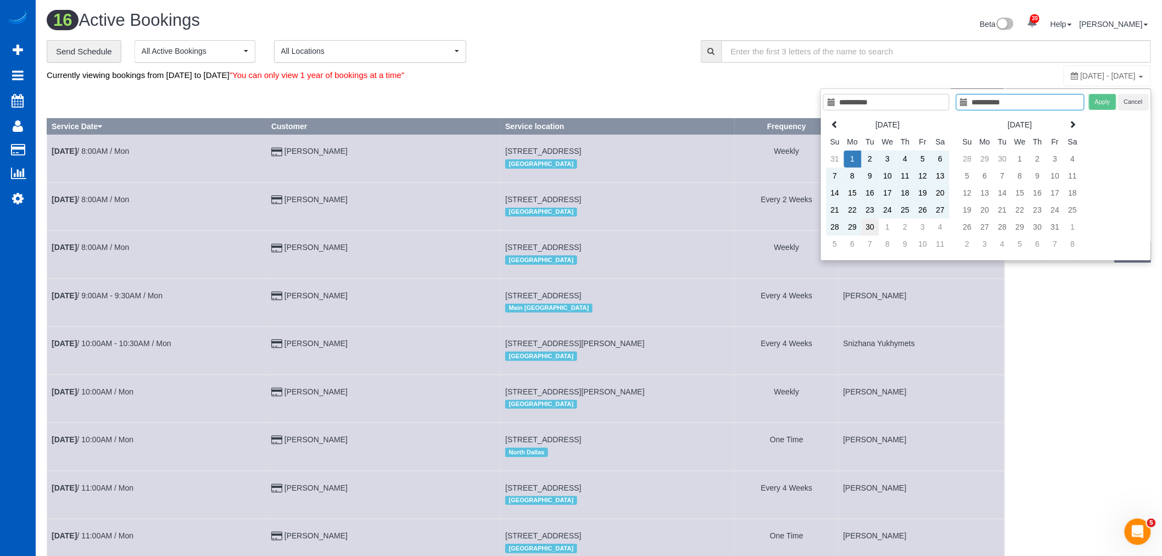
type input "**********"
click at [869, 224] on td "30" at bounding box center [871, 227] width 18 height 17
click at [1104, 99] on button "Apply" at bounding box center [1102, 102] width 27 height 16
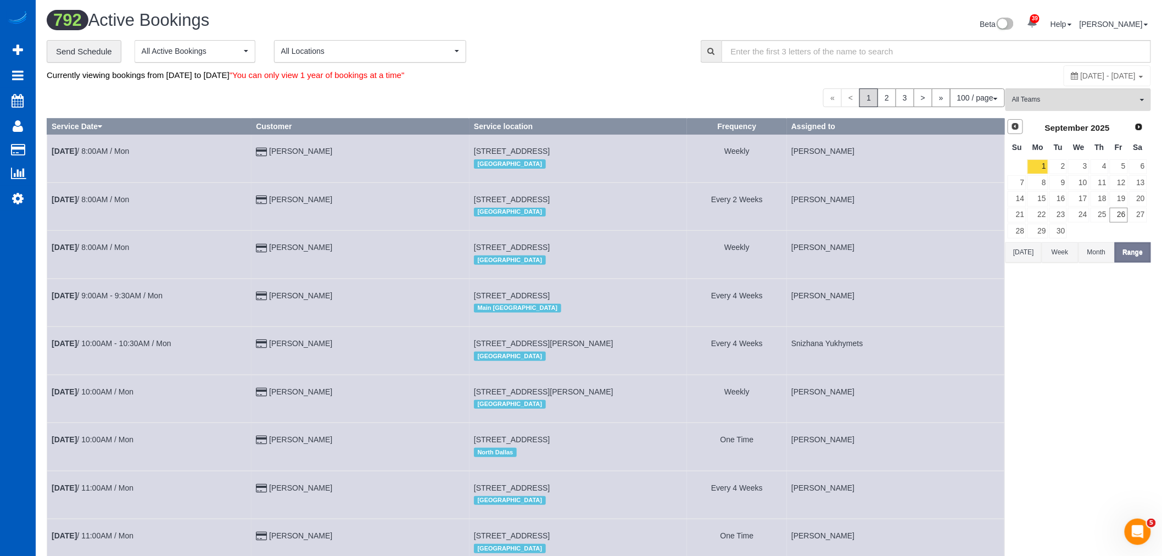
click at [1017, 131] on span "Prev" at bounding box center [1015, 126] width 9 height 9
click at [1081, 72] on span "[DATE] - [DATE]" at bounding box center [1108, 75] width 55 height 9
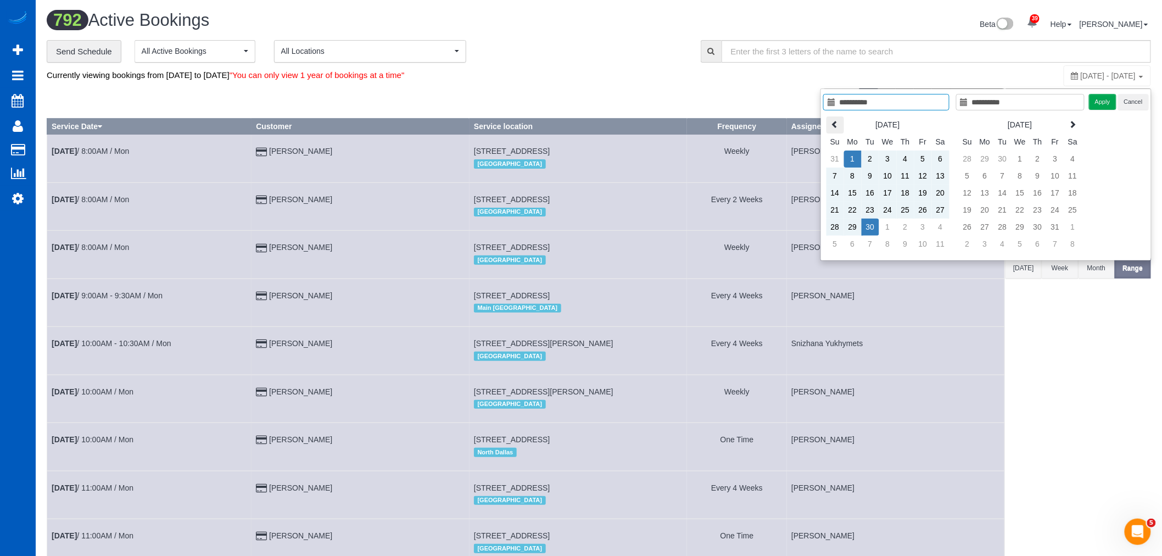
click at [834, 118] on th at bounding box center [835, 124] width 18 height 17
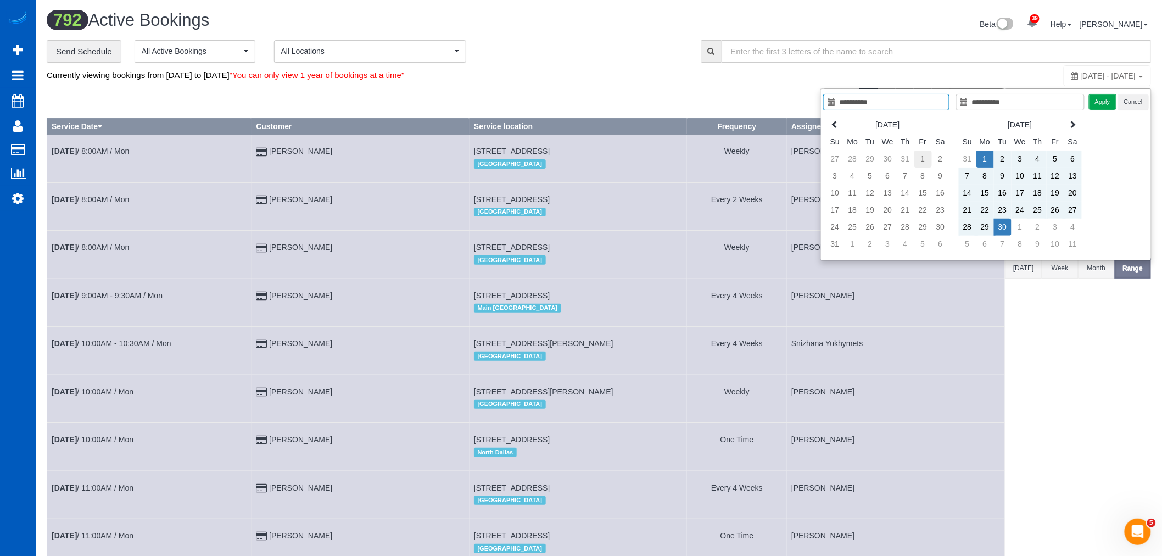
type input "**********"
click at [927, 154] on td "1" at bounding box center [923, 158] width 18 height 17
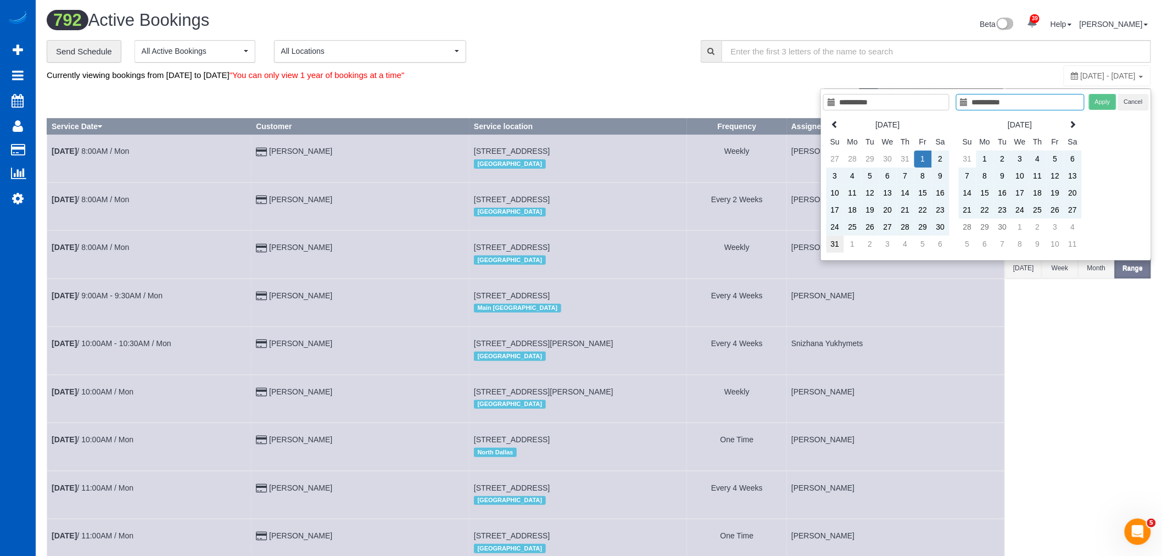
type input "**********"
click at [835, 246] on td "31" at bounding box center [835, 244] width 18 height 17
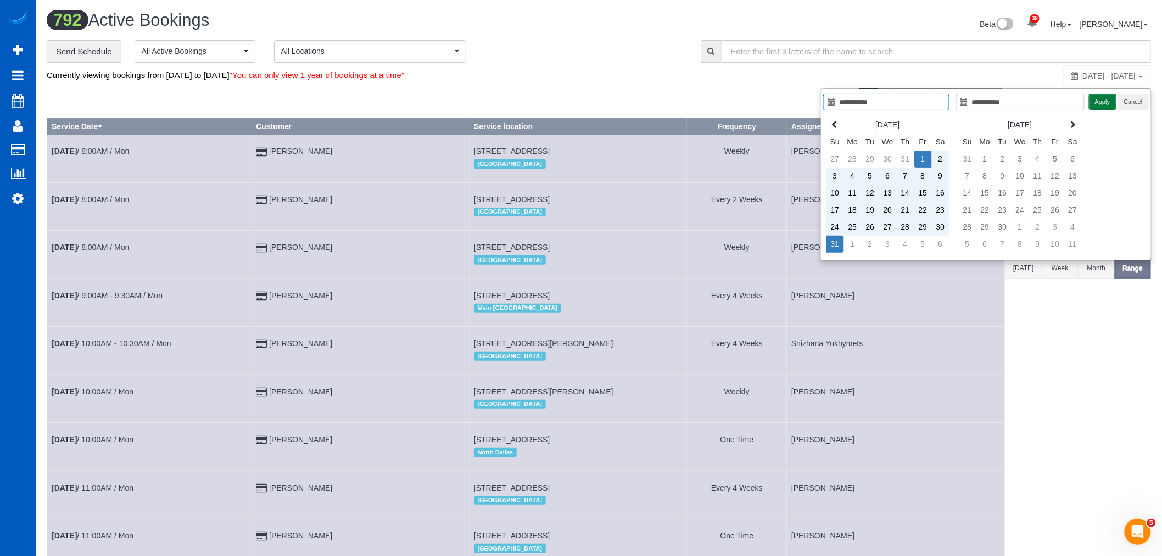
click at [1107, 101] on button "Apply" at bounding box center [1102, 102] width 27 height 16
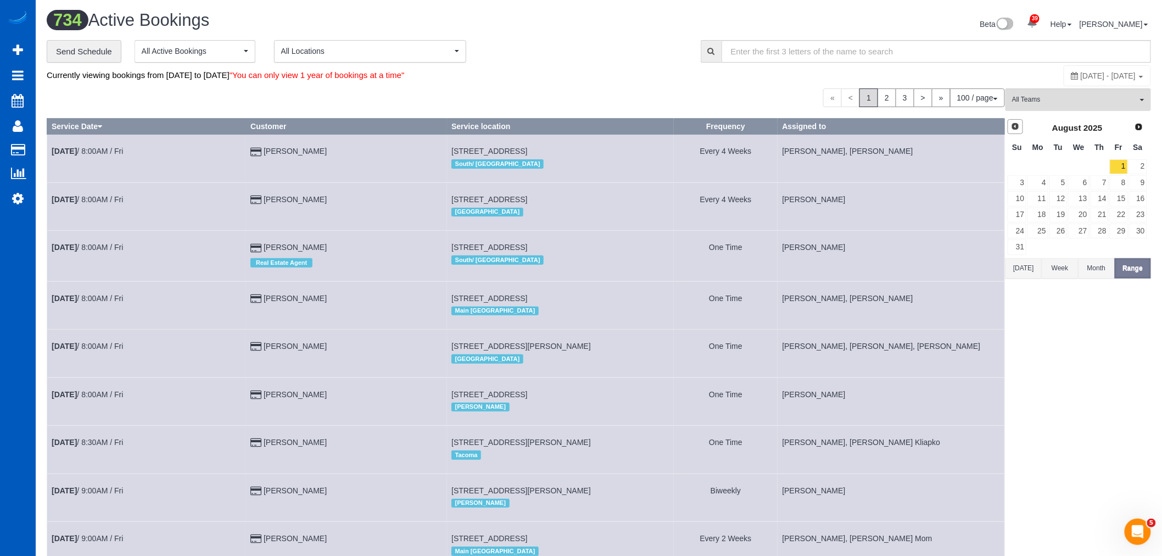
click at [1019, 132] on link "Prev" at bounding box center [1015, 126] width 15 height 15
click at [1066, 168] on link "1" at bounding box center [1058, 166] width 18 height 15
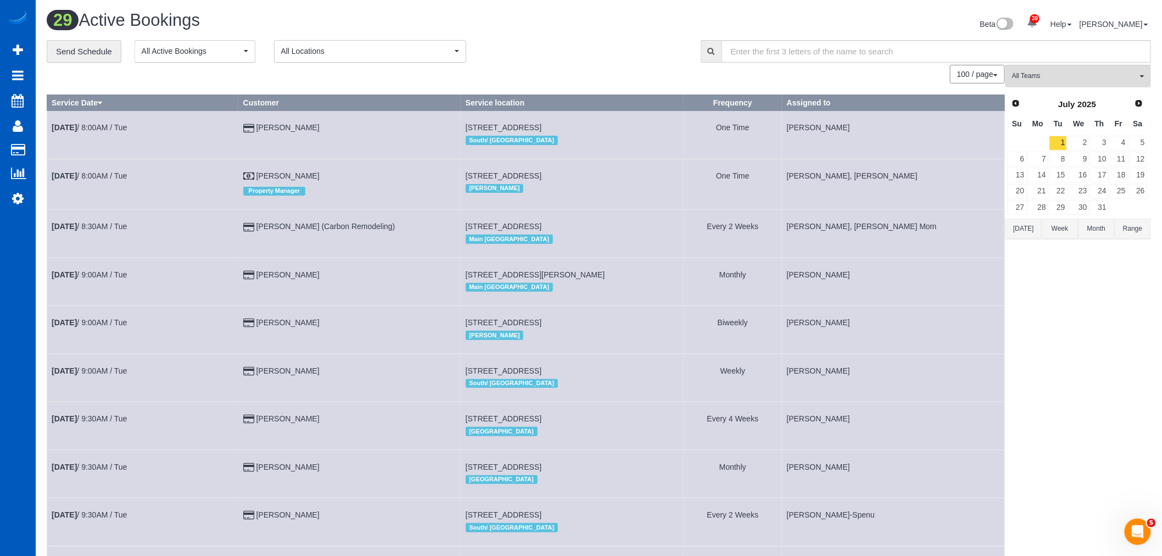
click at [1115, 233] on button "Range" at bounding box center [1133, 229] width 36 height 20
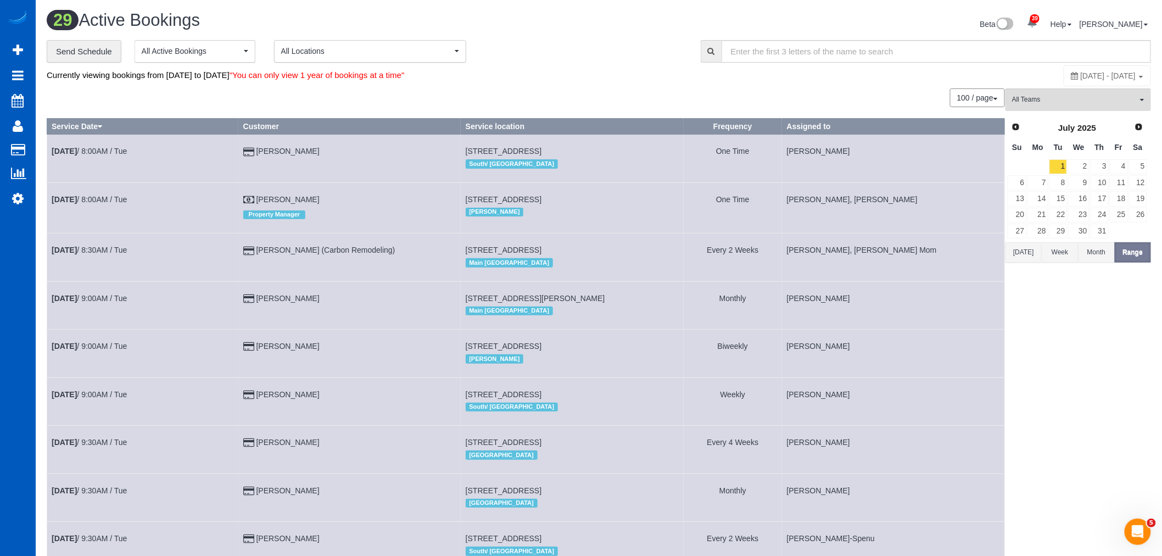
click at [1081, 78] on span "[DATE] - [DATE]" at bounding box center [1108, 75] width 55 height 9
type input "**********"
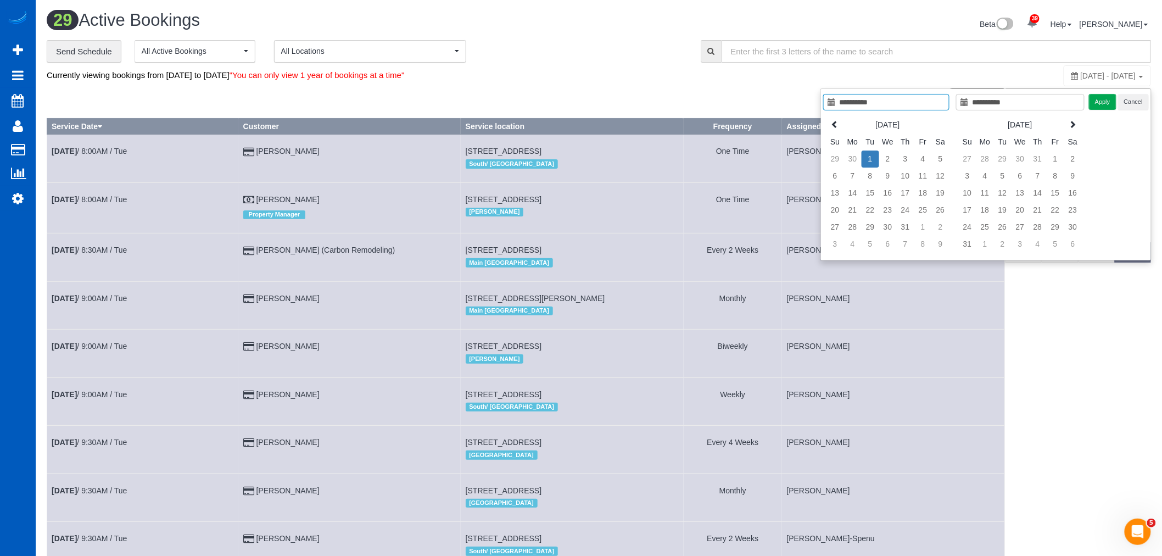
type input "**********"
click at [874, 160] on td "1" at bounding box center [871, 158] width 18 height 17
type input "**********"
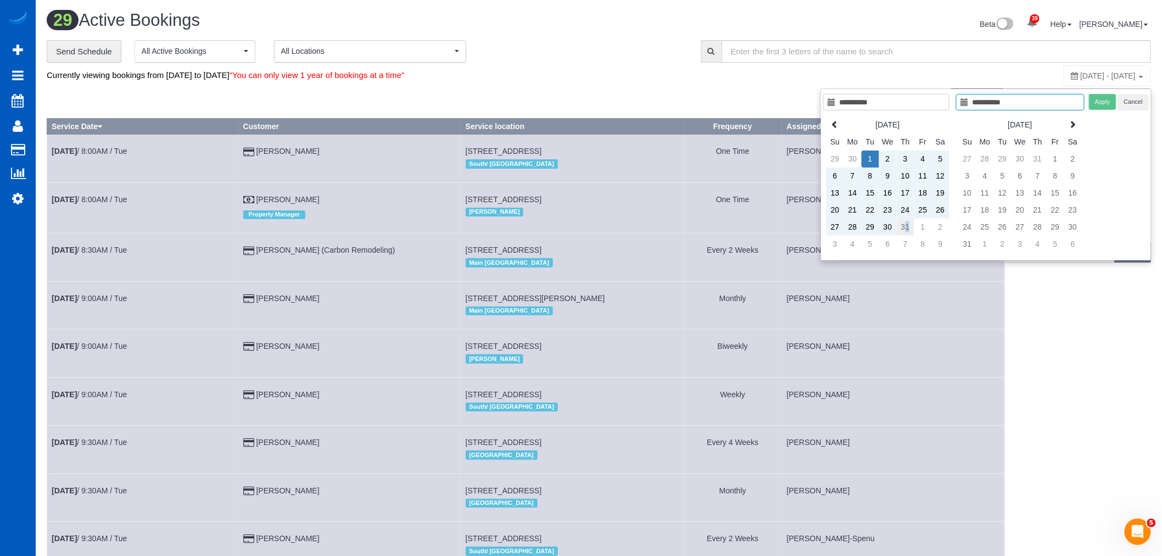
click at [907, 227] on td "31" at bounding box center [906, 227] width 18 height 17
click at [1103, 101] on button "Apply" at bounding box center [1102, 102] width 27 height 16
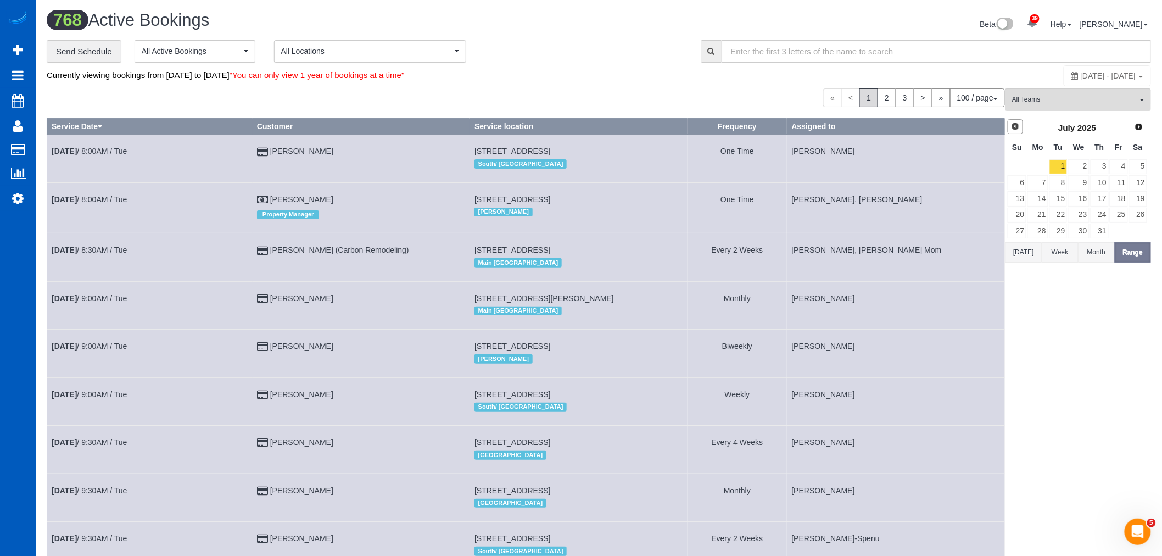
click at [1008, 130] on link "Prev" at bounding box center [1015, 126] width 15 height 15
click at [1127, 250] on button "Range" at bounding box center [1133, 252] width 36 height 20
click at [1023, 166] on link "1" at bounding box center [1017, 166] width 19 height 15
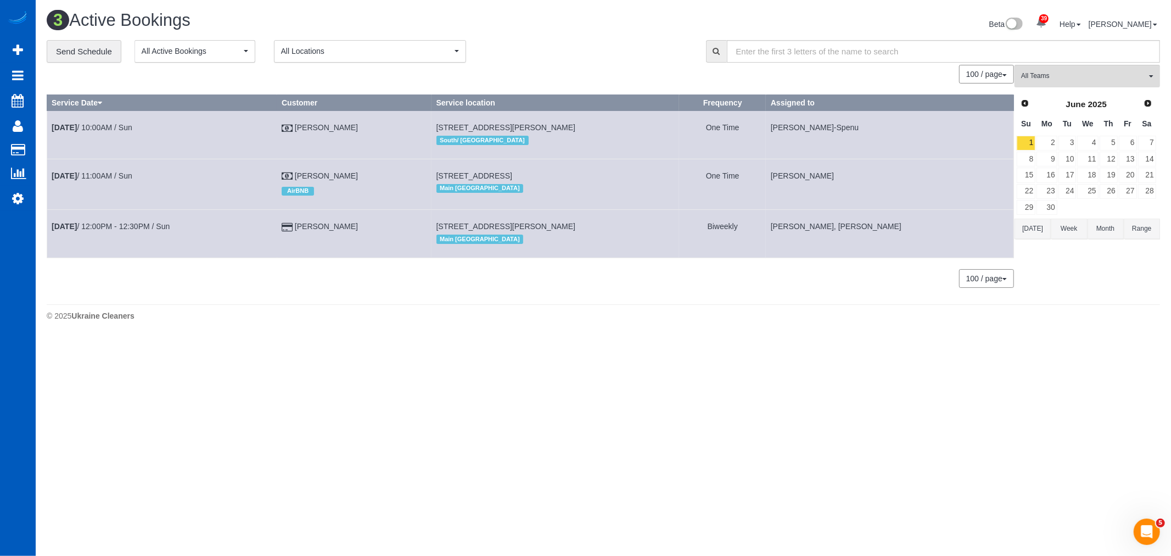
click at [1132, 224] on button "Range" at bounding box center [1142, 229] width 36 height 20
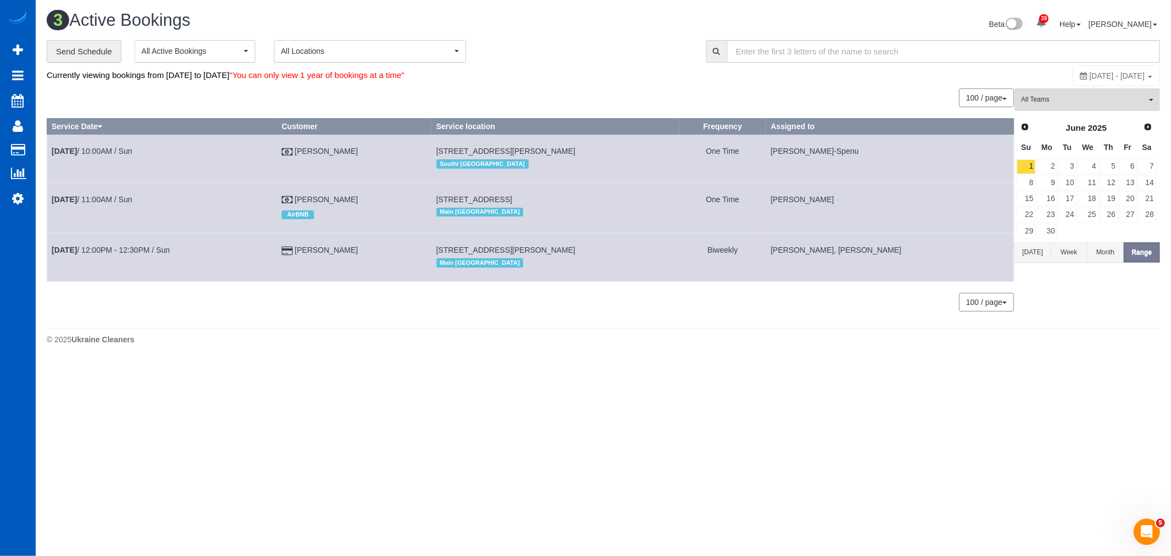
click at [1090, 76] on span "[DATE] - [DATE]" at bounding box center [1117, 75] width 55 height 9
type input "**********"
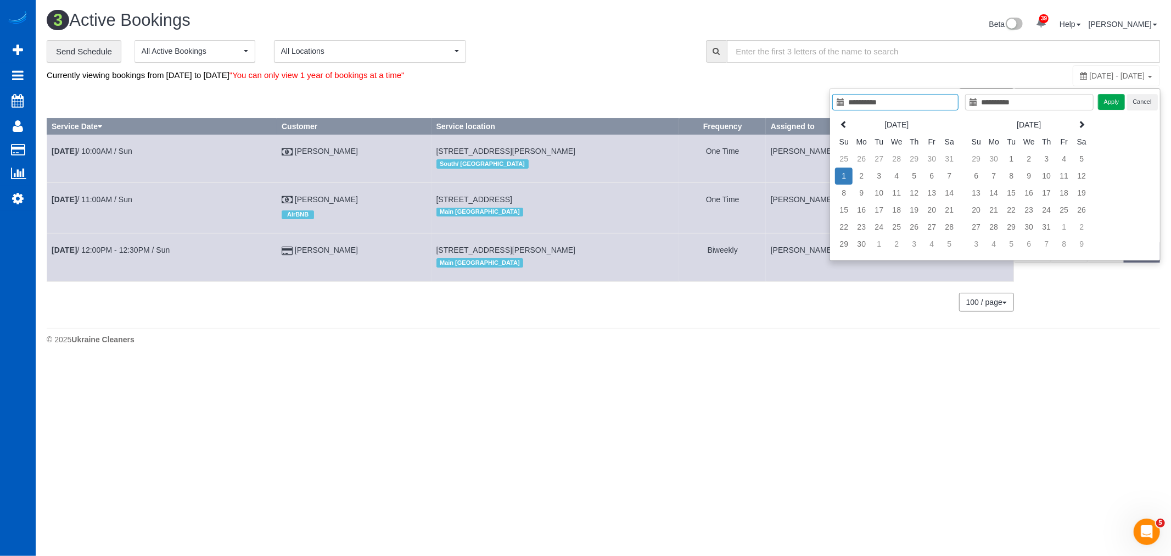
type input "**********"
click at [850, 176] on td "1" at bounding box center [844, 175] width 18 height 17
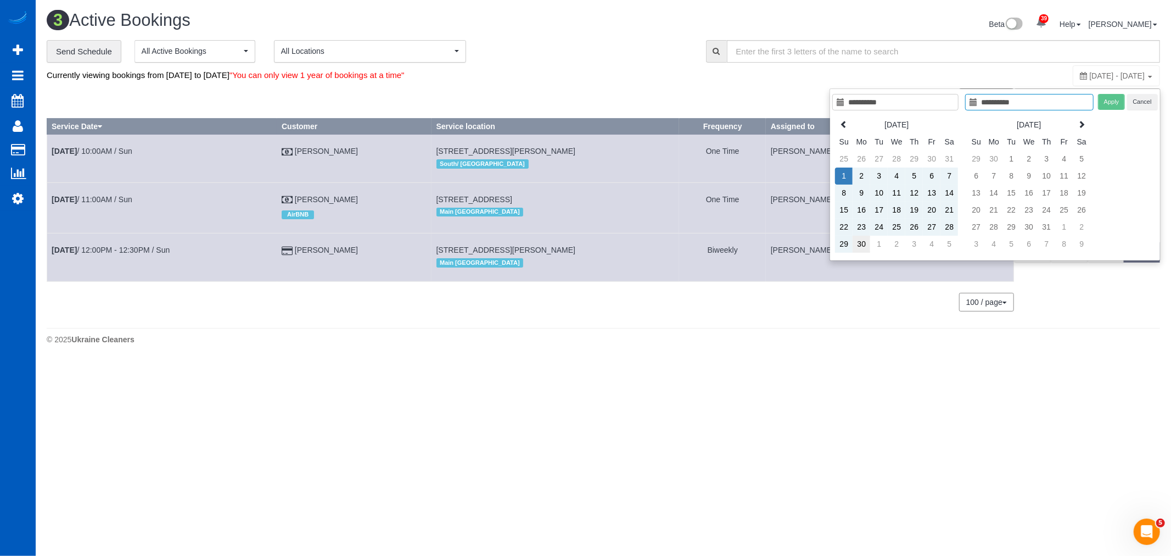
type input "**********"
click at [858, 246] on td "30" at bounding box center [862, 244] width 18 height 17
click at [1110, 107] on button "Apply" at bounding box center [1111, 102] width 27 height 16
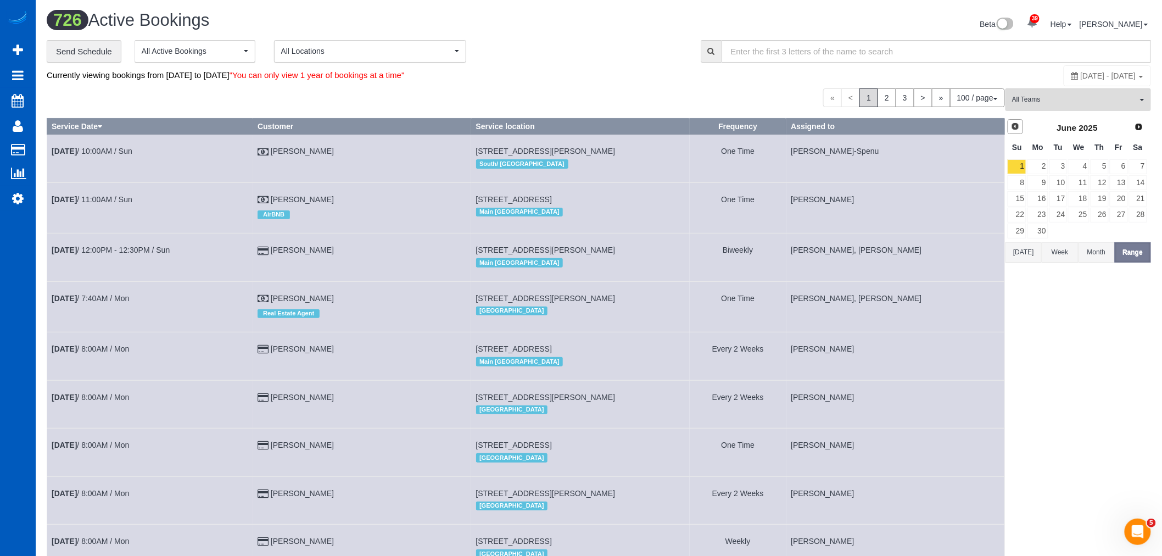
click at [1013, 126] on span "Prev" at bounding box center [1015, 126] width 9 height 9
drag, startPoint x: 1126, startPoint y: 250, endPoint x: 1084, endPoint y: 191, distance: 72.5
click at [1124, 249] on button "Range" at bounding box center [1133, 252] width 36 height 20
click at [1103, 161] on link "1" at bounding box center [1100, 166] width 18 height 15
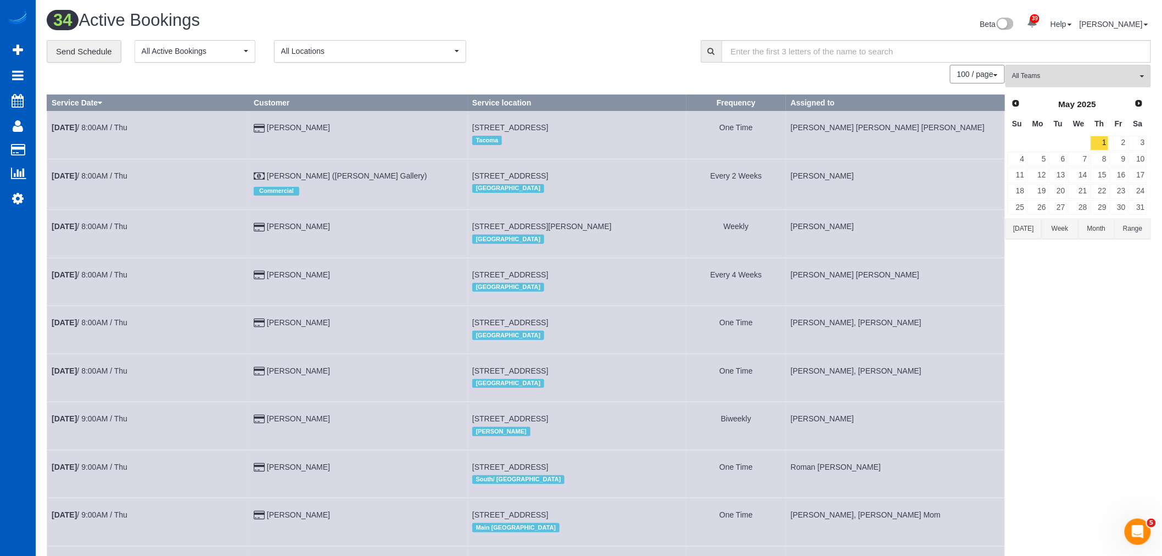
drag, startPoint x: 1128, startPoint y: 231, endPoint x: 1063, endPoint y: 155, distance: 99.7
click at [1127, 231] on button "Range" at bounding box center [1133, 229] width 36 height 20
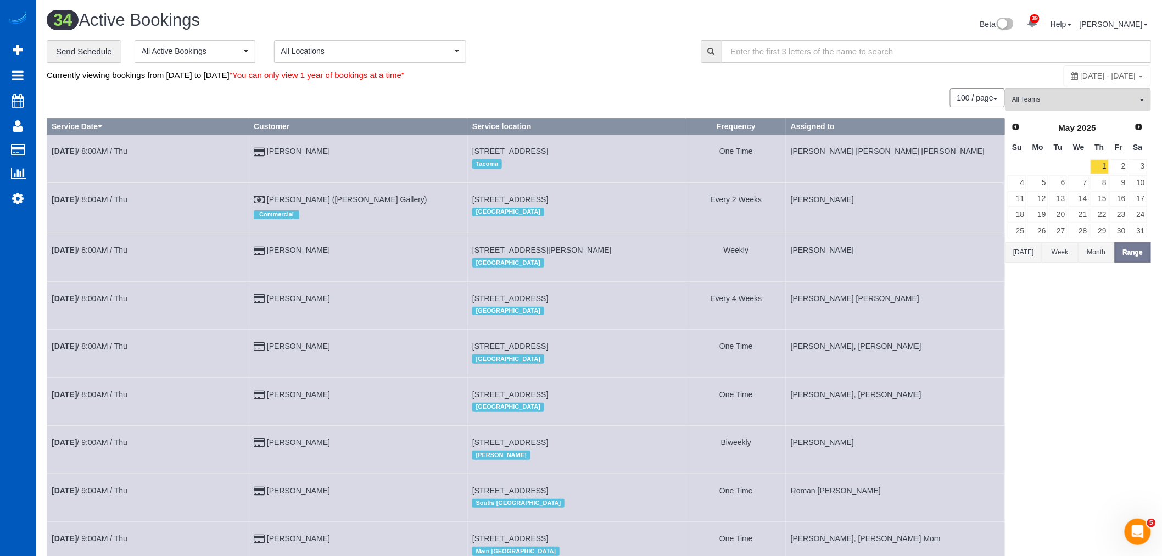
click at [1064, 70] on div "[DATE] - [DATE]" at bounding box center [1107, 75] width 87 height 21
type input "**********"
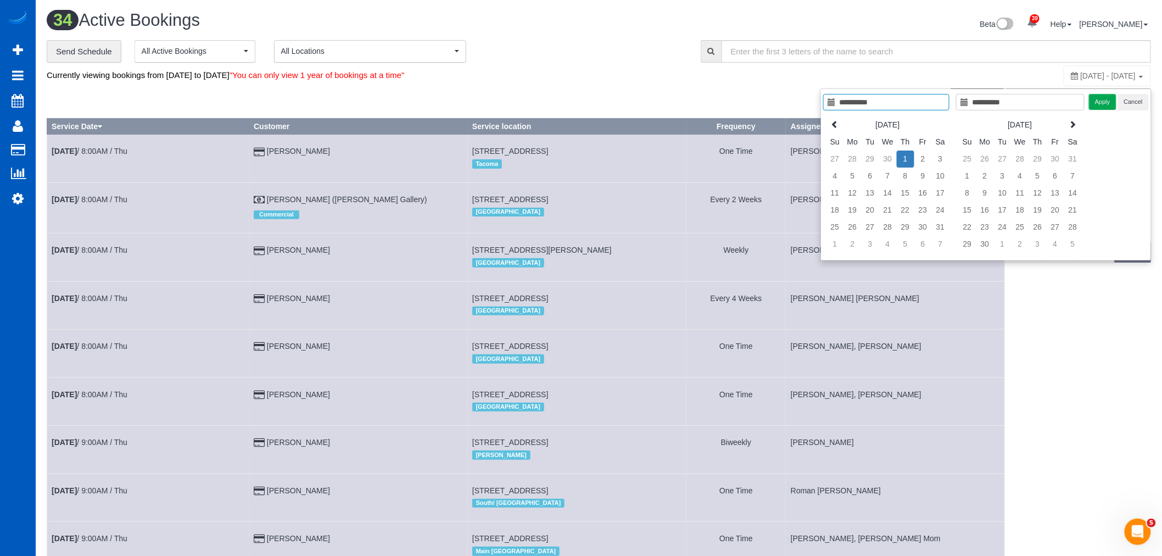
type input "**********"
click at [903, 159] on td "1" at bounding box center [906, 158] width 18 height 17
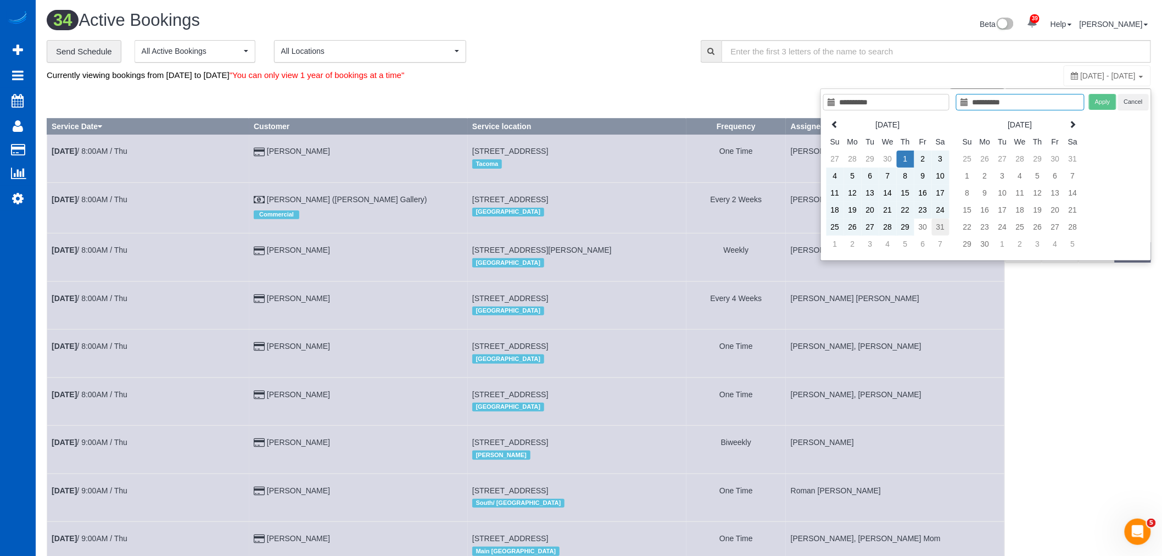
type input "**********"
click at [940, 227] on td "31" at bounding box center [941, 227] width 18 height 17
click at [1091, 106] on button "Apply" at bounding box center [1102, 102] width 27 height 16
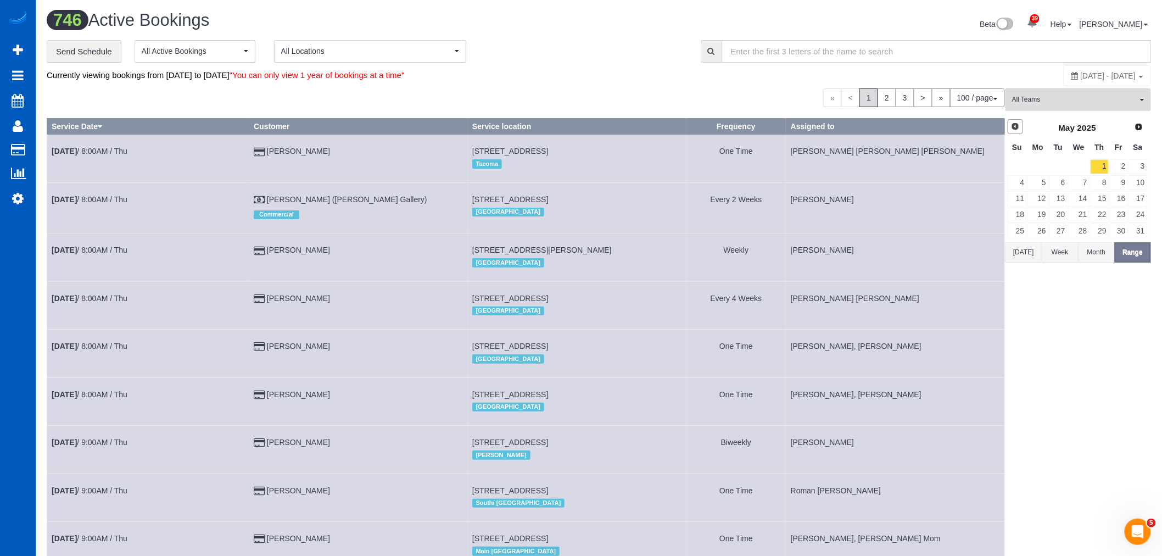
click at [1022, 130] on link "Prev" at bounding box center [1015, 126] width 15 height 15
click at [1081, 77] on span "[DATE] - [DATE]" at bounding box center [1108, 75] width 55 height 9
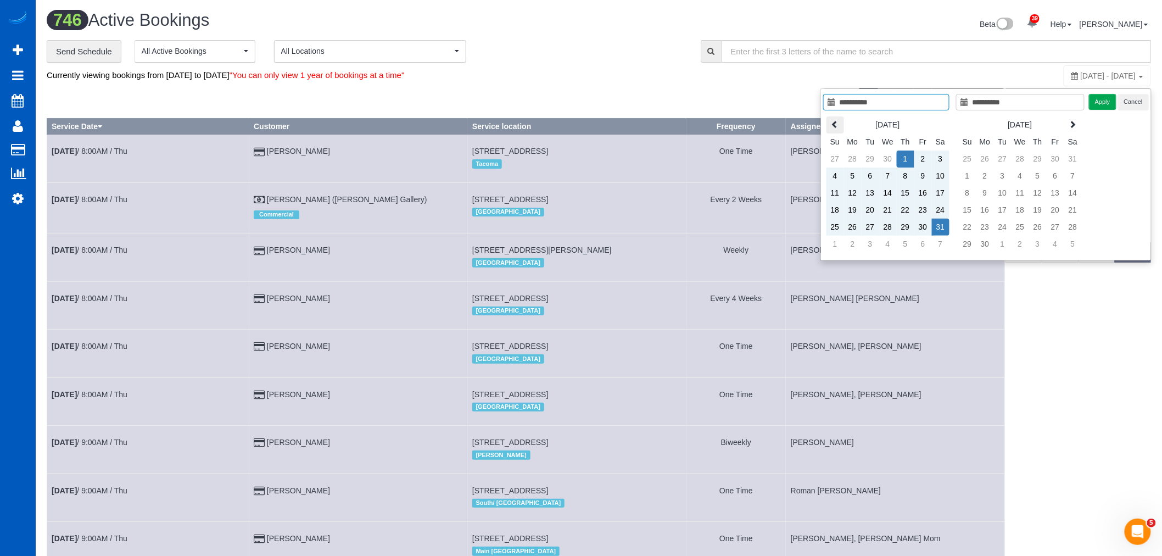
click at [835, 120] on icon at bounding box center [835, 124] width 8 height 8
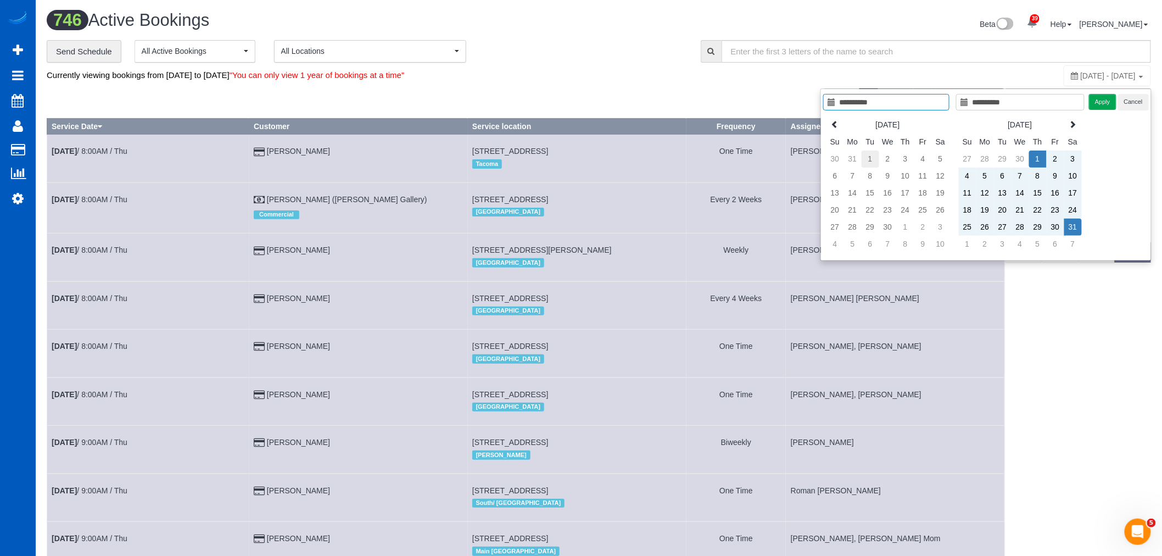
type input "**********"
click at [877, 160] on td "1" at bounding box center [871, 158] width 18 height 17
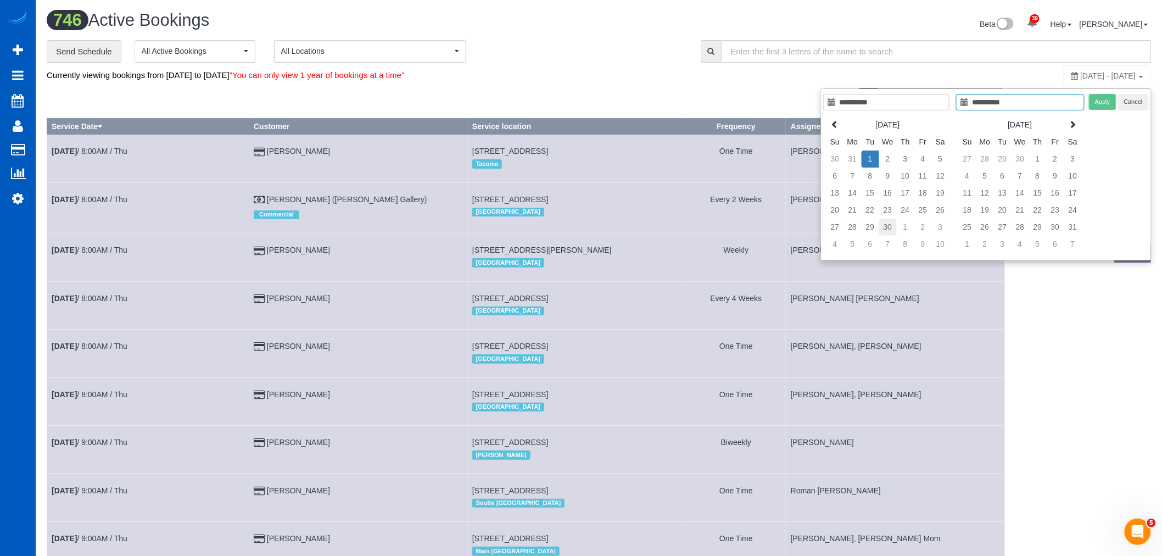
type input "**********"
click at [888, 227] on td "30" at bounding box center [888, 227] width 18 height 17
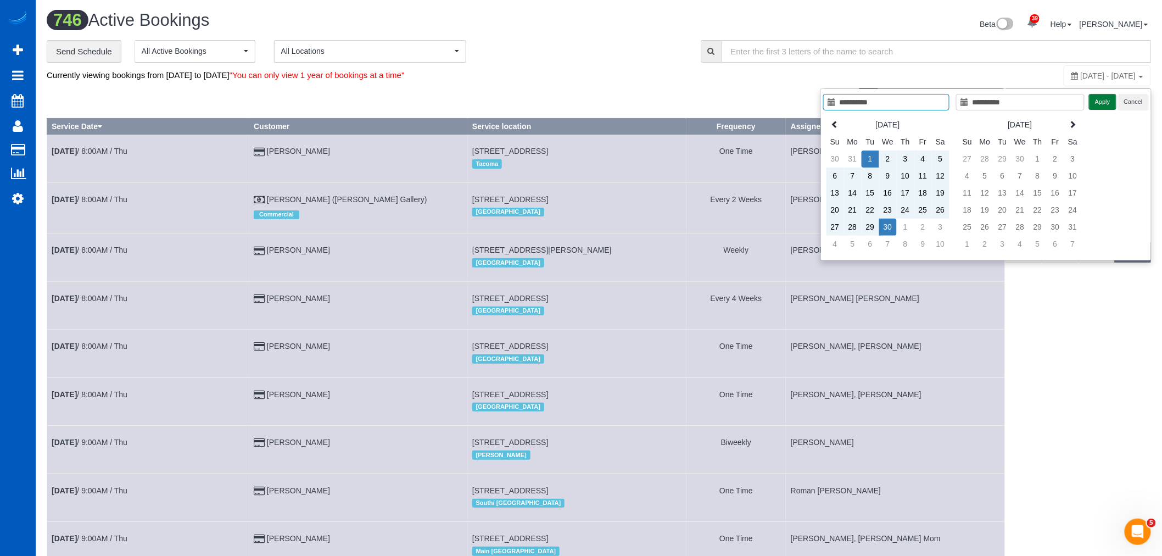
click at [1097, 102] on button "Apply" at bounding box center [1102, 102] width 27 height 16
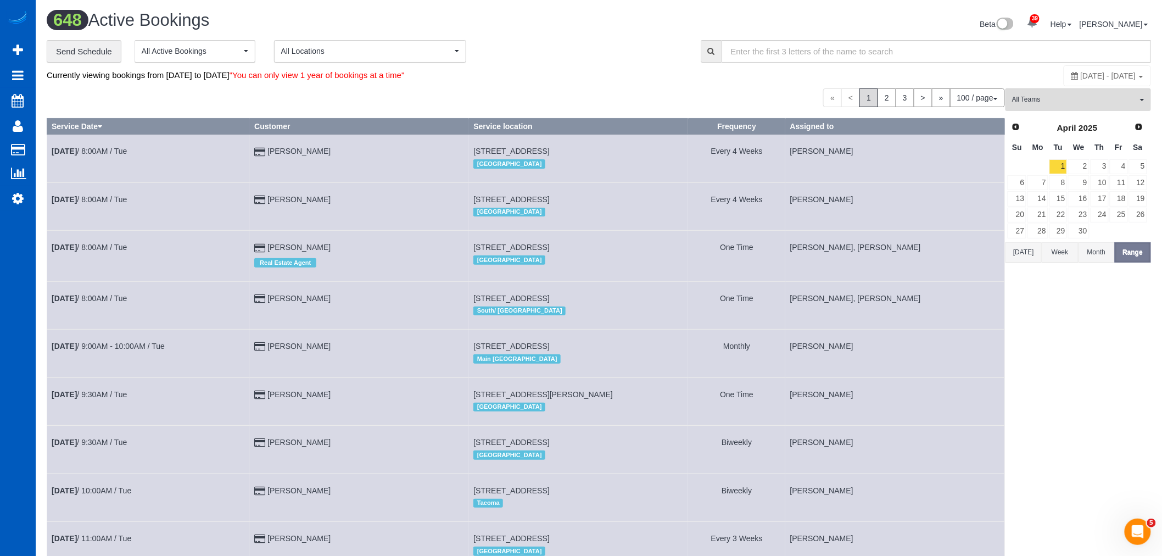
click at [1013, 119] on div "Prev Next [DATE]" at bounding box center [1077, 128] width 141 height 19
click at [1016, 126] on span "Prev" at bounding box center [1015, 126] width 9 height 9
click at [1137, 161] on link "1" at bounding box center [1138, 166] width 18 height 15
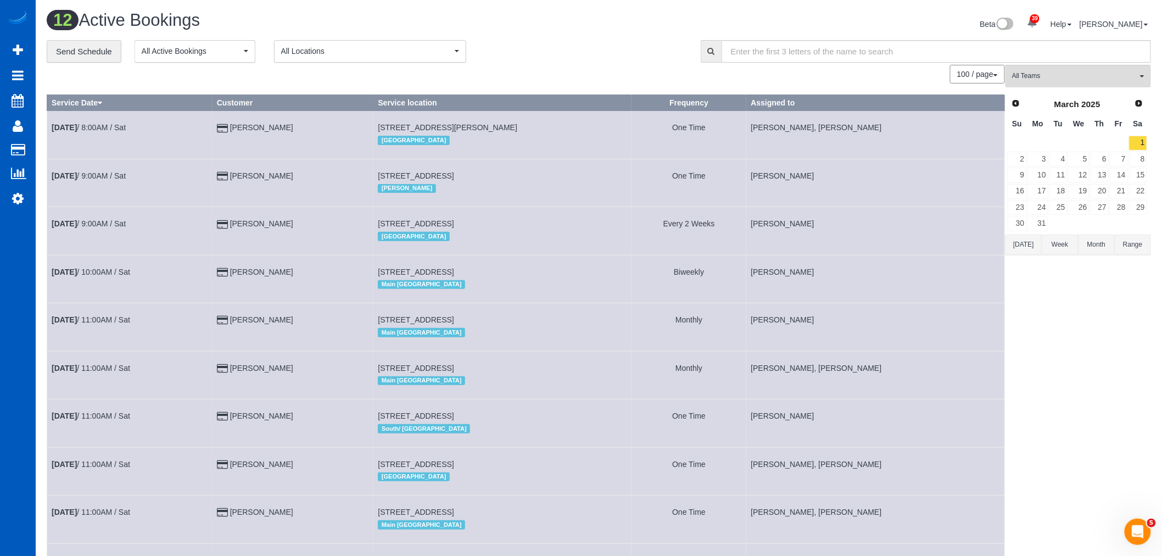
click at [1122, 247] on button "Range" at bounding box center [1133, 244] width 36 height 20
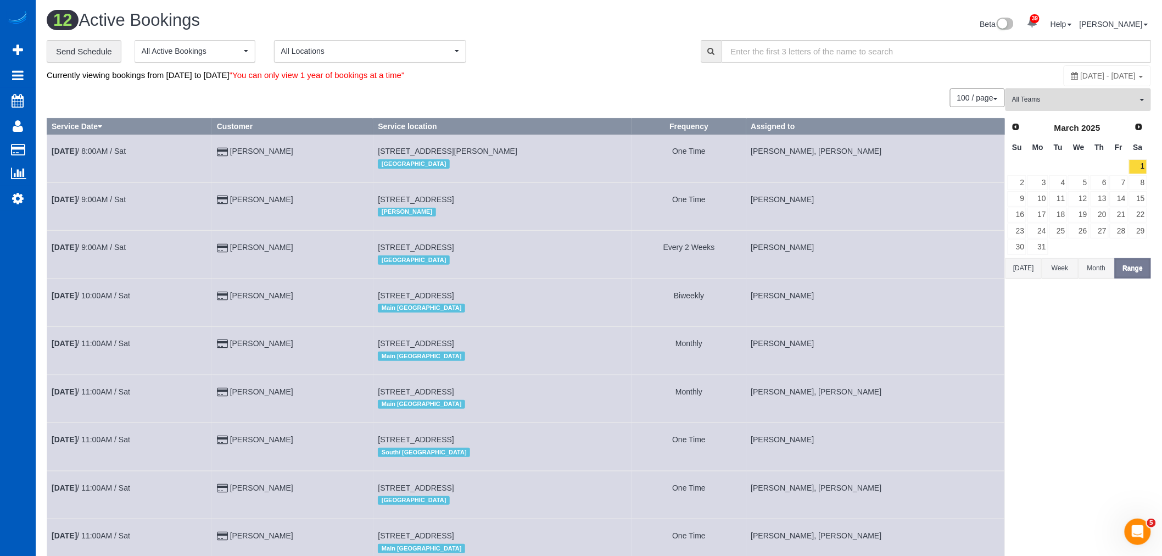
click at [1081, 74] on span "[DATE] - [DATE]" at bounding box center [1108, 75] width 55 height 9
type input "**********"
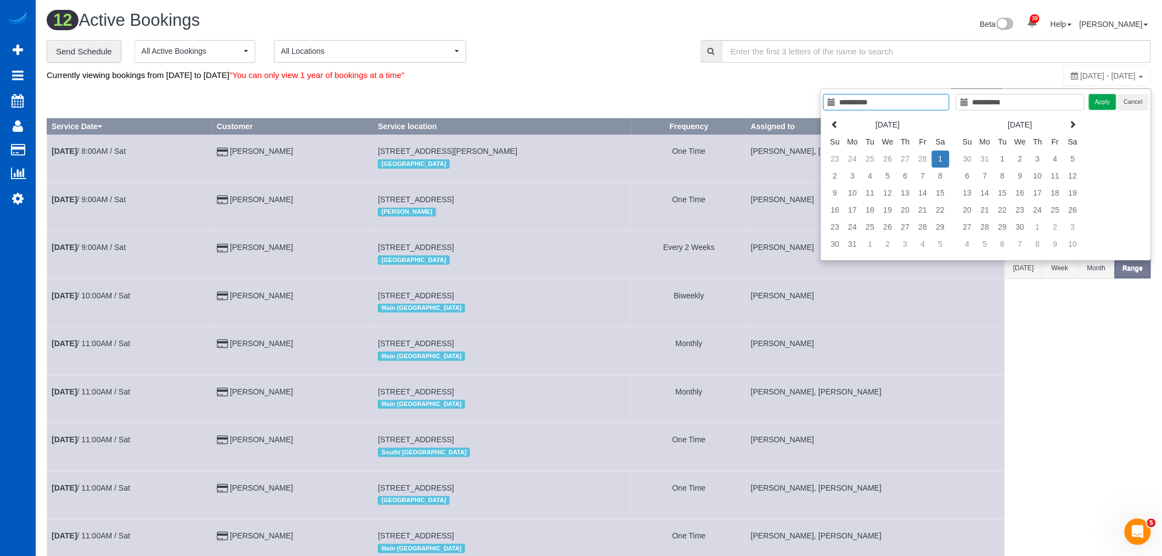
type input "**********"
click at [941, 157] on td "1" at bounding box center [941, 158] width 18 height 17
type input "**********"
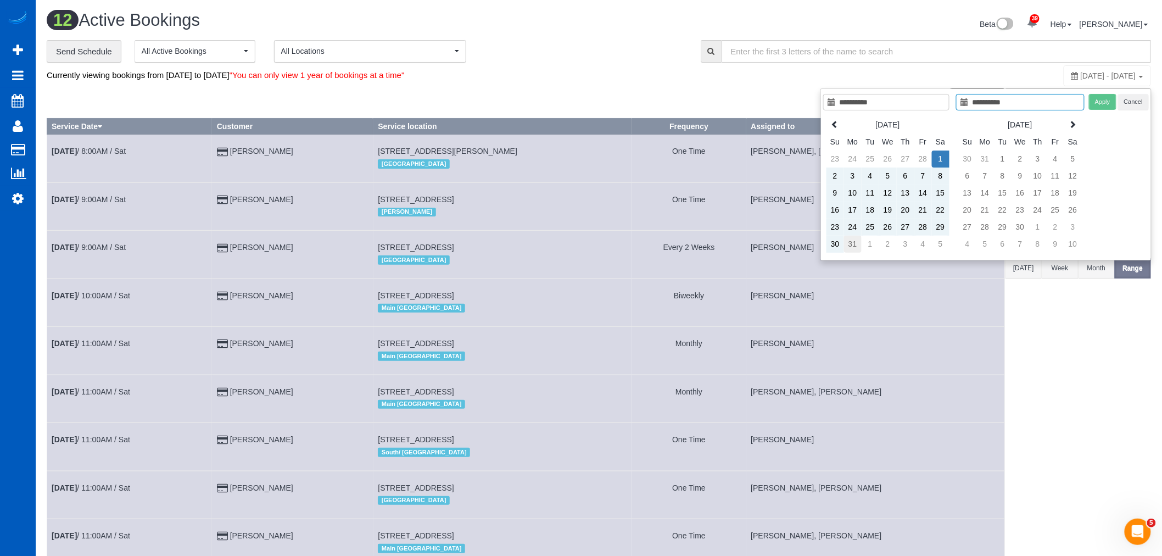
click at [859, 245] on td "31" at bounding box center [853, 244] width 18 height 17
click at [1095, 105] on button "Apply" at bounding box center [1102, 102] width 27 height 16
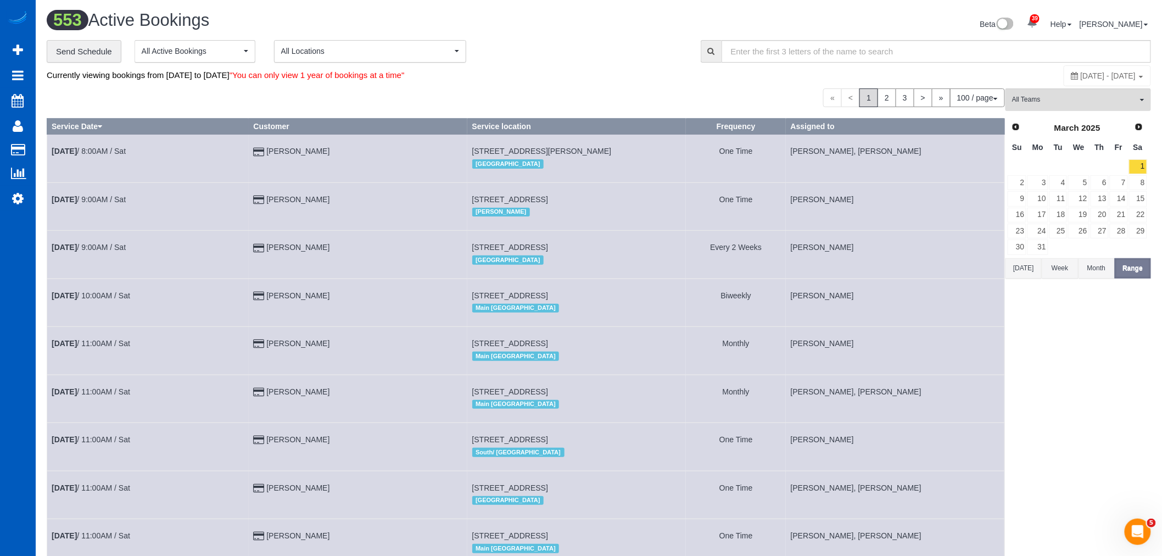
click at [1081, 75] on span "[DATE] - [DATE]" at bounding box center [1108, 75] width 55 height 9
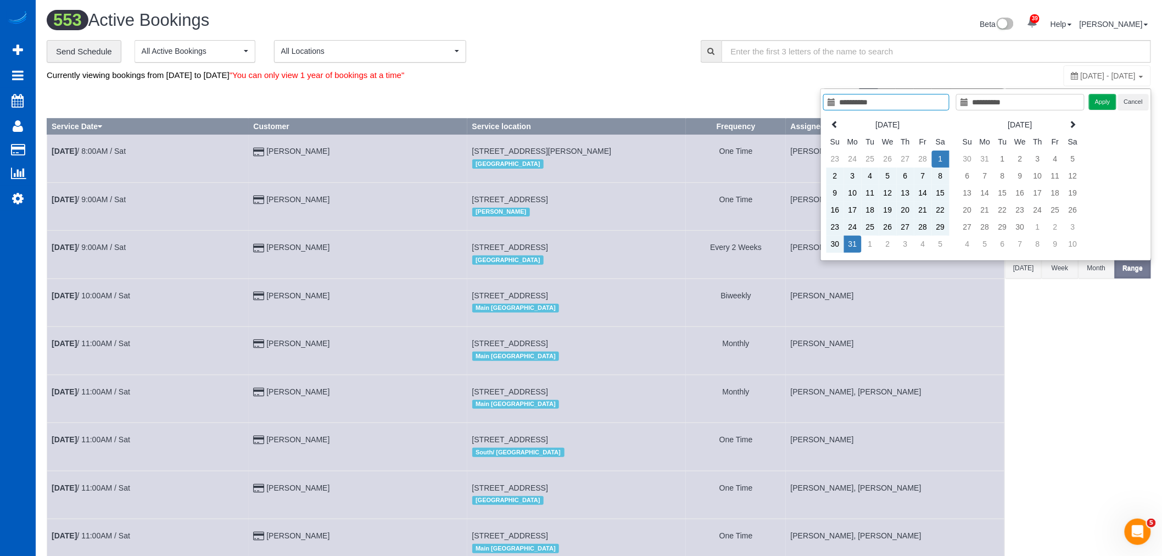
click at [833, 114] on div "[DATE] Su Mo Tu We Th Fr Sa 23 24 25 26 27 28 1 2 3 4 5 6 7 8 9 10 11 12 13 14 …" at bounding box center [889, 184] width 133 height 142
click at [833, 118] on th at bounding box center [835, 124] width 18 height 17
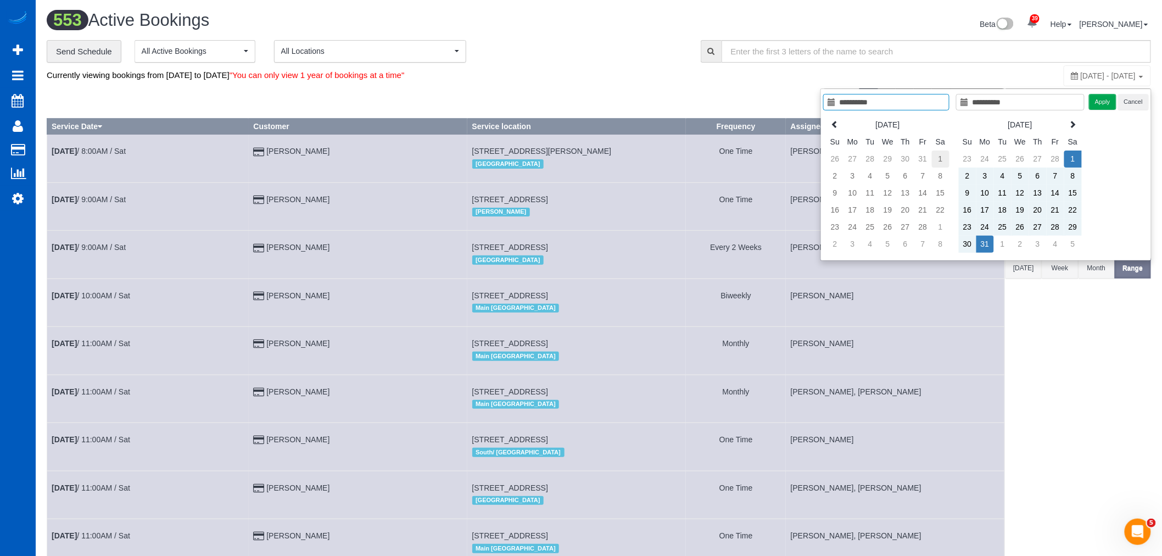
type input "**********"
click at [946, 161] on td "1" at bounding box center [941, 158] width 18 height 17
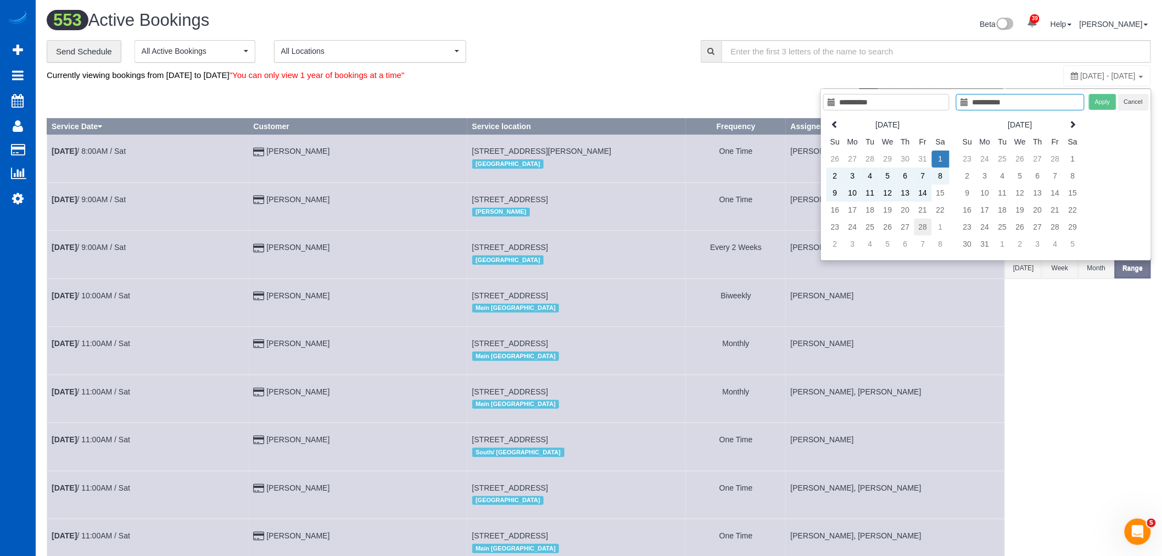
type input "**********"
click at [921, 229] on td "28" at bounding box center [923, 227] width 18 height 17
click at [1102, 103] on button "Apply" at bounding box center [1102, 102] width 27 height 16
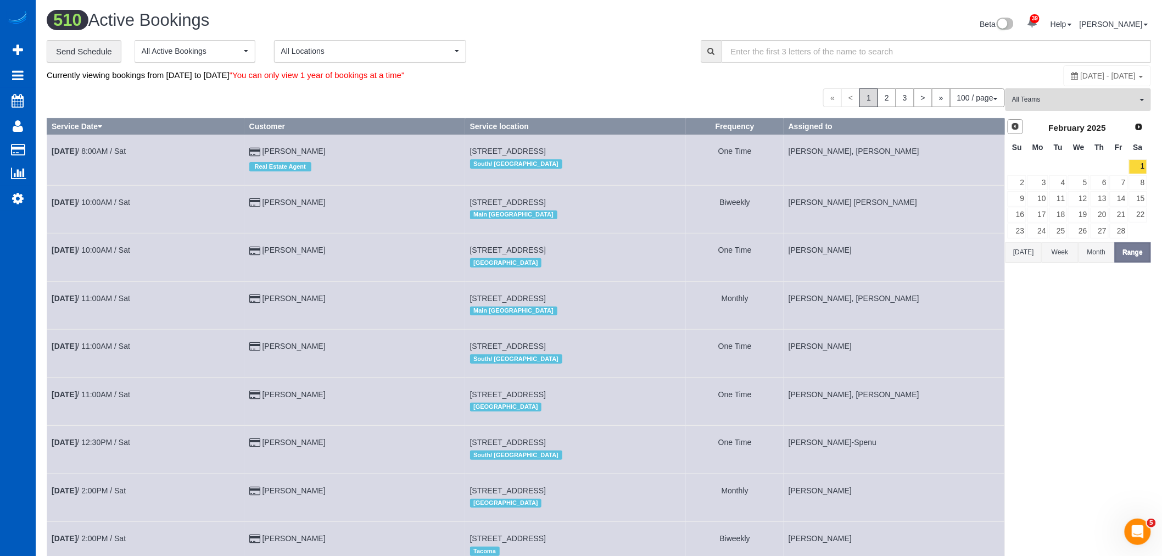
click at [1017, 127] on span "Prev" at bounding box center [1015, 126] width 9 height 9
click at [1084, 162] on link "1" at bounding box center [1078, 166] width 21 height 15
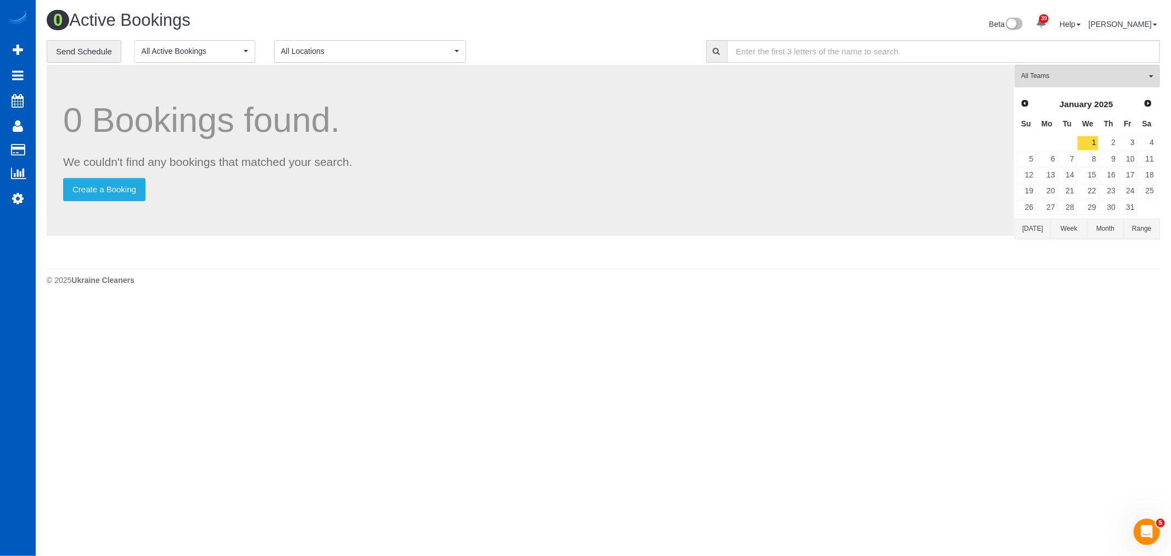
click at [1138, 233] on button "Range" at bounding box center [1142, 229] width 36 height 20
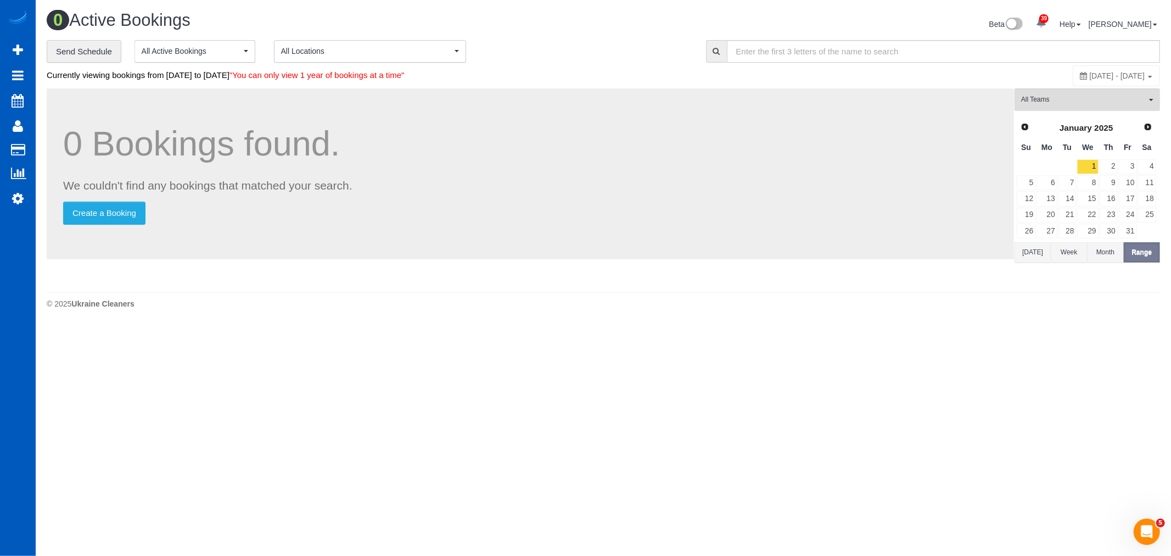
click at [1090, 80] on span "[DATE] - [DATE]" at bounding box center [1117, 75] width 55 height 9
type input "**********"
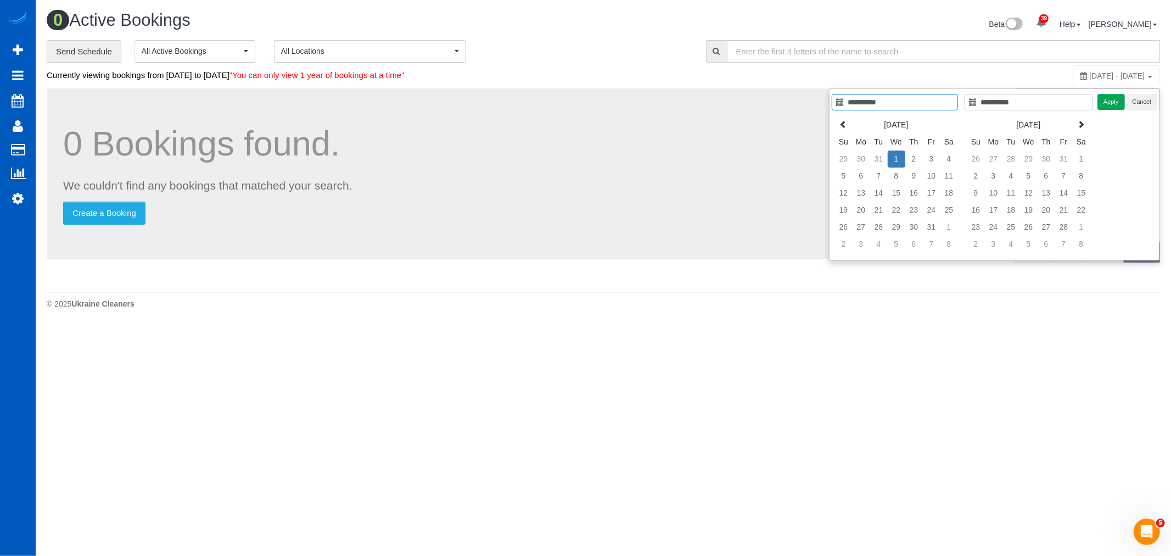
type input "**********"
click at [897, 158] on td "1" at bounding box center [897, 158] width 18 height 17
type input "**********"
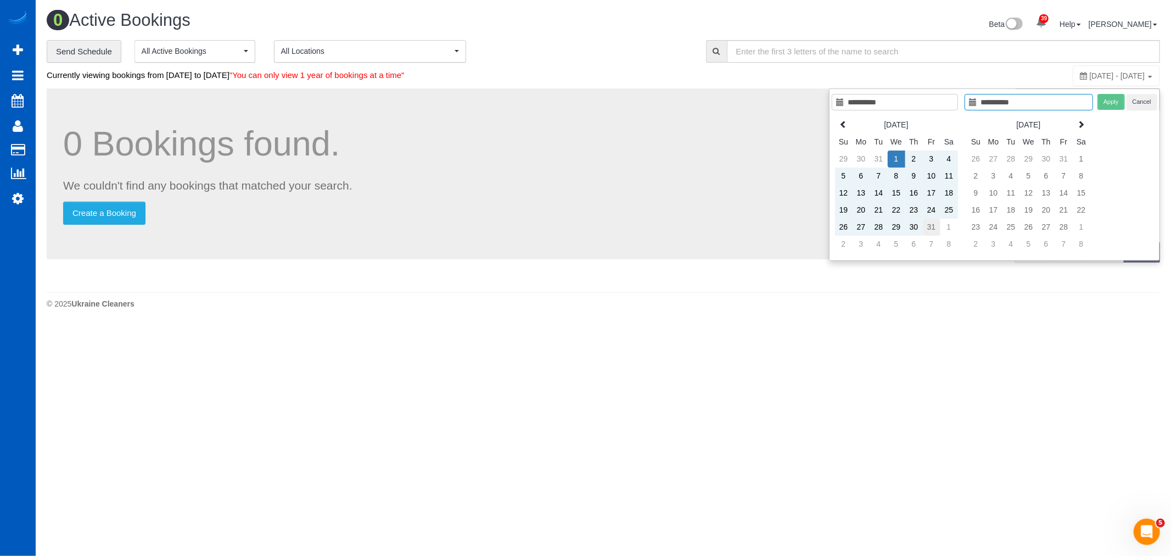
click at [934, 222] on td "31" at bounding box center [932, 227] width 18 height 17
click at [1113, 103] on button "Apply" at bounding box center [1111, 102] width 27 height 16
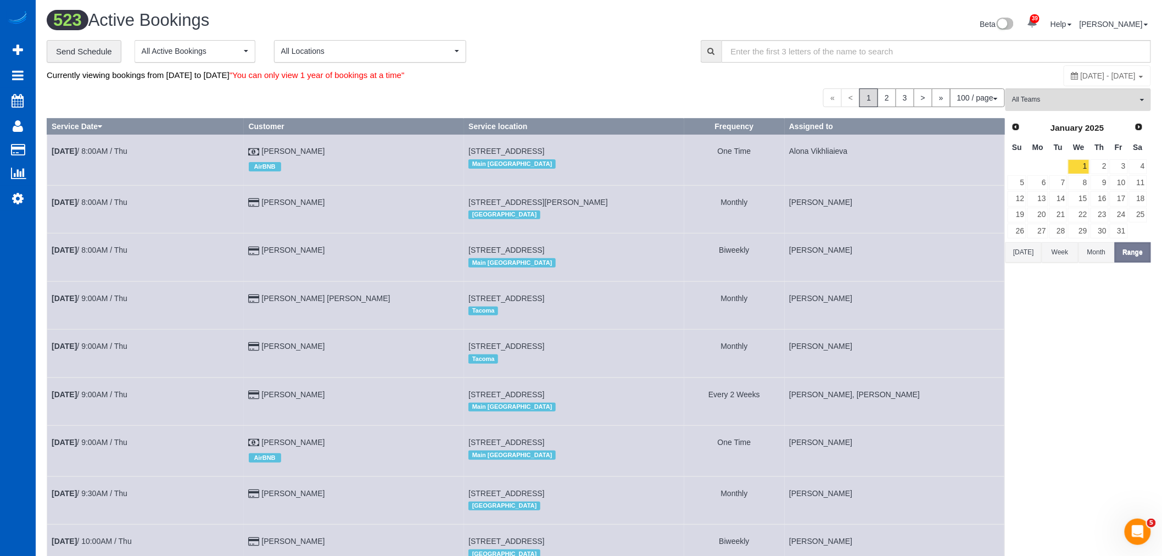
click at [1081, 79] on span "[DATE] - [DATE]" at bounding box center [1108, 75] width 55 height 9
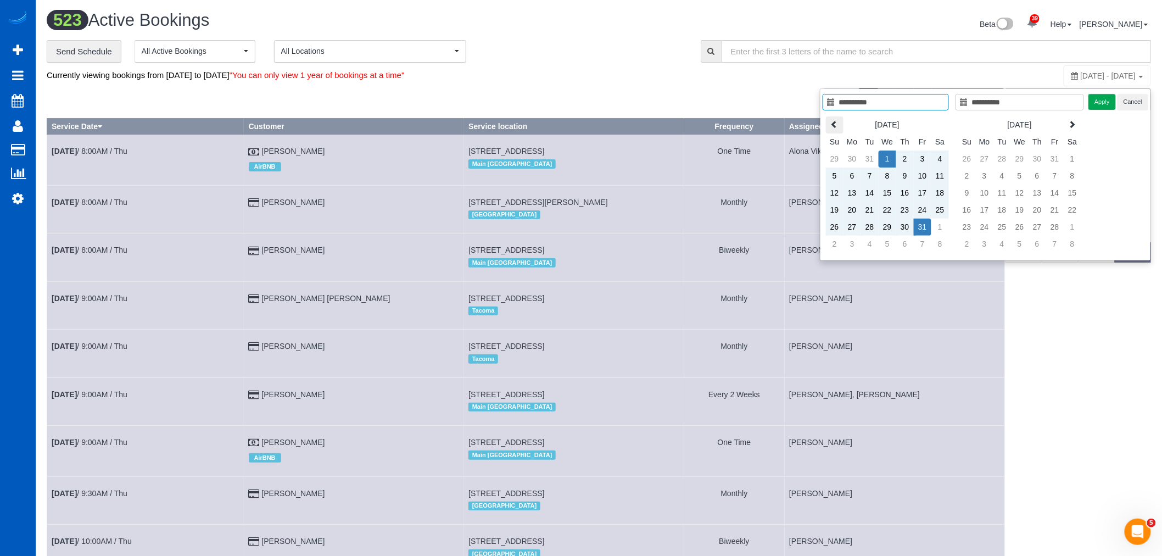
click at [828, 121] on th at bounding box center [835, 124] width 18 height 17
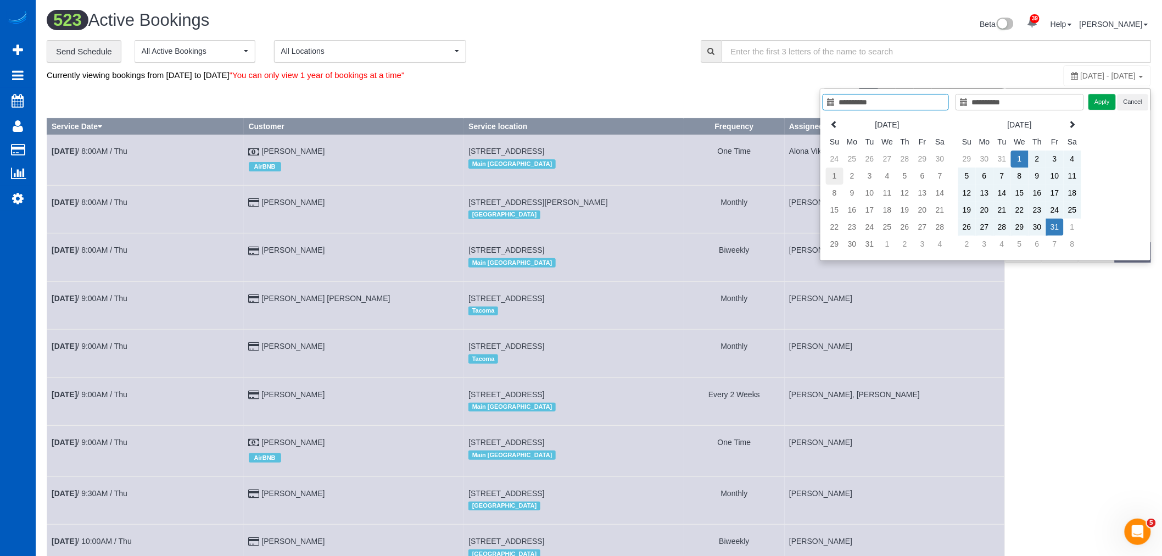
type input "**********"
click at [828, 180] on td "1" at bounding box center [835, 175] width 18 height 17
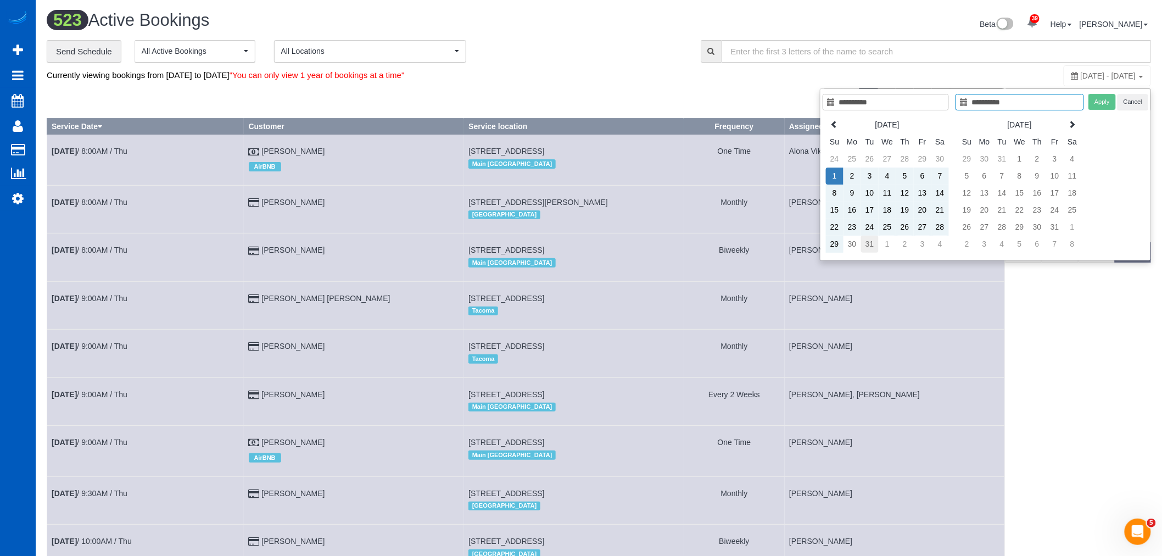
type input "**********"
click at [870, 242] on td "31" at bounding box center [870, 244] width 18 height 17
click at [1104, 101] on button "Apply" at bounding box center [1101, 102] width 27 height 16
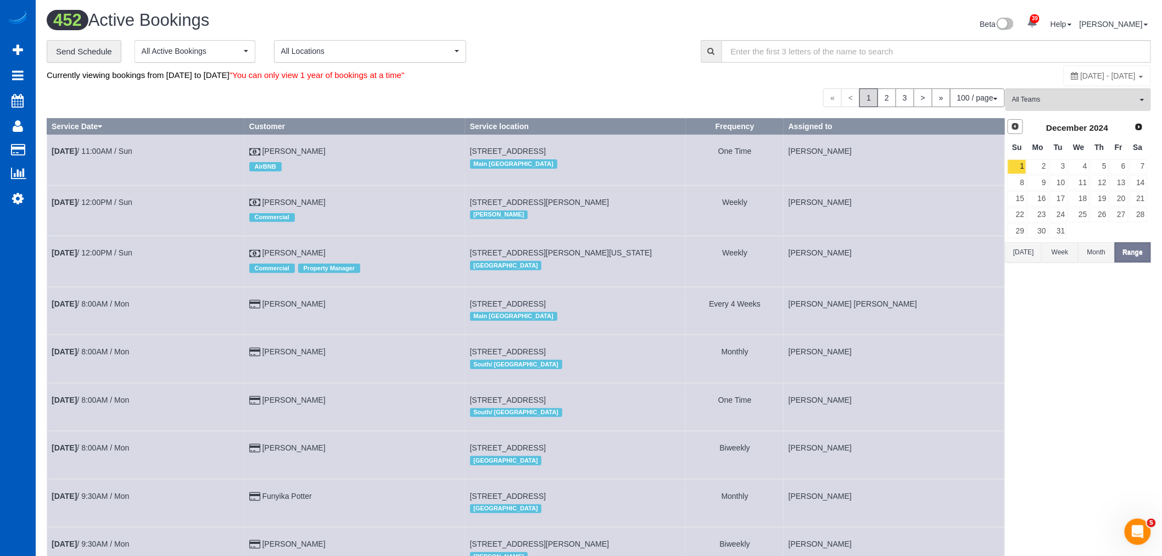
click at [1020, 130] on link "Prev" at bounding box center [1015, 126] width 15 height 15
click at [1081, 77] on span "[DATE] - [DATE]" at bounding box center [1108, 75] width 55 height 9
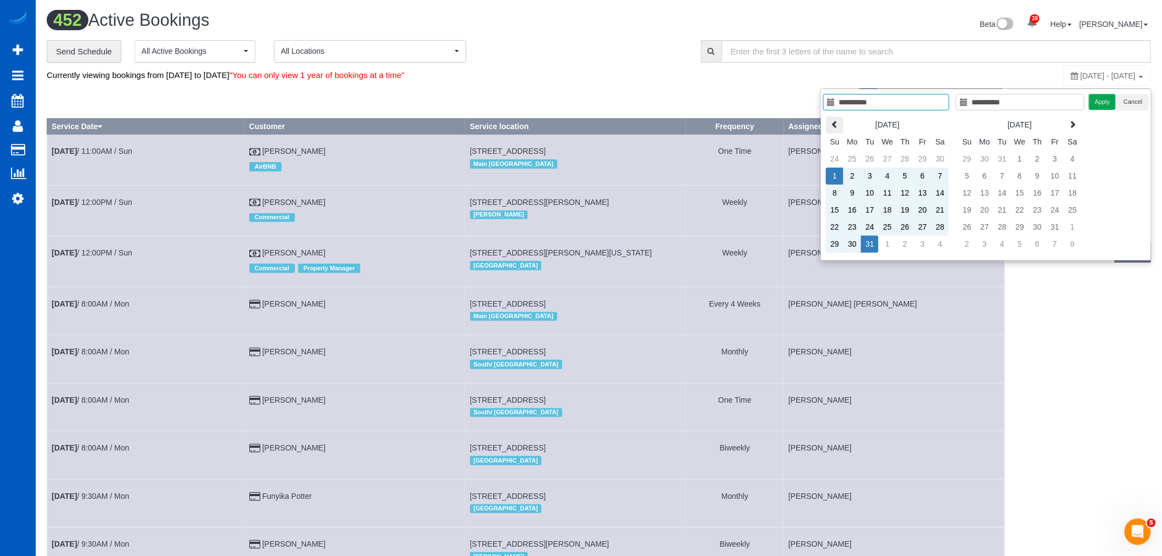
click at [839, 125] on th at bounding box center [835, 124] width 18 height 17
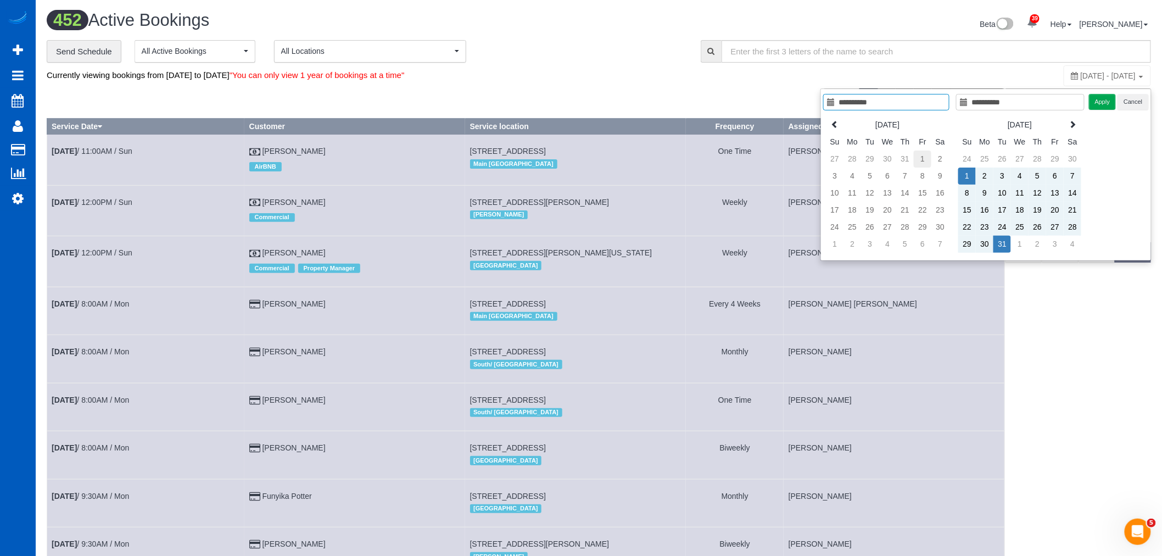
type input "**********"
click at [923, 158] on td "1" at bounding box center [923, 158] width 18 height 17
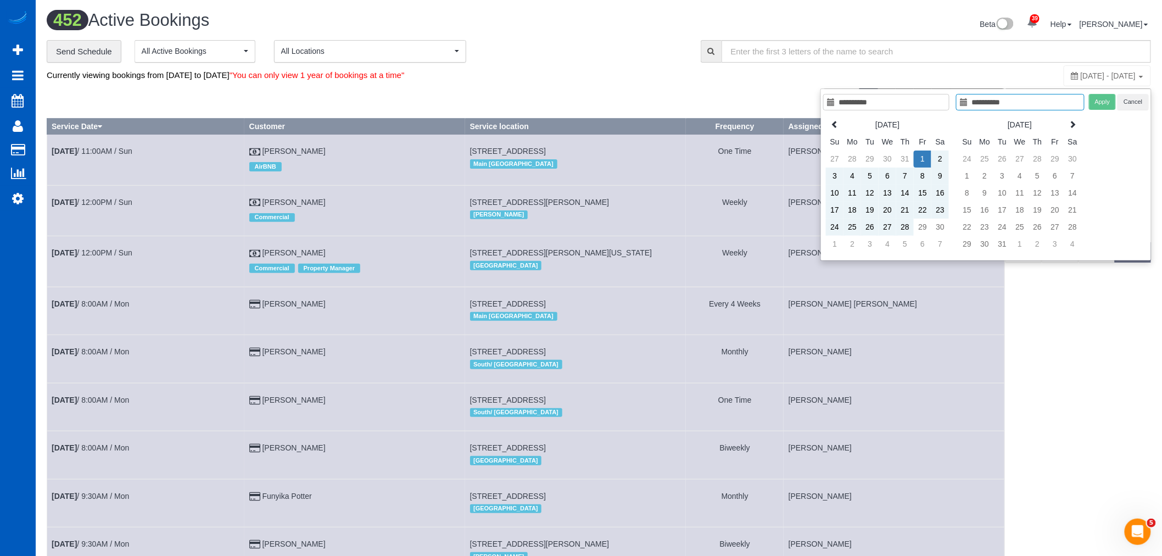
type input "**********"
click at [943, 226] on td "30" at bounding box center [940, 227] width 18 height 17
click at [1099, 105] on button "Apply" at bounding box center [1102, 102] width 27 height 16
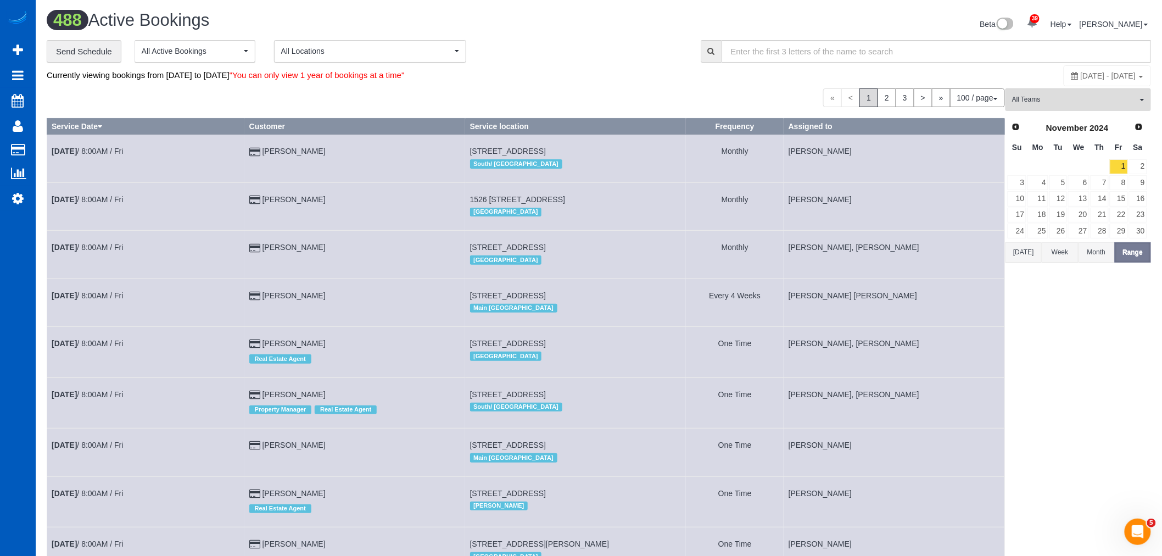
click at [1081, 76] on span "[DATE] - [DATE]" at bounding box center [1108, 75] width 55 height 9
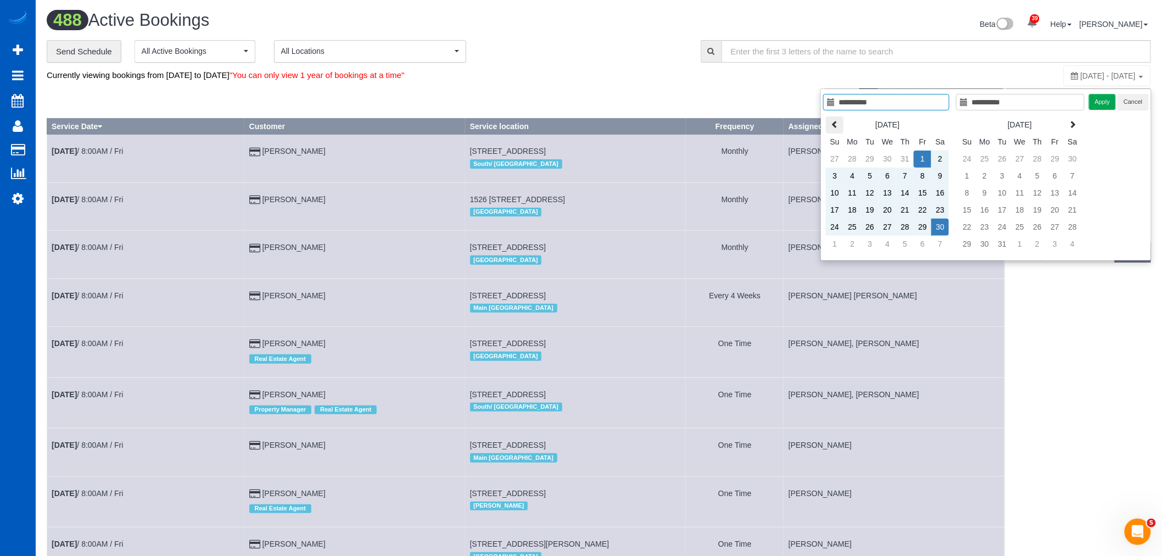
click at [841, 126] on th at bounding box center [835, 124] width 18 height 17
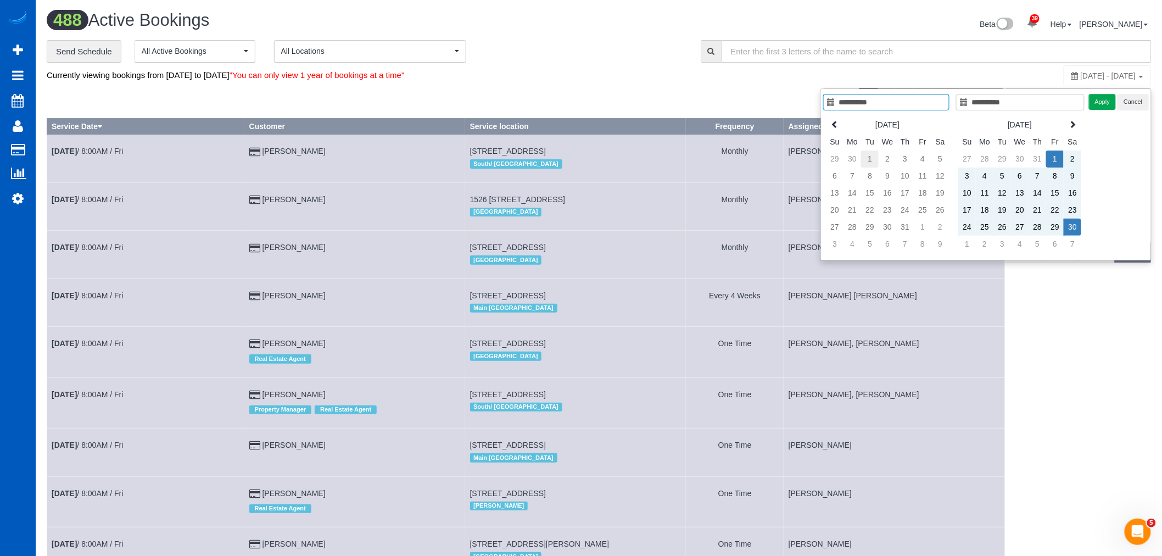
type input "**********"
click at [863, 165] on td "1" at bounding box center [870, 158] width 18 height 17
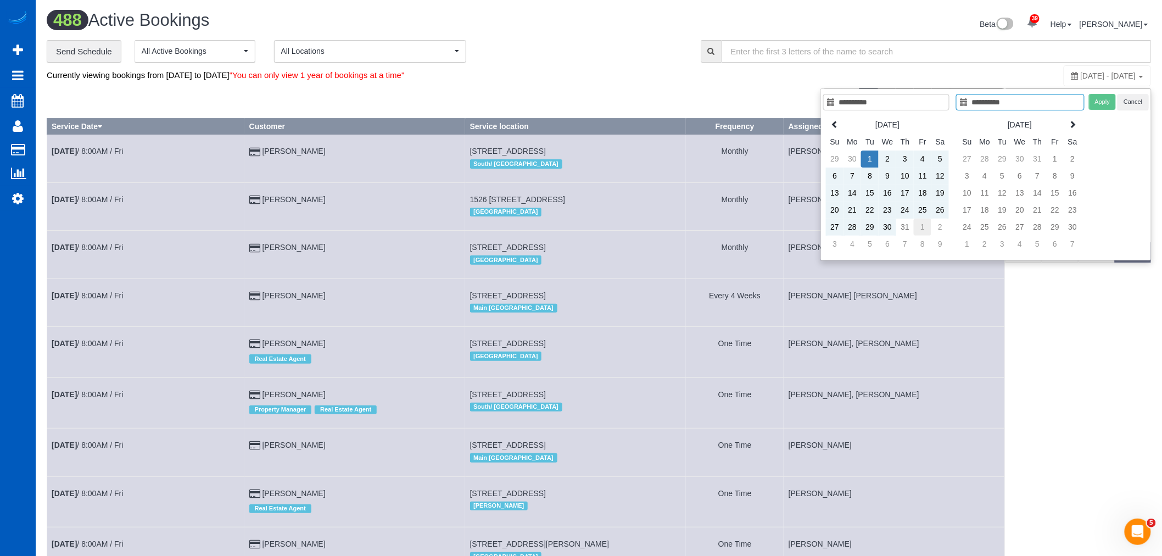
type input "**********"
click at [914, 226] on td "1" at bounding box center [923, 227] width 18 height 17
type input "**********"
click at [911, 227] on td "31" at bounding box center [905, 227] width 18 height 17
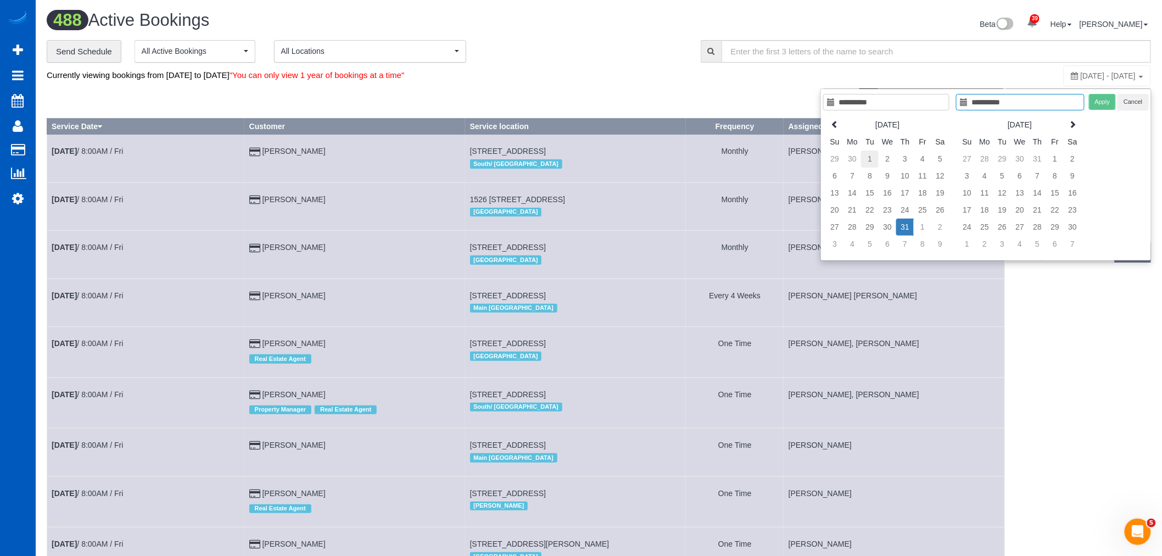
type input "**********"
click at [874, 160] on td "1" at bounding box center [870, 158] width 18 height 17
type input "**********"
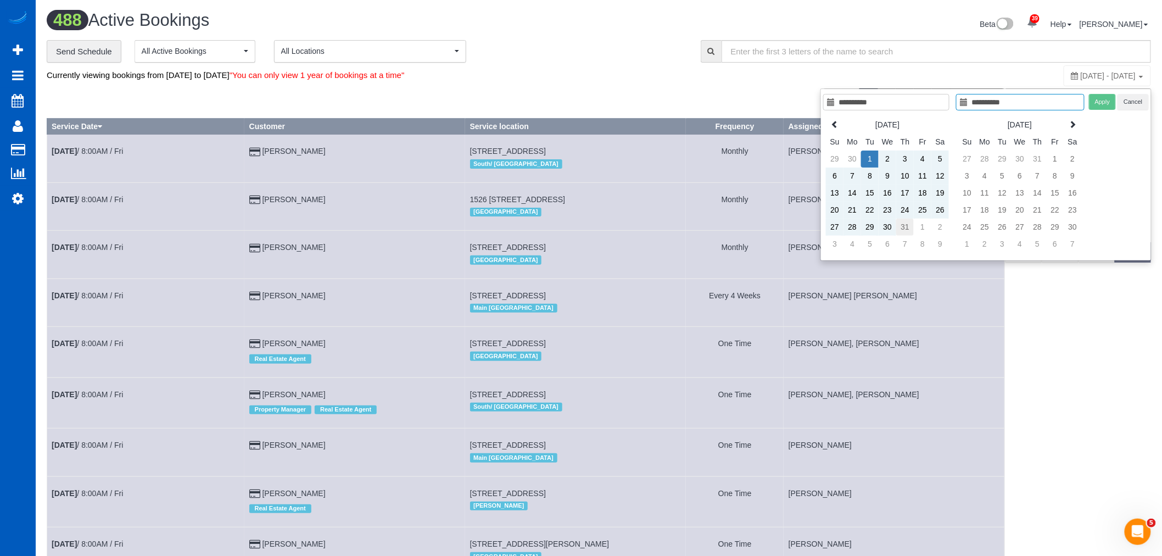
click at [904, 226] on td "31" at bounding box center [905, 227] width 18 height 17
click at [1101, 104] on button "Apply" at bounding box center [1102, 102] width 27 height 16
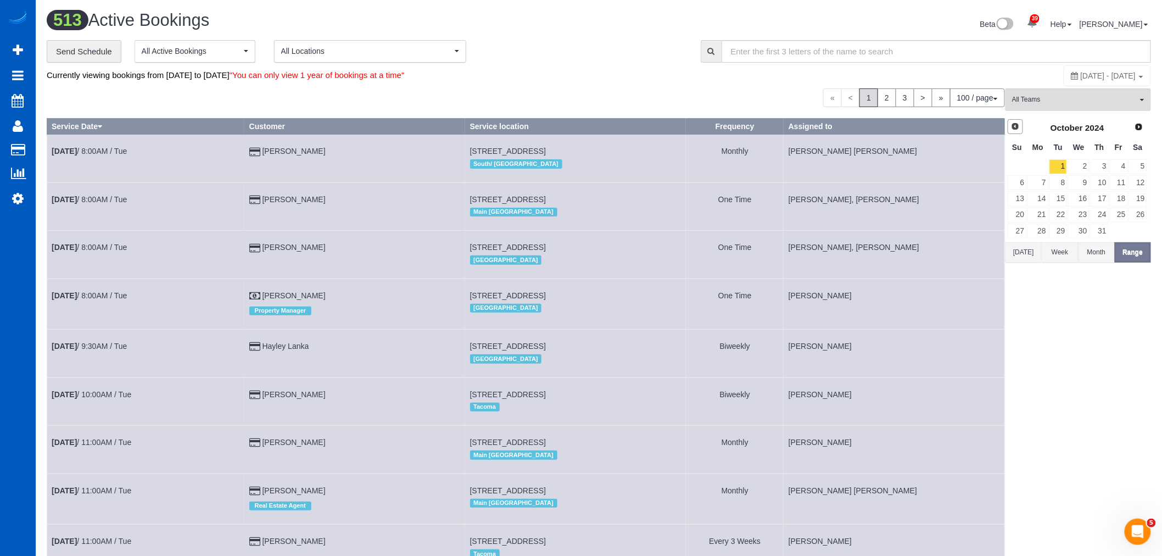
click at [1018, 124] on span "Prev" at bounding box center [1015, 126] width 9 height 9
click at [1081, 76] on span "[DATE] - [DATE]" at bounding box center [1108, 75] width 55 height 9
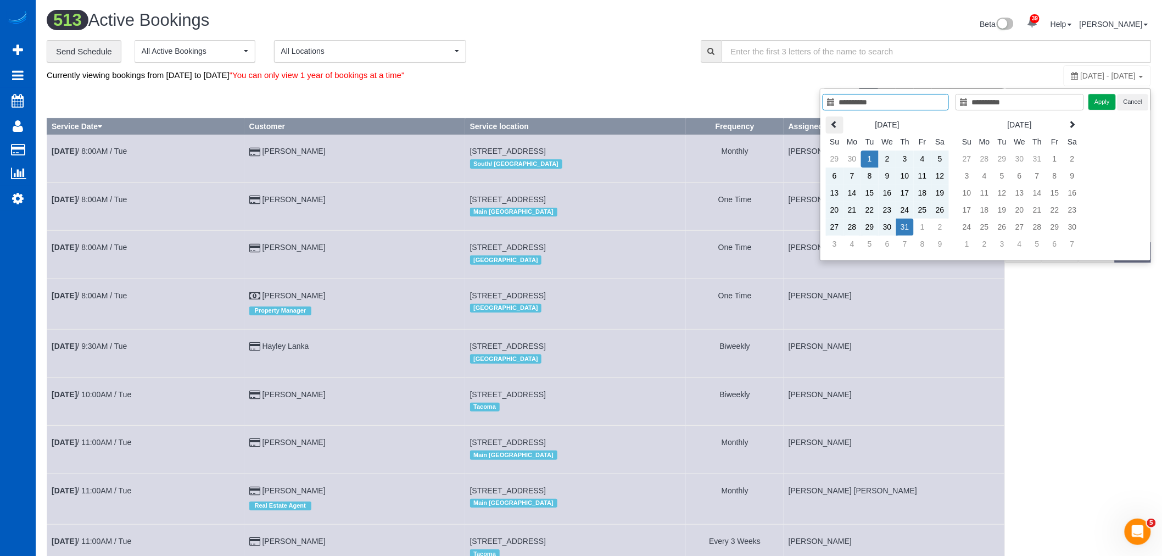
click at [839, 119] on th at bounding box center [835, 124] width 18 height 17
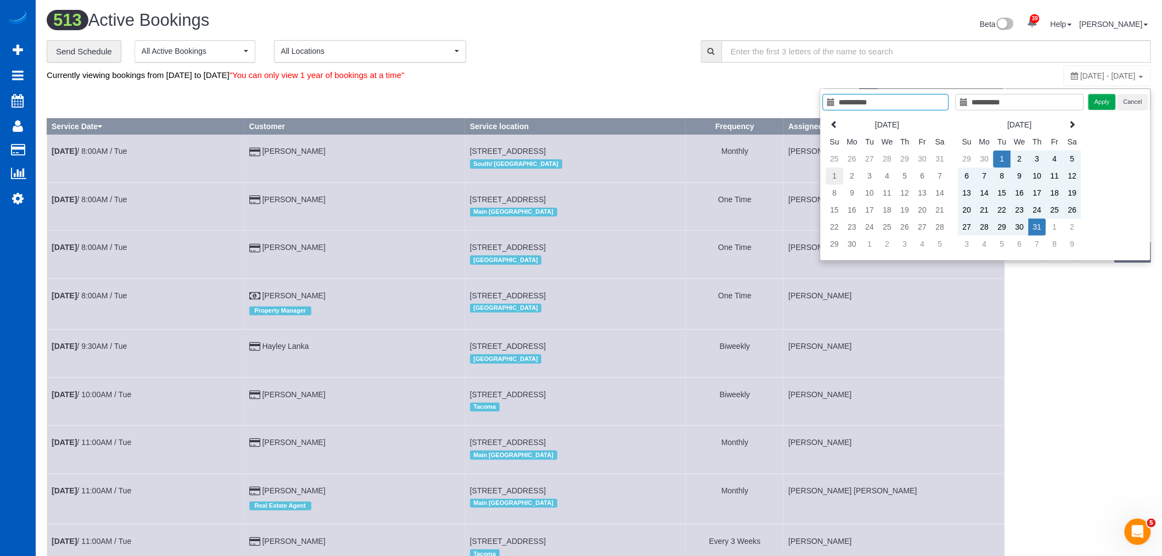
type input "**********"
click at [839, 174] on td "1" at bounding box center [835, 175] width 18 height 17
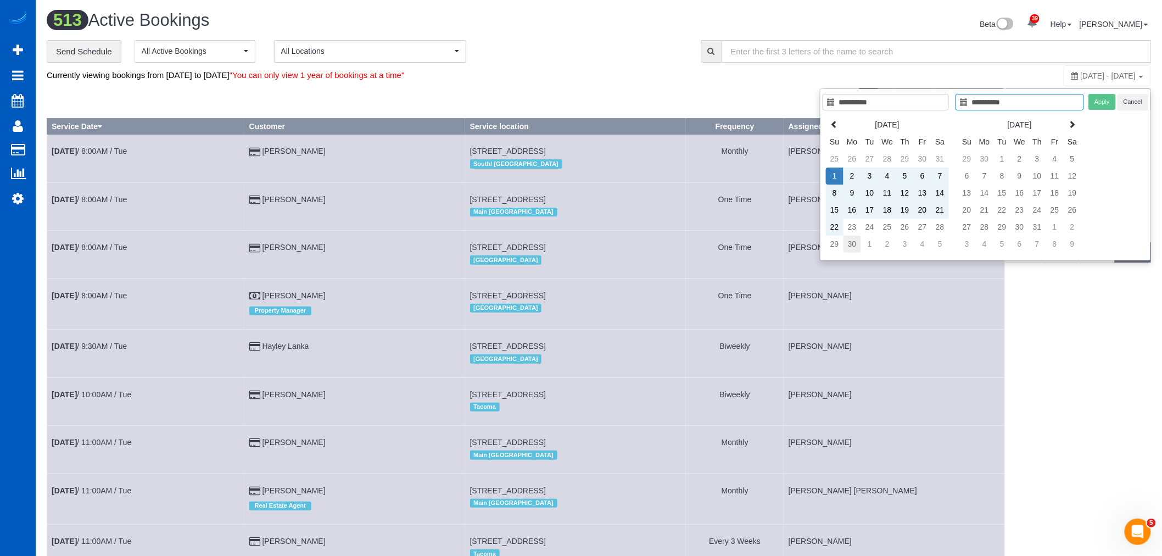
type input "**********"
click at [852, 246] on td "30" at bounding box center [853, 244] width 18 height 17
click at [1097, 104] on button "Apply" at bounding box center [1101, 102] width 27 height 16
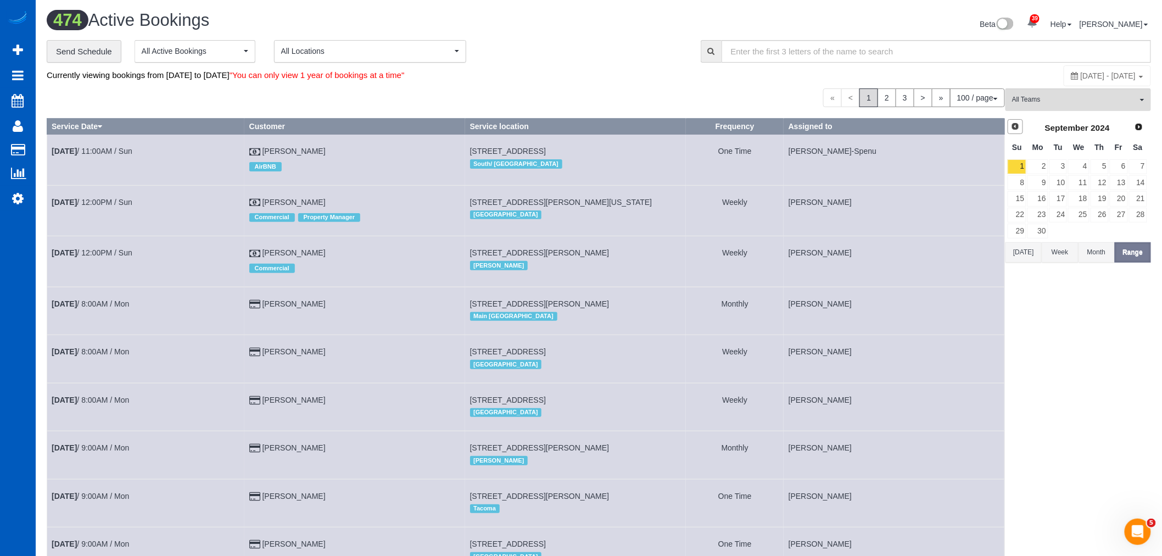
click at [1019, 134] on link "Prev" at bounding box center [1015, 126] width 15 height 15
click at [1081, 78] on span "[DATE] - [DATE]" at bounding box center [1108, 75] width 55 height 9
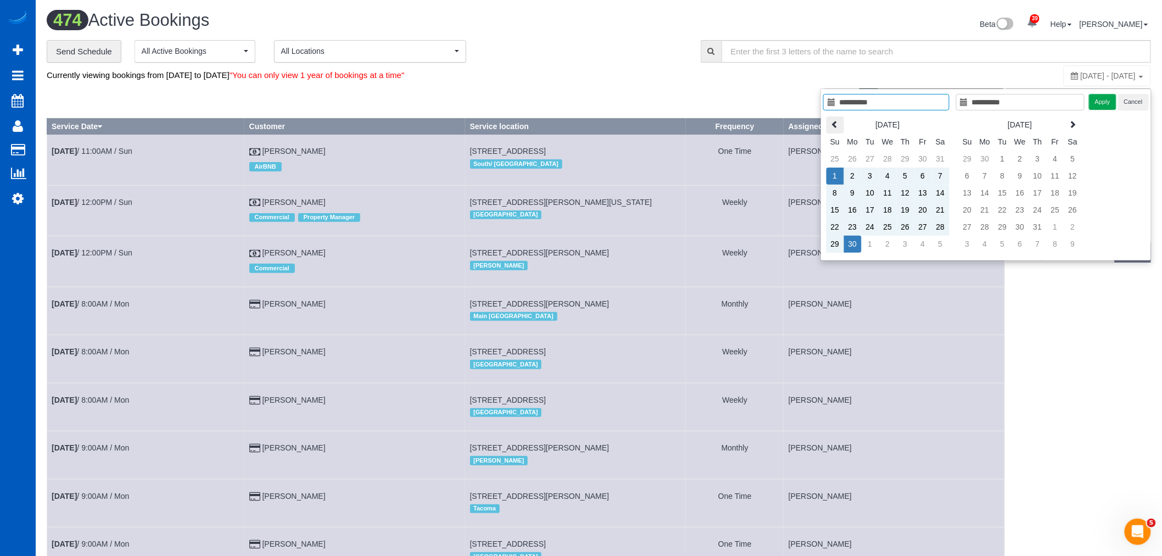
click at [836, 126] on icon at bounding box center [835, 124] width 8 height 8
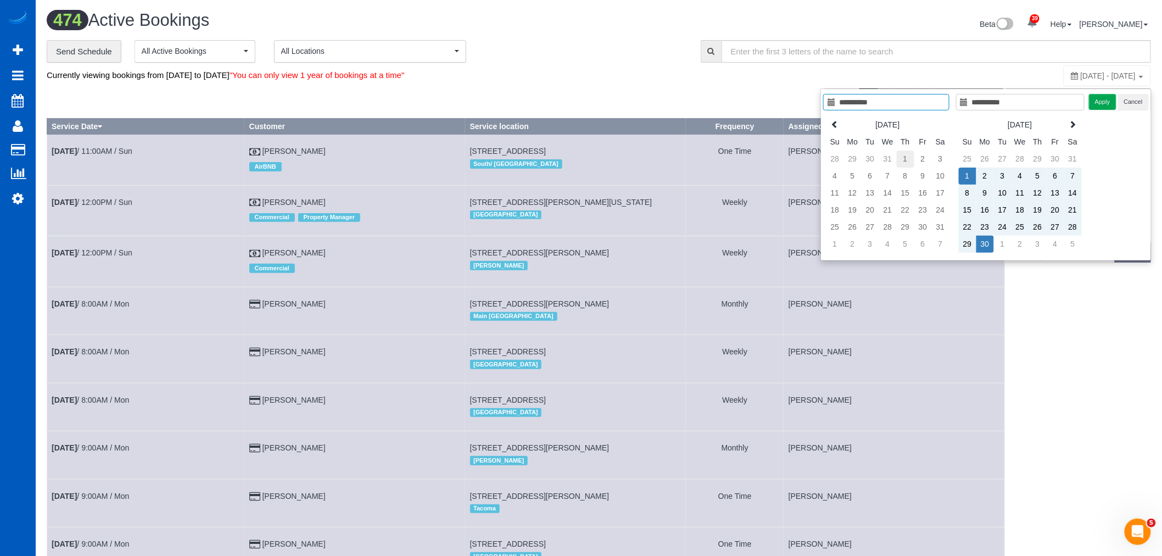
type input "**********"
click at [910, 159] on td "1" at bounding box center [906, 158] width 18 height 17
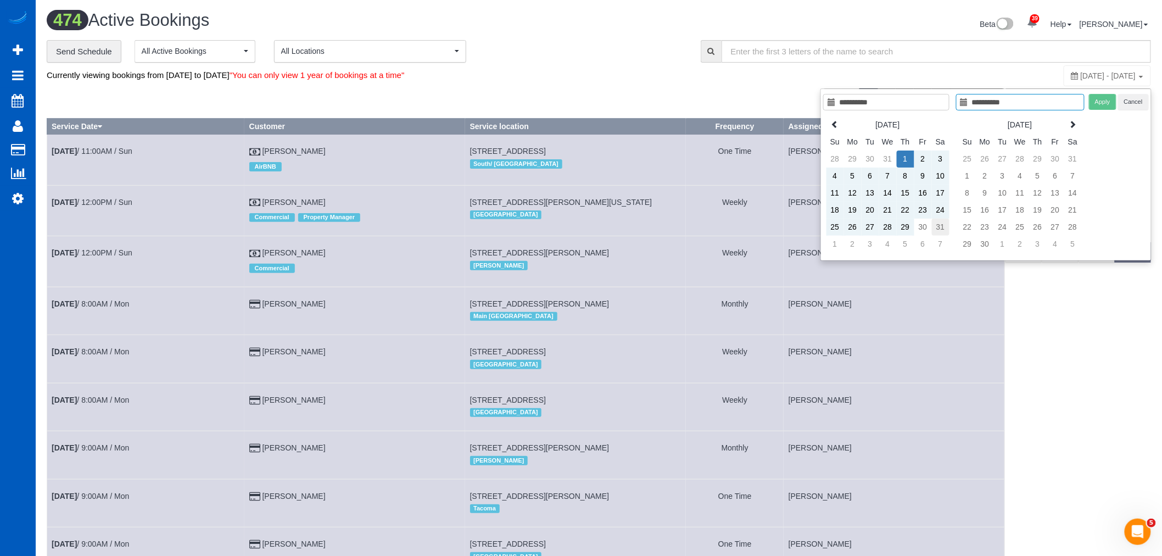
type input "**********"
drag, startPoint x: 936, startPoint y: 231, endPoint x: 953, endPoint y: 209, distance: 28.1
click at [935, 231] on td "31" at bounding box center [941, 227] width 18 height 17
click at [1103, 107] on button "Apply" at bounding box center [1102, 102] width 27 height 16
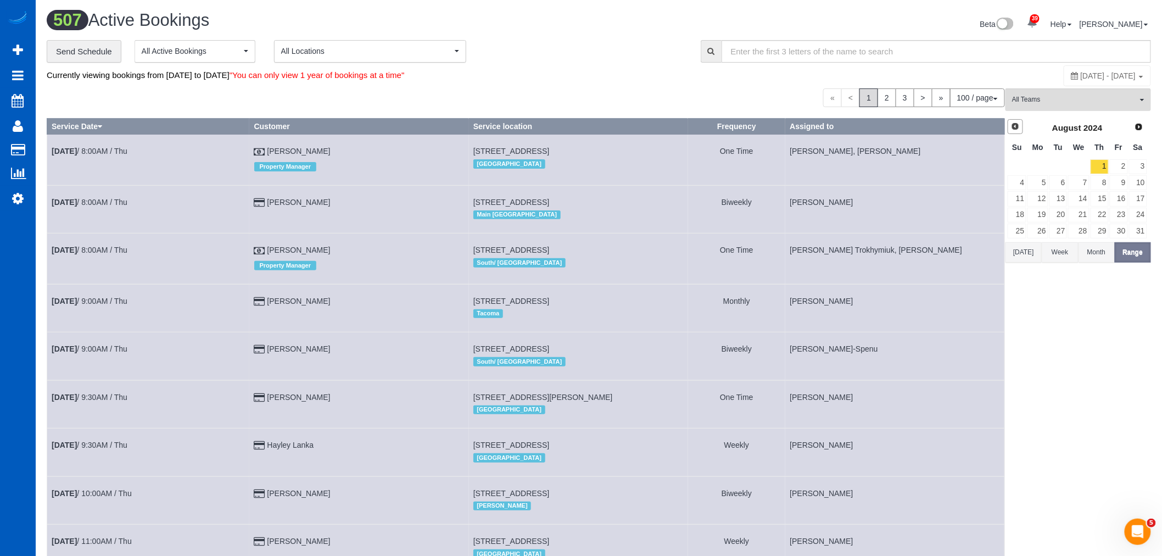
click at [1014, 130] on span "Prev" at bounding box center [1015, 126] width 9 height 9
click at [1081, 76] on span "[DATE] - [DATE]" at bounding box center [1108, 75] width 55 height 9
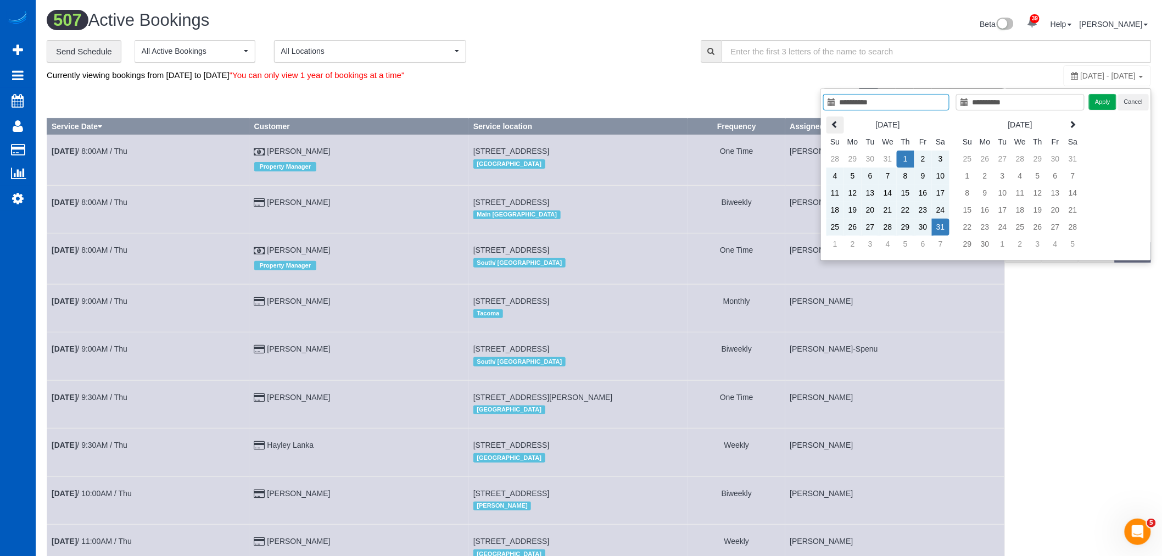
click at [831, 120] on icon at bounding box center [835, 124] width 8 height 8
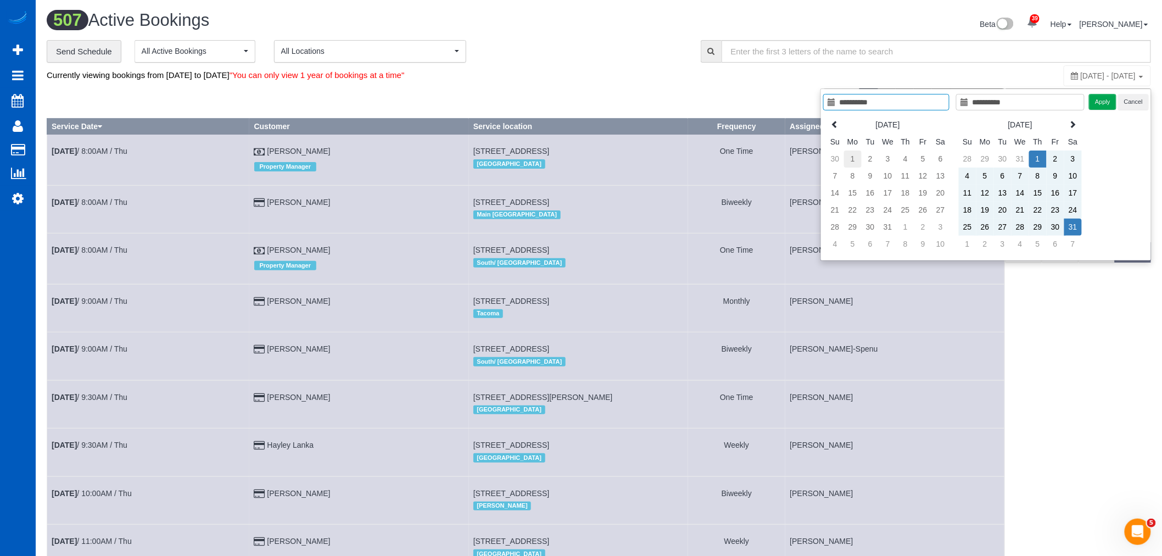
type input "**********"
click at [856, 158] on td "1" at bounding box center [853, 158] width 18 height 17
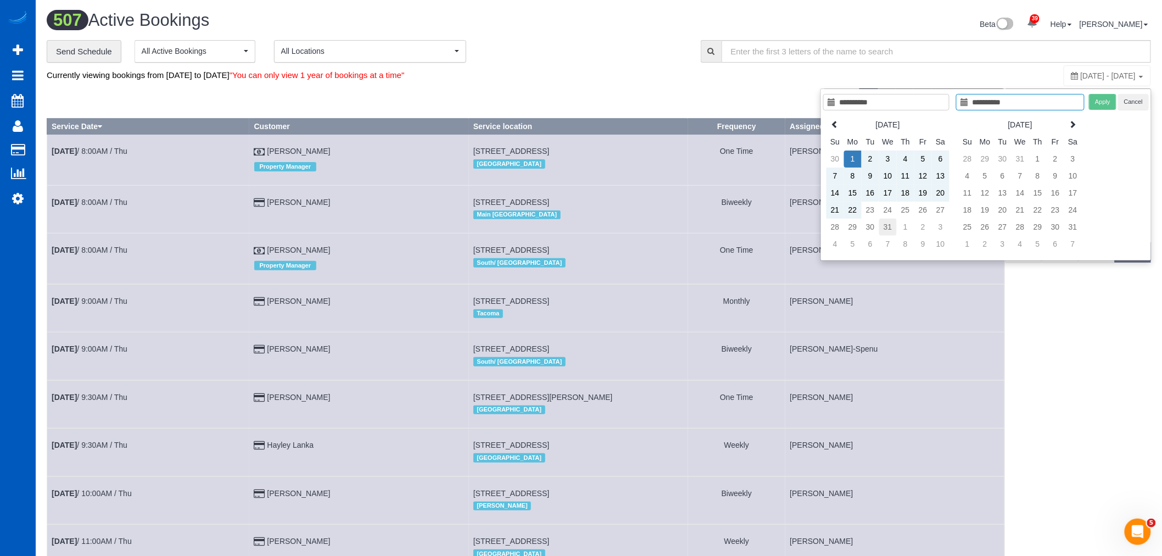
type input "**********"
click at [887, 226] on td "31" at bounding box center [888, 227] width 18 height 17
type input "**********"
click at [1098, 103] on button "Apply" at bounding box center [1102, 102] width 27 height 16
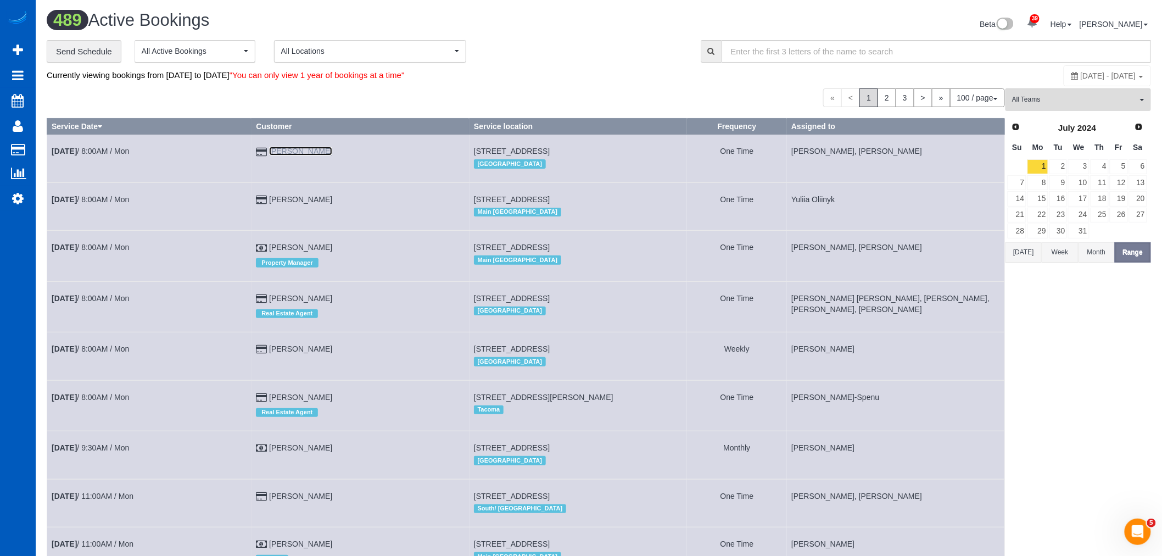
click at [309, 151] on link "[PERSON_NAME]" at bounding box center [300, 151] width 63 height 9
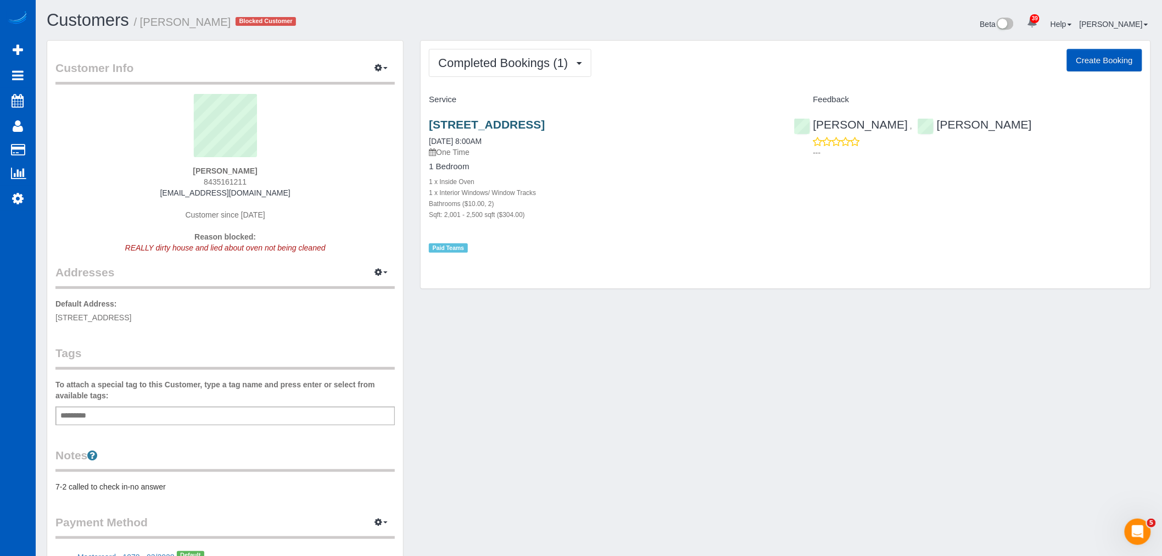
drag, startPoint x: 424, startPoint y: 127, endPoint x: 570, endPoint y: 125, distance: 146.1
click at [570, 125] on div "[STREET_ADDRESS] [DATE] 8:00AM One Time 1 Bedroom 1 x Inside Oven 1 x Interior …" at bounding box center [603, 181] width 365 height 144
copy link "[STREET_ADDRESS]"
click at [431, 122] on link "[STREET_ADDRESS]" at bounding box center [487, 124] width 116 height 13
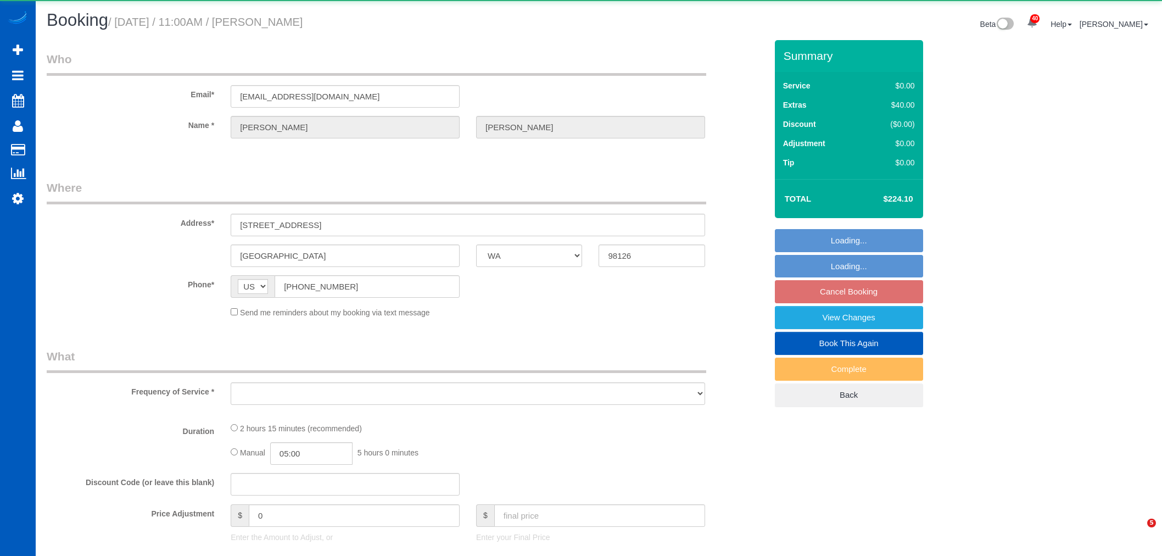
select select "WA"
select select "object:14484"
select select "string:fspay-3c6a807c-bbc7-41f2-ae3c-2a12eb6c981c"
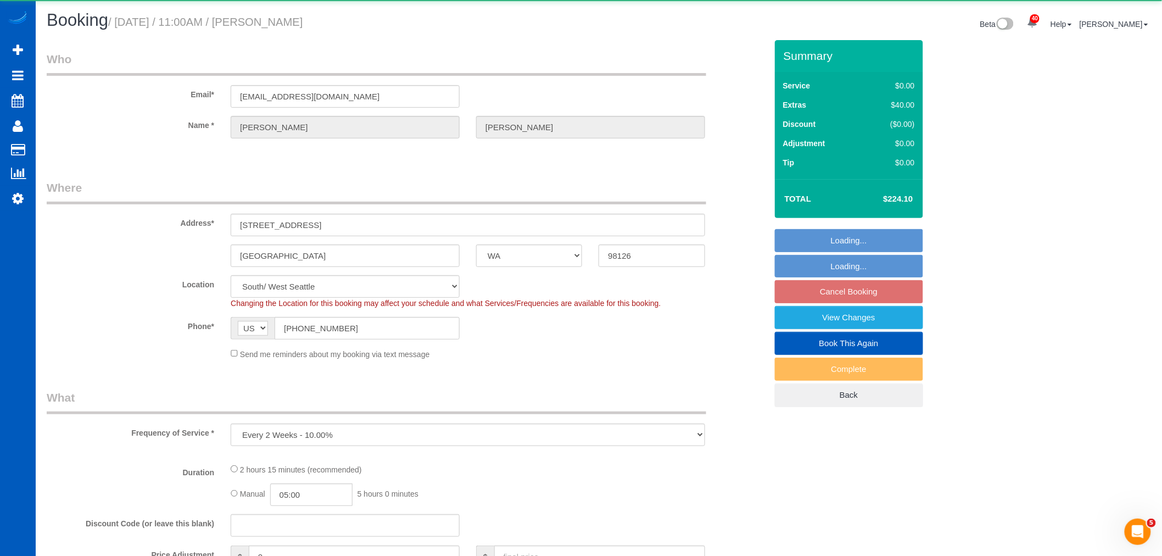
select select "object:14683"
select select "199"
select select "1501"
select select "3"
select select "2"
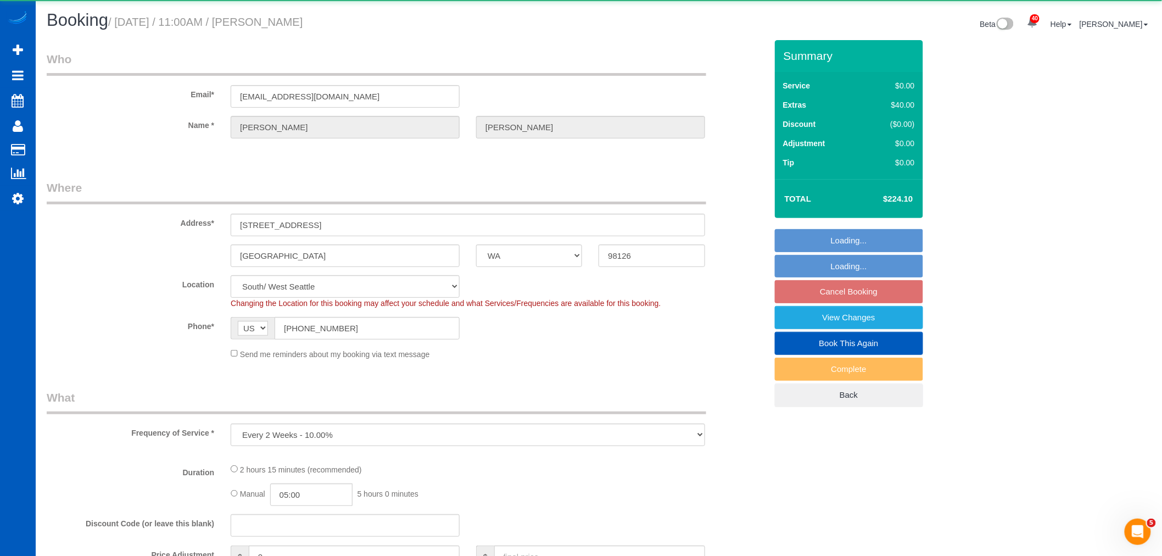
select select "spot81"
select select "number:8"
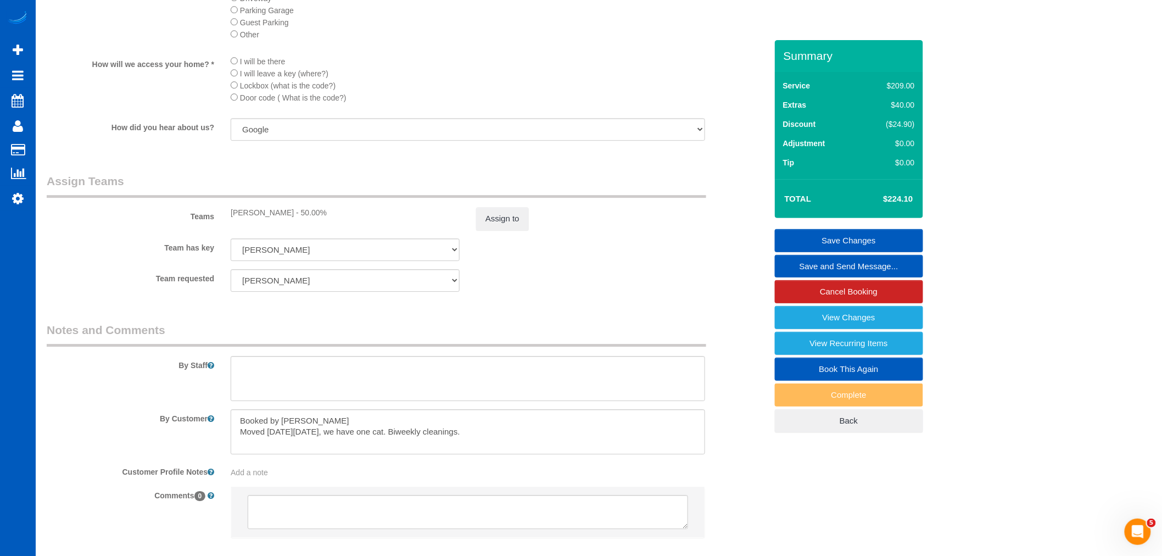
scroll to position [1281, 0]
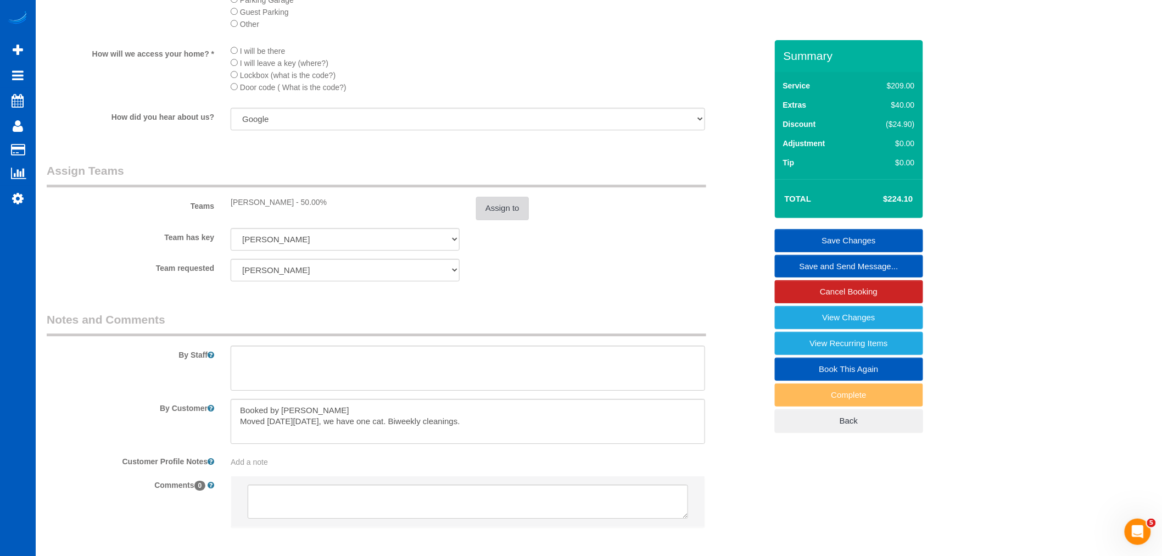
click at [500, 220] on button "Assign to" at bounding box center [502, 208] width 53 height 23
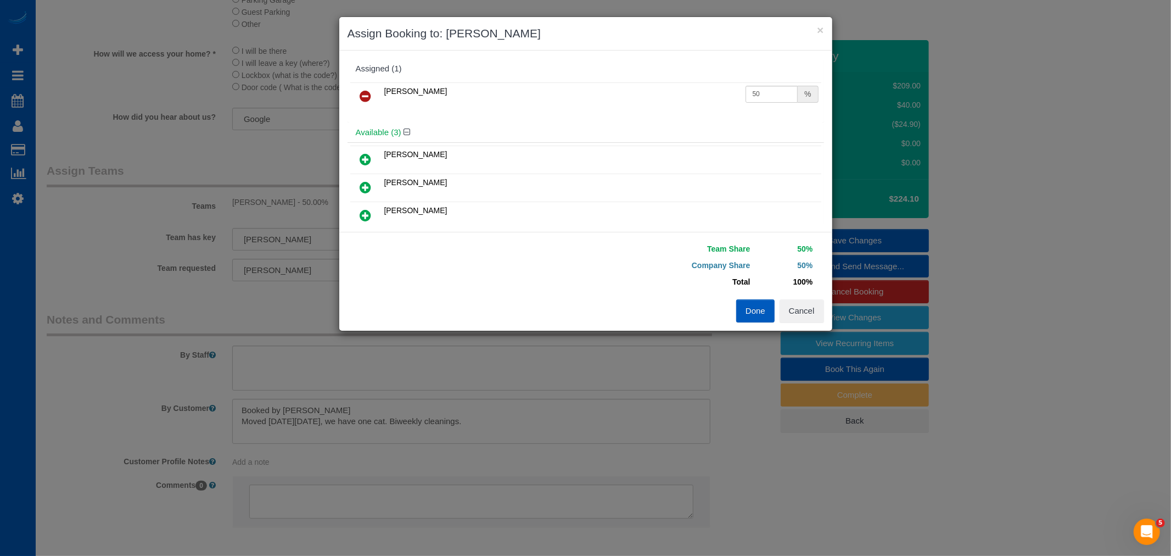
click at [366, 183] on icon at bounding box center [366, 187] width 12 height 13
drag, startPoint x: 744, startPoint y: 92, endPoint x: 770, endPoint y: 94, distance: 26.5
click at [770, 94] on input "50" at bounding box center [772, 94] width 53 height 17
type input "27"
drag, startPoint x: 783, startPoint y: 113, endPoint x: 736, endPoint y: 121, distance: 46.8
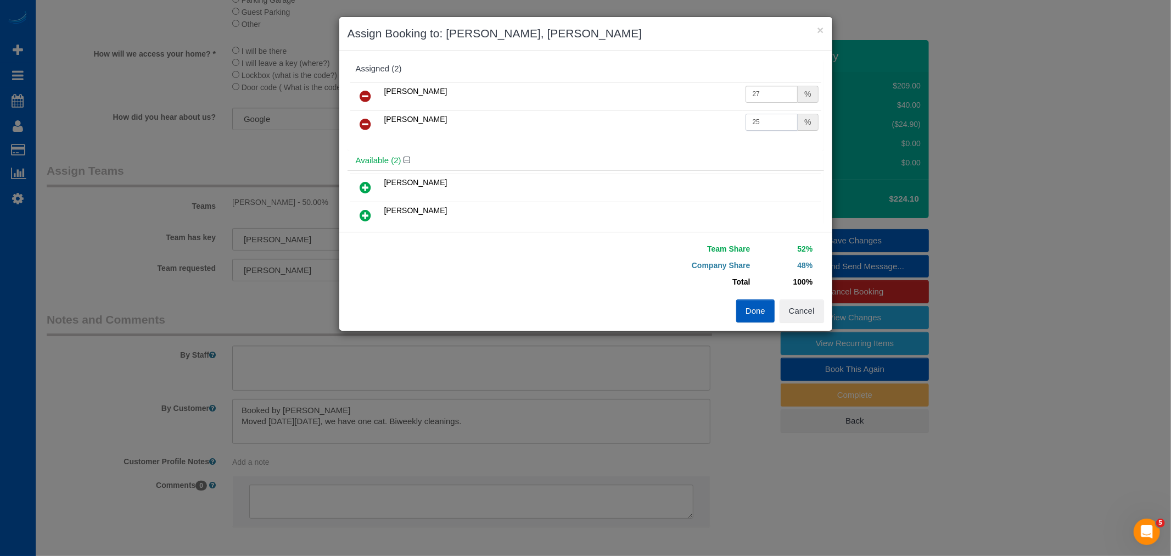
click at [743, 121] on td "25 %" at bounding box center [782, 124] width 79 height 28
type input "27"
drag, startPoint x: 761, startPoint y: 306, endPoint x: 780, endPoint y: 287, distance: 27.2
click at [762, 306] on button "Done" at bounding box center [755, 310] width 38 height 23
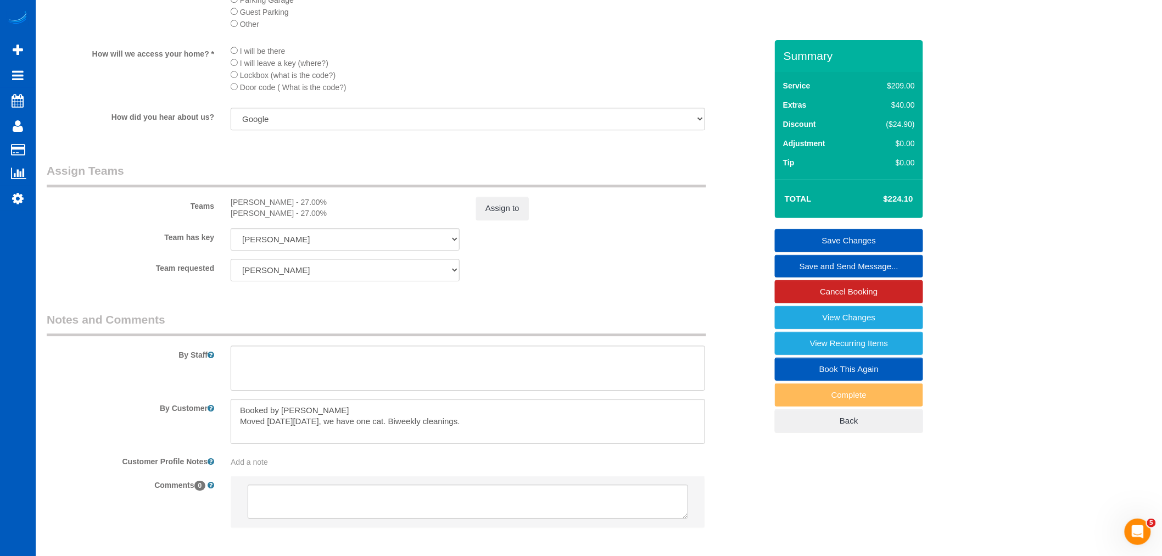
click at [822, 242] on link "Save Changes" at bounding box center [849, 240] width 148 height 23
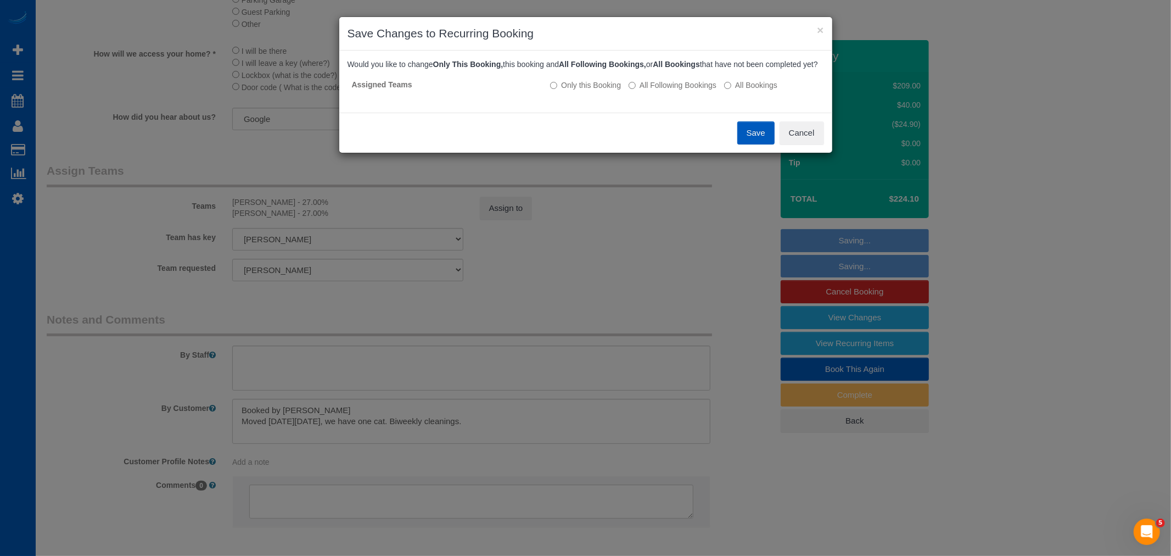
click at [749, 143] on button "Save" at bounding box center [756, 132] width 37 height 23
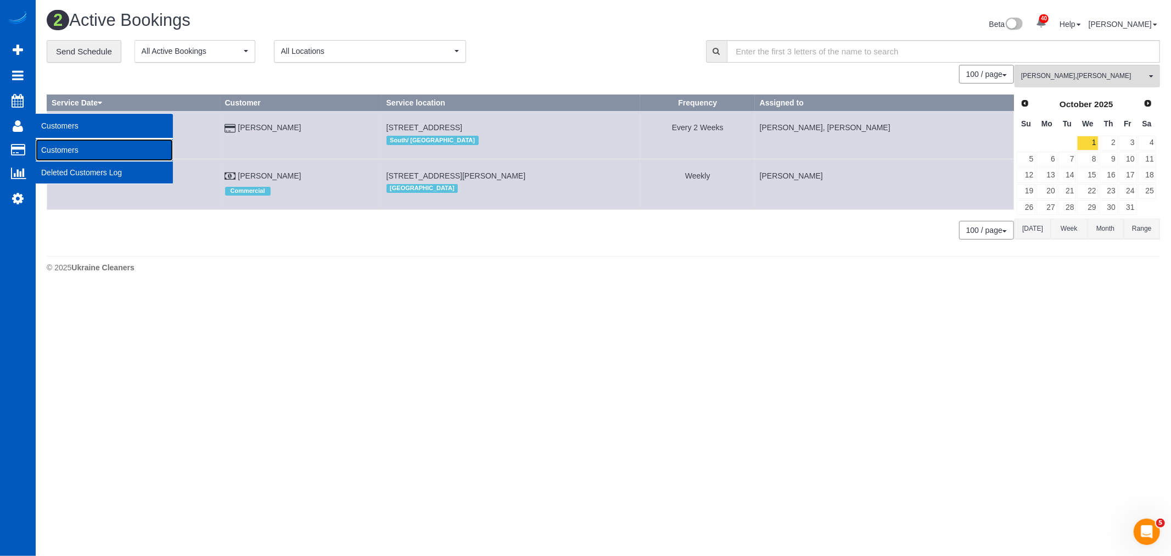
click at [67, 158] on link "Customers" at bounding box center [104, 150] width 137 height 22
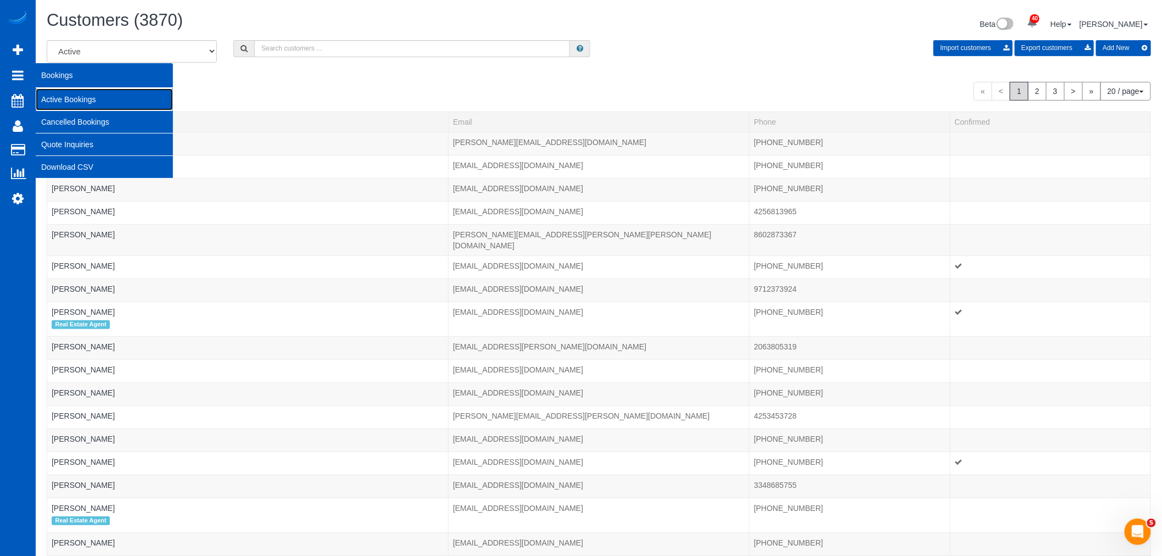
click at [72, 92] on link "Active Bookings" at bounding box center [104, 99] width 137 height 22
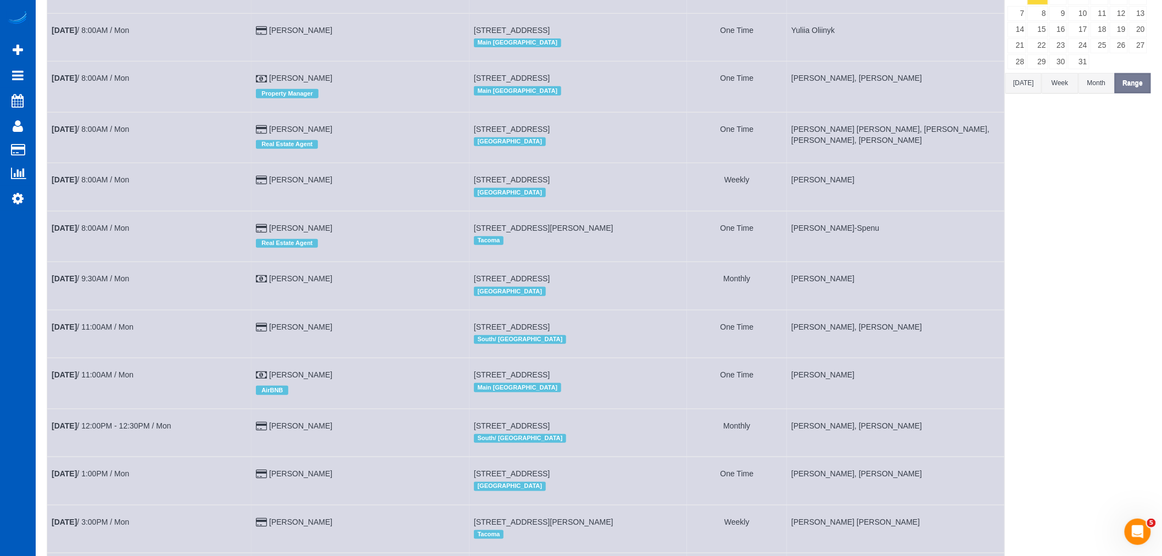
scroll to position [183, 0]
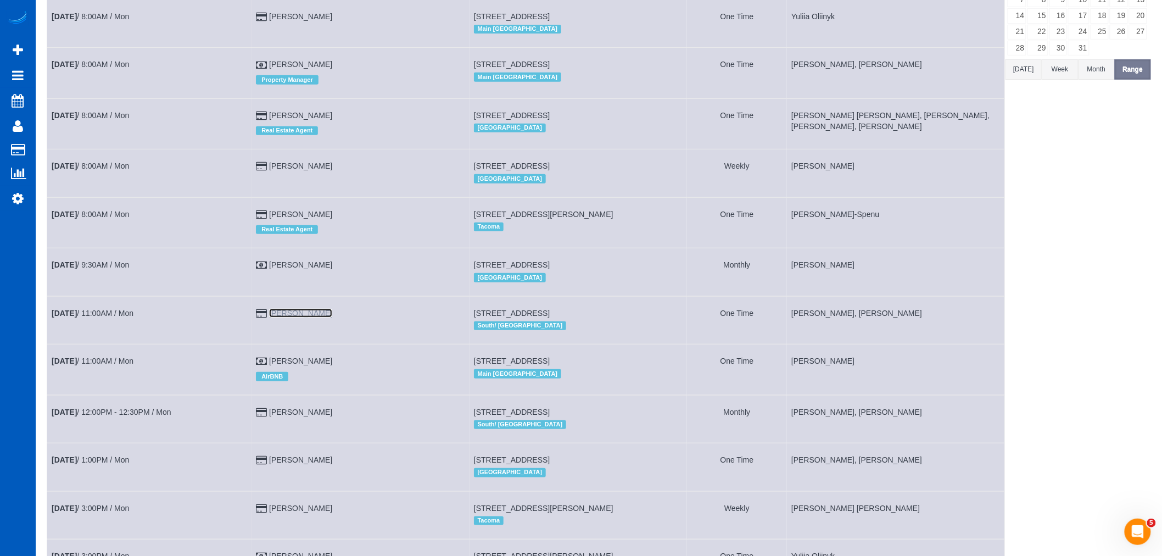
click at [282, 317] on link "[PERSON_NAME]" at bounding box center [300, 313] width 63 height 9
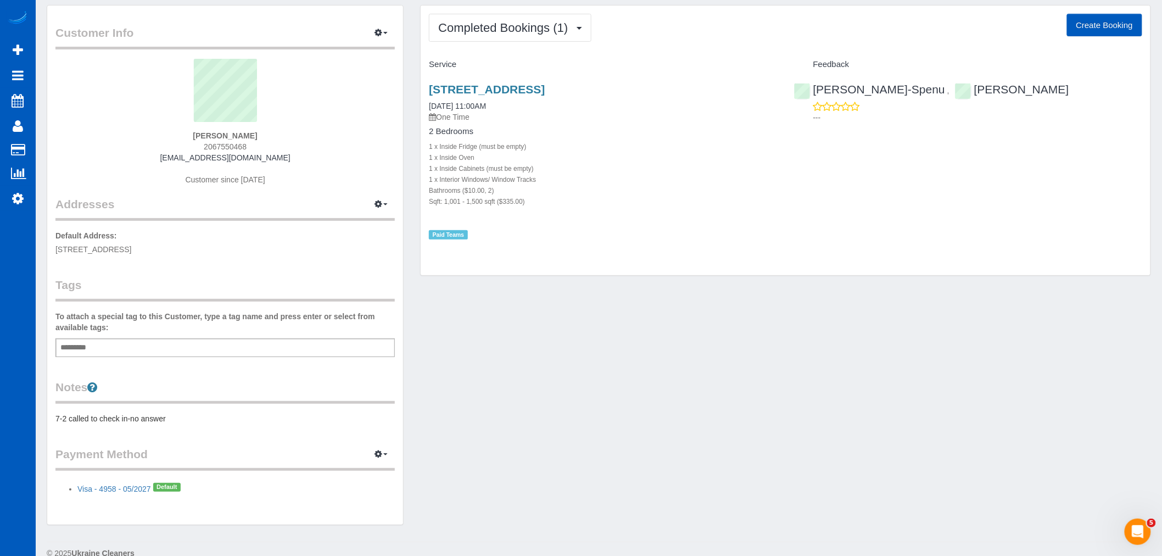
scroll to position [54, 0]
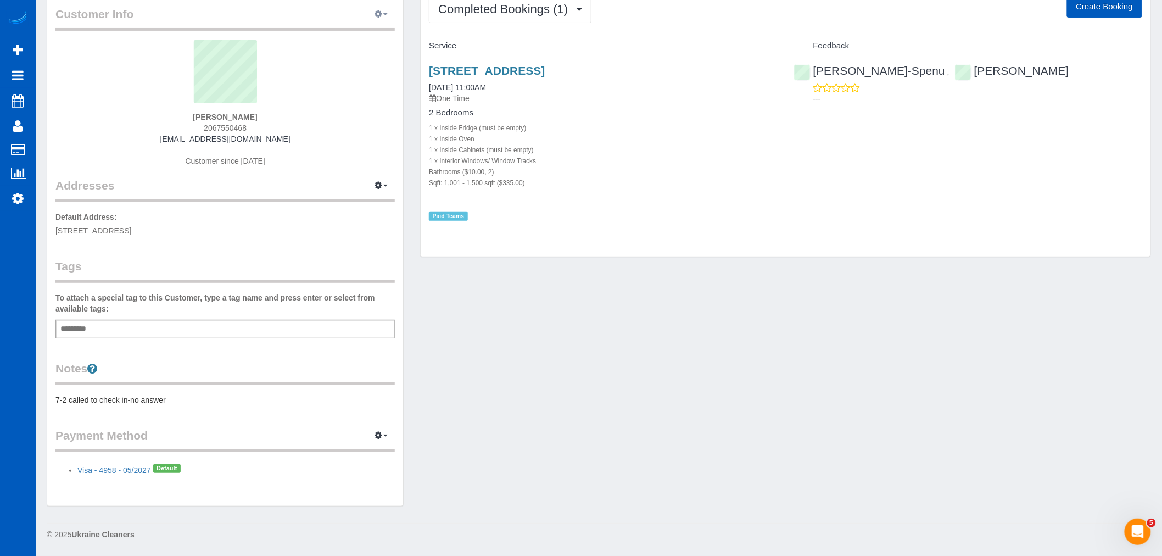
click at [386, 20] on button "button" at bounding box center [380, 14] width 27 height 17
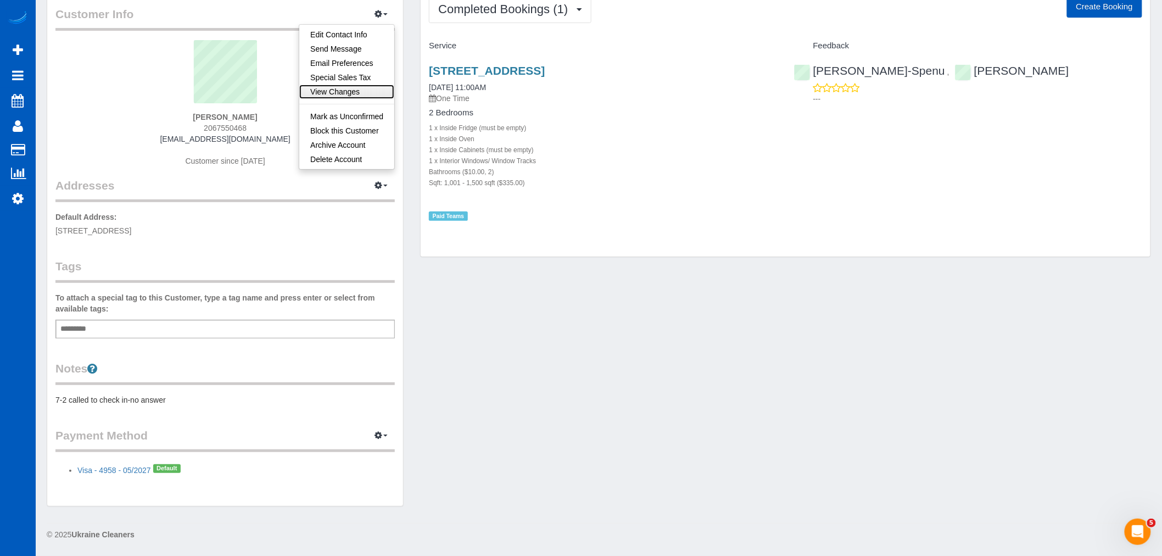
click at [347, 95] on link "View Changes" at bounding box center [346, 92] width 95 height 14
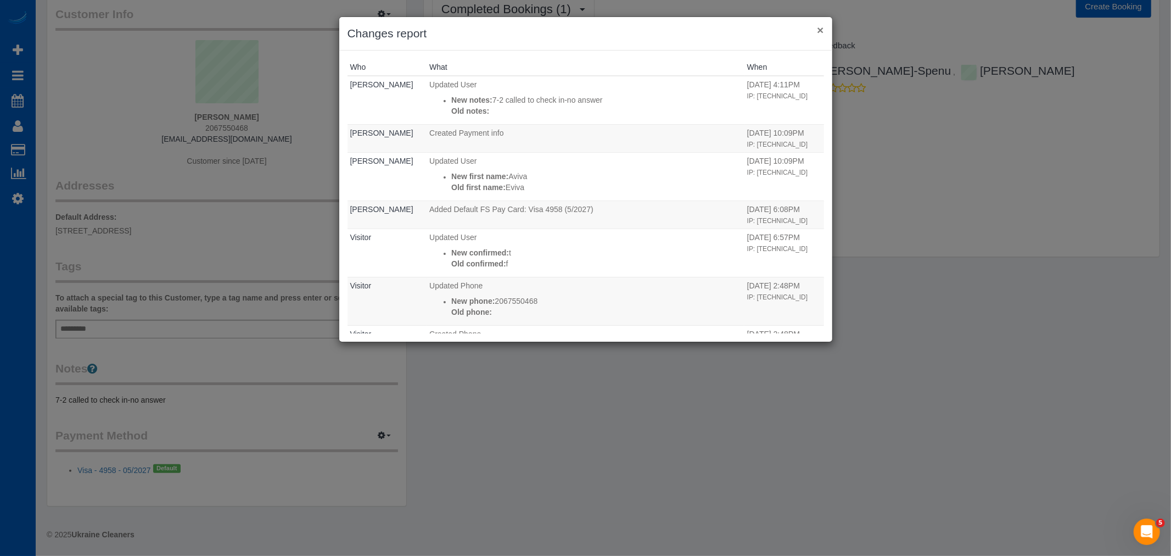
click at [819, 26] on button "×" at bounding box center [820, 30] width 7 height 12
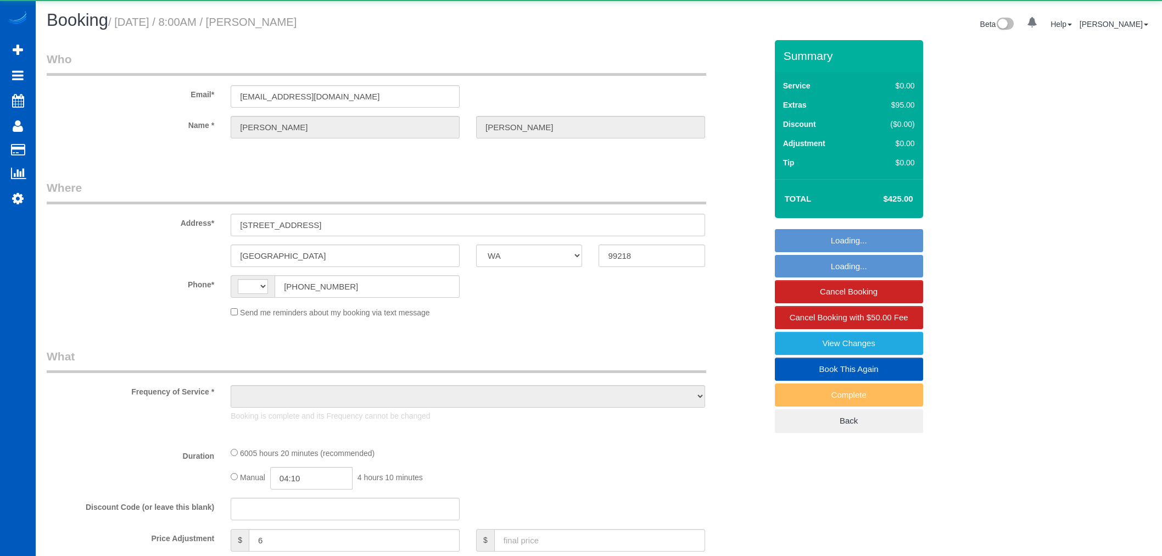
select select "WA"
select select "string:[GEOGRAPHIC_DATA]"
select select "object:829"
select select "string:fspay-1ec0007a-d6df-4605-a361-8f6247bc2a9e"
select select "spot1"
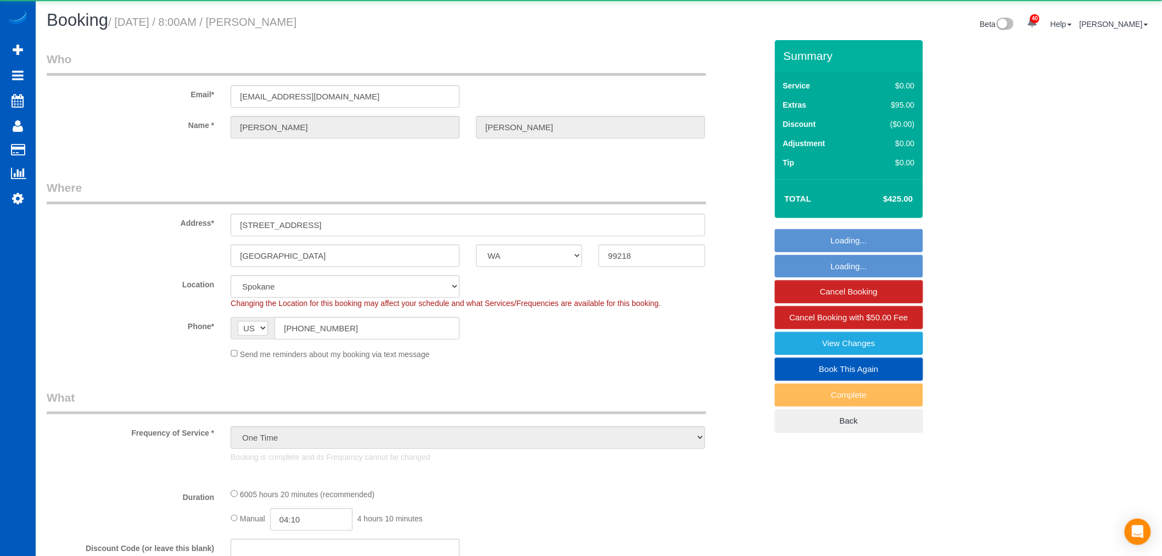
select select "object:936"
select select "2"
select select "2001"
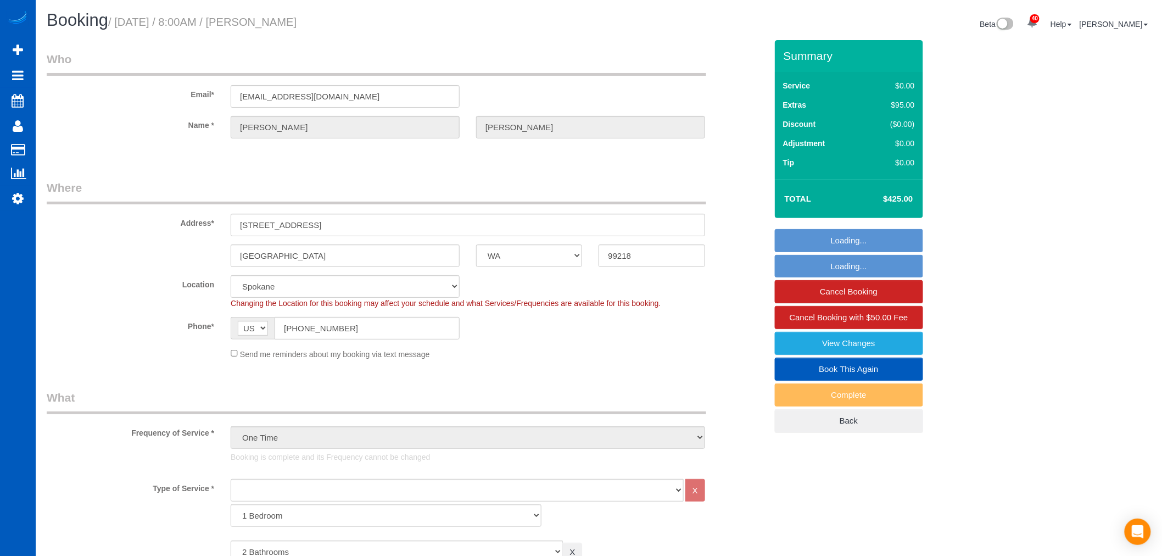
select select "2"
select select "2001"
drag, startPoint x: 311, startPoint y: 223, endPoint x: 207, endPoint y: 227, distance: 104.4
click at [207, 227] on div "Address* [STREET_ADDRESS]" at bounding box center [406, 208] width 736 height 57
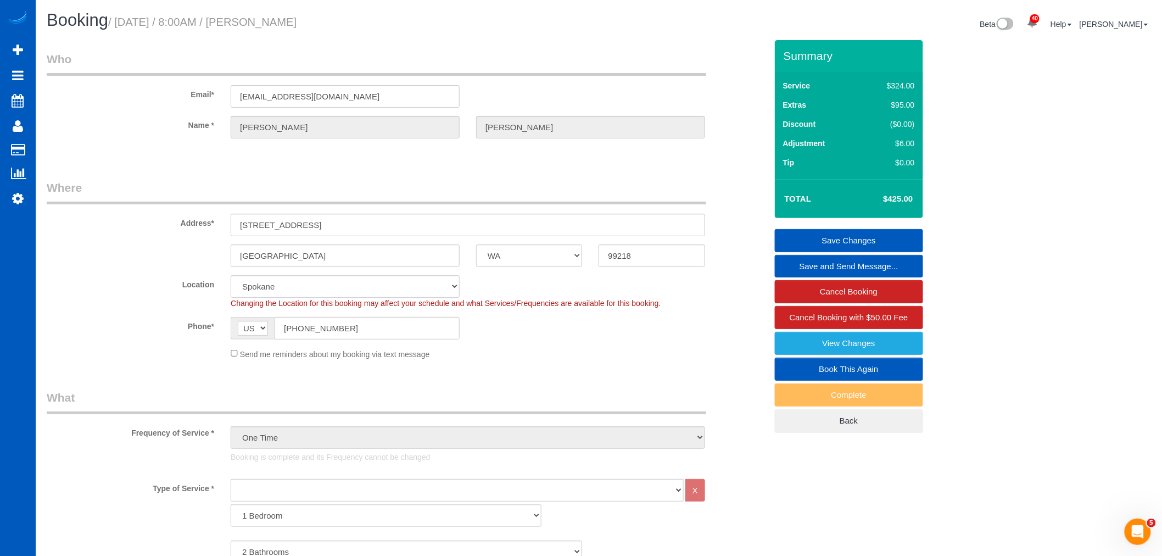
click at [467, 194] on legend "Where" at bounding box center [377, 192] width 660 height 25
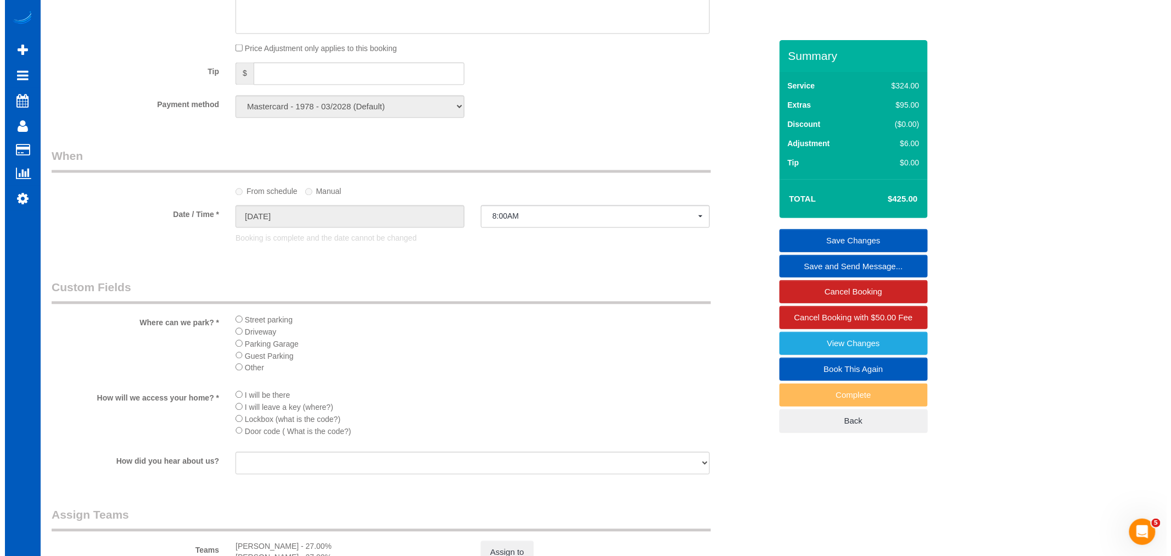
scroll to position [1098, 0]
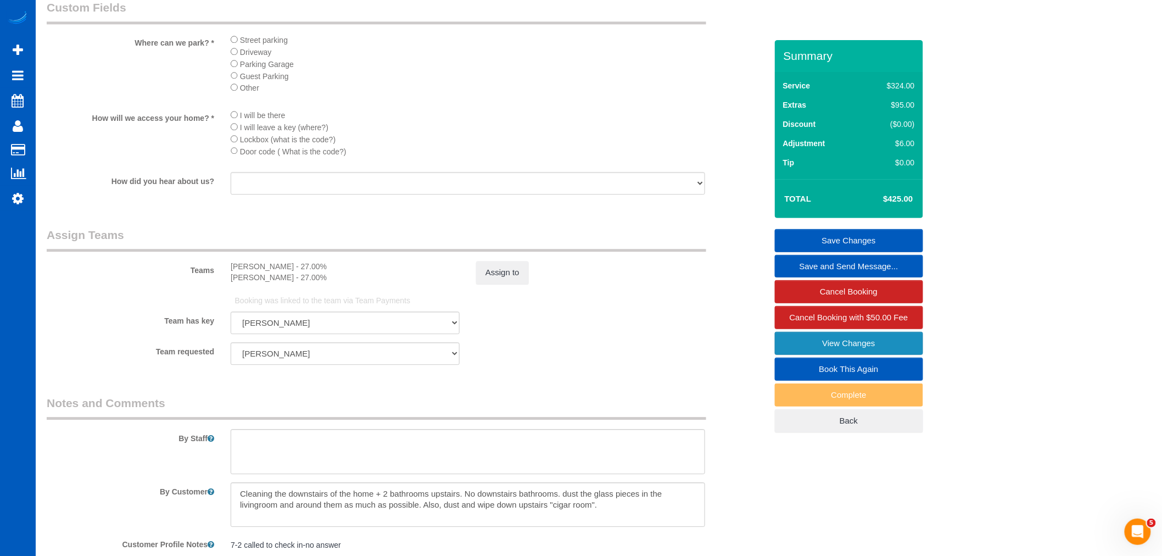
click at [829, 349] on link "View Changes" at bounding box center [849, 343] width 148 height 23
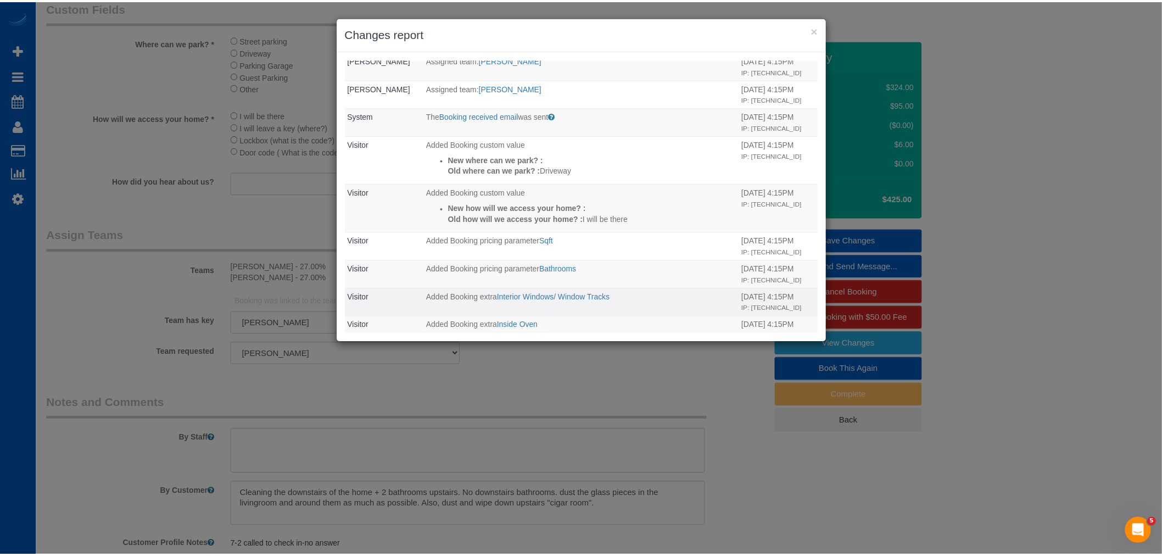
scroll to position [392, 0]
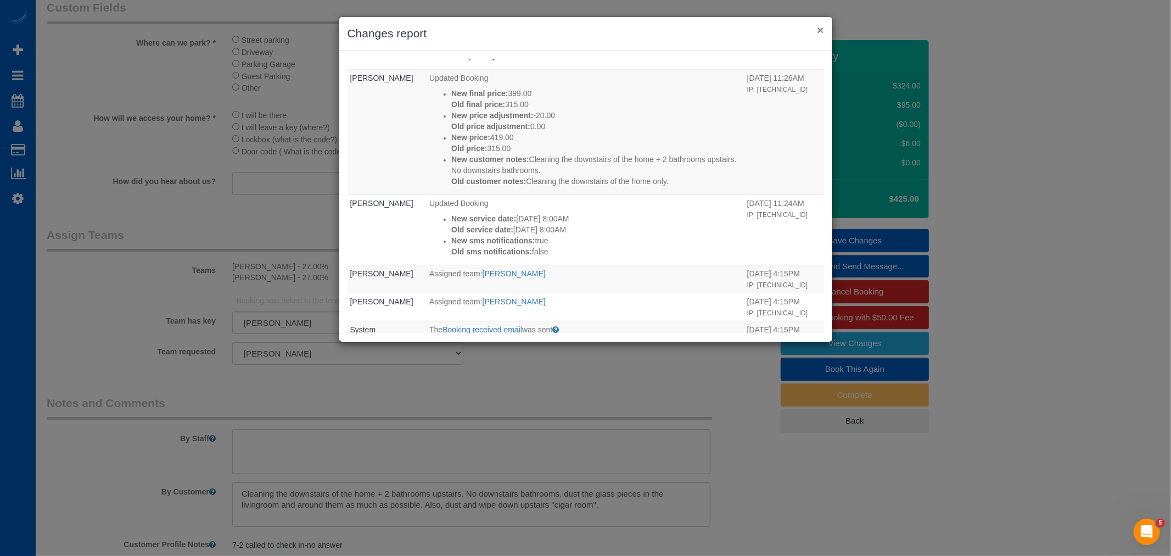
click at [819, 31] on button "×" at bounding box center [820, 30] width 7 height 12
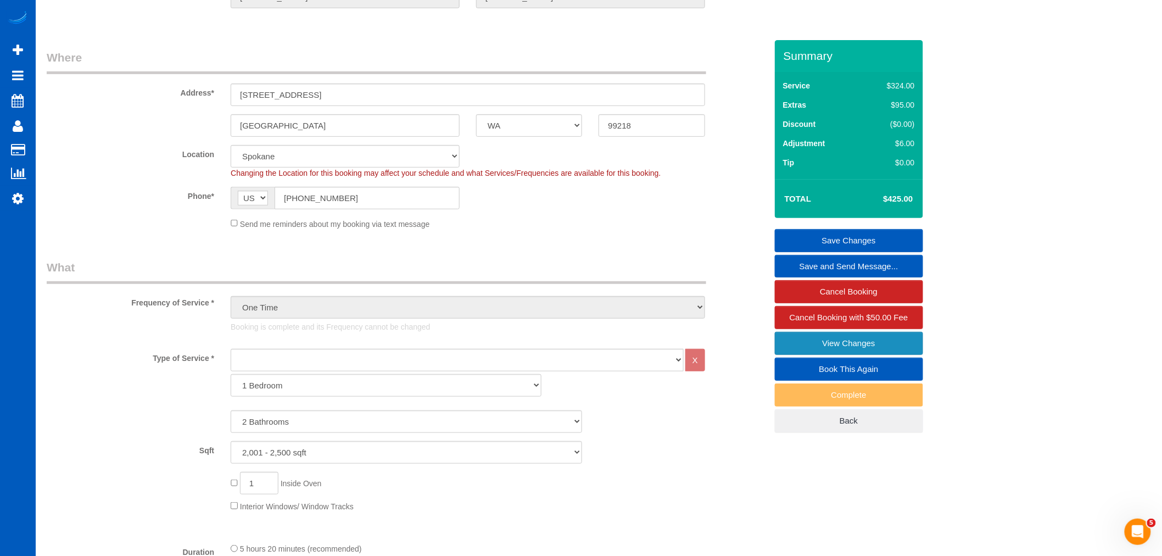
scroll to position [0, 0]
